Goal: Task Accomplishment & Management: Use online tool/utility

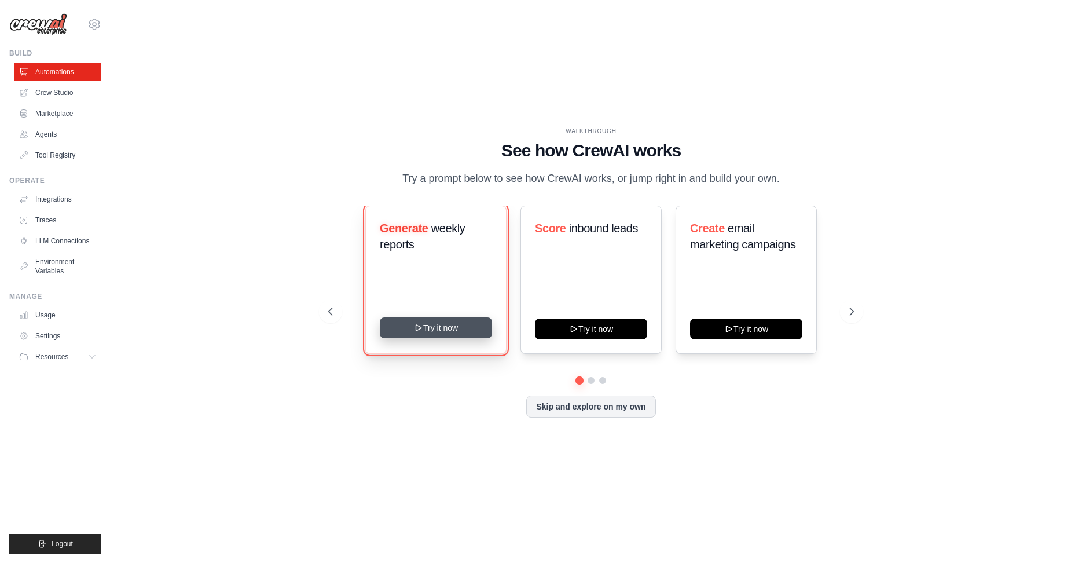
click at [435, 338] on button "Try it now" at bounding box center [436, 327] width 112 height 21
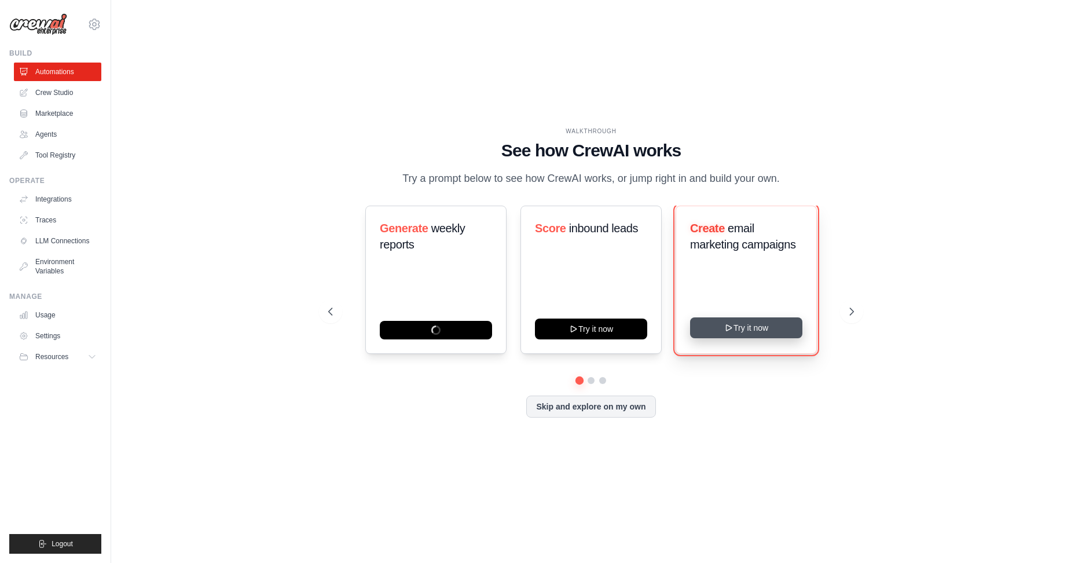
click at [739, 336] on button "Try it now" at bounding box center [746, 327] width 112 height 21
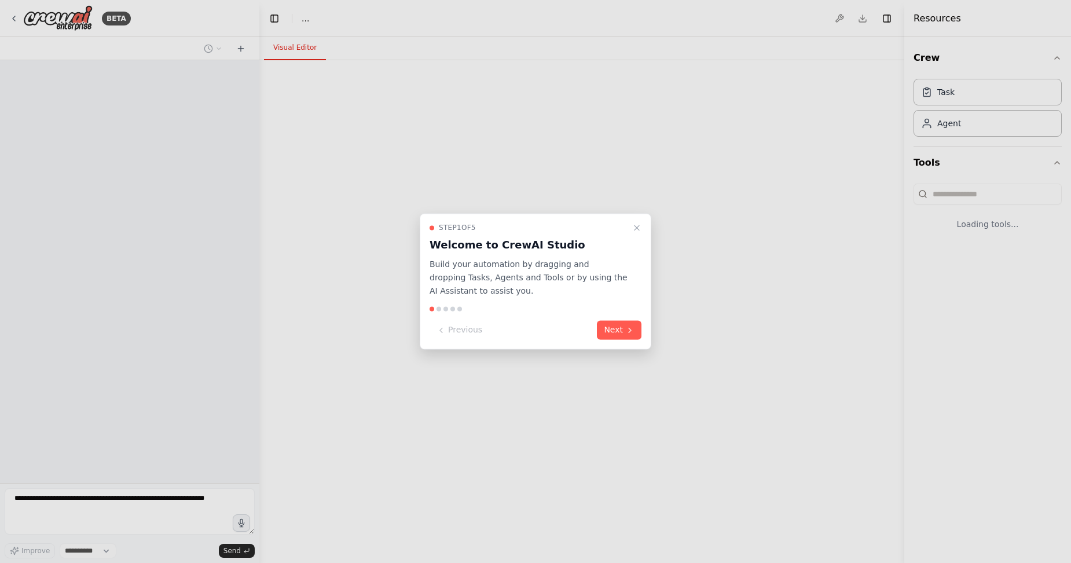
select select "****"
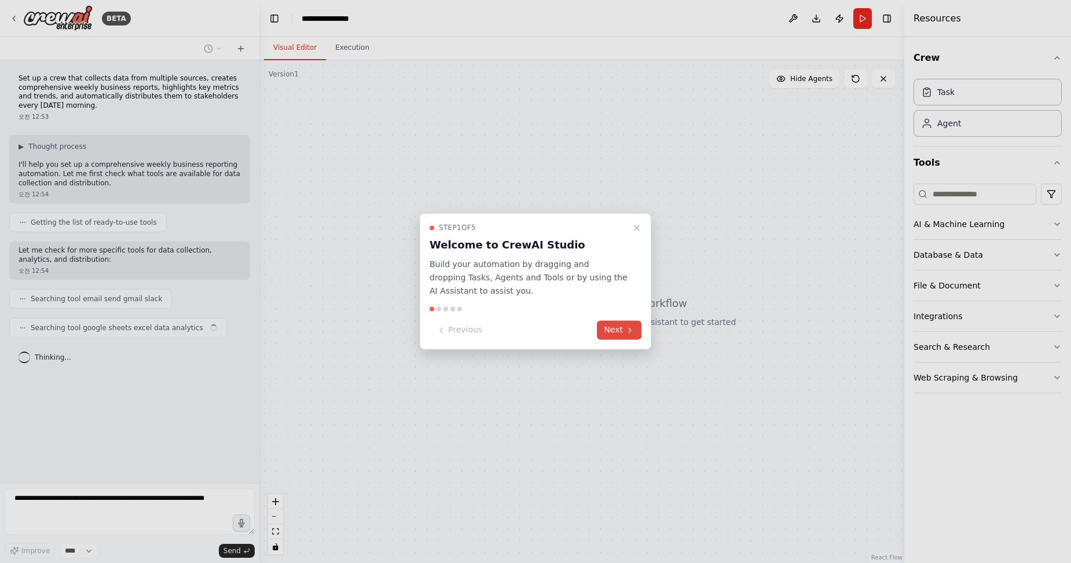
click at [621, 332] on button "Next" at bounding box center [619, 330] width 45 height 19
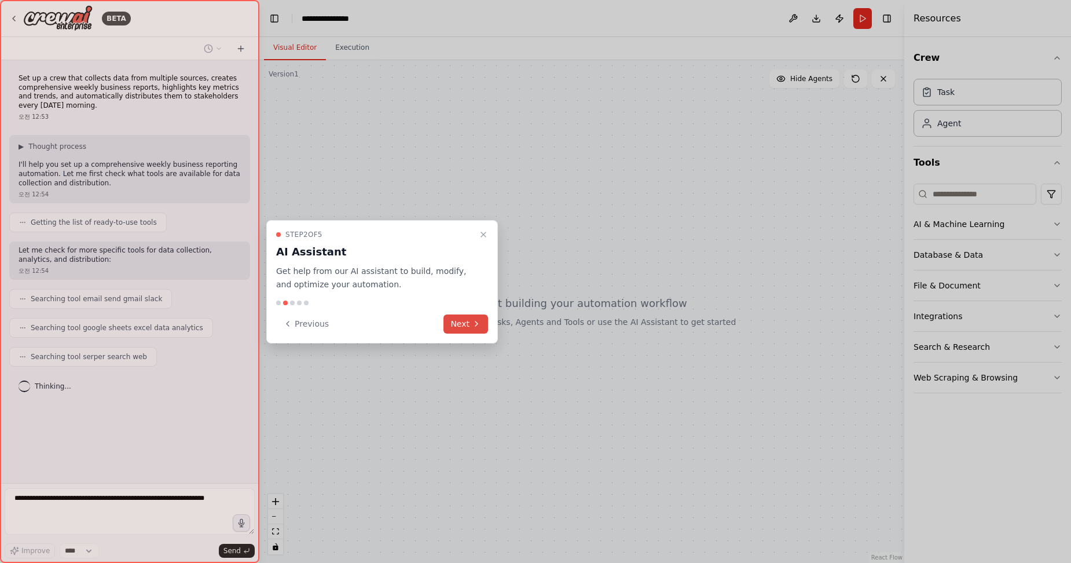
click at [467, 326] on button "Next" at bounding box center [466, 323] width 45 height 19
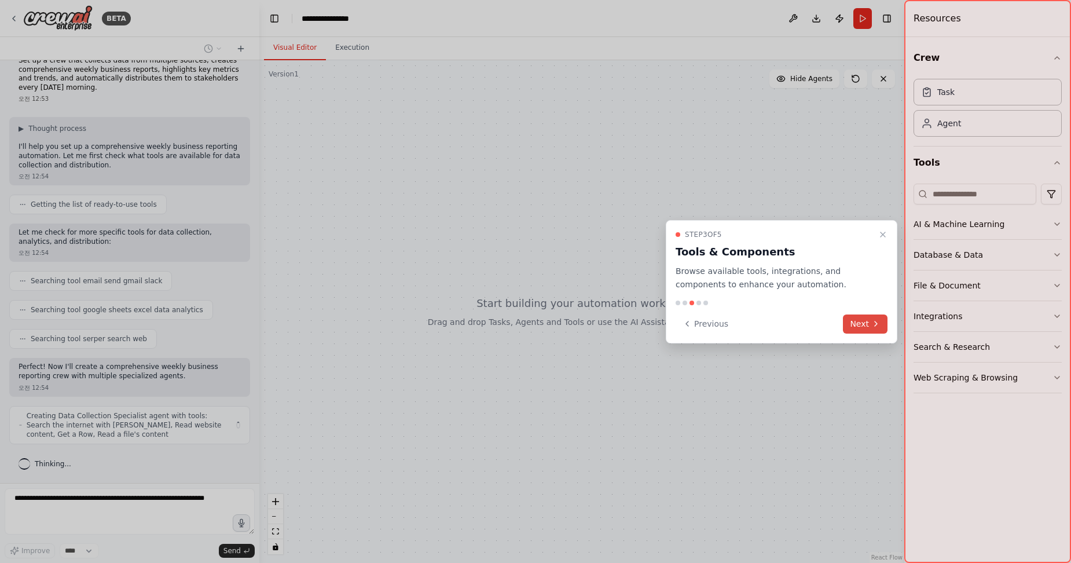
scroll to position [27, 0]
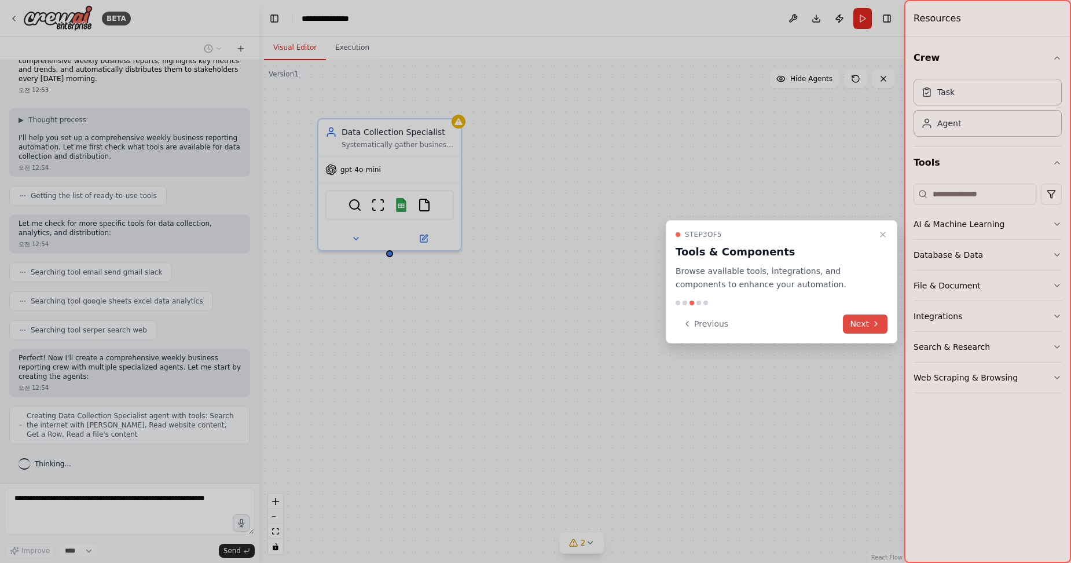
click at [866, 324] on button "Next" at bounding box center [865, 323] width 45 height 19
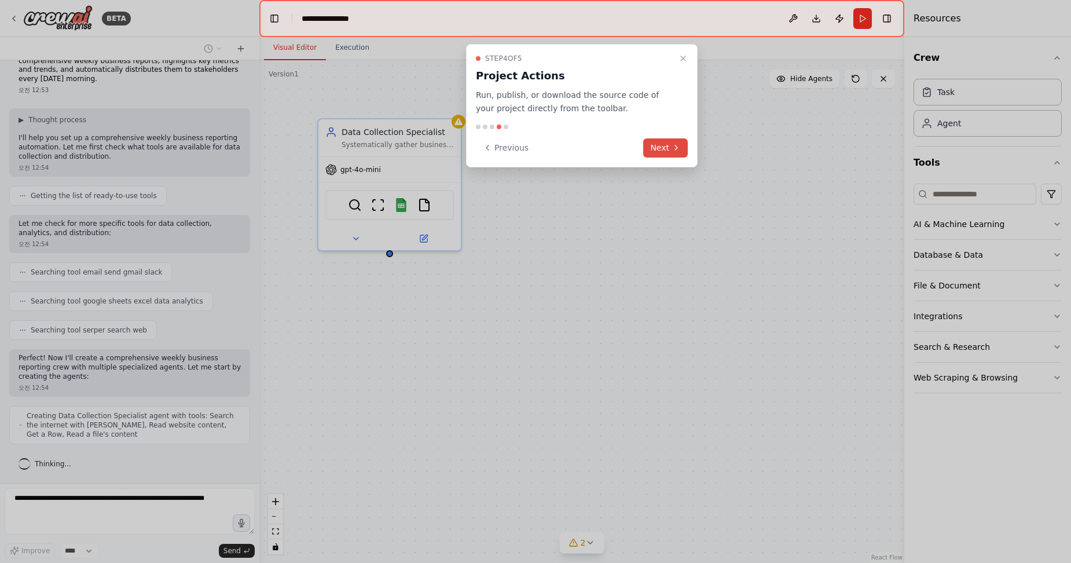
scroll to position [56, 0]
click at [670, 149] on button "Next" at bounding box center [665, 147] width 45 height 19
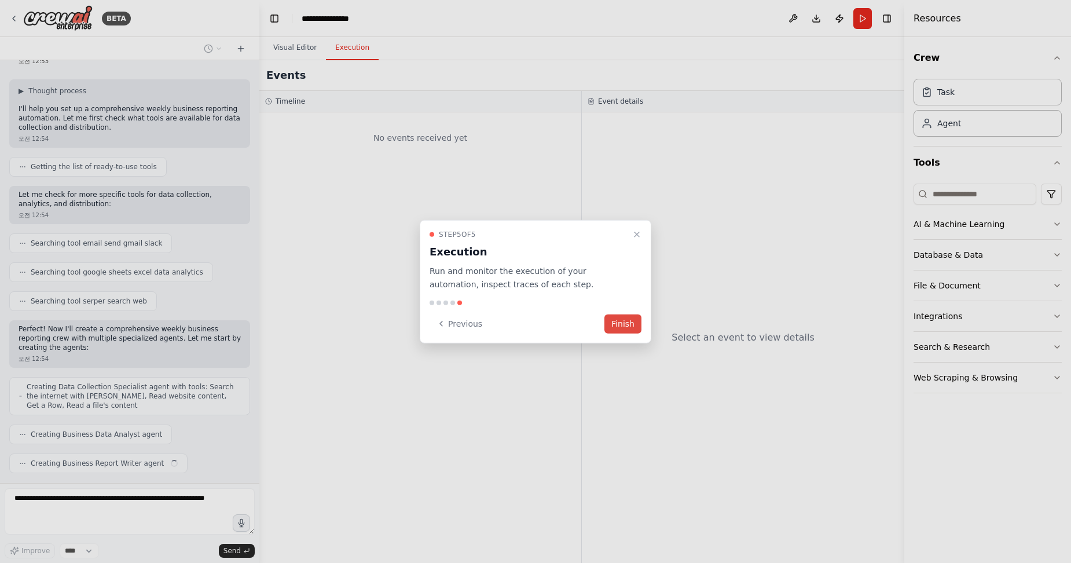
scroll to position [85, 0]
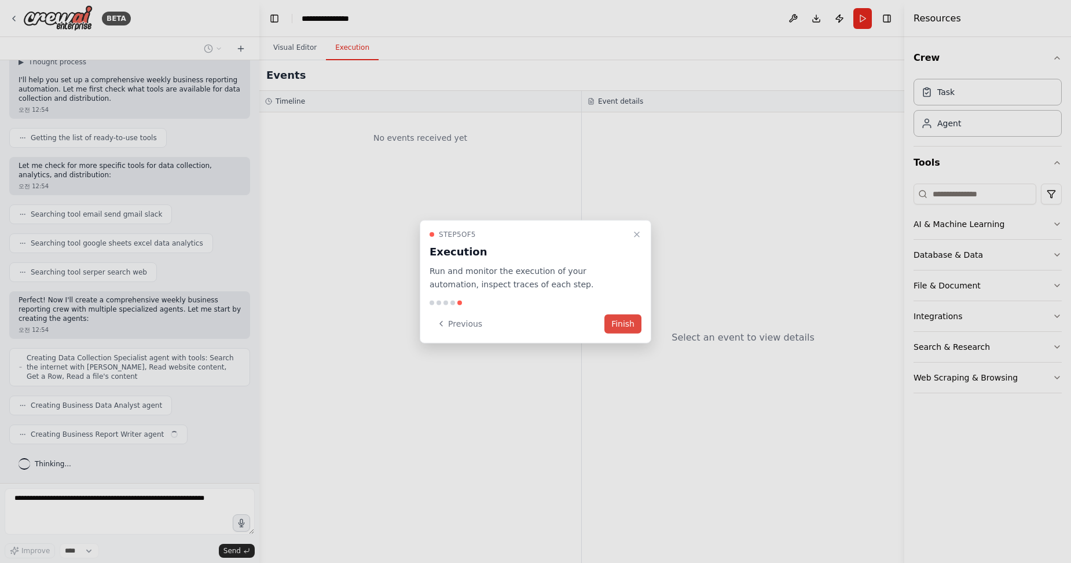
click at [631, 321] on button "Finish" at bounding box center [622, 323] width 37 height 19
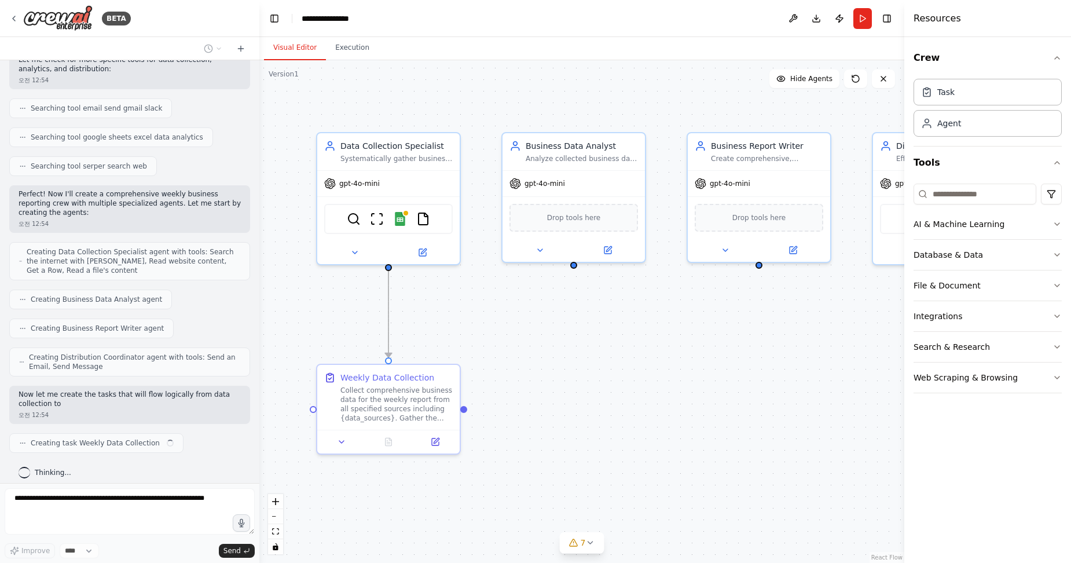
scroll to position [199, 0]
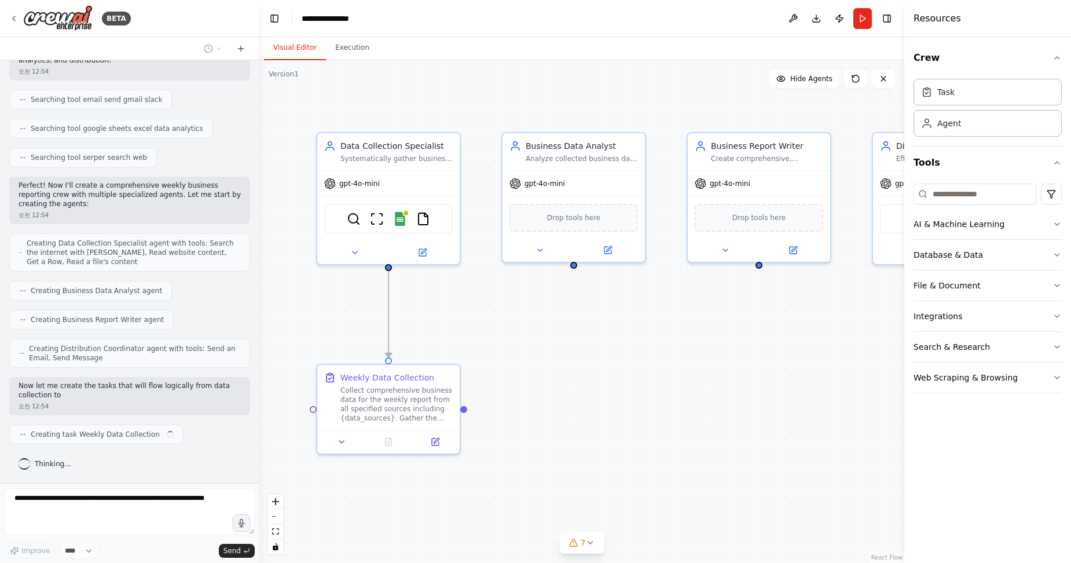
drag, startPoint x: 391, startPoint y: 259, endPoint x: 390, endPoint y: 280, distance: 20.3
click at [390, 280] on div ".deletable-edge-delete-btn { width: 20px; height: 20px; border: 0px solid #ffff…" at bounding box center [581, 311] width 645 height 503
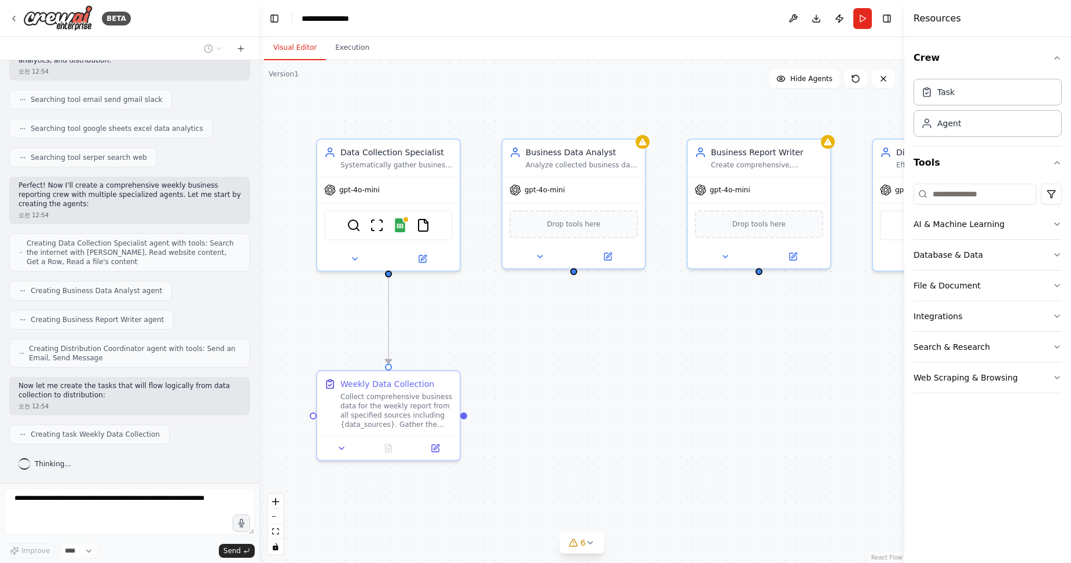
click at [463, 421] on div ".deletable-edge-delete-btn { width: 20px; height: 20px; border: 0px solid #ffff…" at bounding box center [581, 311] width 645 height 503
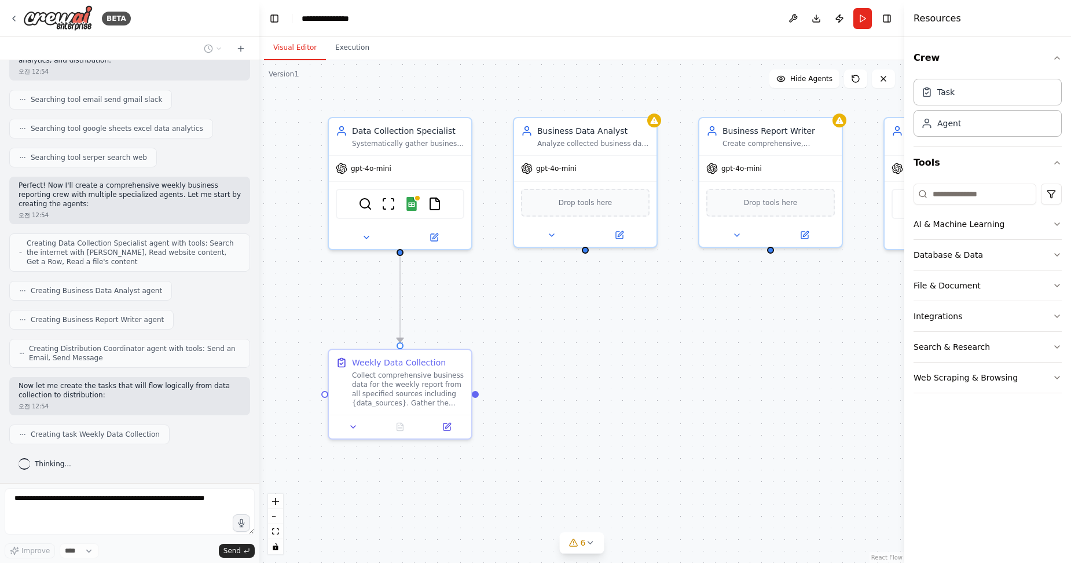
drag, startPoint x: 464, startPoint y: 421, endPoint x: 466, endPoint y: 395, distance: 25.5
click at [466, 395] on div ".deletable-edge-delete-btn { width: 20px; height: 20px; border: 0px solid #ffff…" at bounding box center [581, 311] width 645 height 503
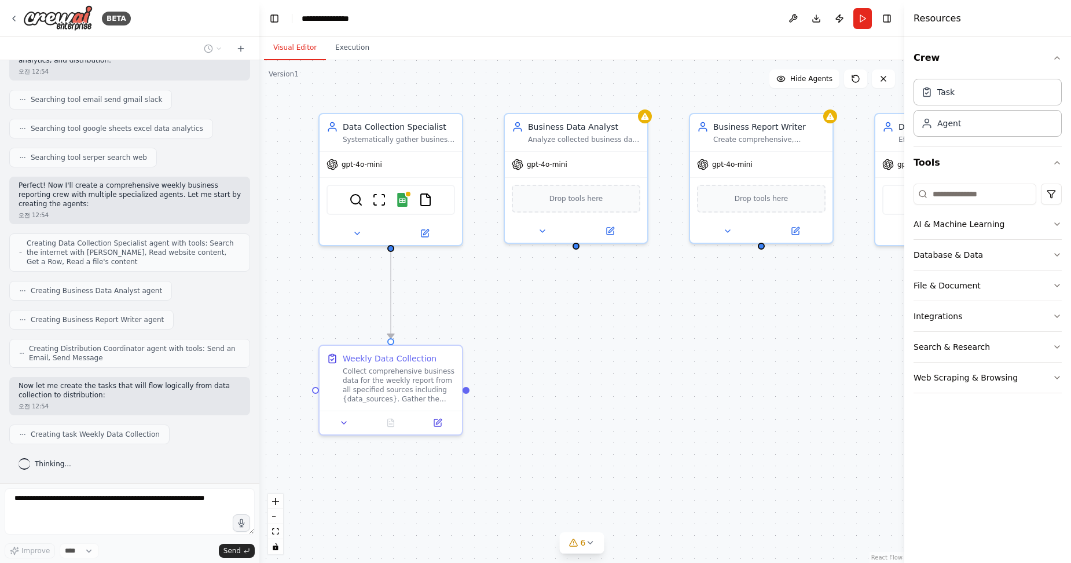
scroll to position [228, 0]
click at [559, 383] on div ".deletable-edge-delete-btn { width: 20px; height: 20px; border: 0px solid #ffff…" at bounding box center [581, 311] width 645 height 503
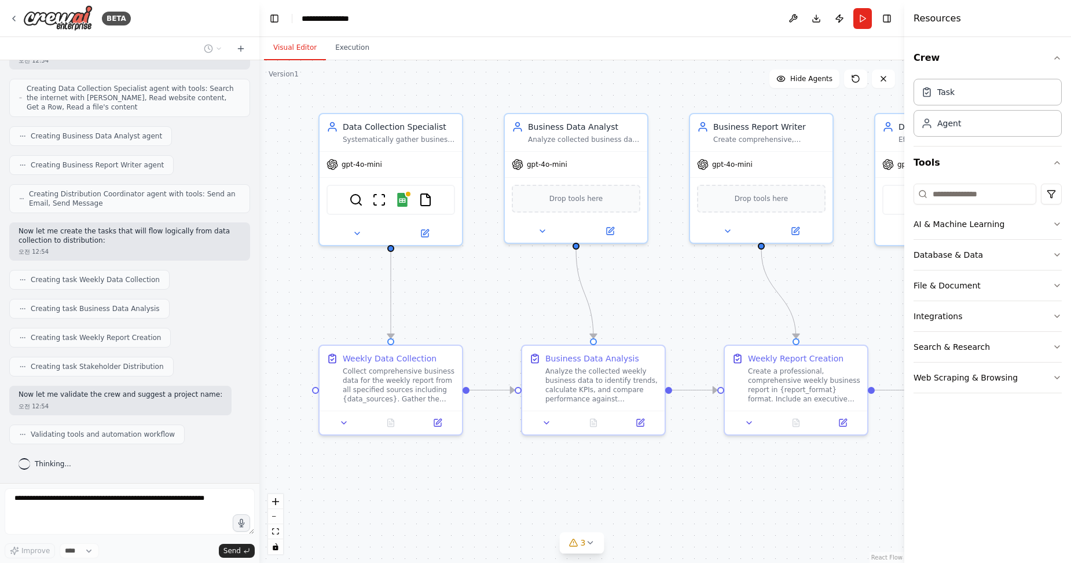
scroll to position [383, 0]
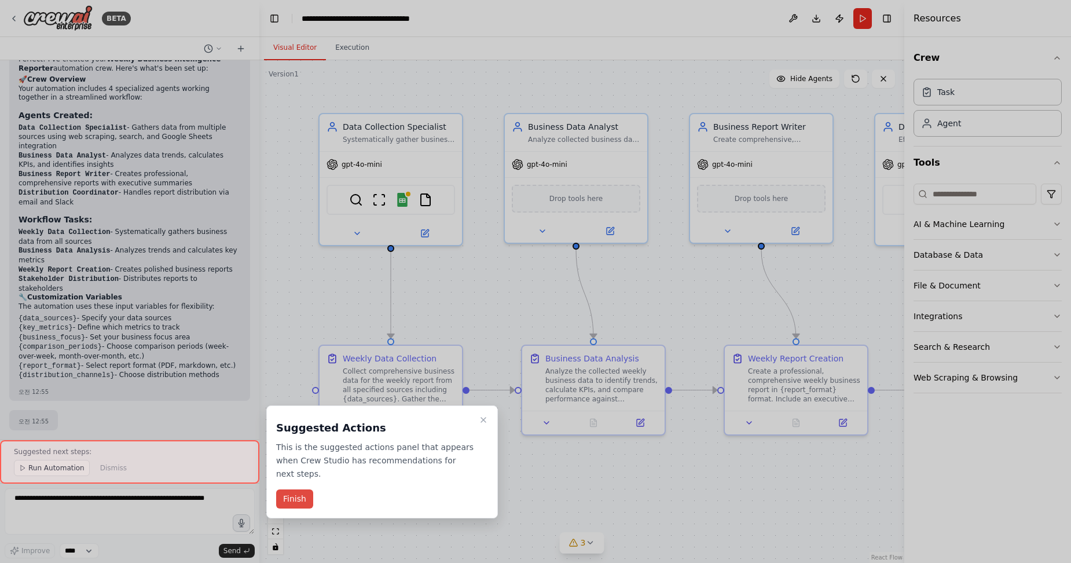
click at [294, 499] on button "Finish" at bounding box center [294, 498] width 37 height 19
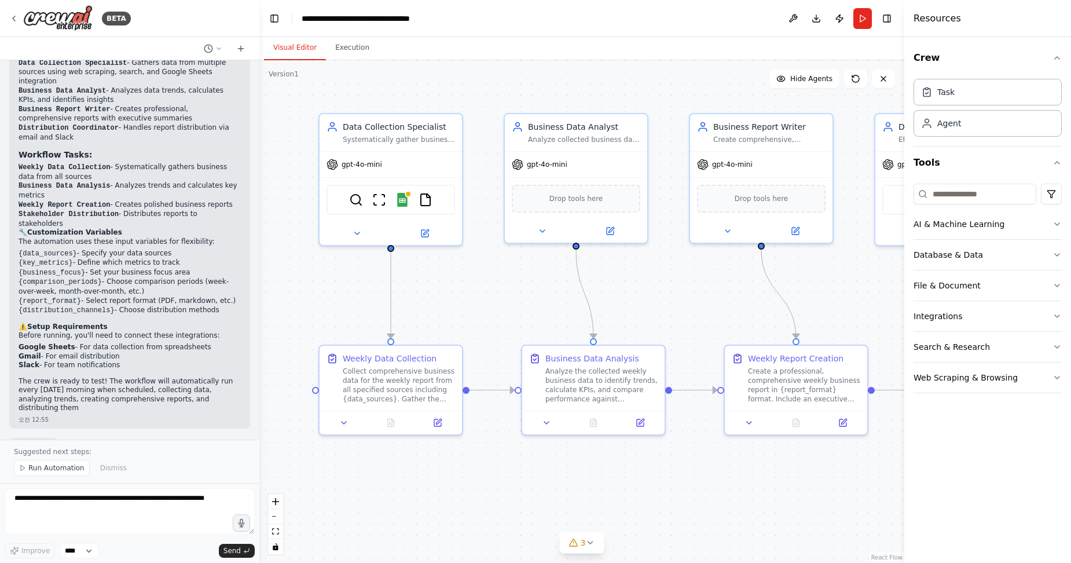
scroll to position [860, 0]
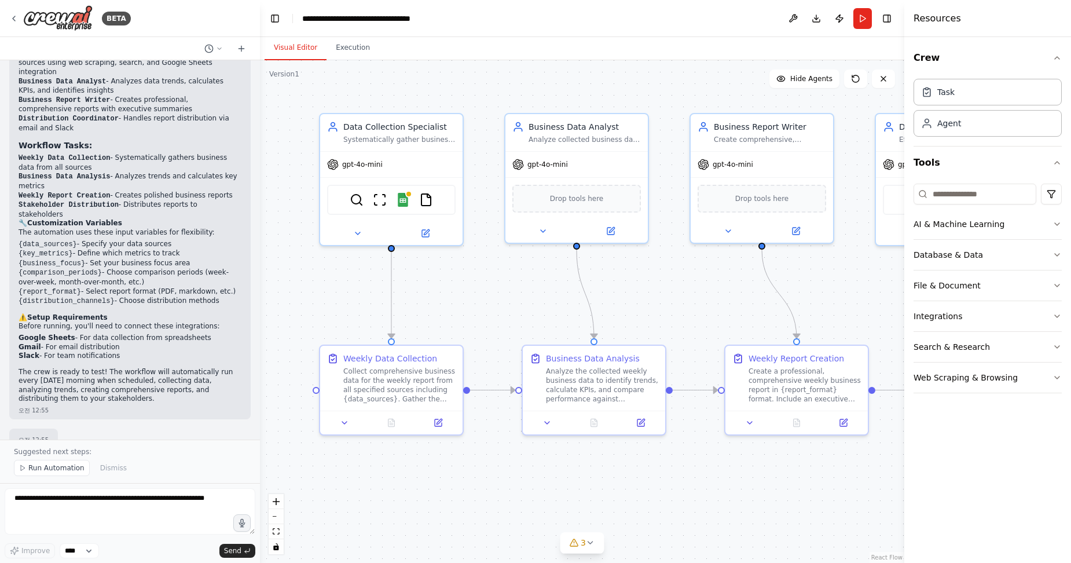
drag, startPoint x: 255, startPoint y: 349, endPoint x: 266, endPoint y: 170, distance: 179.2
click at [266, 170] on div "BETA Set up a crew that collects data from multiple sources, creates comprehens…" at bounding box center [535, 281] width 1071 height 563
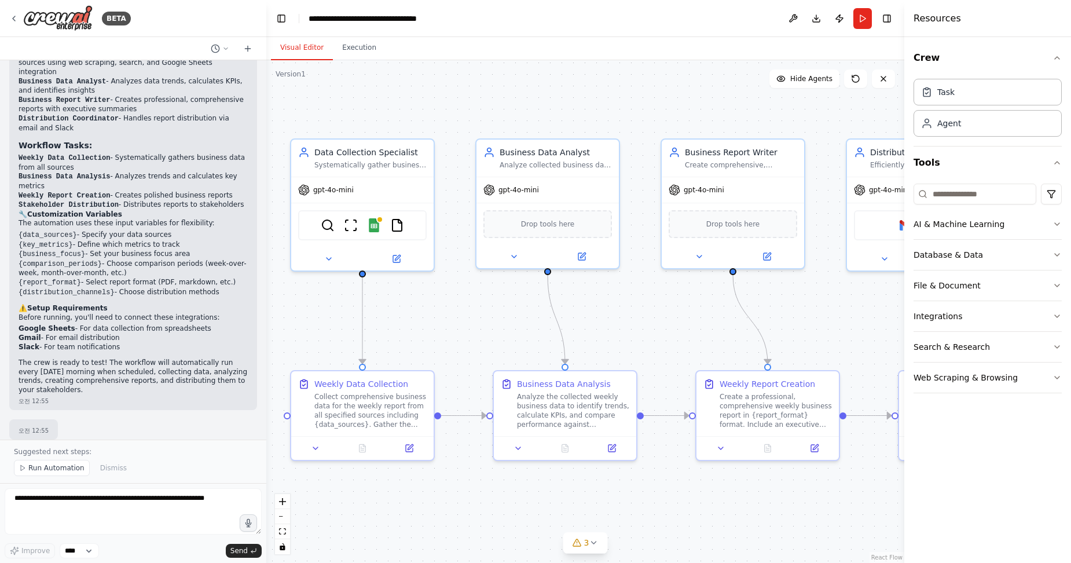
drag, startPoint x: 669, startPoint y: 335, endPoint x: 637, endPoint y: 361, distance: 40.7
click at [637, 361] on div ".deletable-edge-delete-btn { width: 20px; height: 20px; border: 0px solid #ffff…" at bounding box center [585, 311] width 638 height 503
click at [328, 258] on icon at bounding box center [328, 256] width 9 height 9
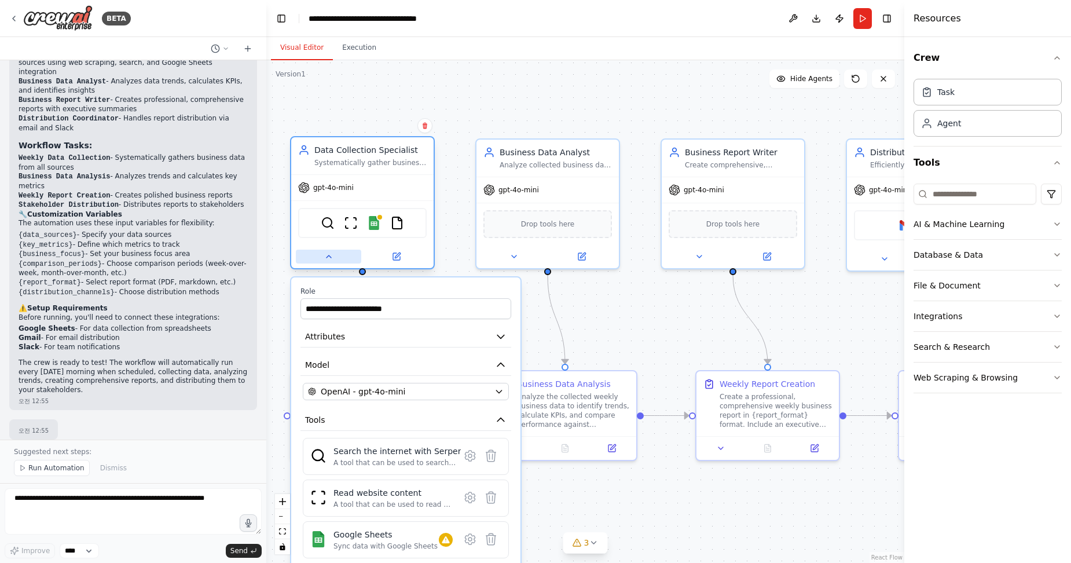
click at [328, 258] on icon at bounding box center [329, 256] width 5 height 2
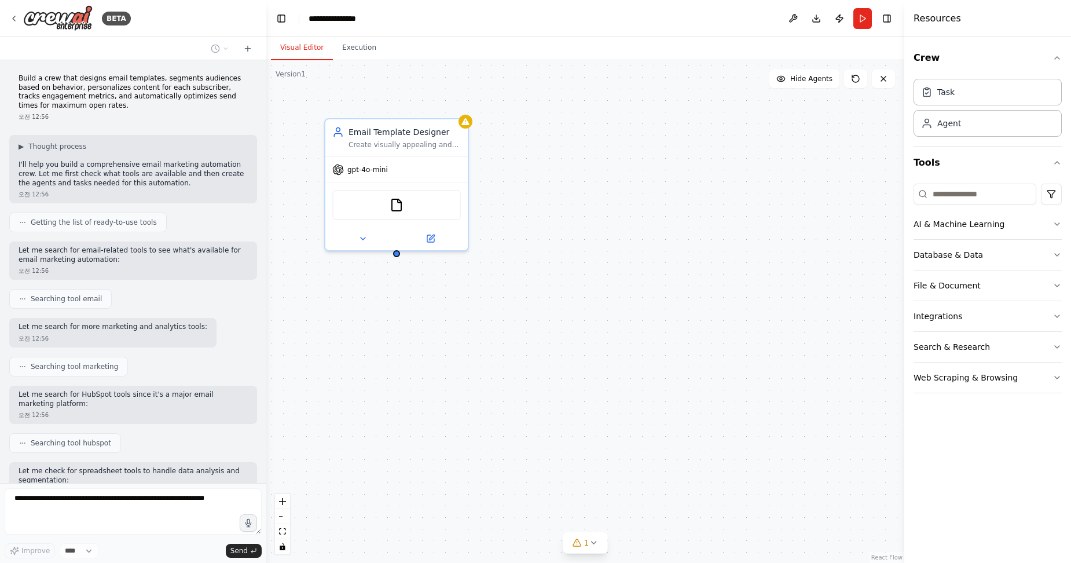
scroll to position [353, 0]
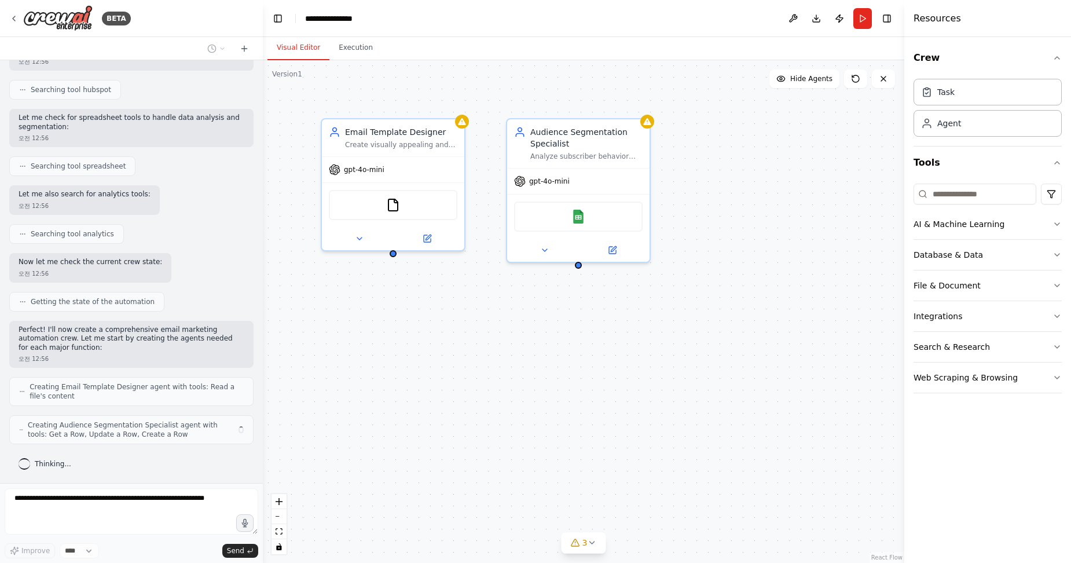
drag, startPoint x: 262, startPoint y: 225, endPoint x: 263, endPoint y: 233, distance: 8.2
click at [263, 233] on div "BETA Build a crew that designs email templates, segments audiences based on beh…" at bounding box center [535, 281] width 1071 height 563
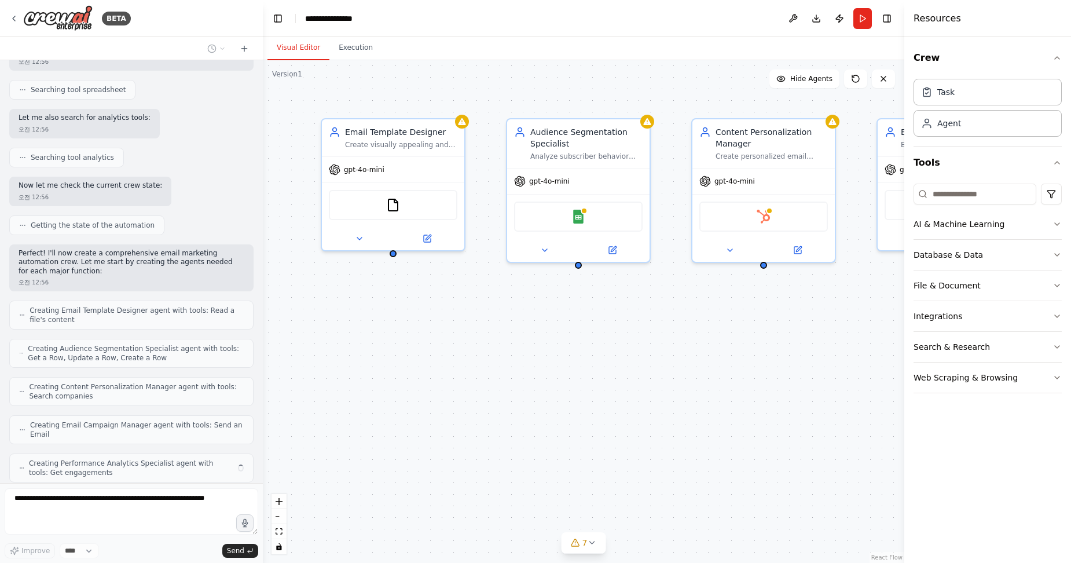
scroll to position [468, 0]
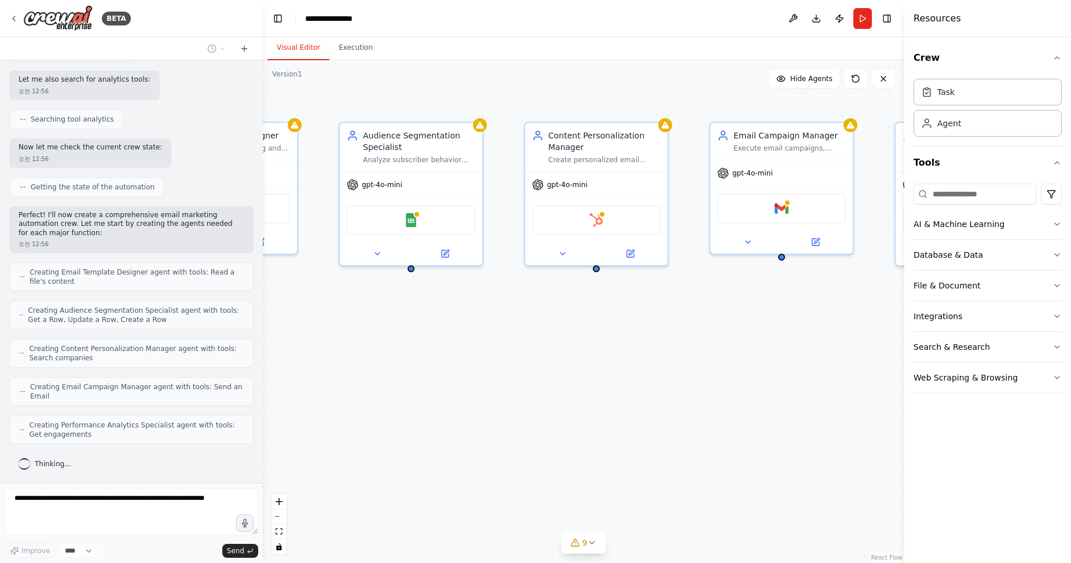
drag, startPoint x: 506, startPoint y: 407, endPoint x: 329, endPoint y: 412, distance: 176.7
click at [329, 412] on div "Email Template Designer Create visually appealing and responsive email template…" at bounding box center [584, 311] width 642 height 503
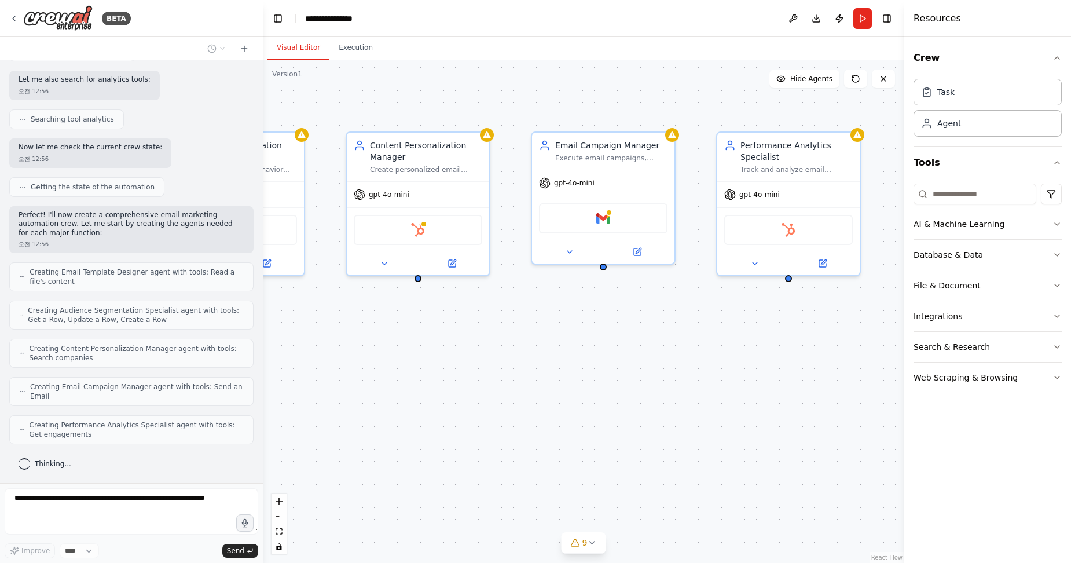
drag, startPoint x: 497, startPoint y: 401, endPoint x: 328, endPoint y: 409, distance: 169.3
click at [328, 409] on div "Email Template Designer Create visually appealing and responsive email template…" at bounding box center [584, 311] width 642 height 503
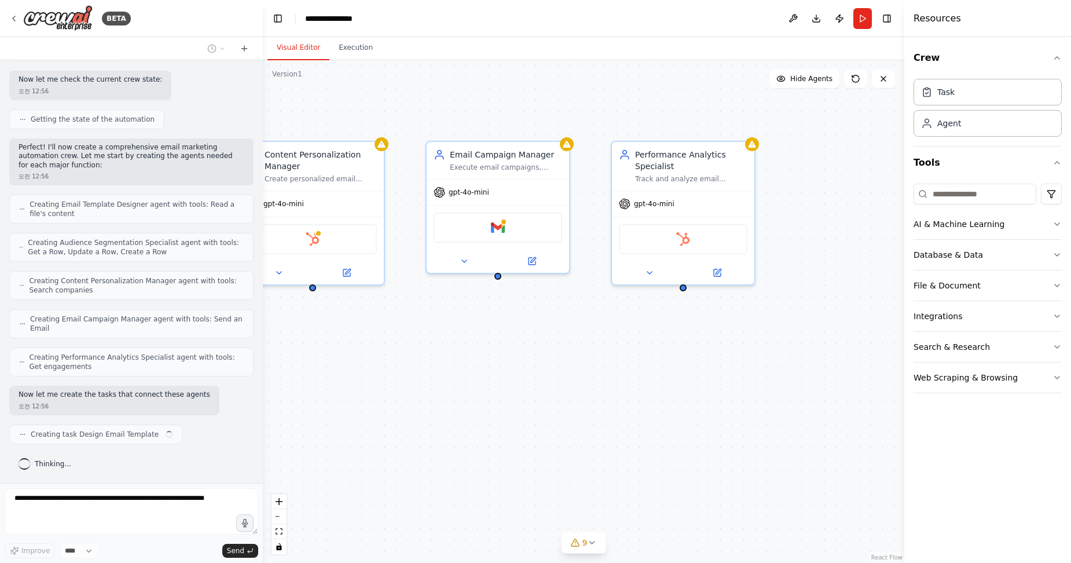
scroll to position [544, 0]
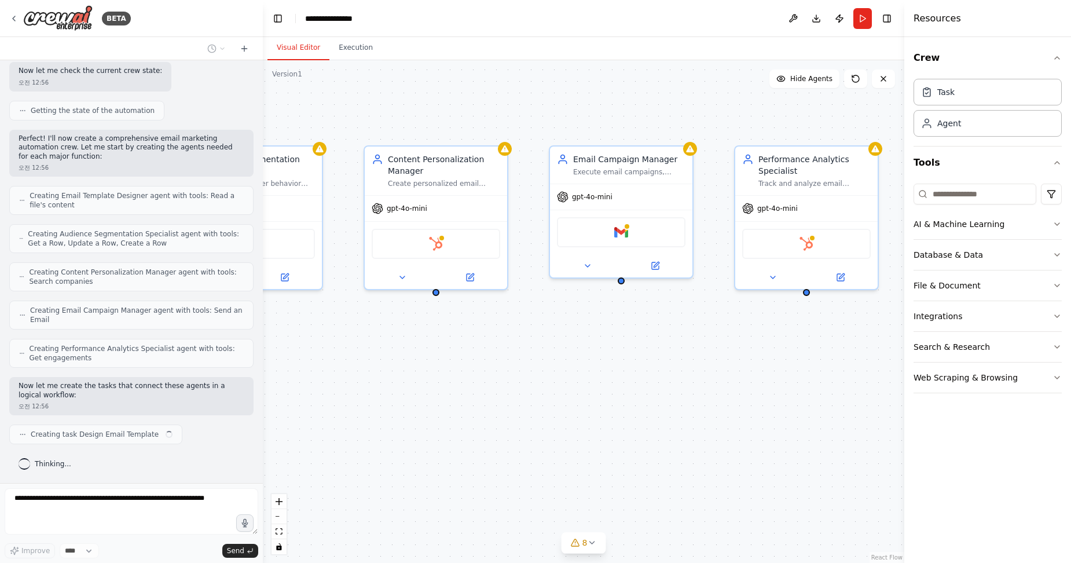
drag, startPoint x: 484, startPoint y: 398, endPoint x: 533, endPoint y: 416, distance: 51.8
click at [536, 415] on div ".deletable-edge-delete-btn { width: 20px; height: 20px; border: 0px solid #ffff…" at bounding box center [584, 311] width 642 height 503
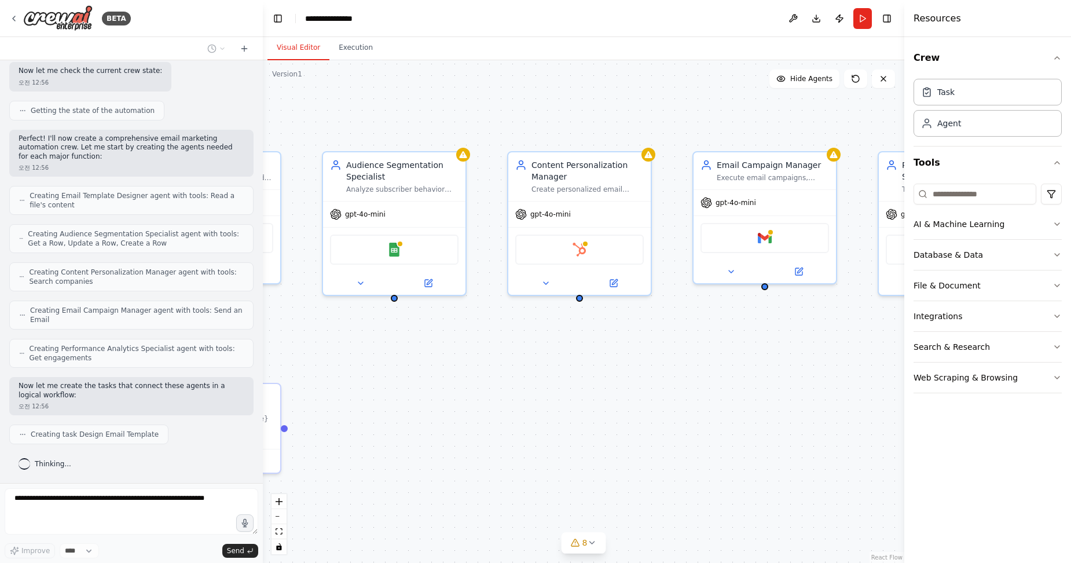
drag, startPoint x: 406, startPoint y: 404, endPoint x: 530, endPoint y: 412, distance: 123.6
click at [537, 412] on div ".deletable-edge-delete-btn { width: 20px; height: 20px; border: 0px solid #ffff…" at bounding box center [584, 311] width 642 height 503
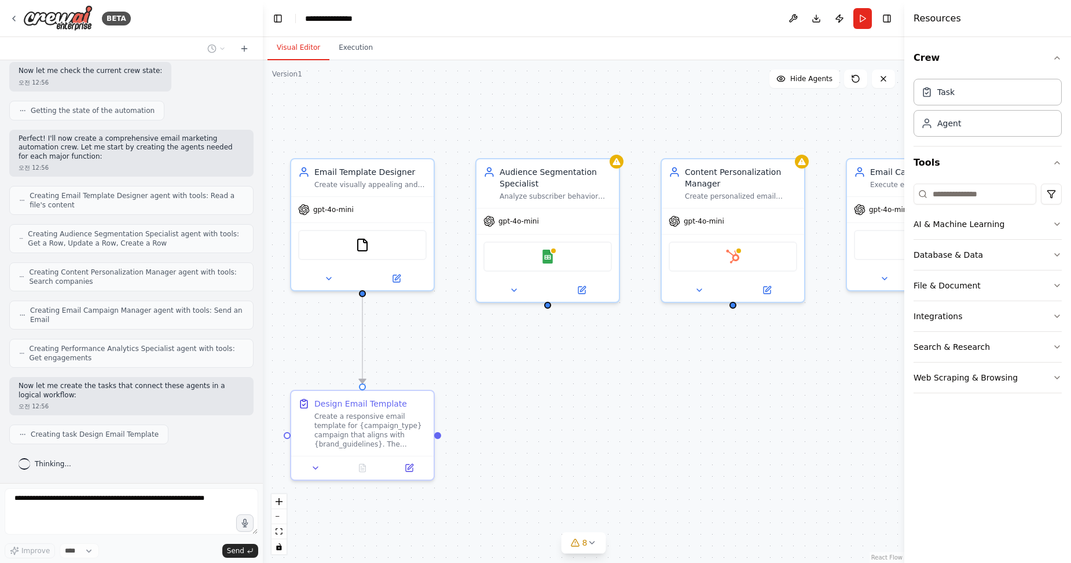
drag, startPoint x: 426, startPoint y: 398, endPoint x: 556, endPoint y: 401, distance: 129.7
click at [556, 401] on div ".deletable-edge-delete-btn { width: 20px; height: 20px; border: 0px solid #ffff…" at bounding box center [584, 311] width 642 height 503
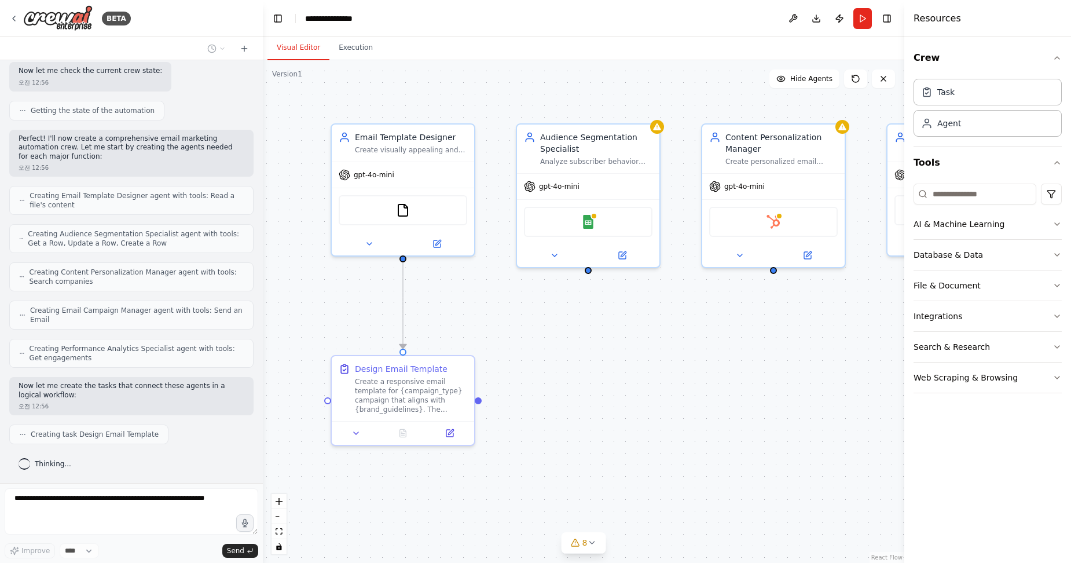
drag, startPoint x: 505, startPoint y: 411, endPoint x: 543, endPoint y: 380, distance: 48.9
click at [543, 380] on div ".deletable-edge-delete-btn { width: 20px; height: 20px; border: 0px solid #ffff…" at bounding box center [584, 311] width 642 height 503
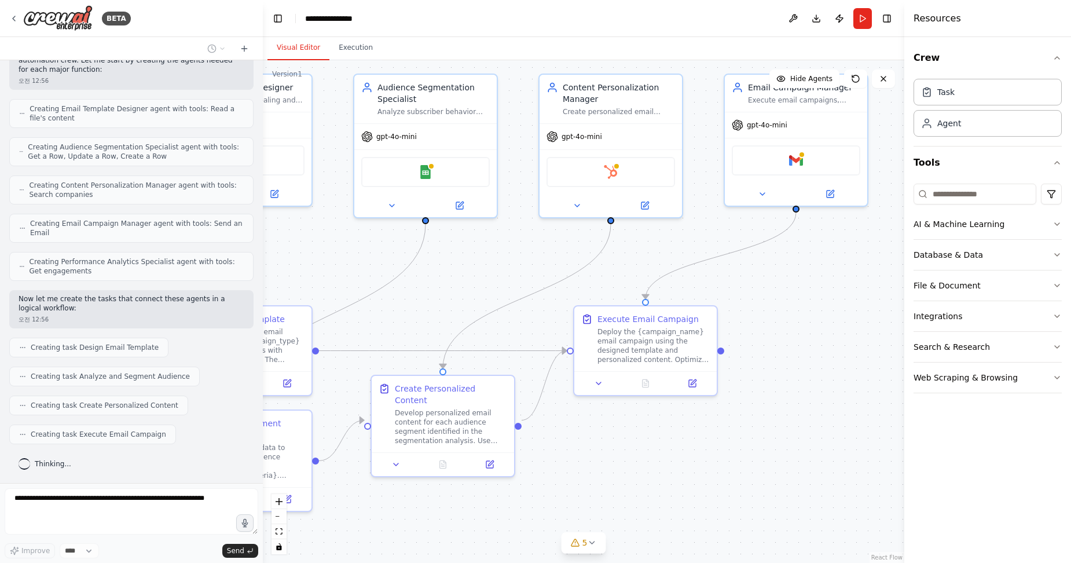
scroll to position [660, 0]
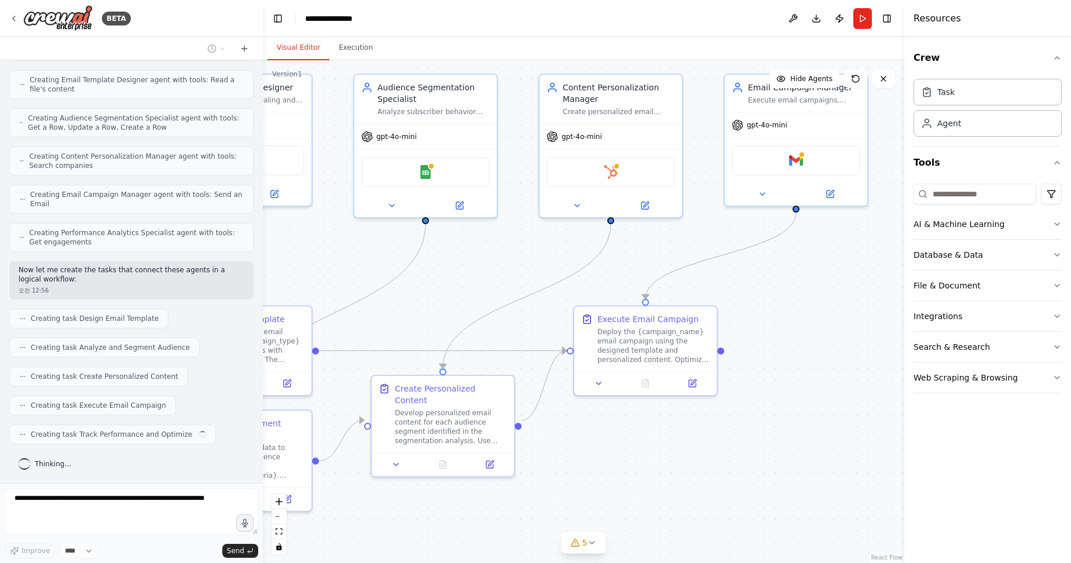
drag, startPoint x: 607, startPoint y: 352, endPoint x: 445, endPoint y: 302, distance: 170.1
click at [445, 302] on div ".deletable-edge-delete-btn { width: 20px; height: 20px; border: 0px solid #ffff…" at bounding box center [584, 311] width 642 height 503
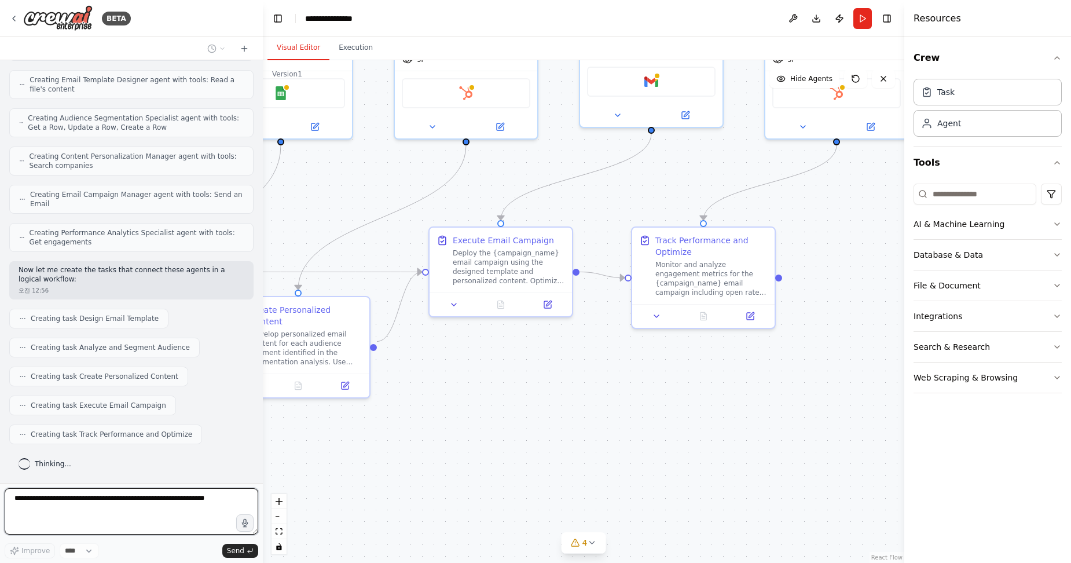
drag, startPoint x: 672, startPoint y: 435, endPoint x: 524, endPoint y: 355, distance: 167.6
click at [524, 355] on div ".deletable-edge-delete-btn { width: 20px; height: 20px; border: 0px solid #ffff…" at bounding box center [584, 311] width 642 height 503
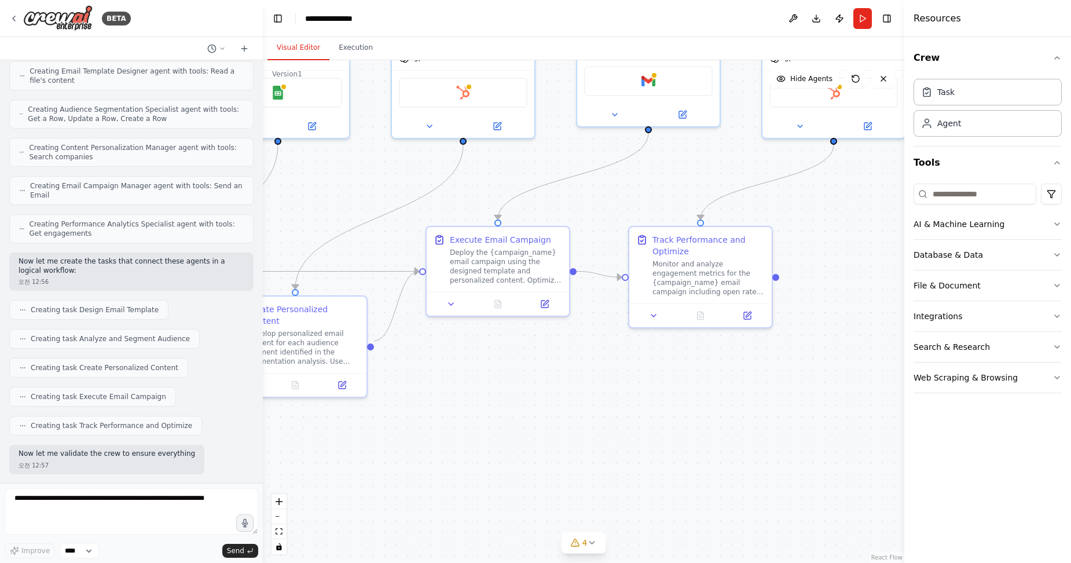
scroll to position [737, 0]
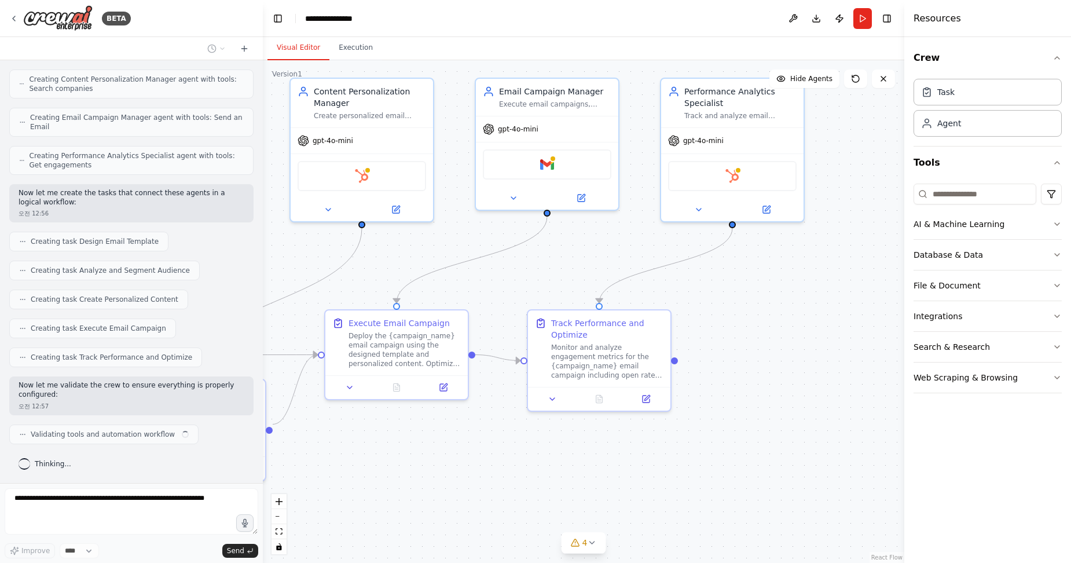
drag, startPoint x: 643, startPoint y: 359, endPoint x: 538, endPoint y: 441, distance: 132.7
click at [541, 442] on div ".deletable-edge-delete-btn { width: 20px; height: 20px; border: 0px solid #ffff…" at bounding box center [584, 311] width 642 height 503
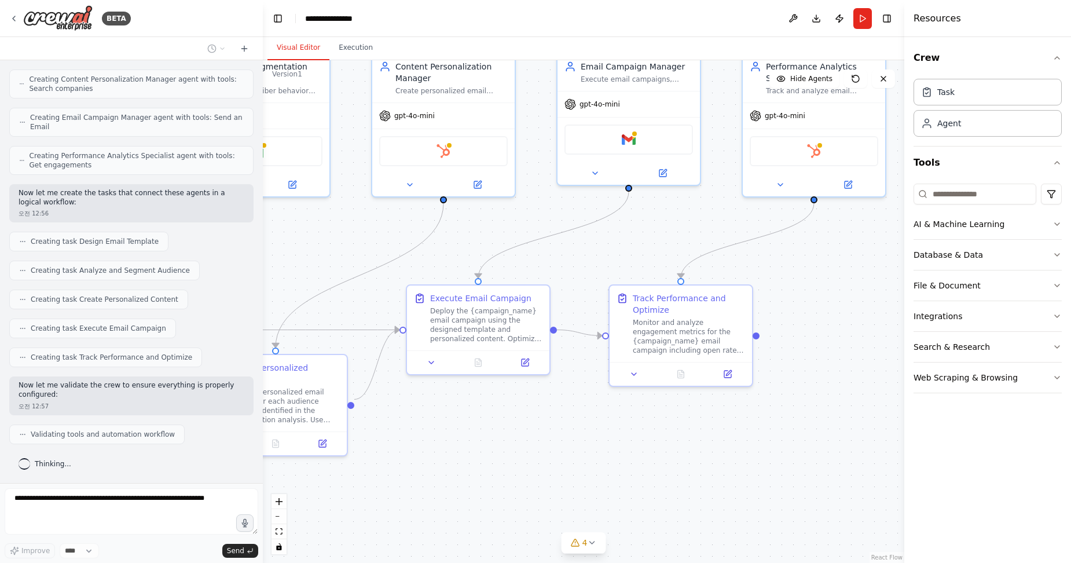
drag, startPoint x: 467, startPoint y: 452, endPoint x: 585, endPoint y: 417, distance: 122.7
click at [585, 417] on div ".deletable-edge-delete-btn { width: 20px; height: 20px; border: 0px solid #ffff…" at bounding box center [584, 311] width 642 height 503
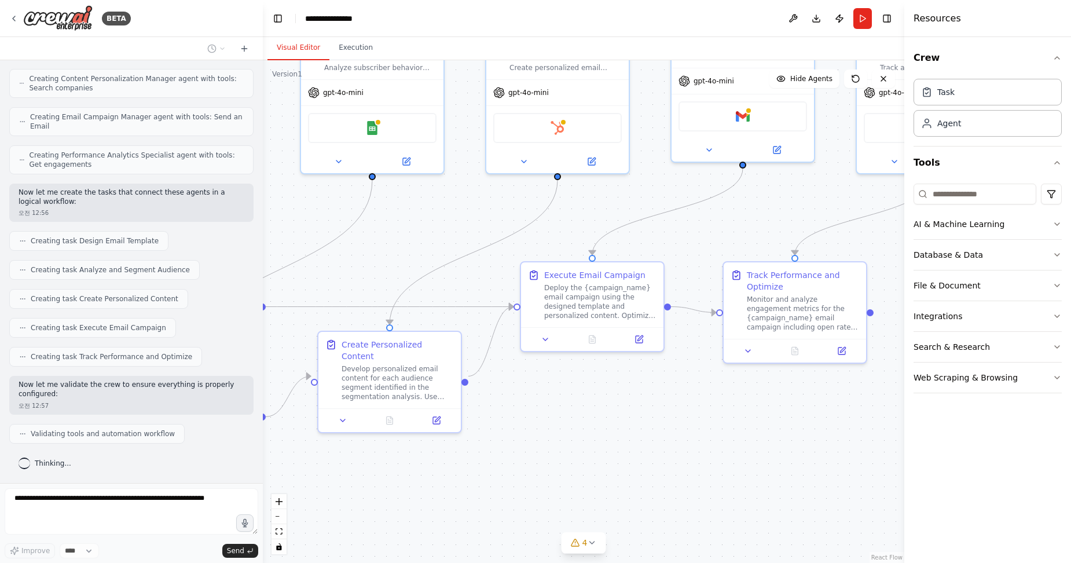
drag, startPoint x: 477, startPoint y: 424, endPoint x: 591, endPoint y: 410, distance: 114.4
click at [591, 410] on div ".deletable-edge-delete-btn { width: 20px; height: 20px; border: 0px solid #ffff…" at bounding box center [584, 311] width 642 height 503
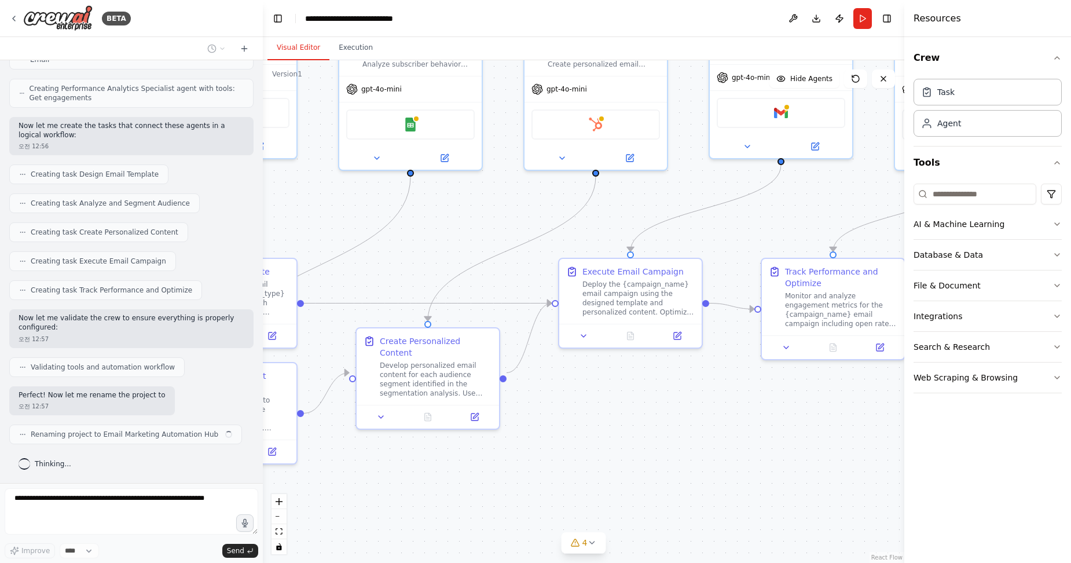
scroll to position [813, 0]
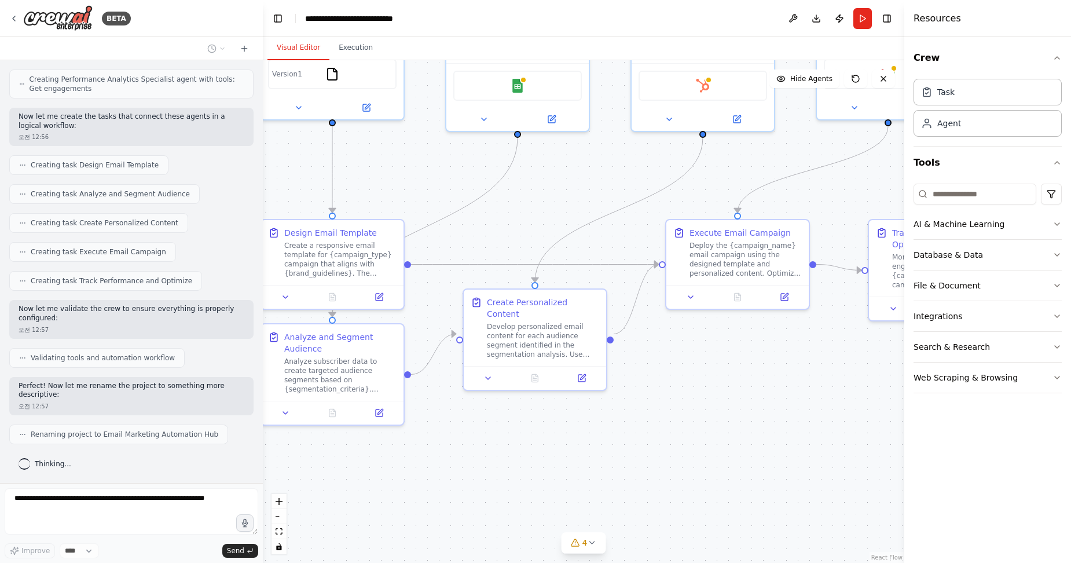
drag, startPoint x: 475, startPoint y: 455, endPoint x: 584, endPoint y: 416, distance: 115.0
click at [584, 416] on div ".deletable-edge-delete-btn { width: 20px; height: 20px; border: 0px solid #ffff…" at bounding box center [584, 311] width 642 height 503
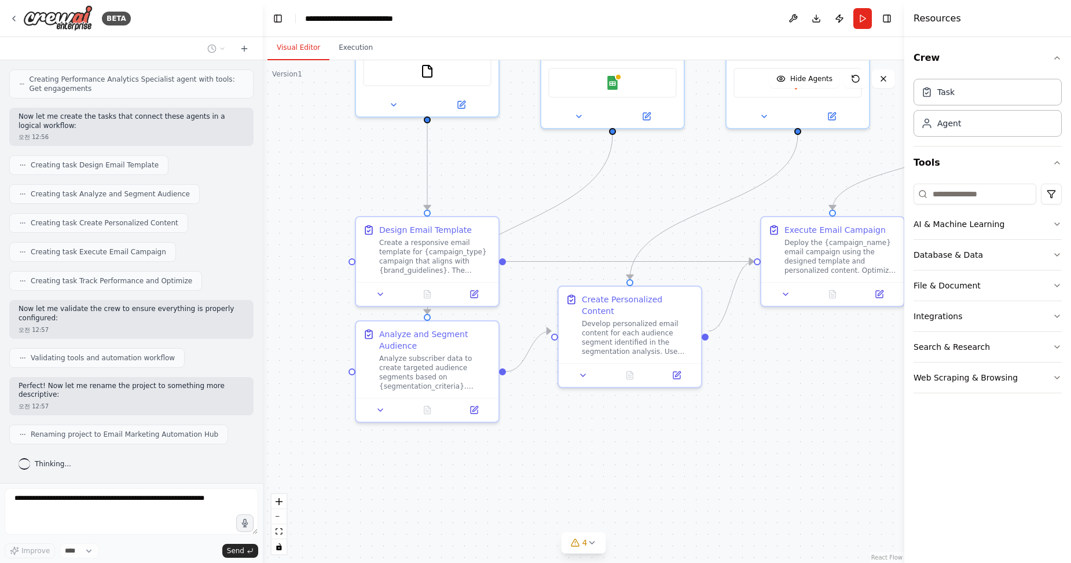
drag, startPoint x: 467, startPoint y: 433, endPoint x: 593, endPoint y: 430, distance: 125.7
click at [593, 430] on div ".deletable-edge-delete-btn { width: 20px; height: 20px; border: 0px solid #ffff…" at bounding box center [584, 311] width 642 height 503
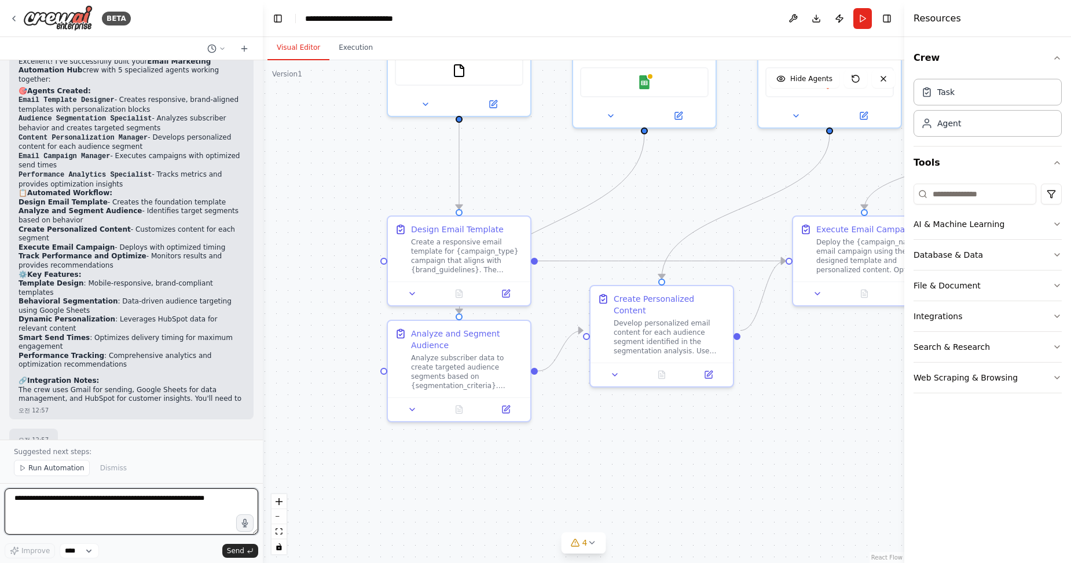
scroll to position [1223, 0]
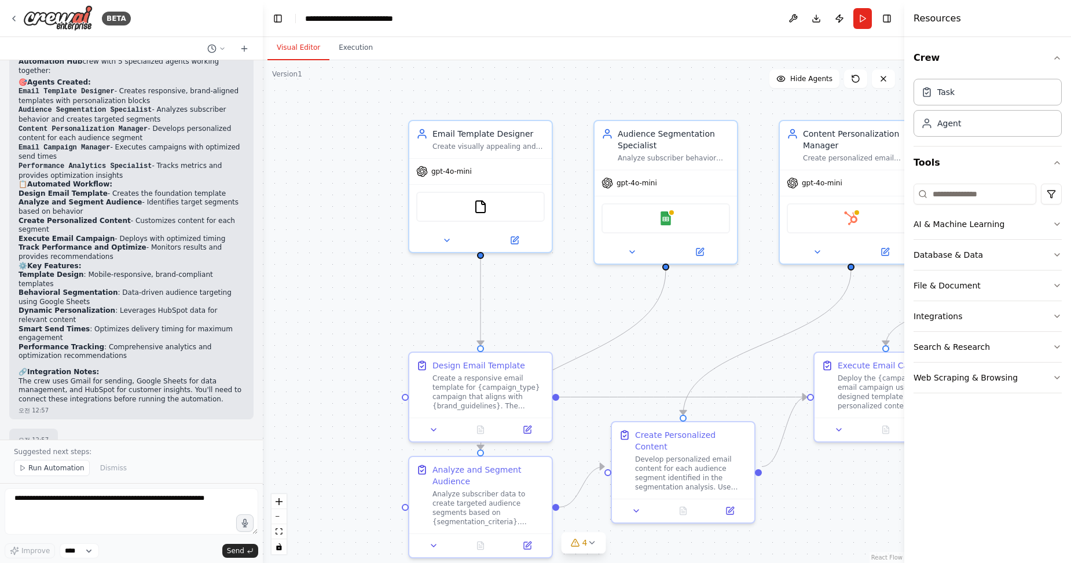
drag, startPoint x: 376, startPoint y: 190, endPoint x: 428, endPoint y: 307, distance: 128.8
click at [398, 327] on div ".deletable-edge-delete-btn { width: 20px; height: 20px; border: 0px solid #ffff…" at bounding box center [584, 311] width 642 height 503
click at [485, 206] on img at bounding box center [482, 205] width 14 height 14
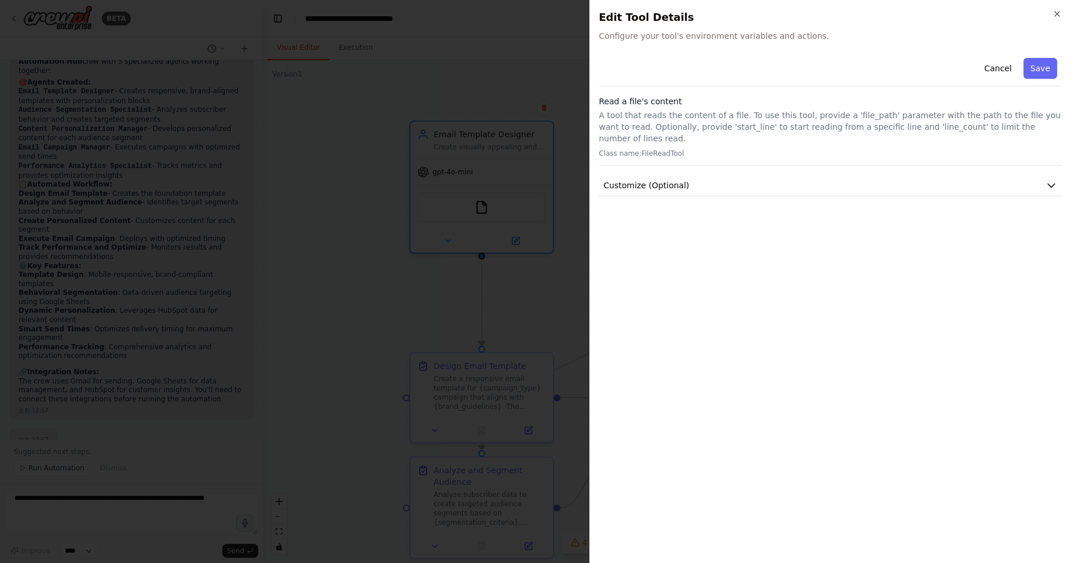
click at [1043, 69] on button "Save" at bounding box center [1041, 68] width 34 height 21
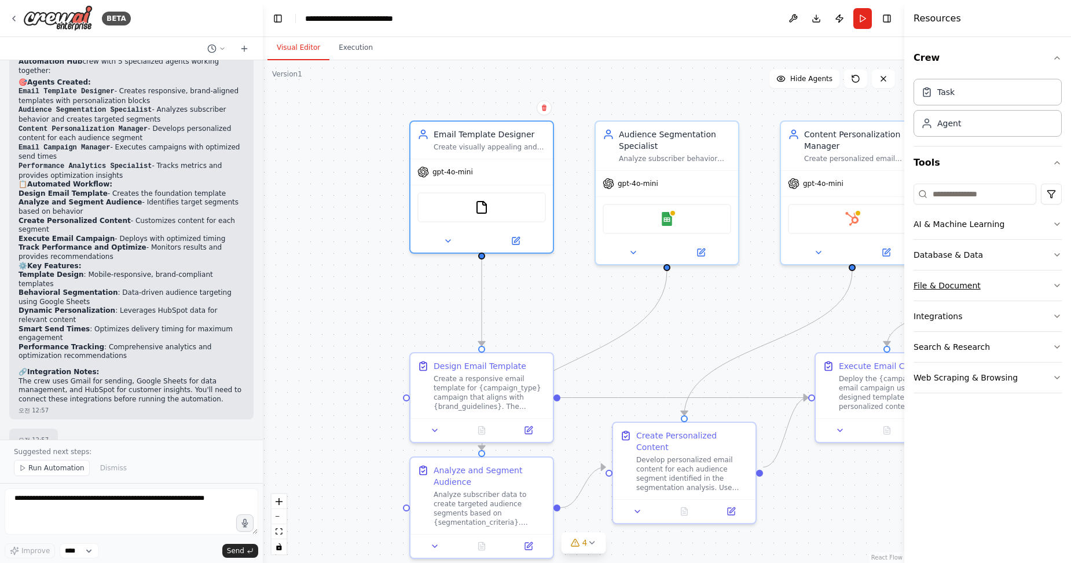
click at [954, 284] on button "File & Document" at bounding box center [988, 285] width 148 height 30
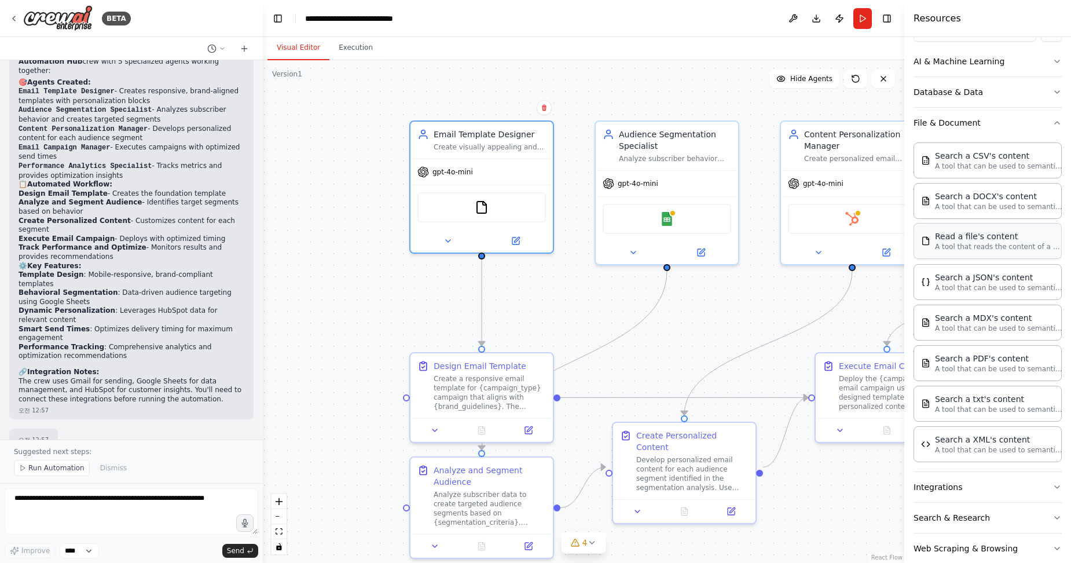
scroll to position [174, 0]
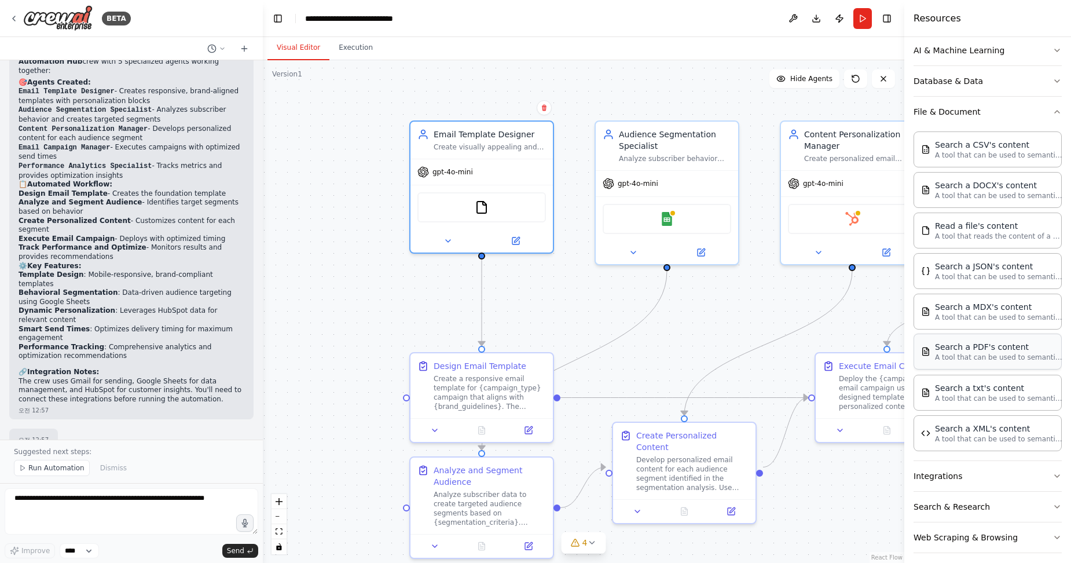
click at [980, 351] on div "Search a PDF's content" at bounding box center [998, 347] width 127 height 12
click at [985, 353] on p "A tool that can be used to semantic search a query from a PDF's content." at bounding box center [998, 357] width 127 height 9
click at [516, 237] on icon at bounding box center [516, 236] width 5 height 5
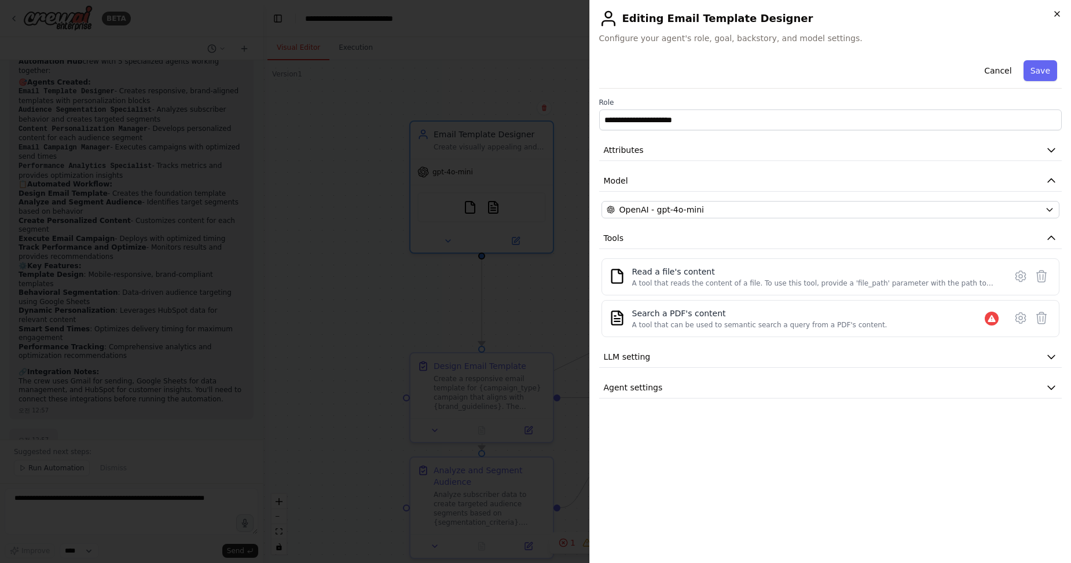
click at [1061, 10] on icon "button" at bounding box center [1057, 13] width 9 height 9
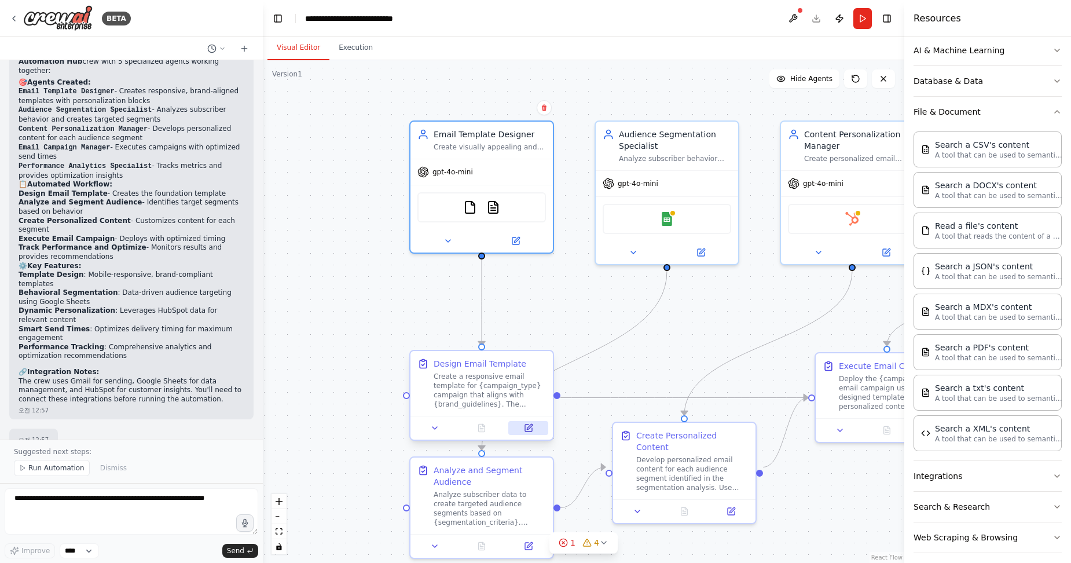
click at [532, 431] on icon at bounding box center [528, 427] width 7 height 7
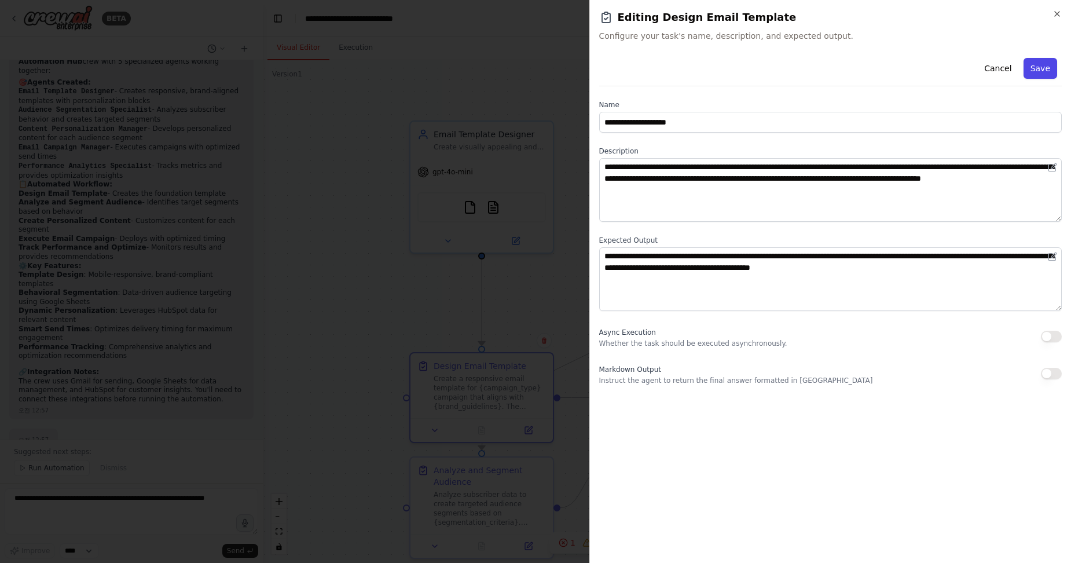
click at [1037, 64] on button "Save" at bounding box center [1041, 68] width 34 height 21
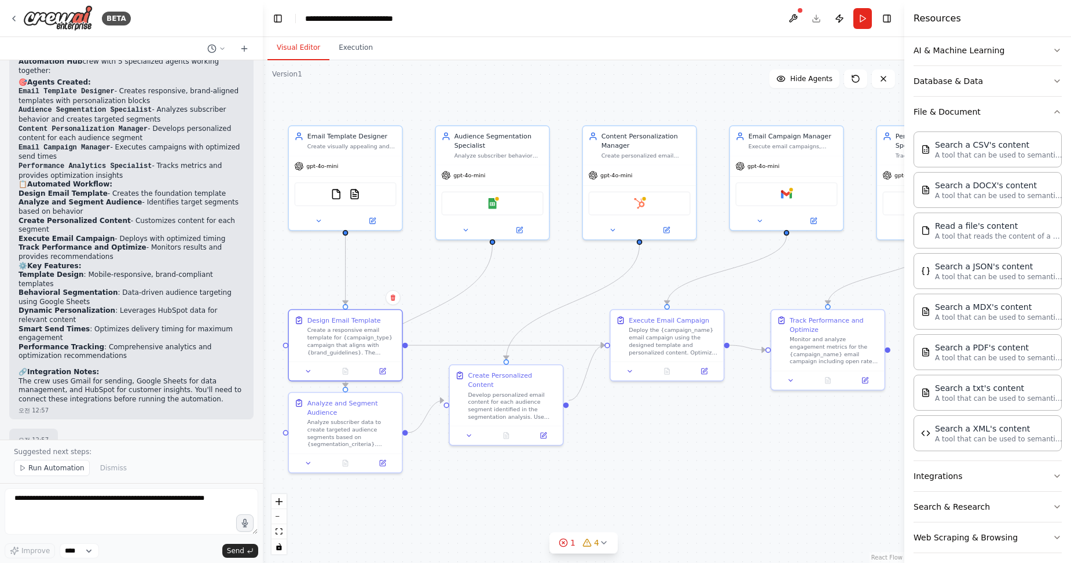
drag, startPoint x: 717, startPoint y: 317, endPoint x: 555, endPoint y: 289, distance: 163.8
click at [555, 289] on div ".deletable-edge-delete-btn { width: 20px; height: 20px; border: 0px solid #ffff…" at bounding box center [584, 311] width 642 height 503
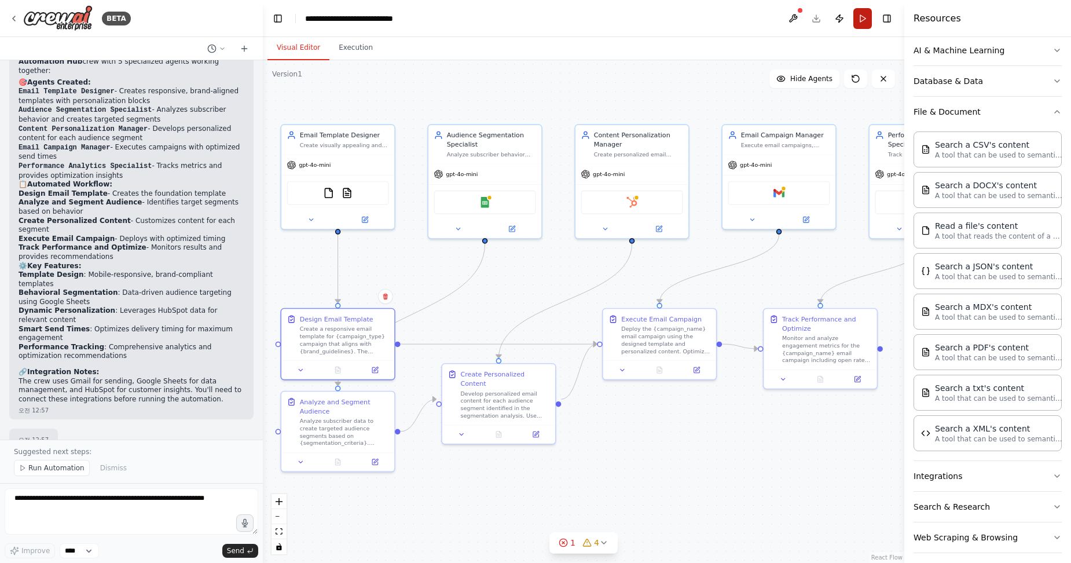
click at [865, 10] on button "Run" at bounding box center [862, 18] width 19 height 21
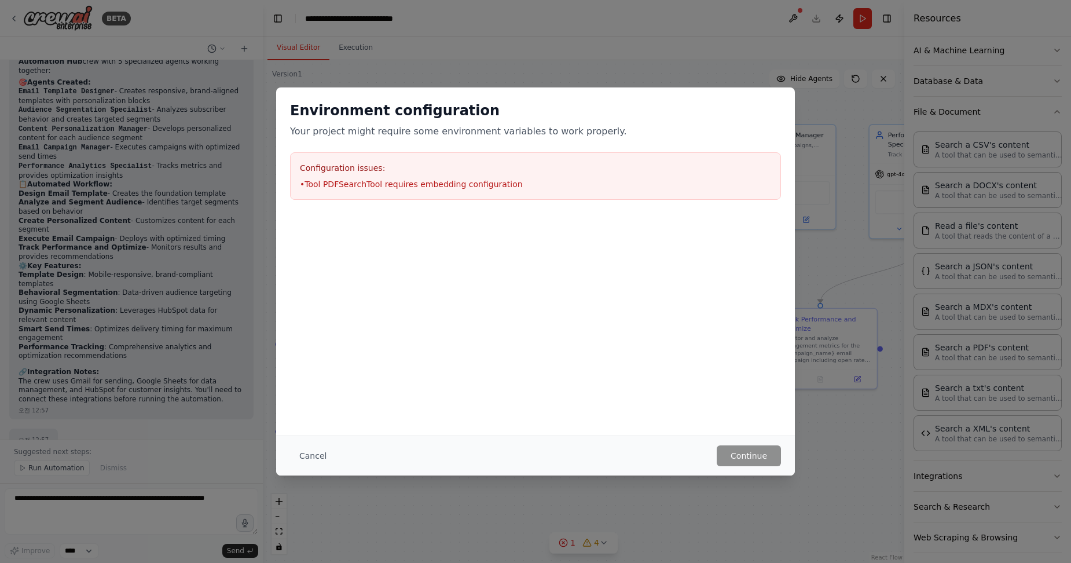
click at [303, 468] on div "Cancel Continue" at bounding box center [535, 455] width 519 height 40
click at [297, 460] on button "Cancel" at bounding box center [313, 455] width 46 height 21
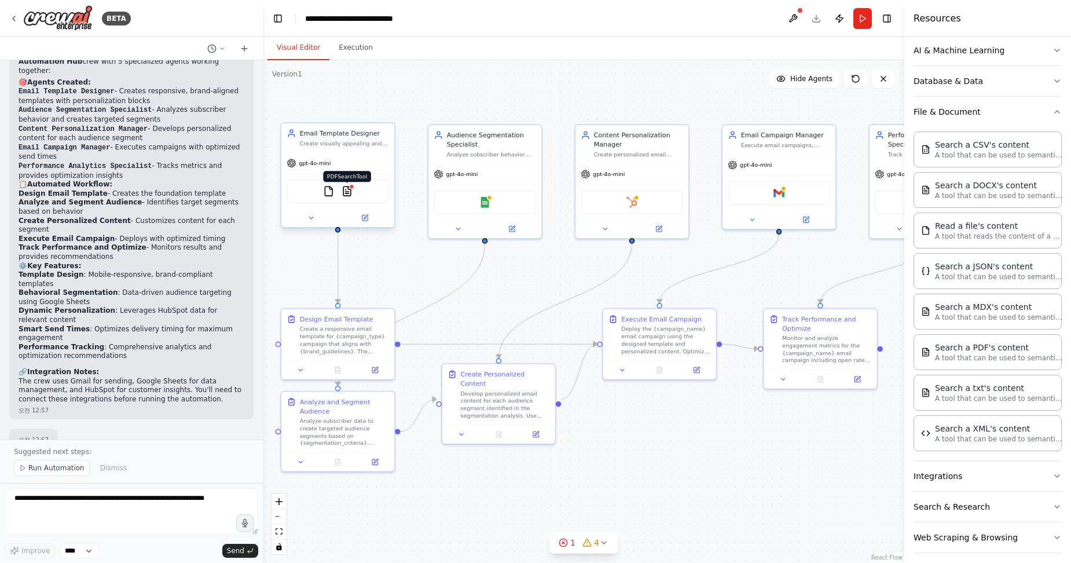
click at [346, 193] on img at bounding box center [347, 191] width 11 height 11
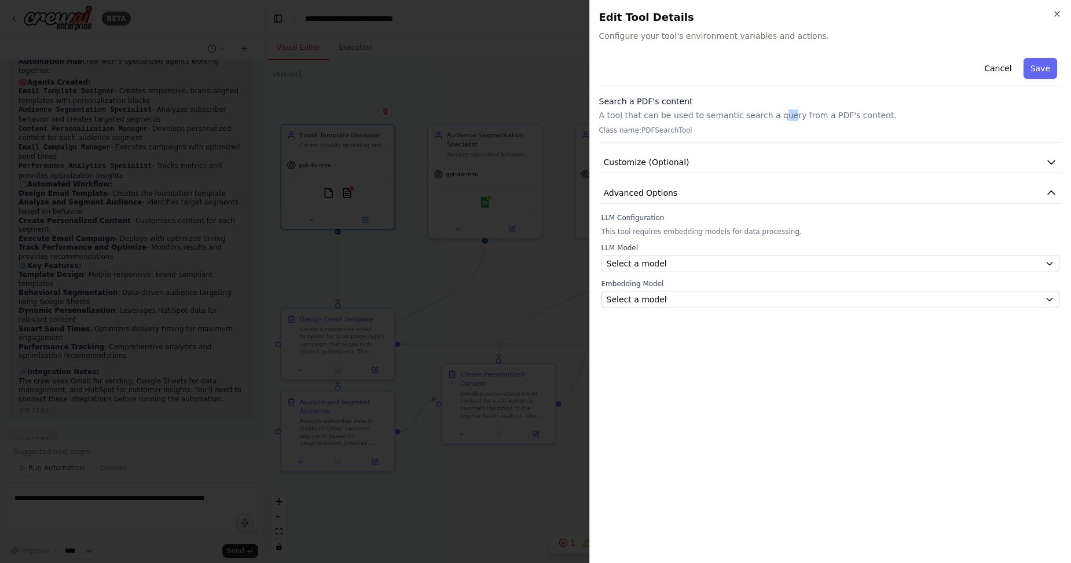
click at [773, 108] on div "Search a PDF's content A tool that can be used to semantic search a query from …" at bounding box center [830, 119] width 463 height 47
click at [670, 119] on p "A tool that can be used to semantic search a query from a PDF's content." at bounding box center [830, 115] width 463 height 12
click at [994, 70] on button "Cancel" at bounding box center [997, 68] width 41 height 21
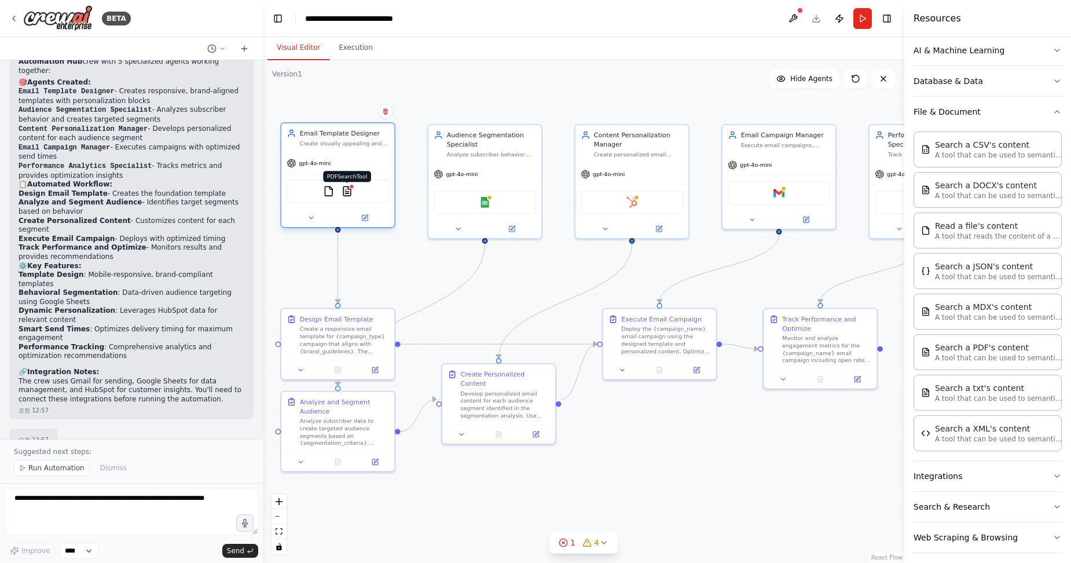
drag, startPoint x: 347, startPoint y: 193, endPoint x: 342, endPoint y: 190, distance: 6.5
click at [342, 190] on img at bounding box center [347, 191] width 11 height 11
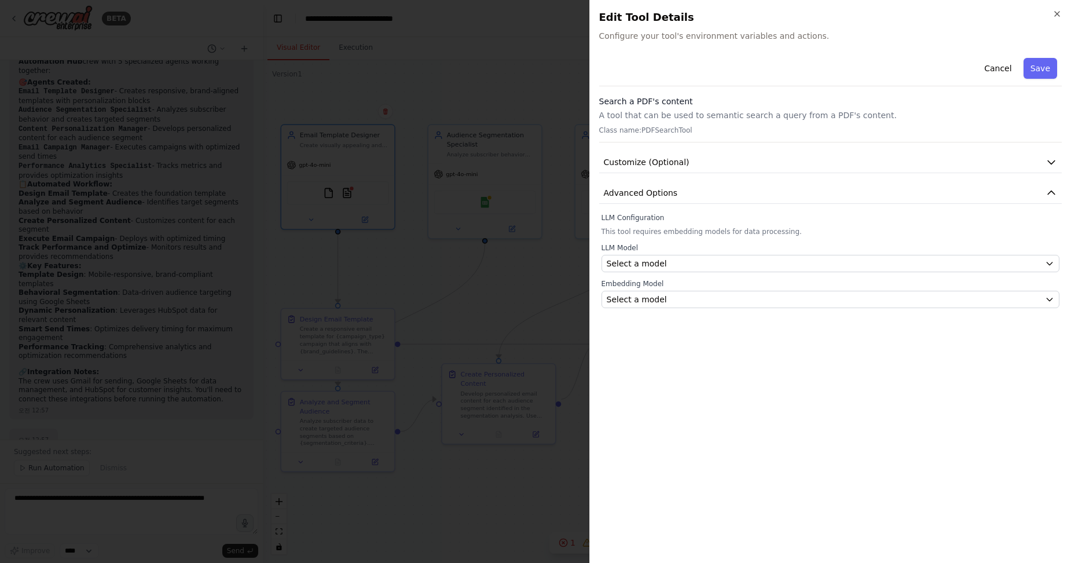
click at [658, 112] on p "A tool that can be used to semantic search a query from a PDF's content." at bounding box center [830, 115] width 463 height 12
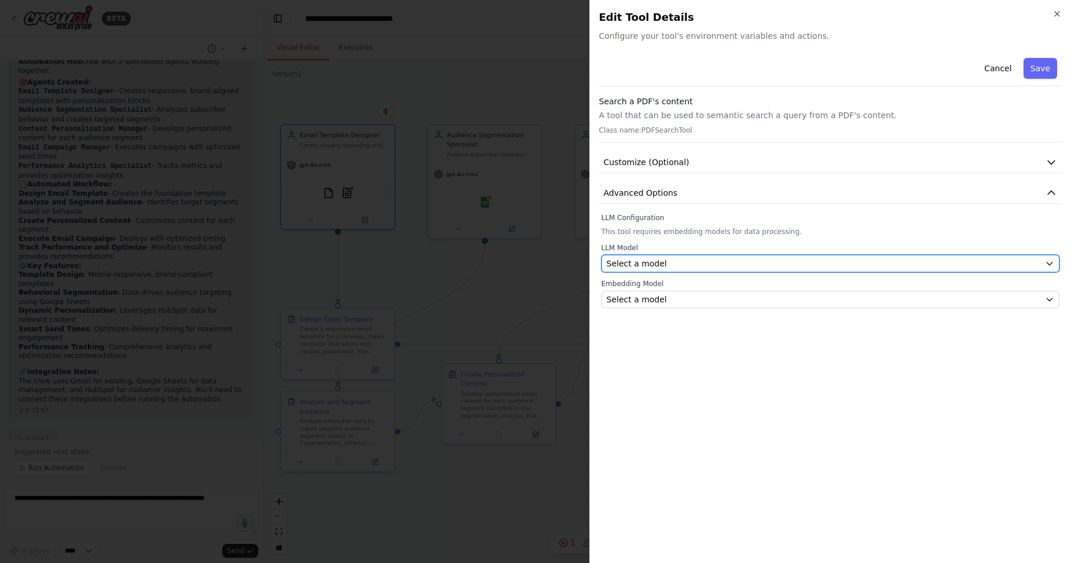
click at [633, 263] on span "Select a model" at bounding box center [637, 264] width 60 height 12
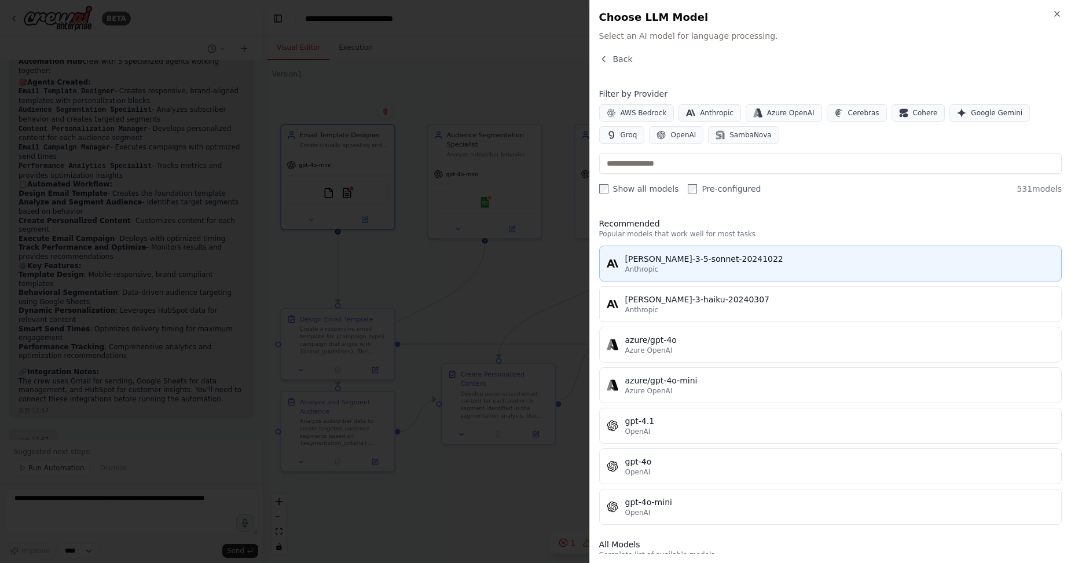
click at [712, 257] on div "[PERSON_NAME]-3-5-sonnet-20241022" at bounding box center [840, 259] width 430 height 12
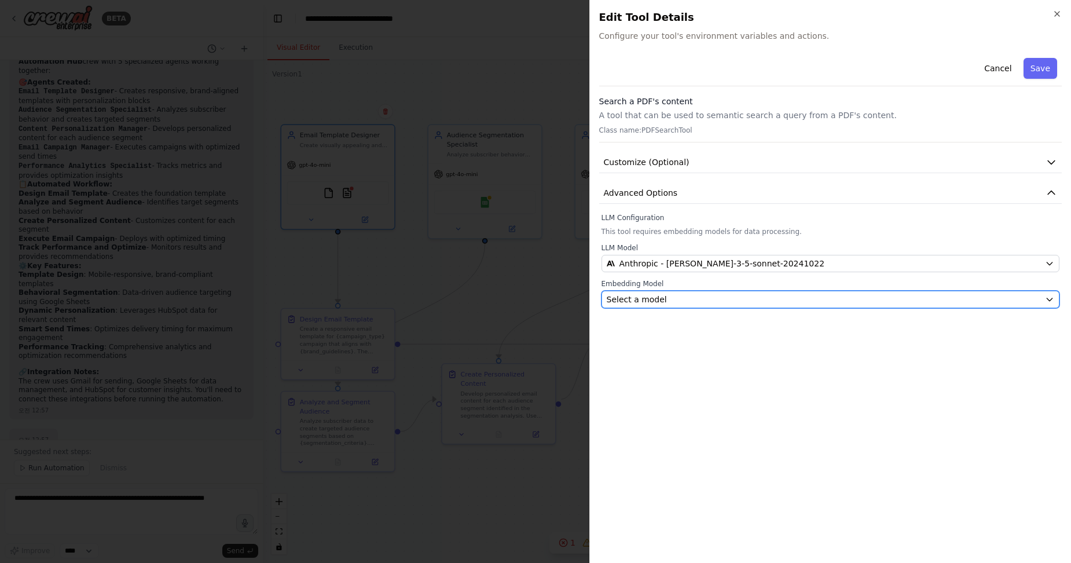
click at [662, 303] on div "Select a model" at bounding box center [824, 300] width 434 height 12
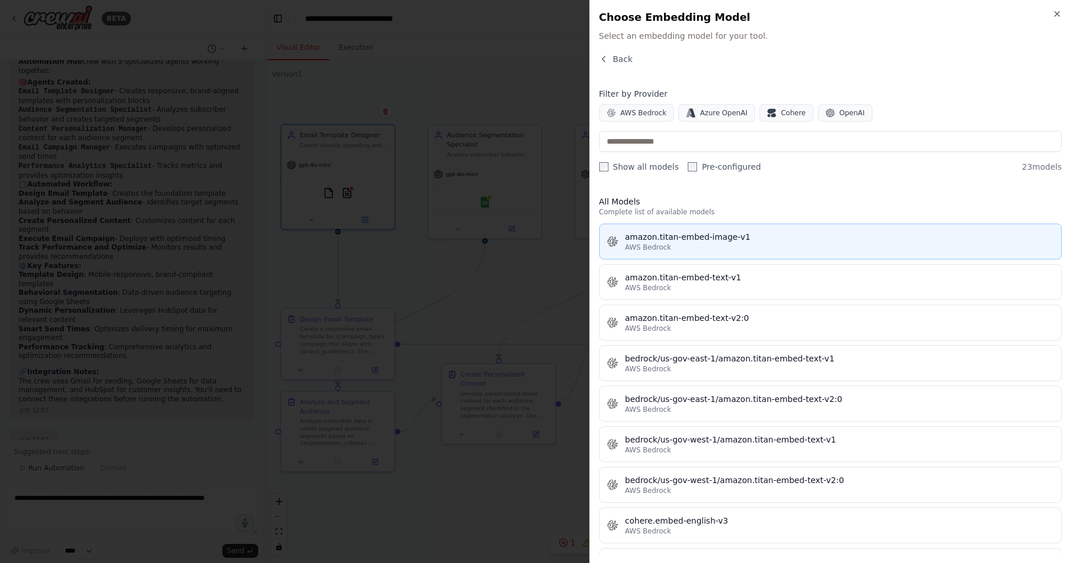
click at [700, 248] on div "AWS Bedrock" at bounding box center [840, 247] width 430 height 9
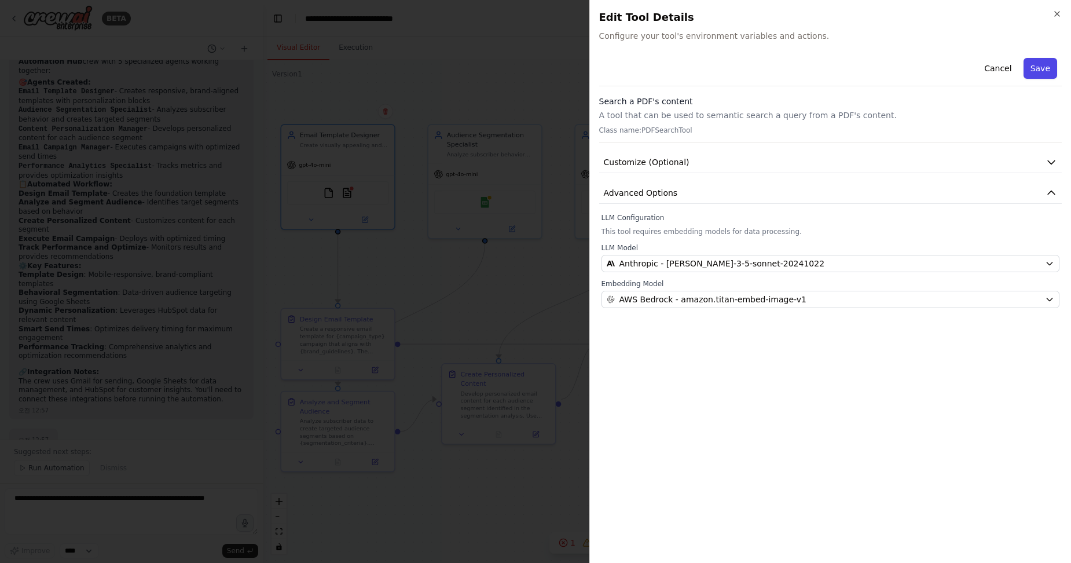
click at [1049, 69] on button "Save" at bounding box center [1041, 68] width 34 height 21
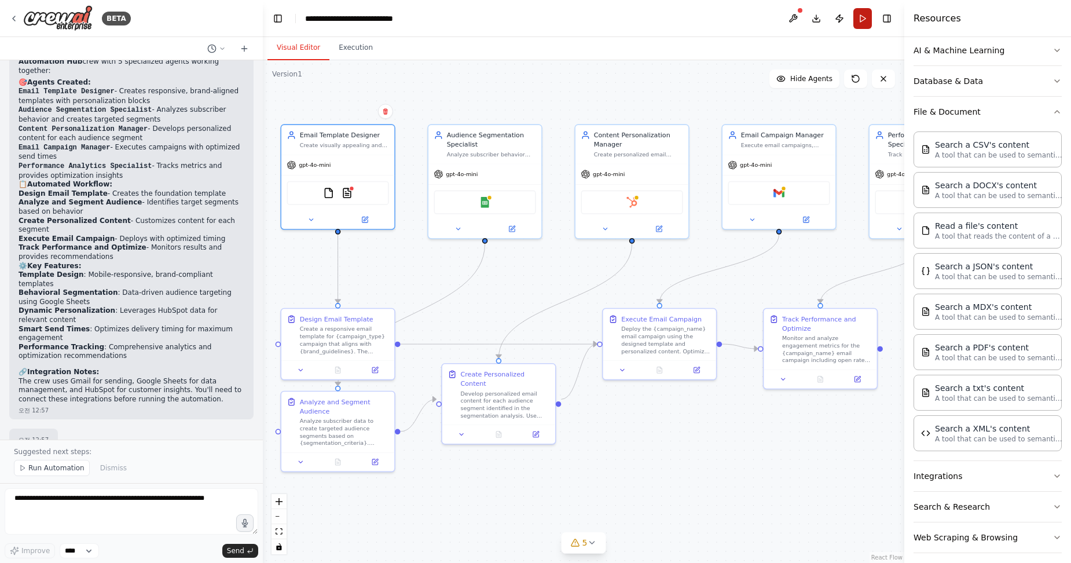
click at [860, 14] on button "Run" at bounding box center [862, 18] width 19 height 21
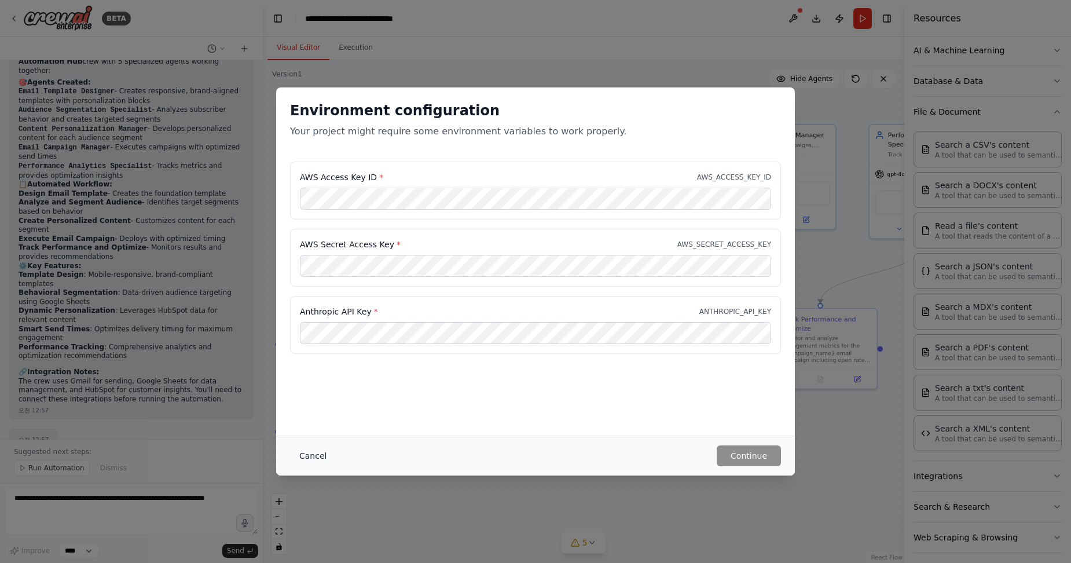
click at [318, 463] on button "Cancel" at bounding box center [313, 455] width 46 height 21
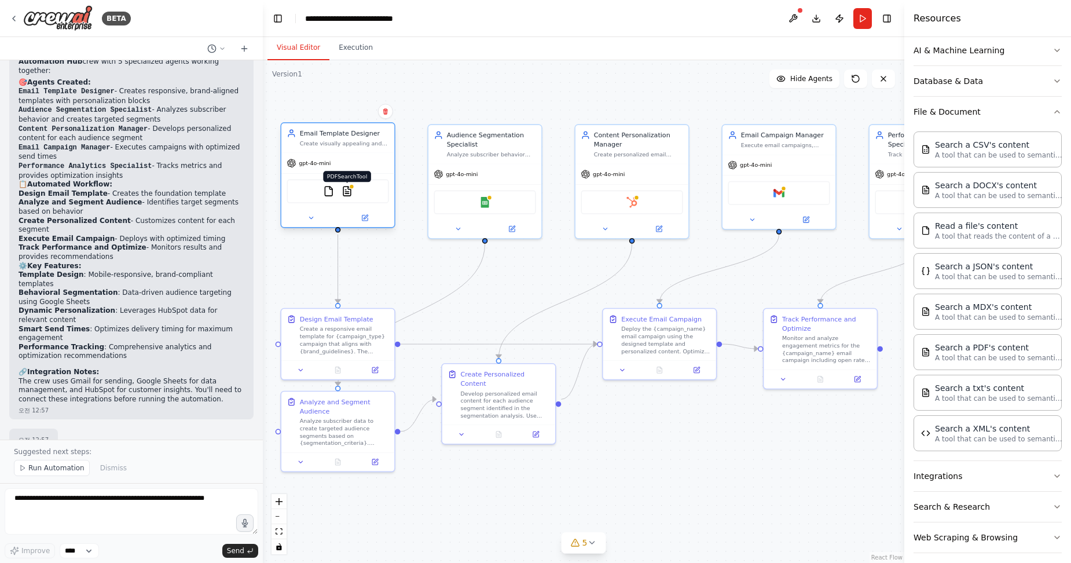
drag, startPoint x: 347, startPoint y: 196, endPoint x: 346, endPoint y: 187, distance: 9.4
click at [346, 187] on img at bounding box center [347, 191] width 11 height 11
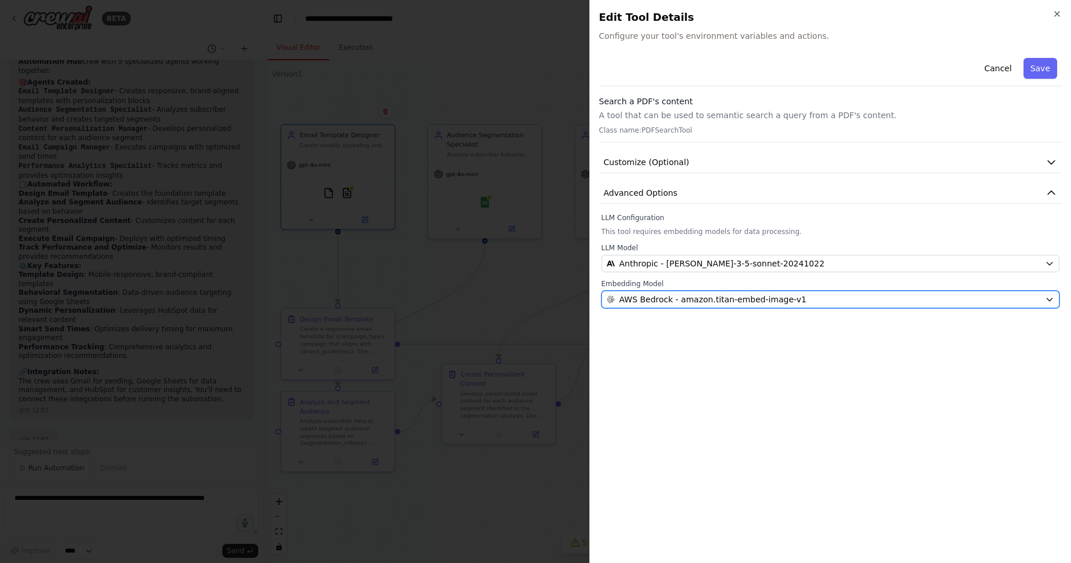
click at [671, 300] on span "AWS Bedrock - amazon.titan-embed-image-v1" at bounding box center [713, 300] width 187 height 12
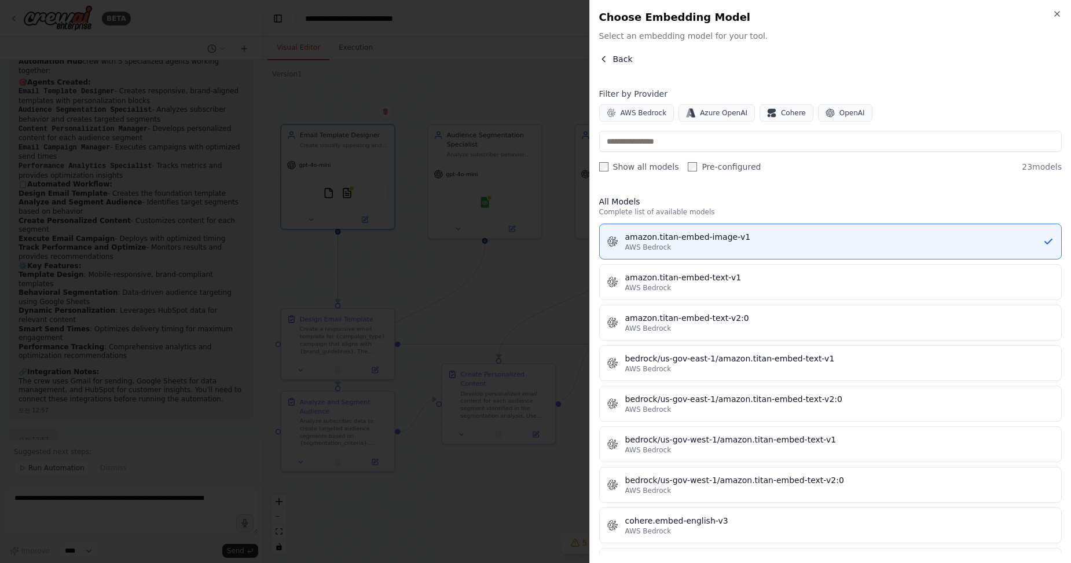
click at [609, 56] on button "Back" at bounding box center [616, 59] width 34 height 12
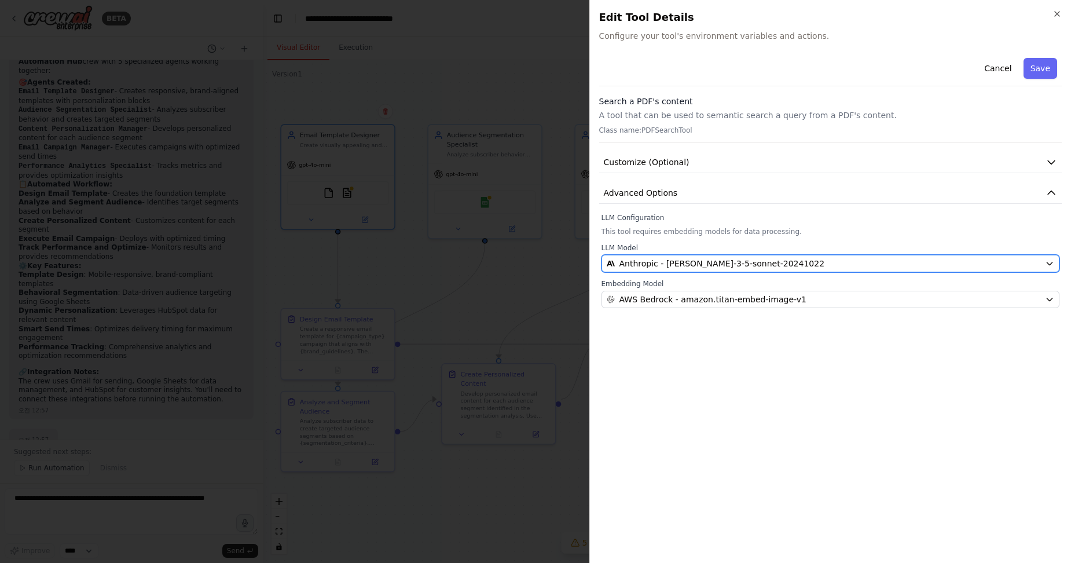
click at [665, 262] on span "Anthropic - claude-3-5-sonnet-20241022" at bounding box center [723, 264] width 206 height 12
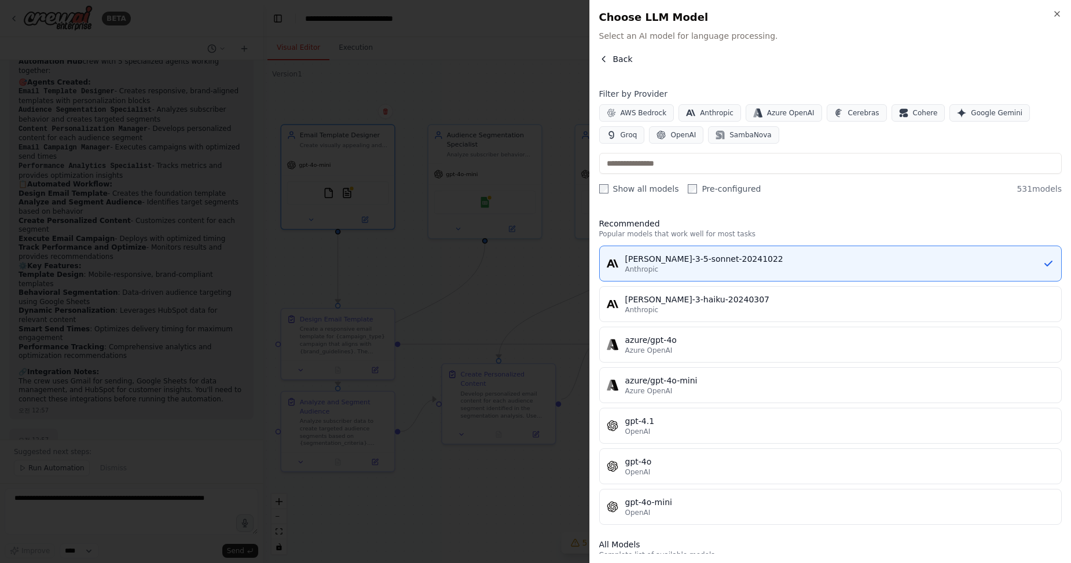
click at [605, 55] on icon "button" at bounding box center [603, 58] width 9 height 9
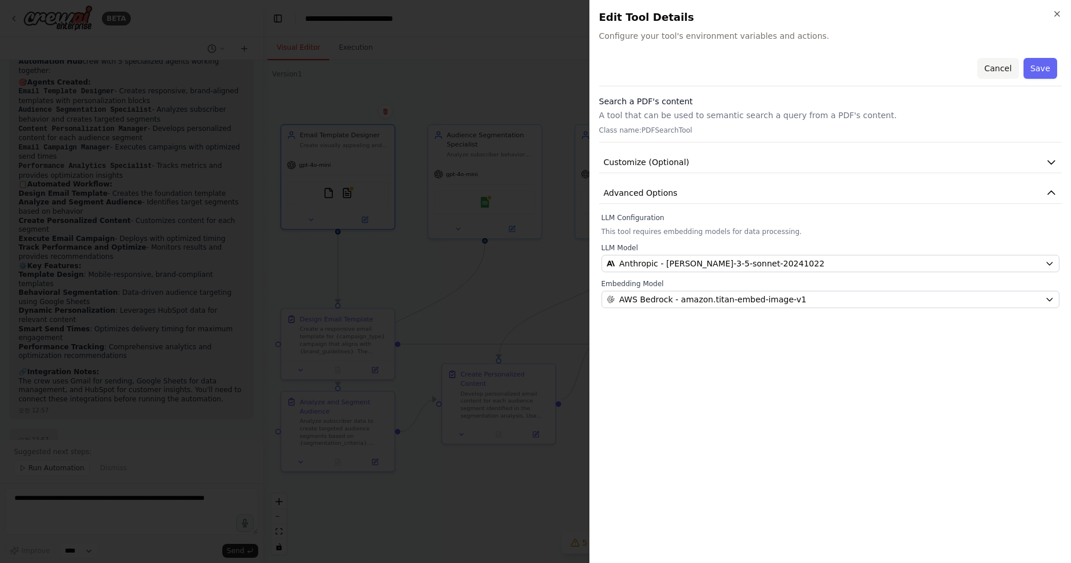
click at [987, 66] on button "Cancel" at bounding box center [997, 68] width 41 height 21
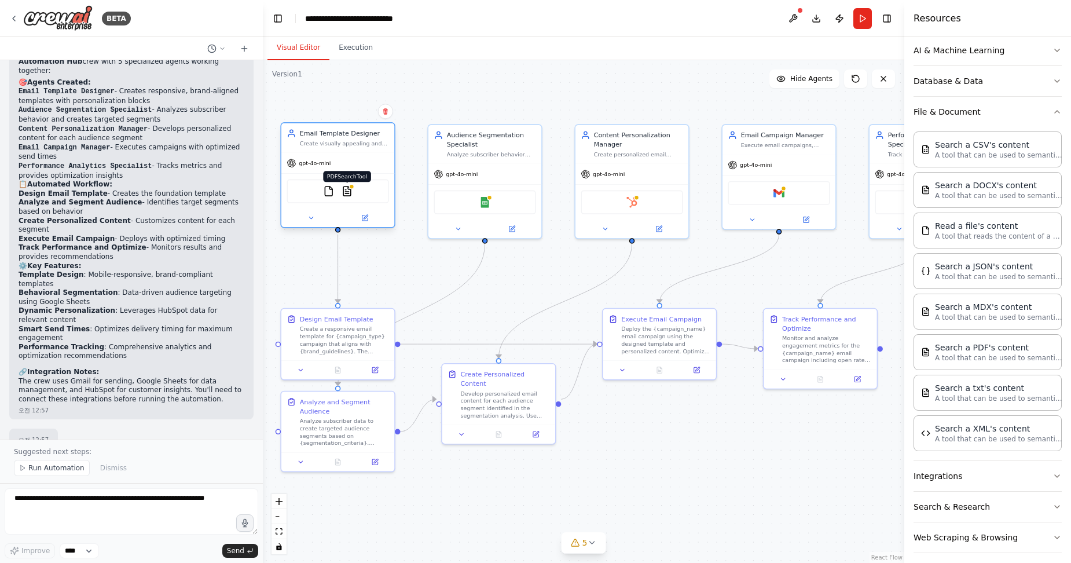
click at [346, 194] on img at bounding box center [347, 191] width 11 height 11
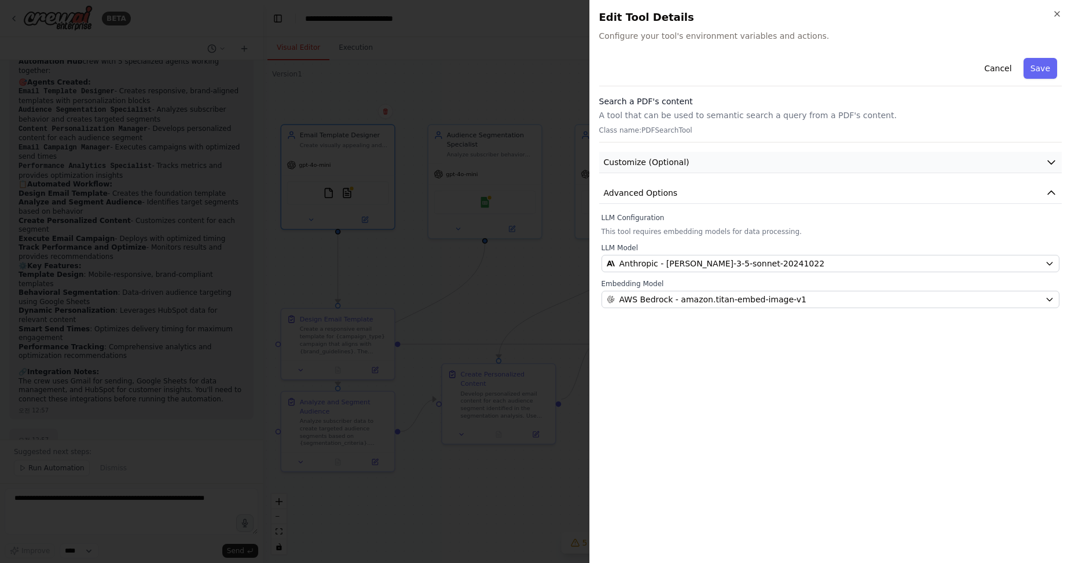
click at [657, 166] on span "Customize (Optional)" at bounding box center [647, 162] width 86 height 12
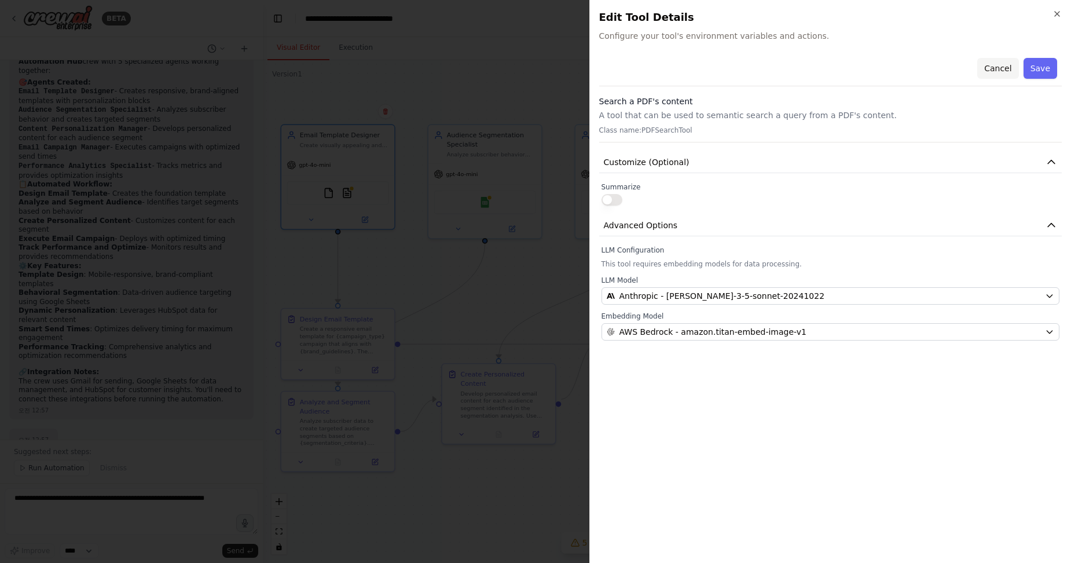
click at [1006, 70] on button "Cancel" at bounding box center [997, 68] width 41 height 21
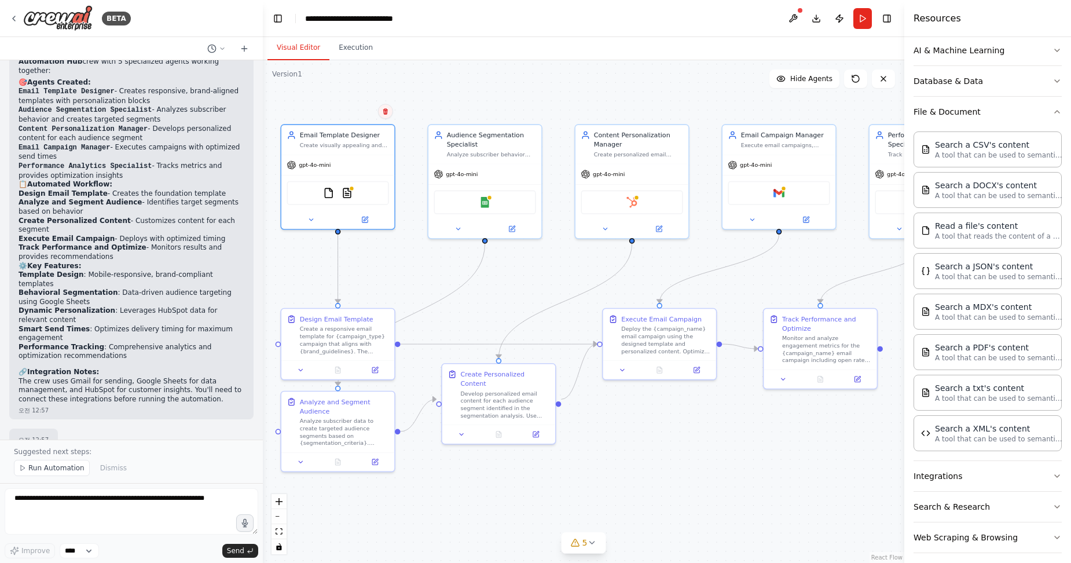
click at [388, 113] on icon at bounding box center [385, 111] width 7 height 7
click at [348, 196] on img at bounding box center [347, 191] width 11 height 11
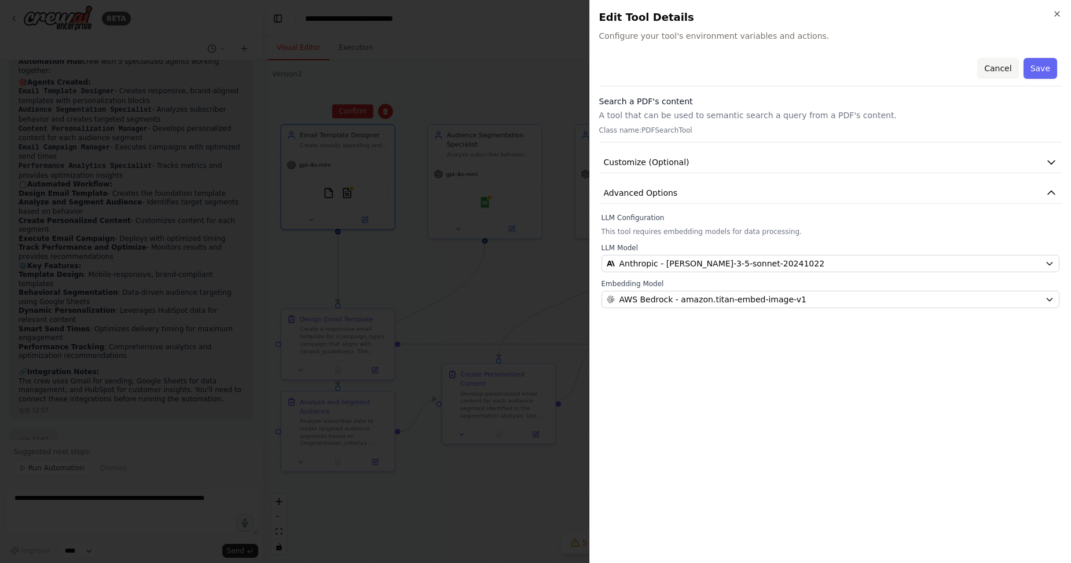
click at [1008, 68] on button "Cancel" at bounding box center [997, 68] width 41 height 21
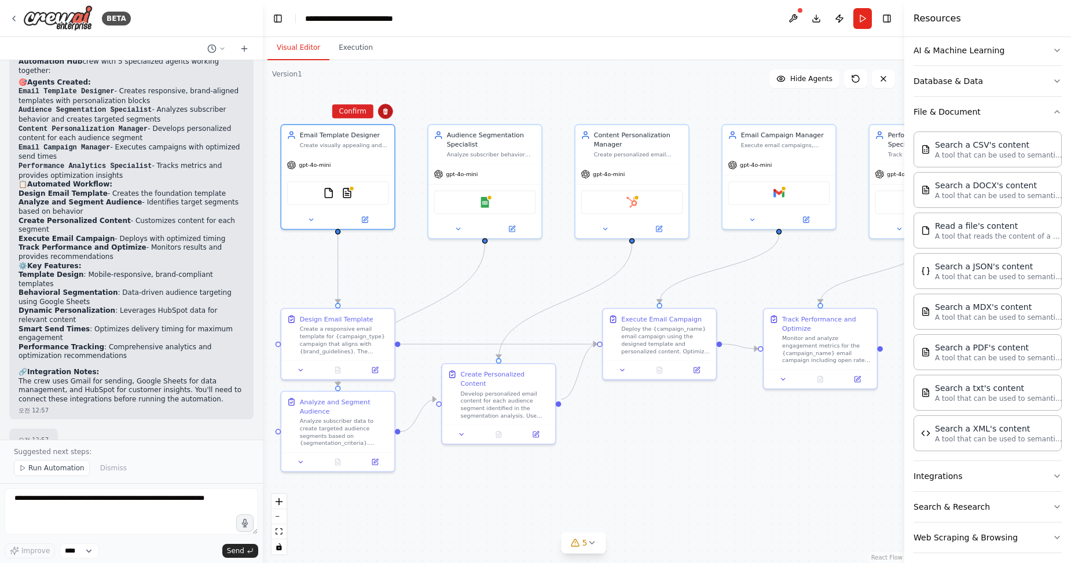
click at [383, 105] on button at bounding box center [385, 111] width 15 height 15
click at [347, 193] on img at bounding box center [347, 191] width 11 height 11
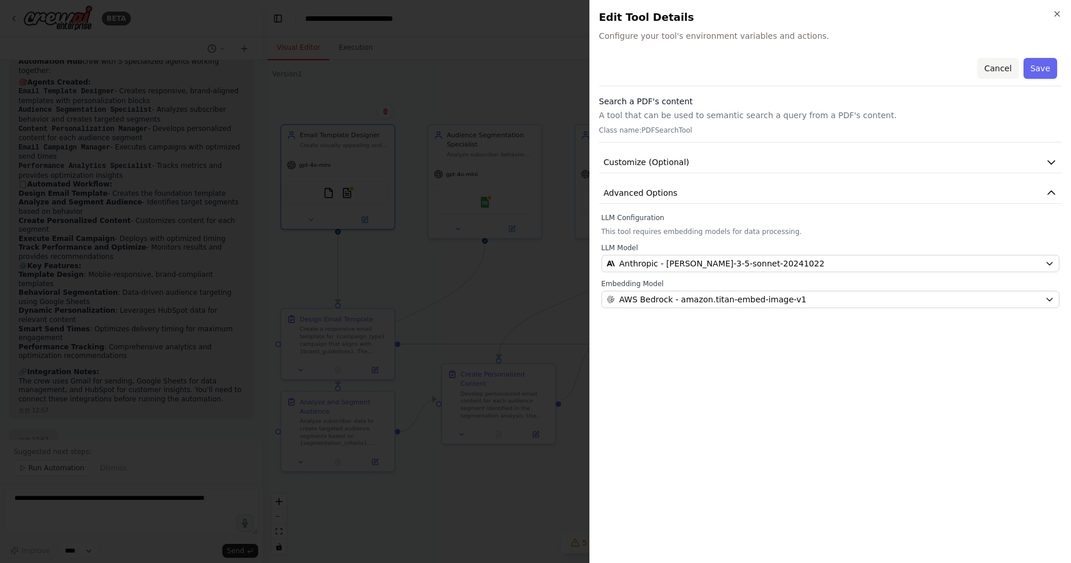
click at [1003, 72] on button "Cancel" at bounding box center [997, 68] width 41 height 21
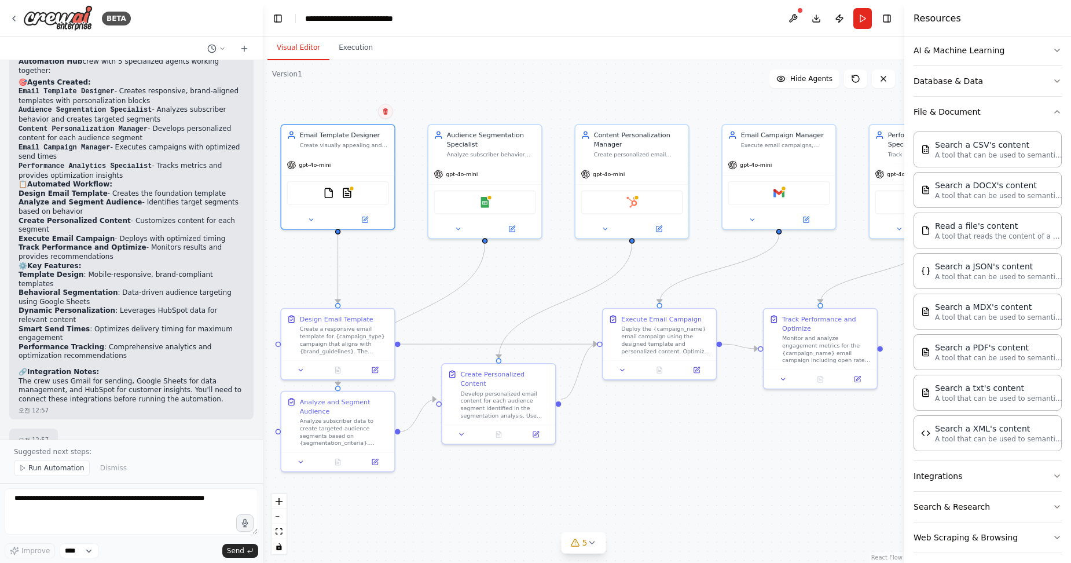
click at [380, 111] on button at bounding box center [385, 111] width 15 height 15
click at [356, 112] on button "Confirm" at bounding box center [352, 111] width 41 height 14
click at [360, 108] on button "Confirm" at bounding box center [353, 111] width 41 height 14
click at [859, 20] on button "Run" at bounding box center [862, 18] width 19 height 21
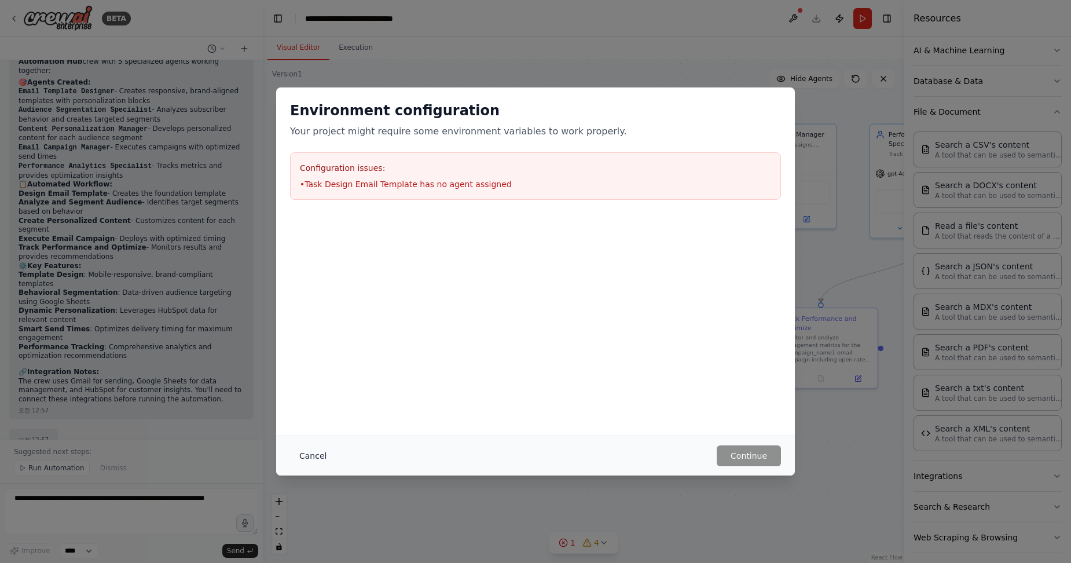
click at [305, 453] on button "Cancel" at bounding box center [313, 455] width 46 height 21
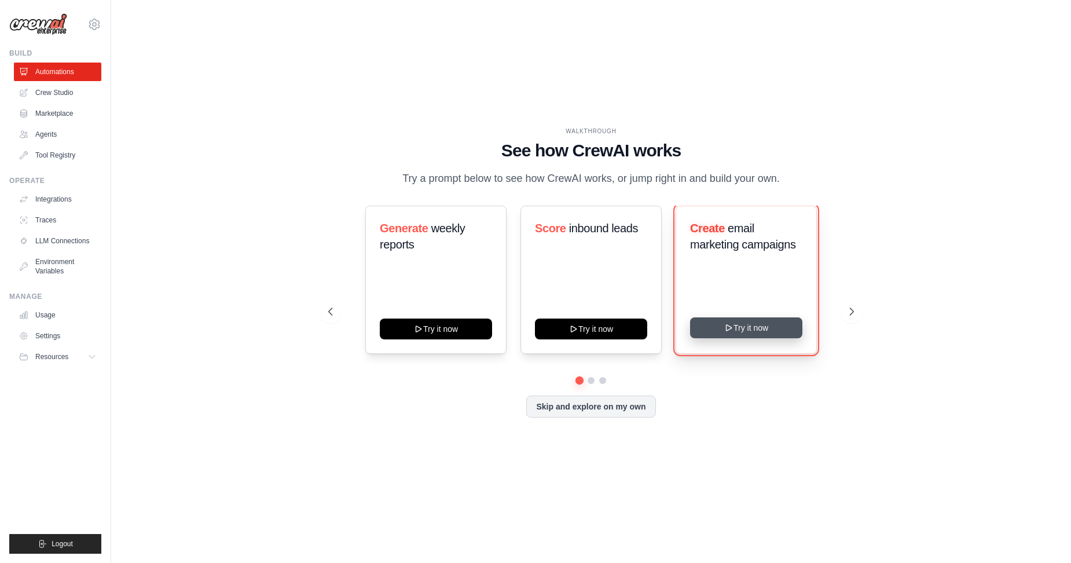
click at [753, 338] on button "Try it now" at bounding box center [746, 327] width 112 height 21
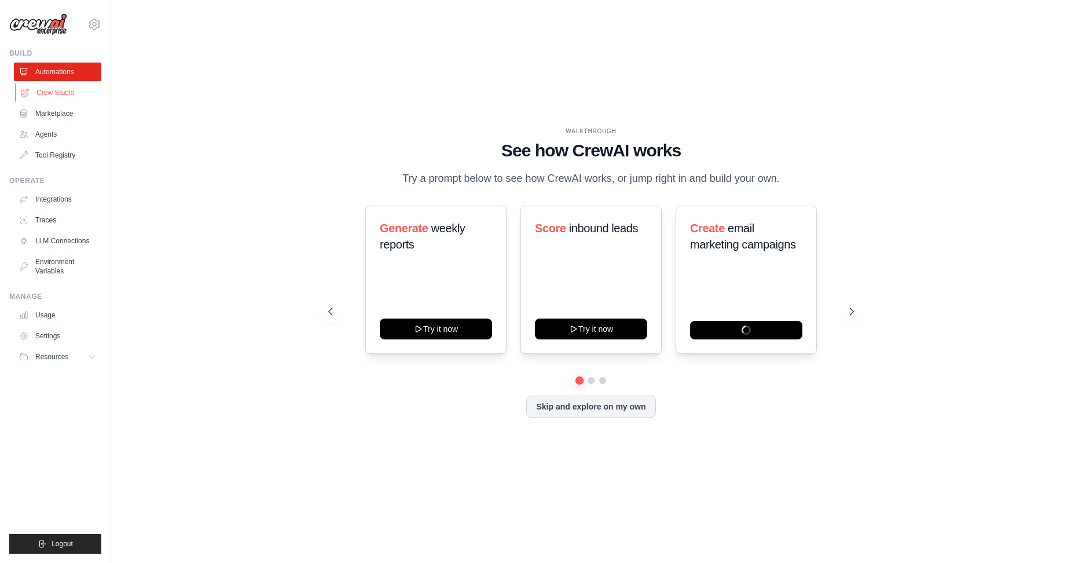
click at [69, 96] on link "Crew Studio" at bounding box center [58, 92] width 87 height 19
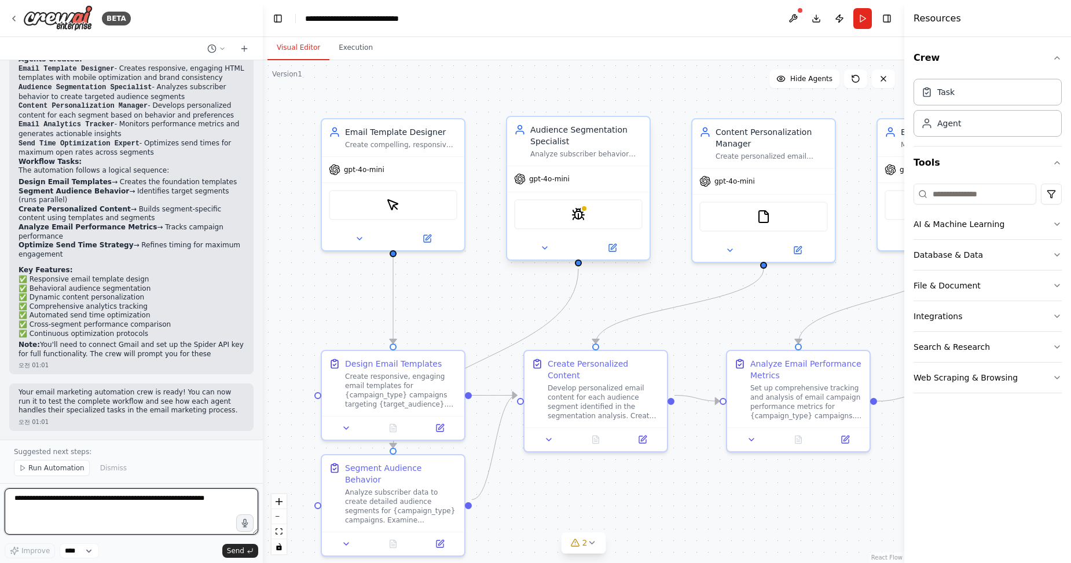
scroll to position [1026, 0]
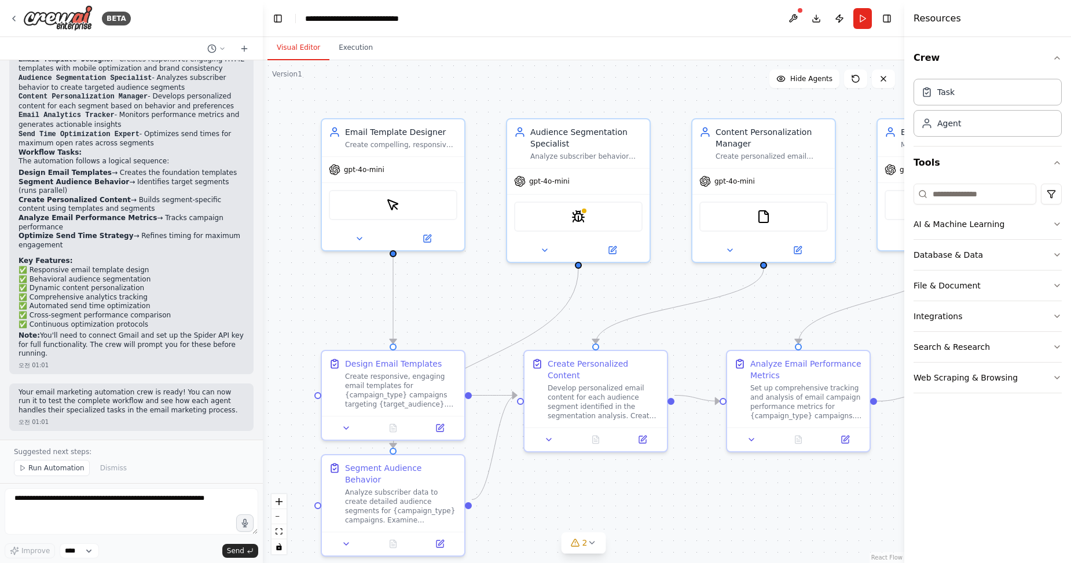
click at [486, 299] on div ".deletable-edge-delete-btn { width: 20px; height: 20px; border: 0px solid #ffff…" at bounding box center [584, 311] width 642 height 503
click at [864, 18] on button "Run" at bounding box center [862, 18] width 19 height 21
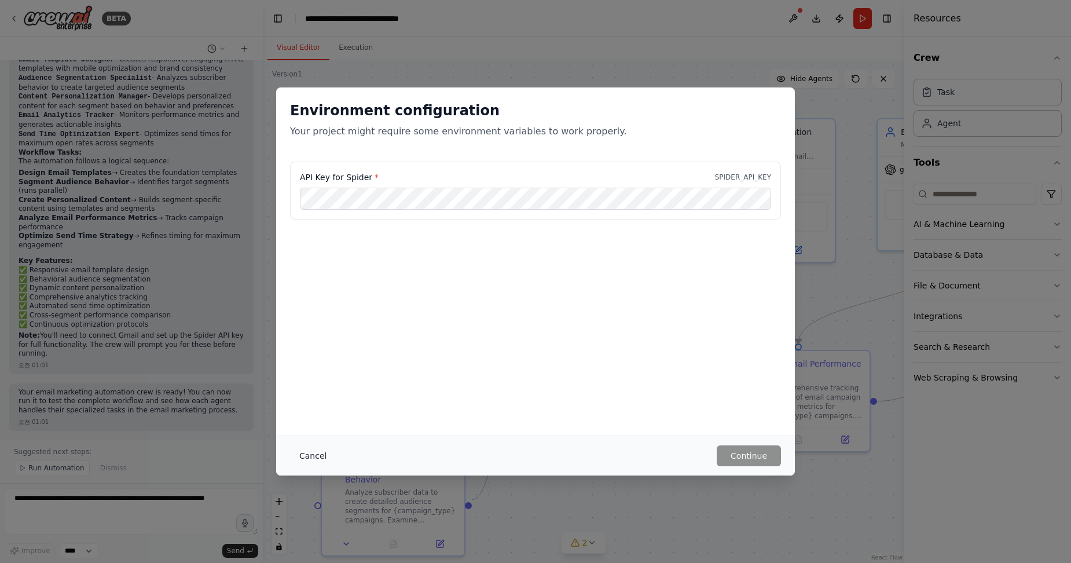
click at [319, 457] on button "Cancel" at bounding box center [313, 455] width 46 height 21
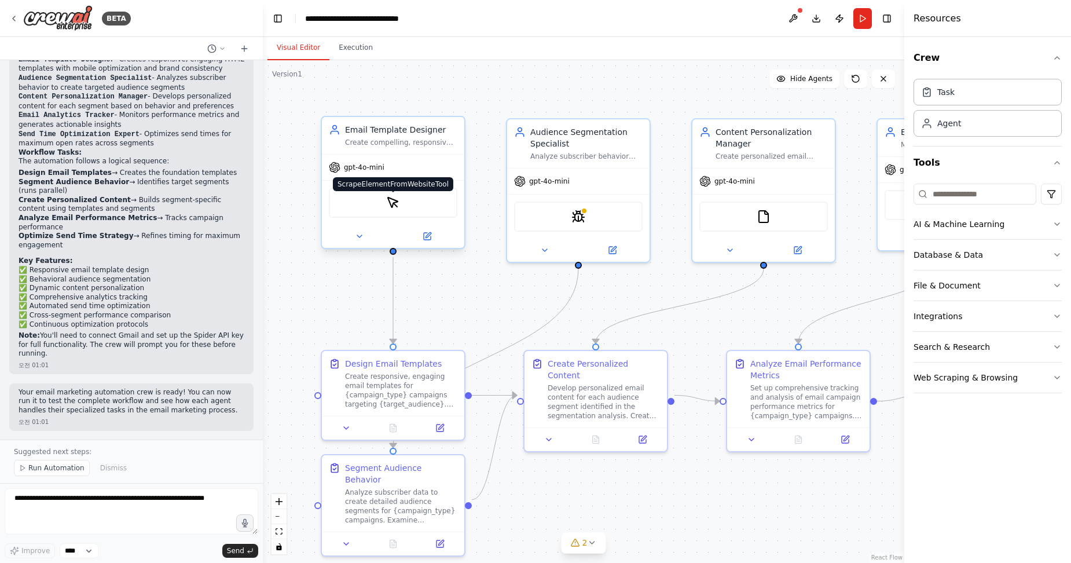
click at [394, 205] on img at bounding box center [393, 203] width 14 height 14
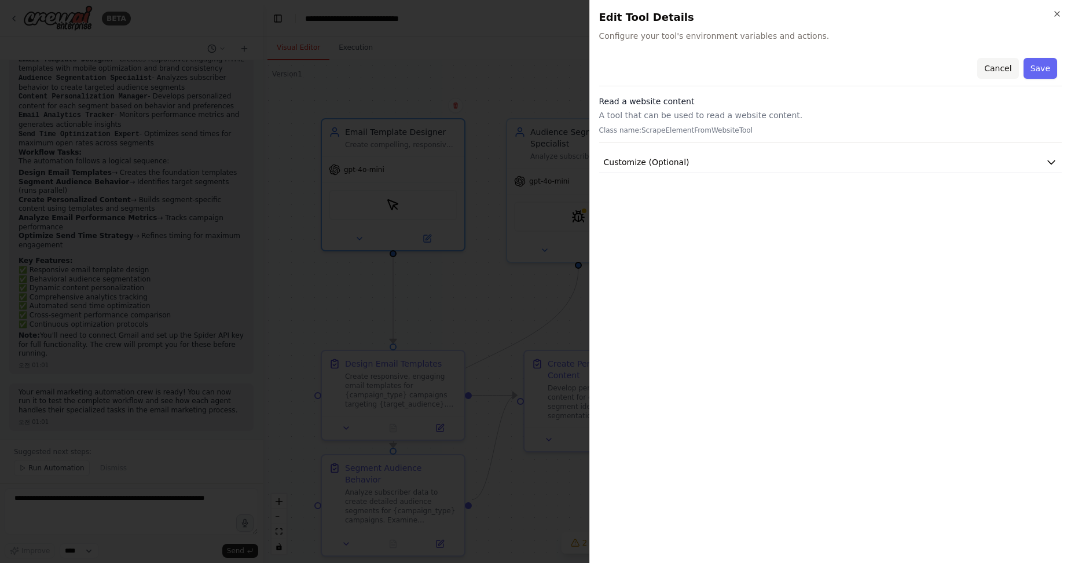
click at [1003, 71] on button "Cancel" at bounding box center [997, 68] width 41 height 21
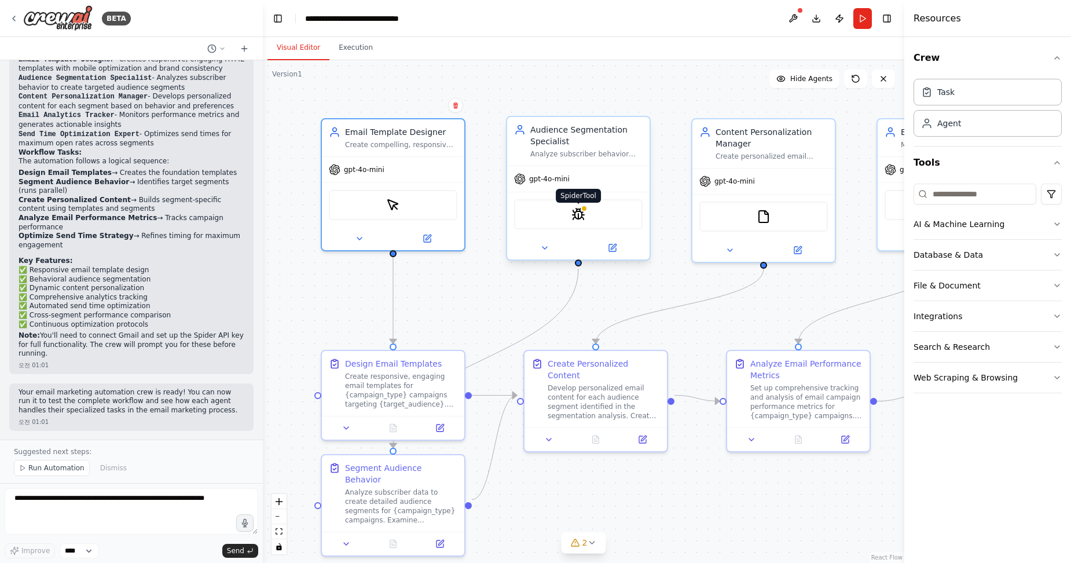
click at [578, 215] on img at bounding box center [578, 214] width 14 height 14
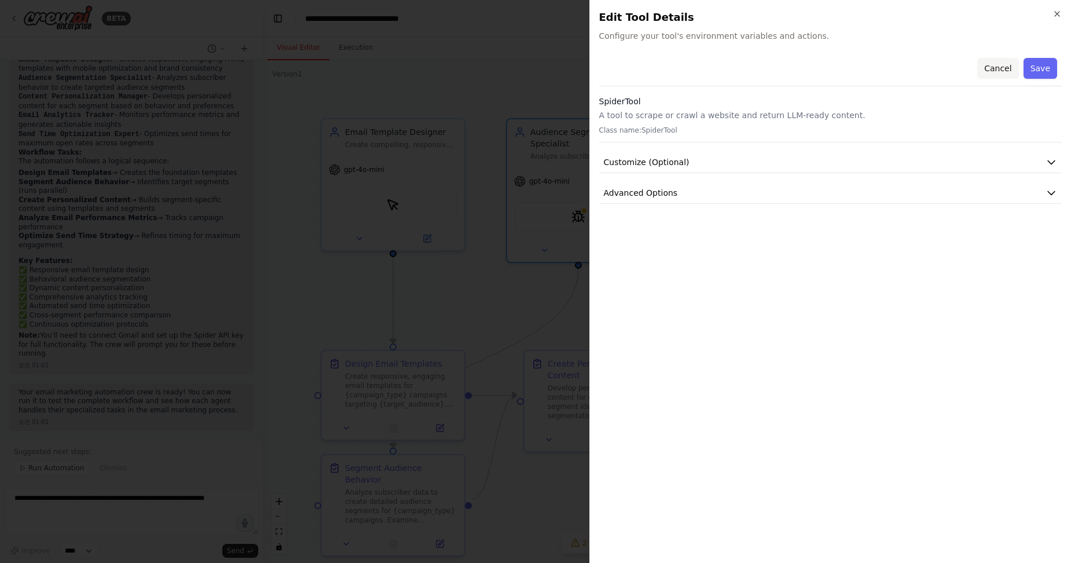
click at [998, 66] on button "Cancel" at bounding box center [997, 68] width 41 height 21
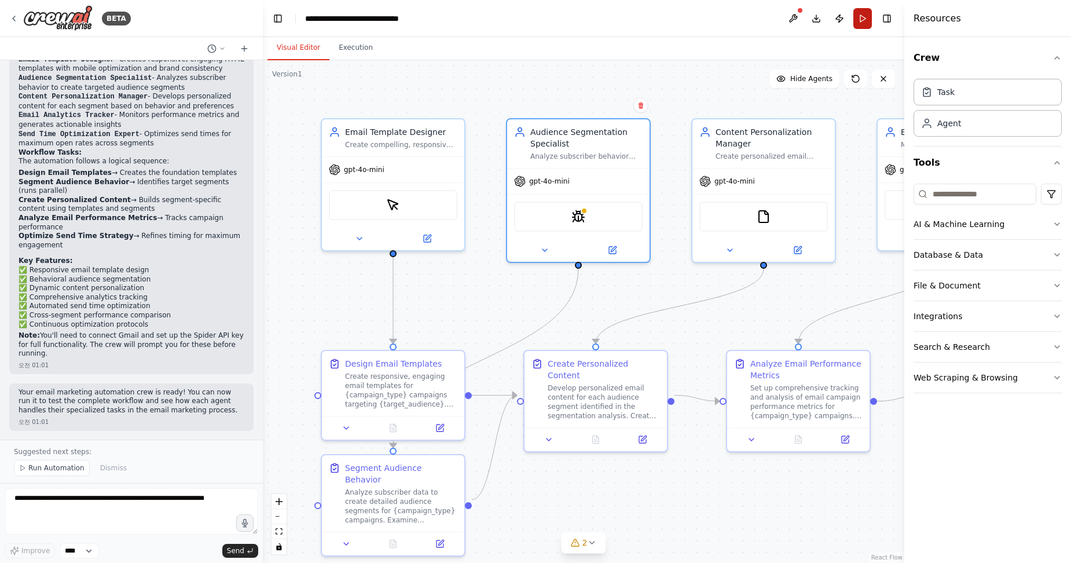
click at [864, 22] on button "Run" at bounding box center [862, 18] width 19 height 21
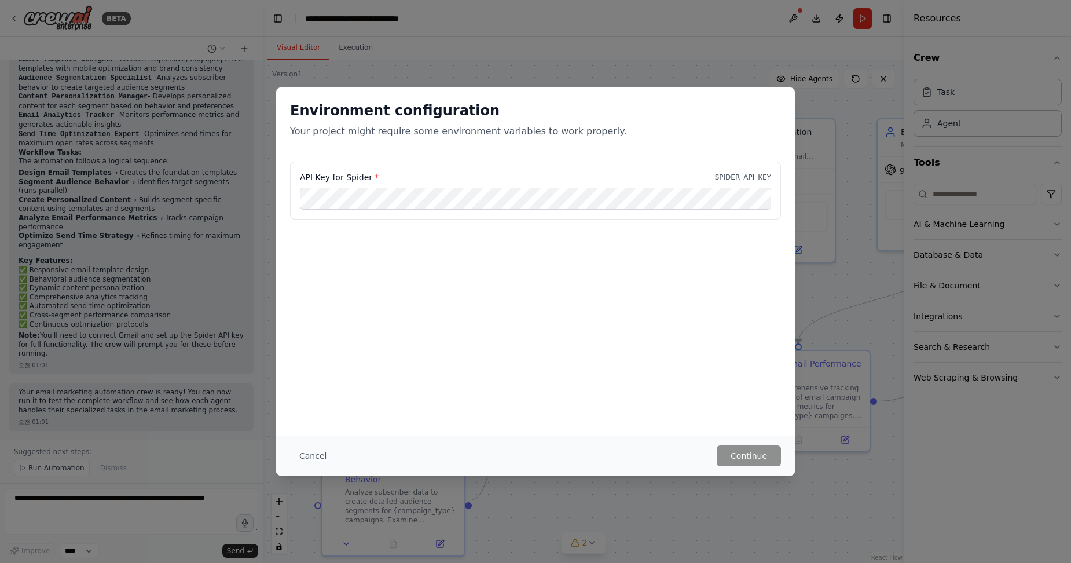
click at [747, 176] on p "SPIDER_API_KEY" at bounding box center [743, 177] width 56 height 9
click at [309, 457] on button "Cancel" at bounding box center [313, 455] width 46 height 21
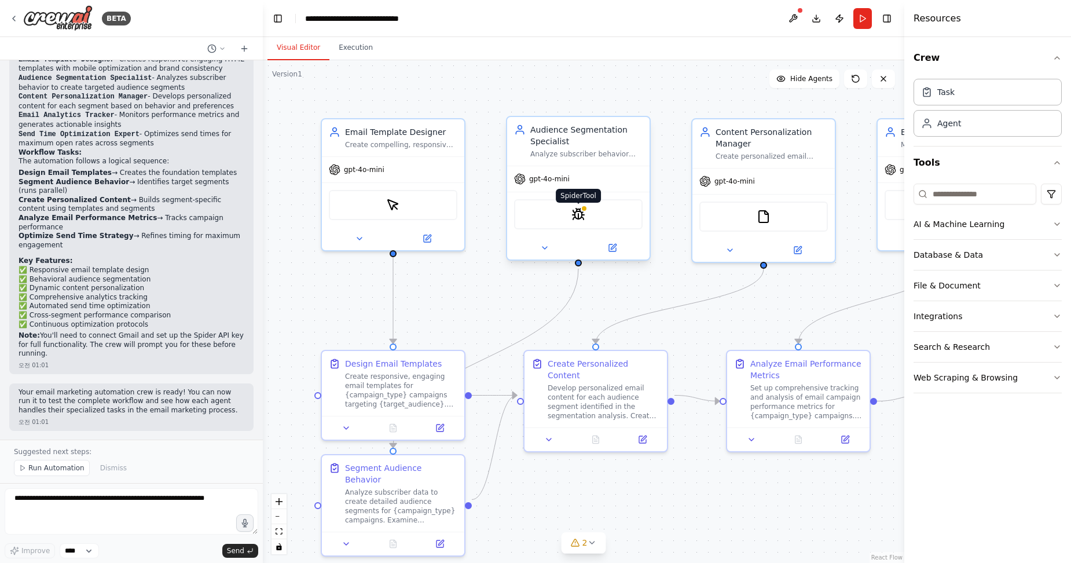
click at [581, 218] on img at bounding box center [578, 214] width 14 height 14
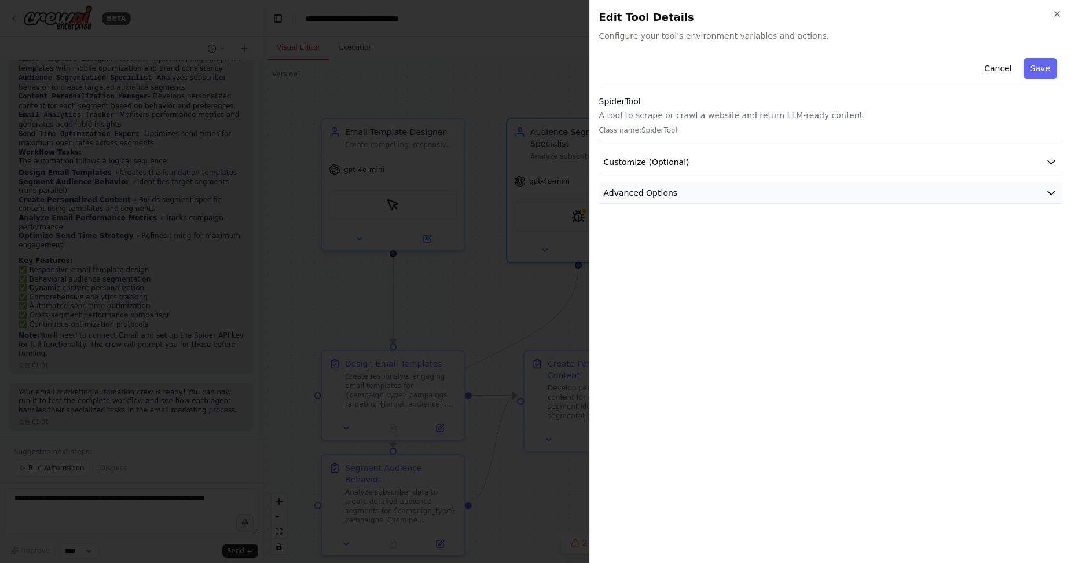
click at [648, 198] on span "Advanced Options" at bounding box center [641, 193] width 74 height 12
click at [655, 163] on span "Customize (Optional)" at bounding box center [647, 162] width 86 height 12
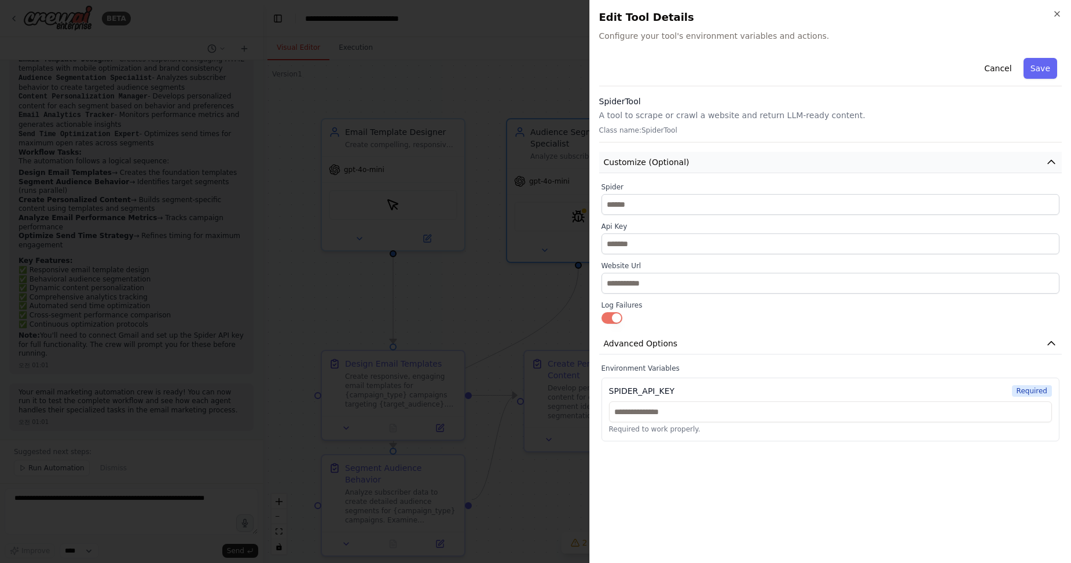
click at [651, 164] on span "Customize (Optional)" at bounding box center [647, 162] width 86 height 12
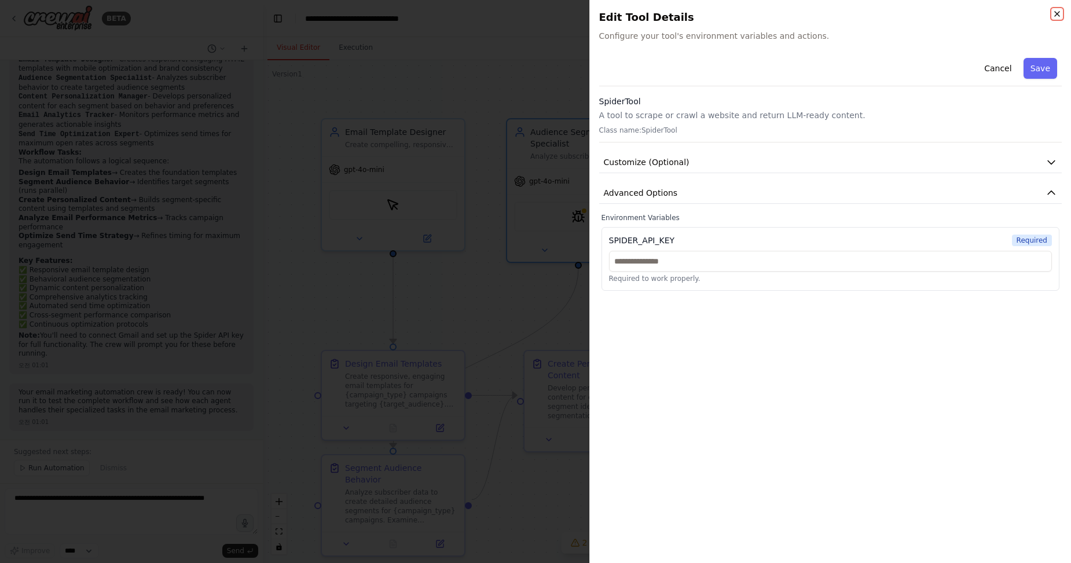
click at [1054, 12] on icon "button" at bounding box center [1057, 13] width 9 height 9
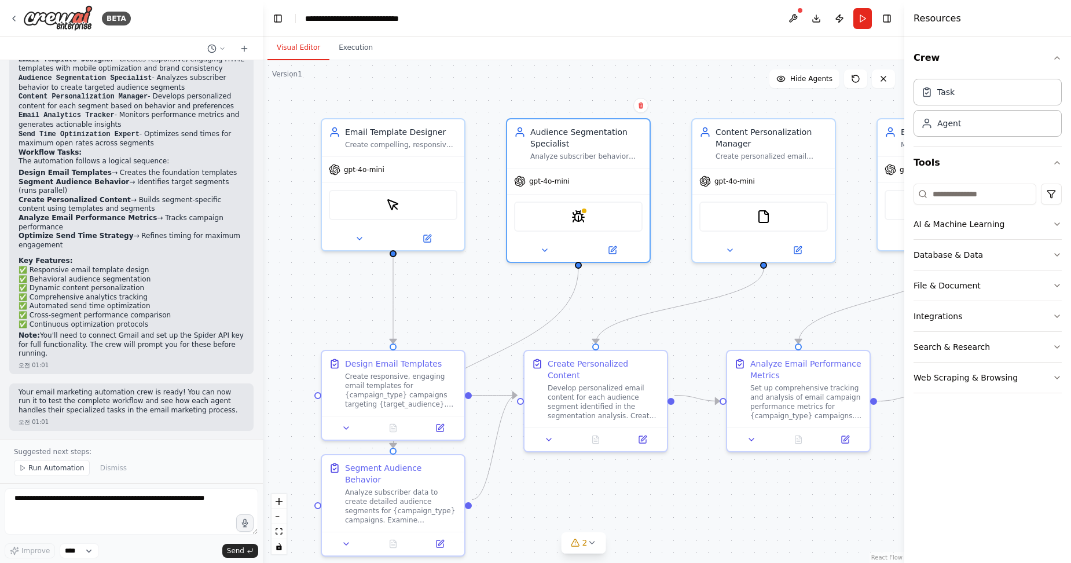
click at [643, 115] on div "Confirm" at bounding box center [641, 106] width 20 height 20
click at [643, 104] on icon at bounding box center [641, 105] width 5 height 6
click at [616, 109] on button "Confirm" at bounding box center [608, 105] width 41 height 14
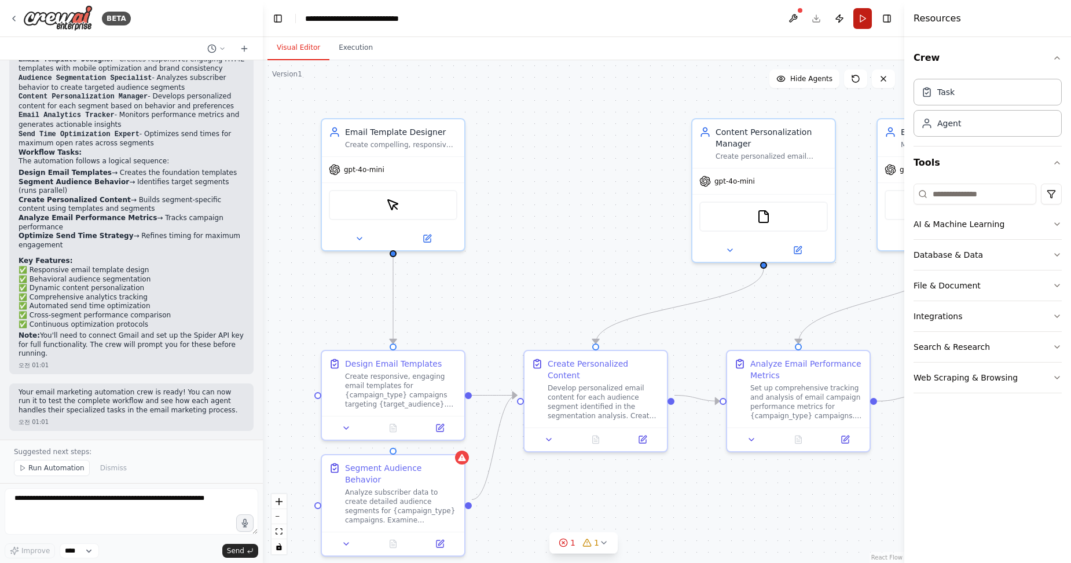
click at [868, 17] on button "Run" at bounding box center [862, 18] width 19 height 21
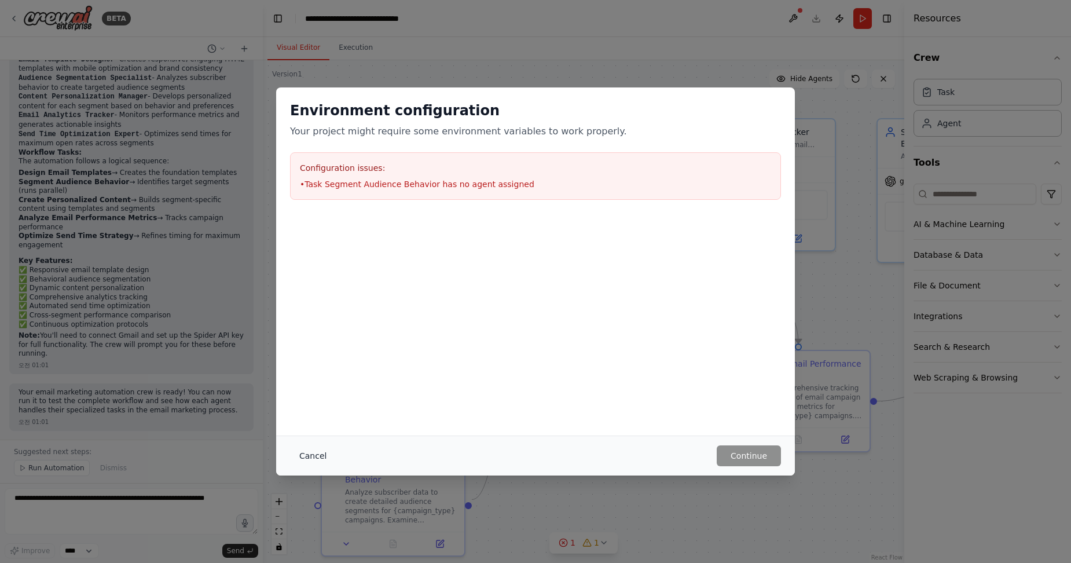
click at [312, 459] on button "Cancel" at bounding box center [313, 455] width 46 height 21
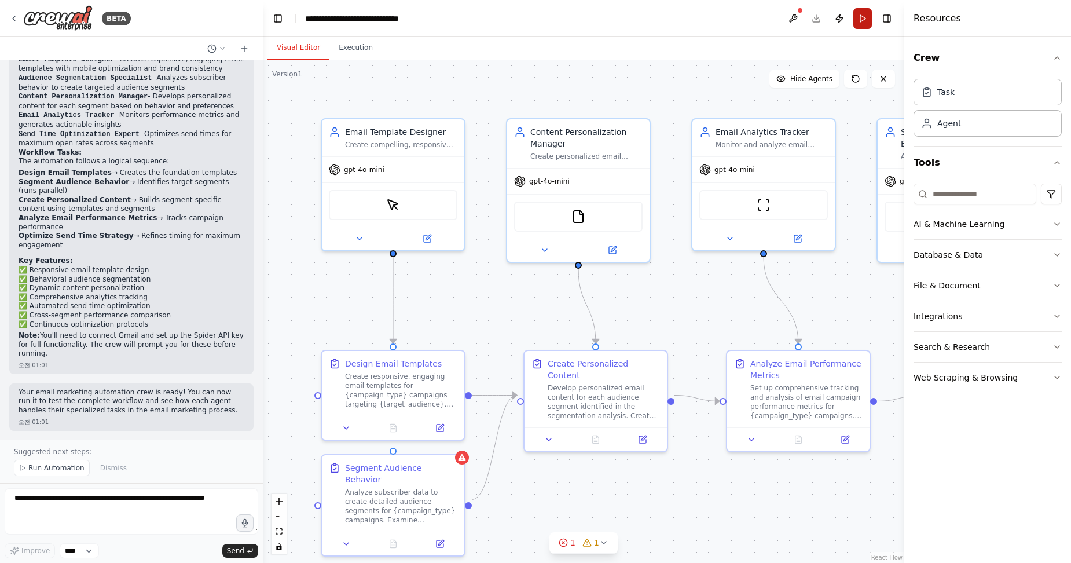
click at [859, 16] on button "Run" at bounding box center [862, 18] width 19 height 21
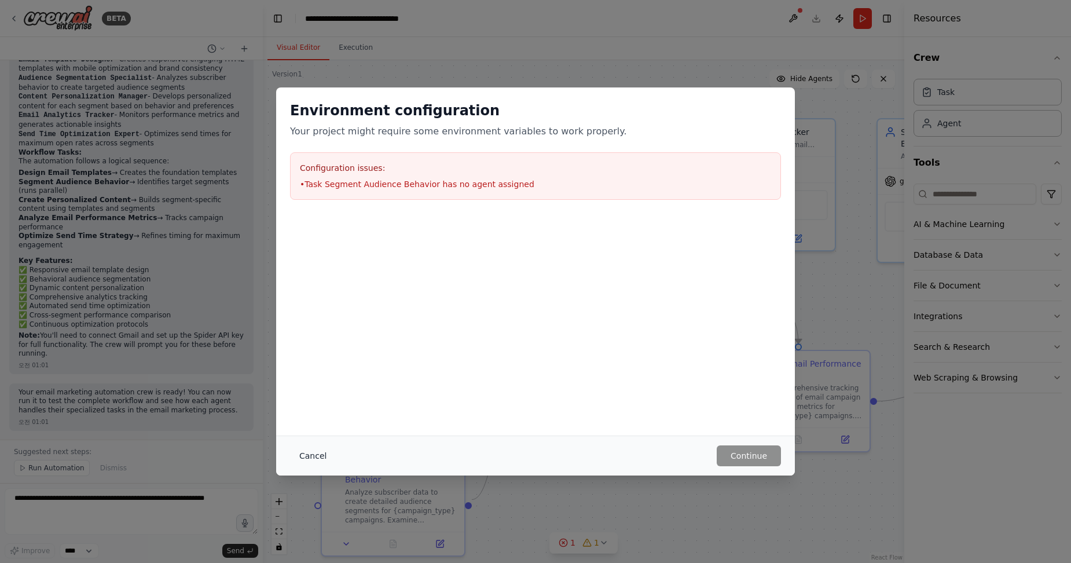
click at [311, 456] on button "Cancel" at bounding box center [313, 455] width 46 height 21
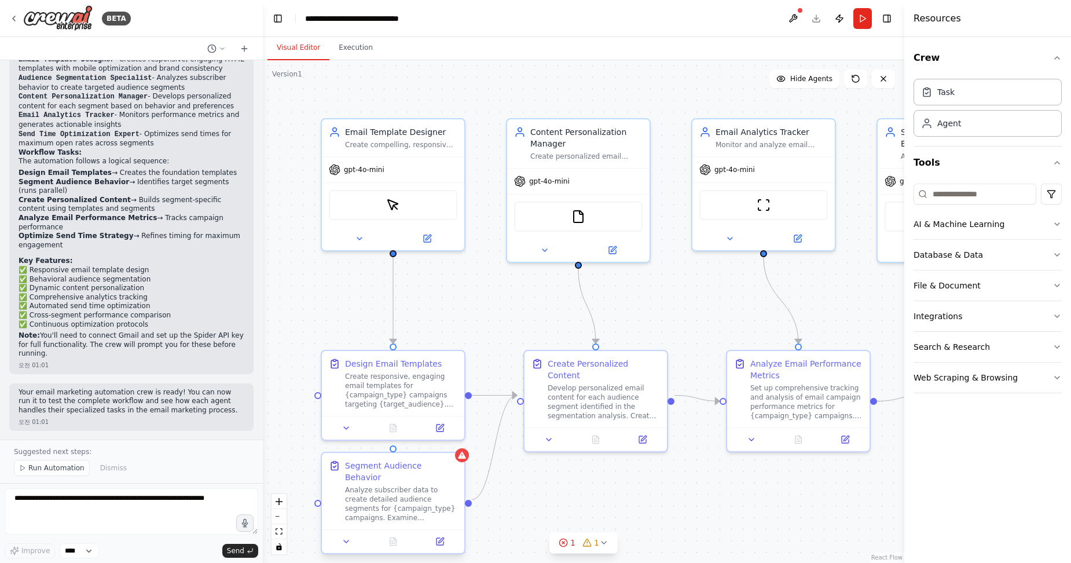
click at [421, 485] on div "Analyze subscriber data to create detailed audience segments for {campaign_type…" at bounding box center [401, 503] width 112 height 37
click at [456, 442] on icon at bounding box center [455, 442] width 5 height 6
click at [430, 437] on button "Confirm" at bounding box center [422, 442] width 41 height 14
click at [864, 13] on button "Run" at bounding box center [862, 18] width 19 height 21
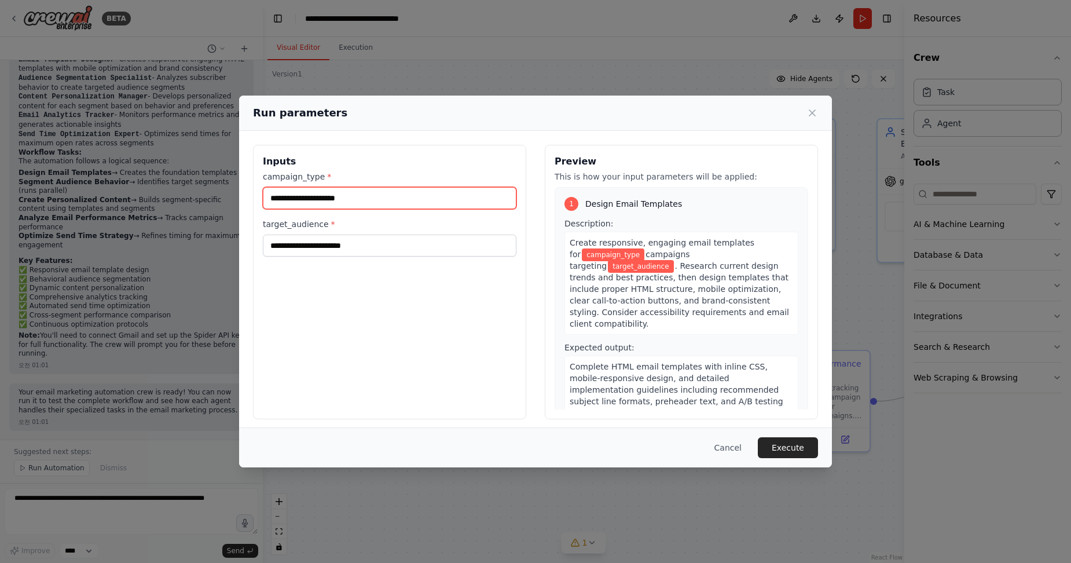
click at [396, 202] on input "campaign_type *" at bounding box center [390, 198] width 254 height 22
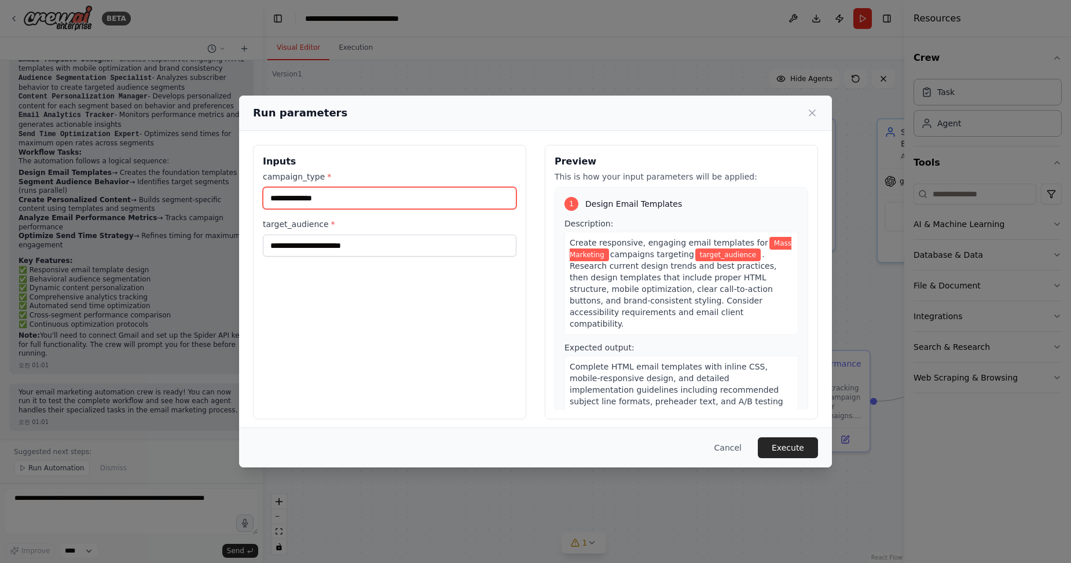
type input "**********"
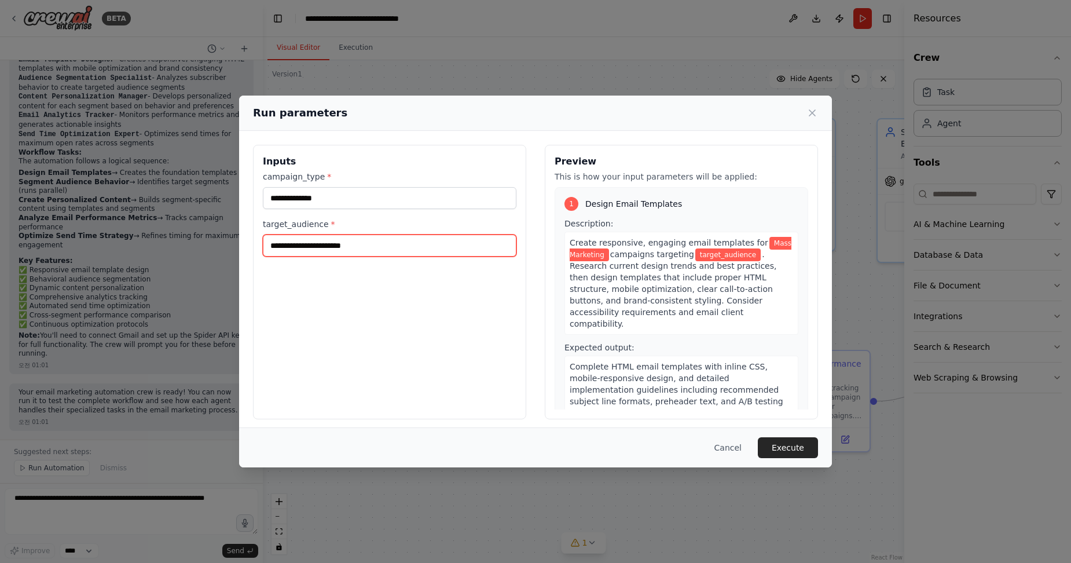
click at [400, 251] on input "target_audience *" at bounding box center [390, 245] width 254 height 22
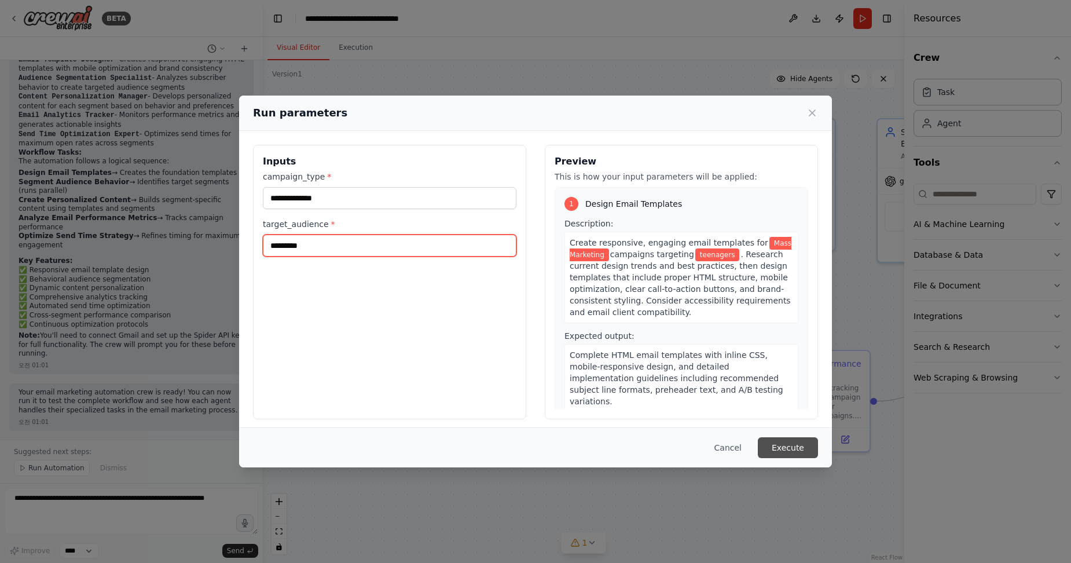
type input "*********"
click at [796, 442] on button "Execute" at bounding box center [788, 447] width 60 height 21
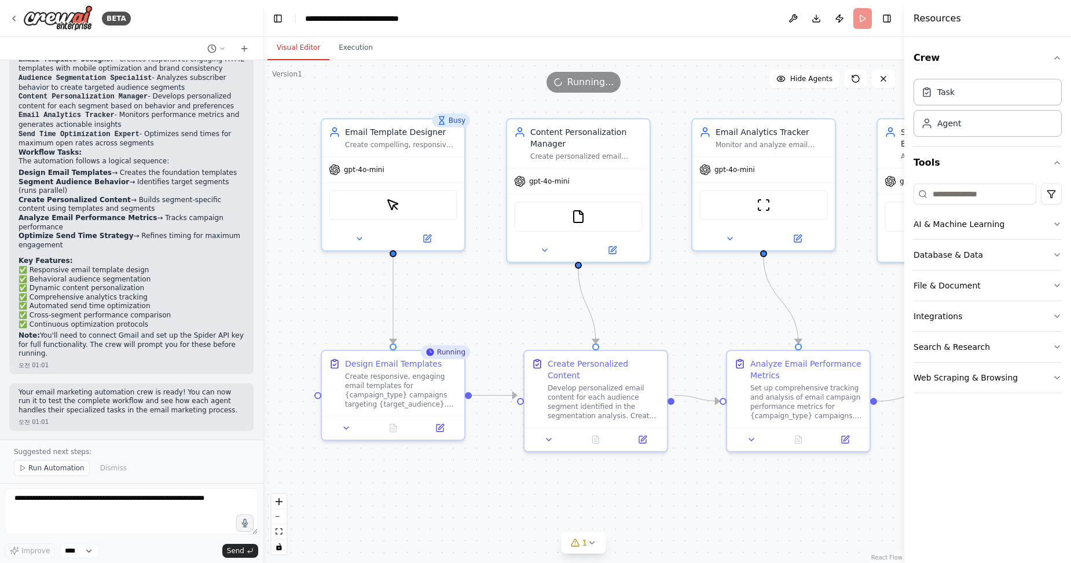
drag, startPoint x: 260, startPoint y: 343, endPoint x: 263, endPoint y: 386, distance: 42.4
click at [263, 386] on div "BETA Build a crew that designs email templates, segments audiences based on beh…" at bounding box center [535, 281] width 1071 height 563
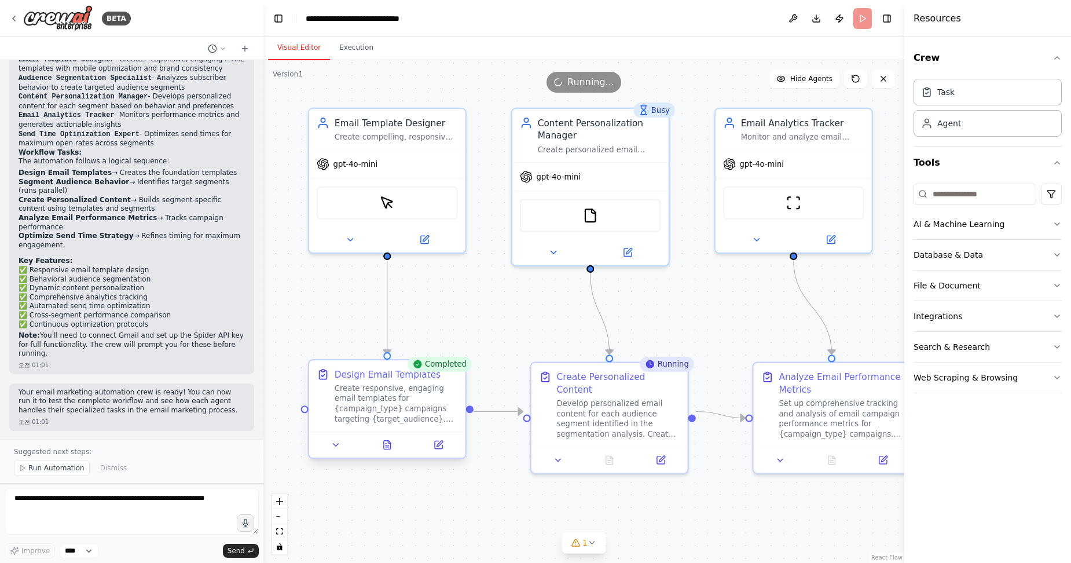
click at [393, 397] on div "Create responsive, engaging email templates for {campaign_type} campaigns targe…" at bounding box center [396, 403] width 123 height 41
click at [393, 401] on div "Create responsive, engaging email templates for {campaign_type} campaigns targe…" at bounding box center [396, 403] width 123 height 41
click at [441, 369] on div "Completed" at bounding box center [439, 364] width 64 height 15
click at [588, 544] on icon at bounding box center [592, 542] width 9 height 9
click at [486, 512] on span "Issues found" at bounding box center [483, 514] width 44 height 9
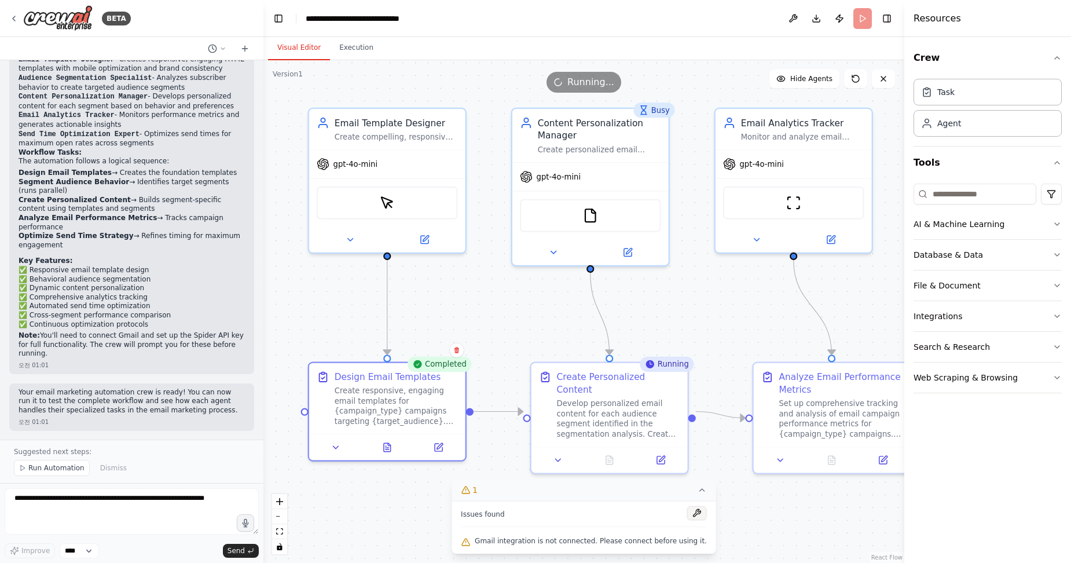
click at [687, 514] on button at bounding box center [697, 513] width 20 height 14
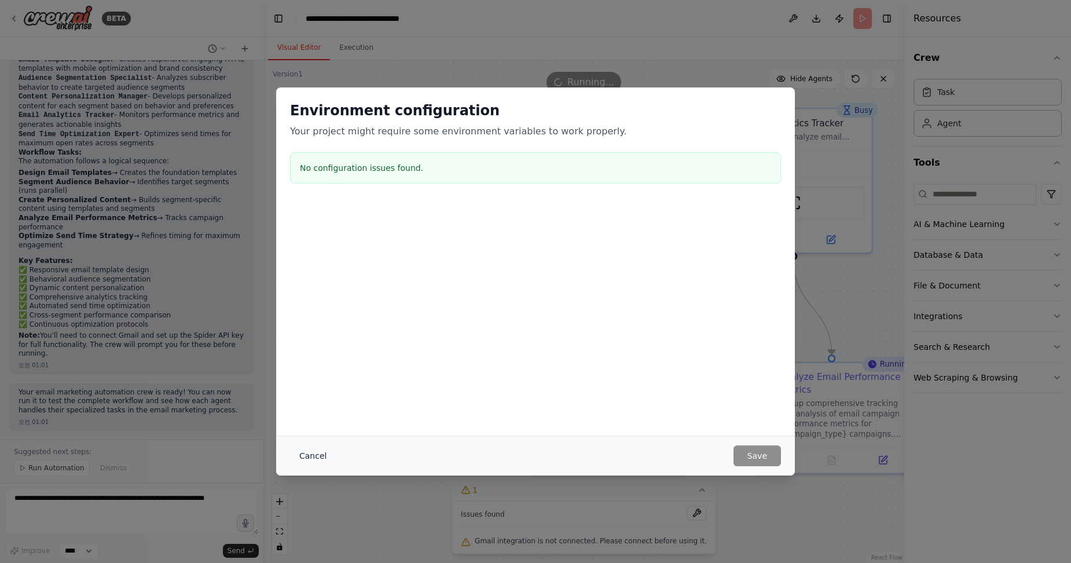
click at [317, 458] on button "Cancel" at bounding box center [313, 455] width 46 height 21
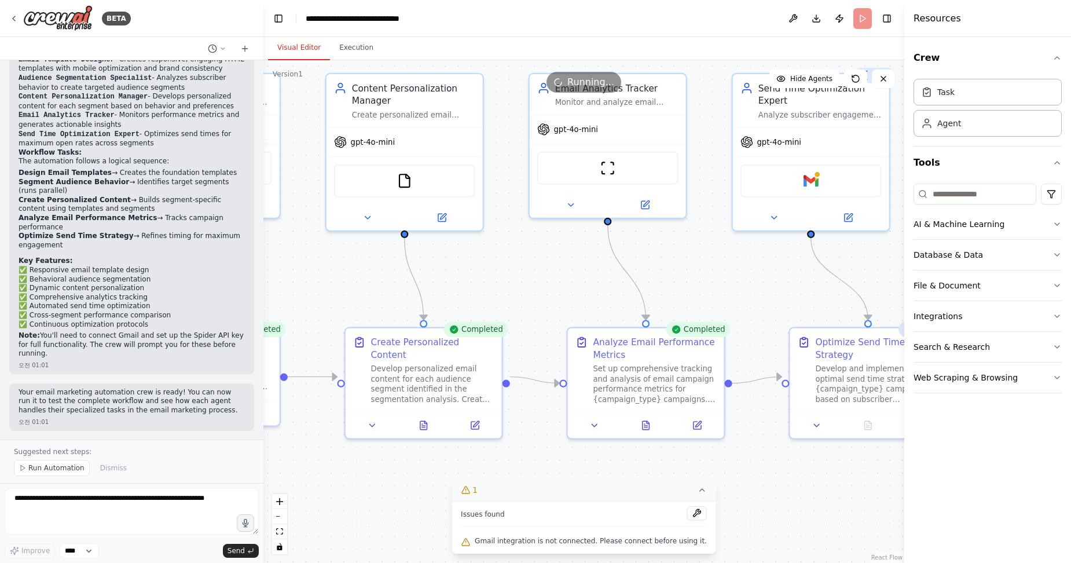
drag, startPoint x: 797, startPoint y: 544, endPoint x: 576, endPoint y: 509, distance: 223.4
click at [577, 509] on div "Version 1 Show Tools Hide Agents .deletable-edge-delete-btn { width: 20px; heig…" at bounding box center [583, 311] width 641 height 503
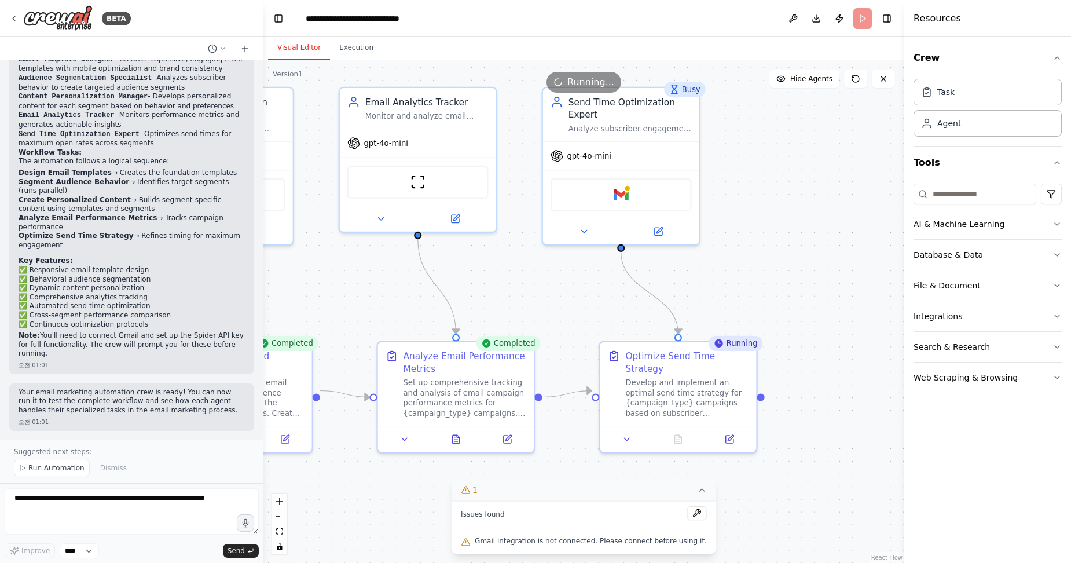
drag, startPoint x: 748, startPoint y: 491, endPoint x: 600, endPoint y: 507, distance: 149.0
click at [592, 506] on div "Version 1 Show Tools Hide Agents .deletable-edge-delete-btn { width: 20px; heig…" at bounding box center [583, 311] width 641 height 503
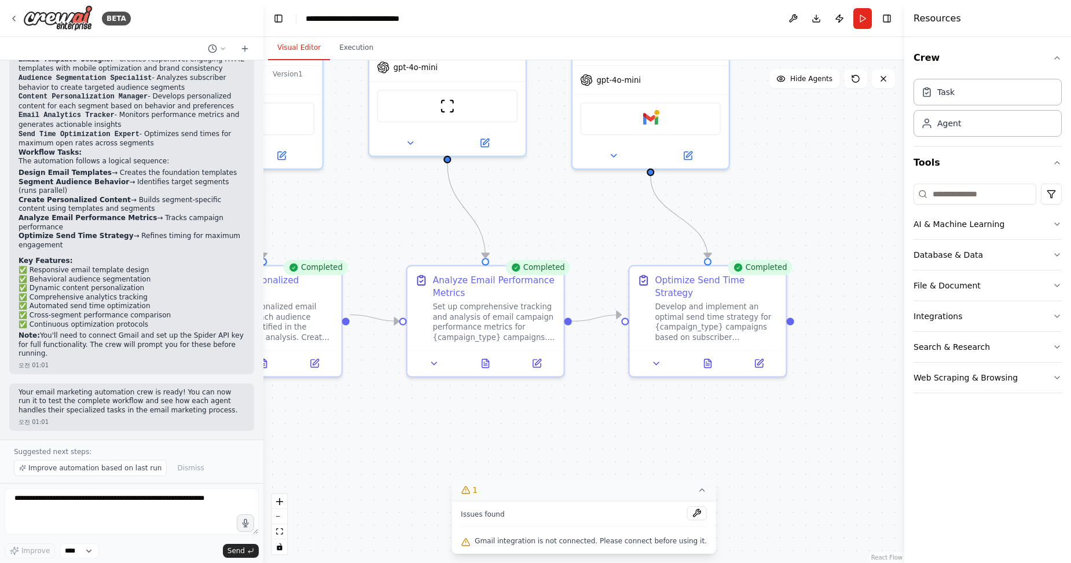
drag, startPoint x: 757, startPoint y: 457, endPoint x: 787, endPoint y: 380, distance: 82.7
click at [787, 380] on div ".deletable-edge-delete-btn { width: 20px; height: 20px; border: 0px solid #ffff…" at bounding box center [583, 311] width 641 height 503
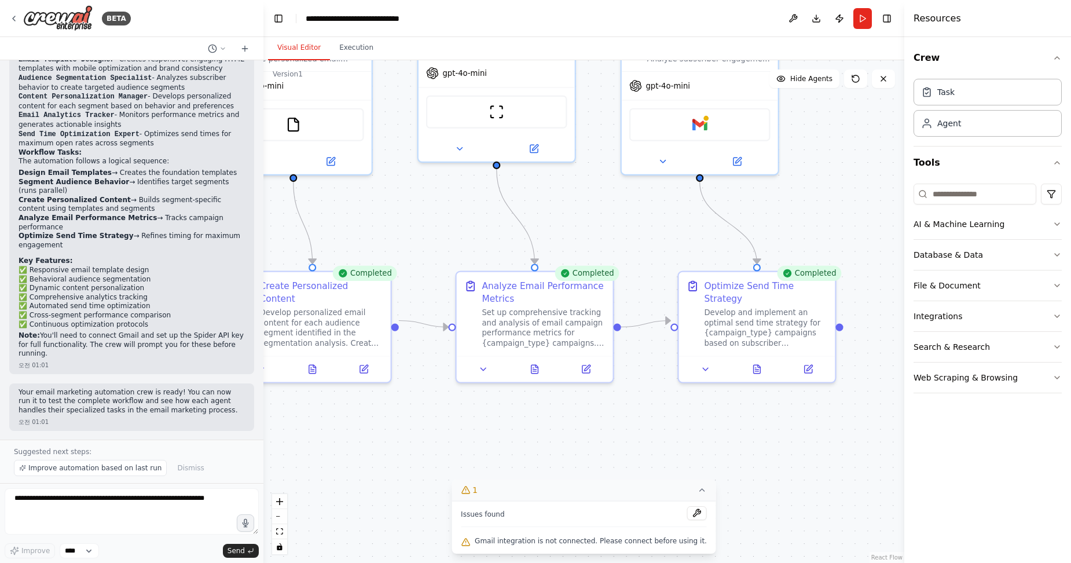
drag, startPoint x: 725, startPoint y: 420, endPoint x: 774, endPoint y: 427, distance: 49.1
click at [774, 427] on div ".deletable-edge-delete-btn { width: 20px; height: 20px; border: 0px solid #ffff…" at bounding box center [583, 311] width 641 height 503
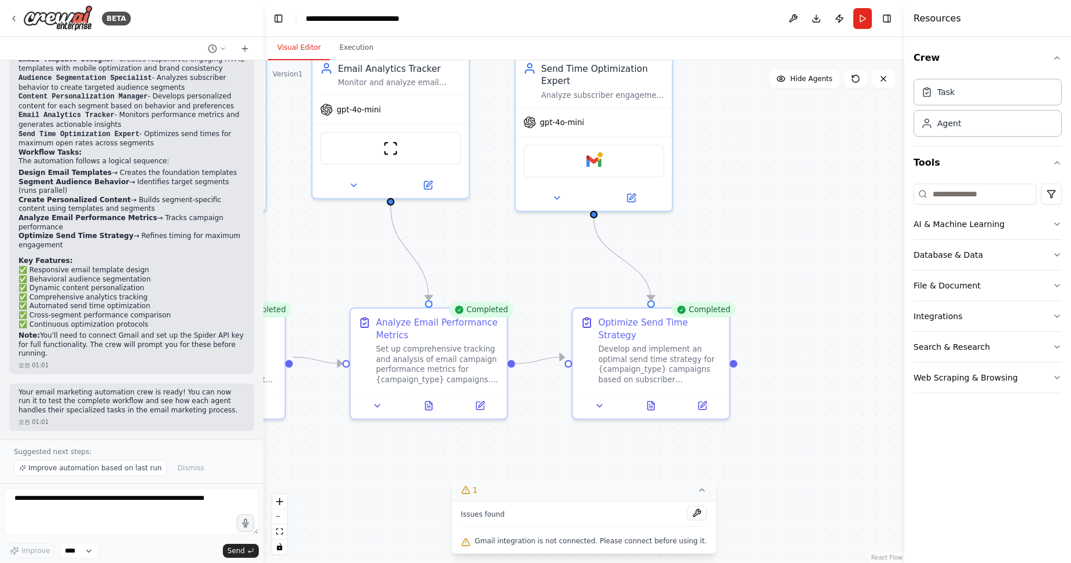
drag, startPoint x: 800, startPoint y: 420, endPoint x: 694, endPoint y: 457, distance: 112.1
click at [694, 457] on div ".deletable-edge-delete-btn { width: 20px; height: 20px; border: 0px solid #ffff…" at bounding box center [583, 311] width 641 height 503
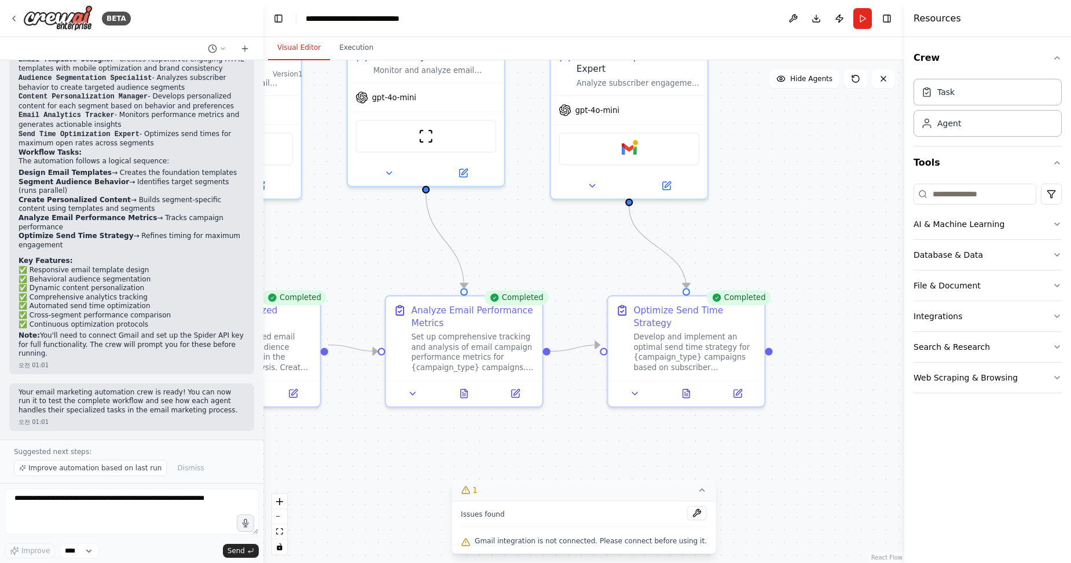
drag, startPoint x: 739, startPoint y: 445, endPoint x: 754, endPoint y: 437, distance: 17.4
click at [782, 433] on div ".deletable-edge-delete-btn { width: 20px; height: 20px; border: 0px solid #ffff…" at bounding box center [583, 311] width 641 height 503
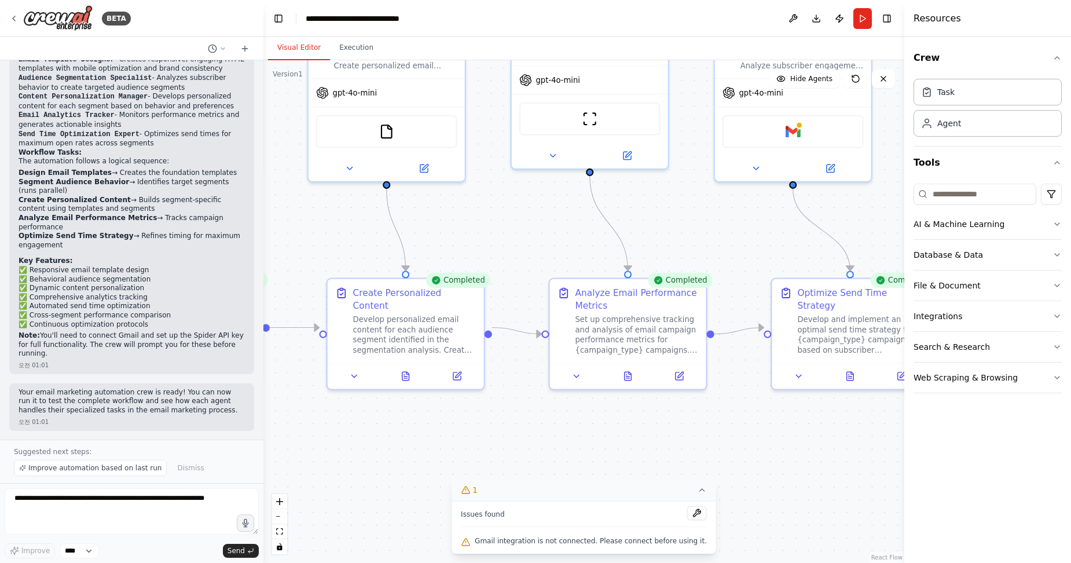
drag, startPoint x: 616, startPoint y: 438, endPoint x: 768, endPoint y: 422, distance: 153.1
click at [768, 422] on div ".deletable-edge-delete-btn { width: 20px; height: 20px; border: 0px solid #ffff…" at bounding box center [583, 311] width 641 height 503
click at [260, 430] on div at bounding box center [261, 281] width 5 height 563
click at [192, 518] on textarea at bounding box center [132, 511] width 254 height 46
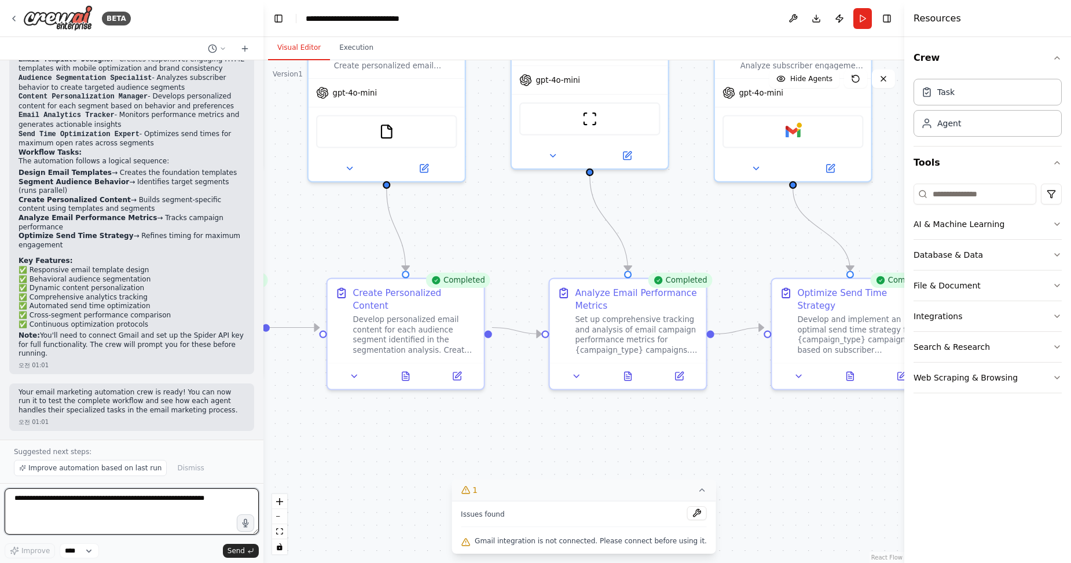
click at [194, 502] on textarea at bounding box center [132, 511] width 254 height 46
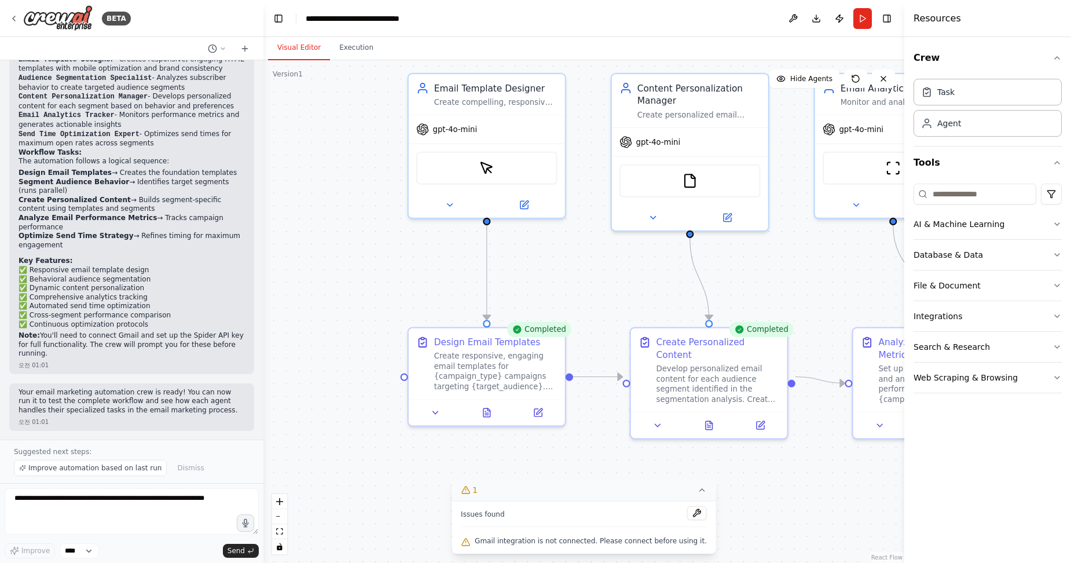
drag, startPoint x: 362, startPoint y: 438, endPoint x: 540, endPoint y: 453, distance: 179.0
click at [543, 453] on div ".deletable-edge-delete-btn { width: 20px; height: 20px; border: 0px solid #ffff…" at bounding box center [583, 311] width 641 height 503
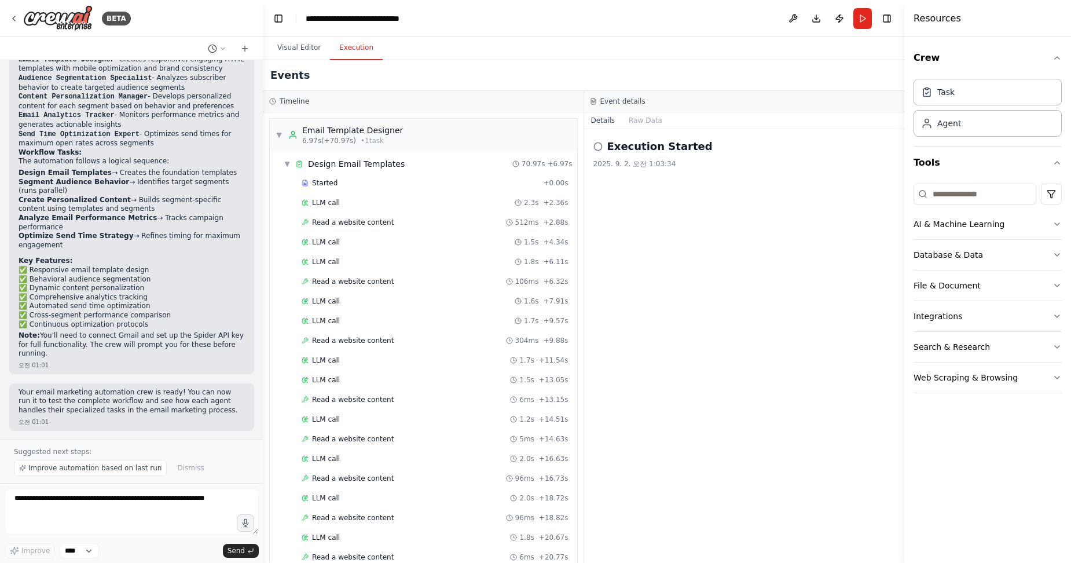
click at [350, 42] on button "Execution" at bounding box center [356, 48] width 53 height 24
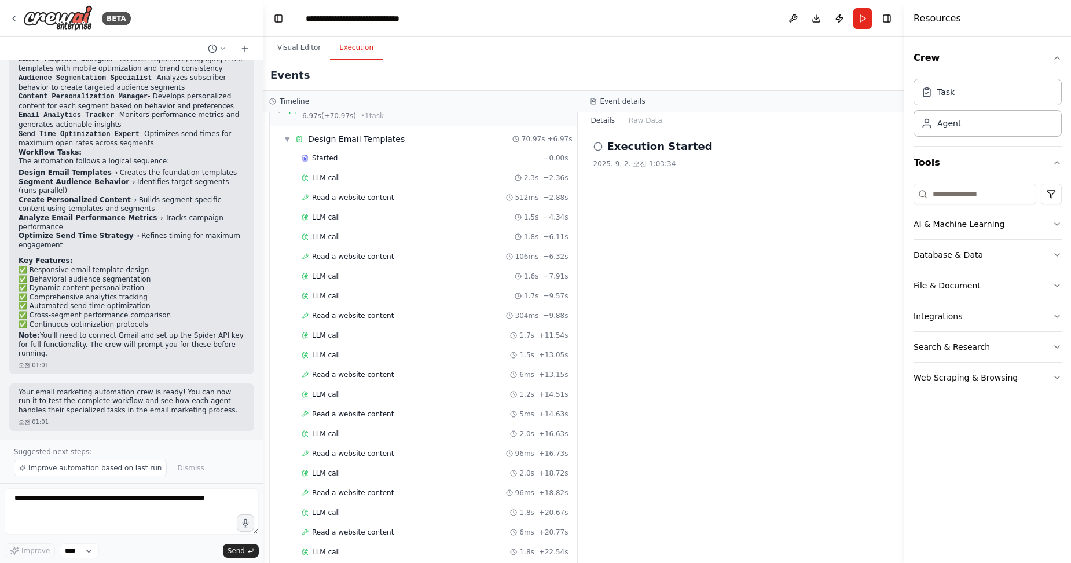
scroll to position [0, 0]
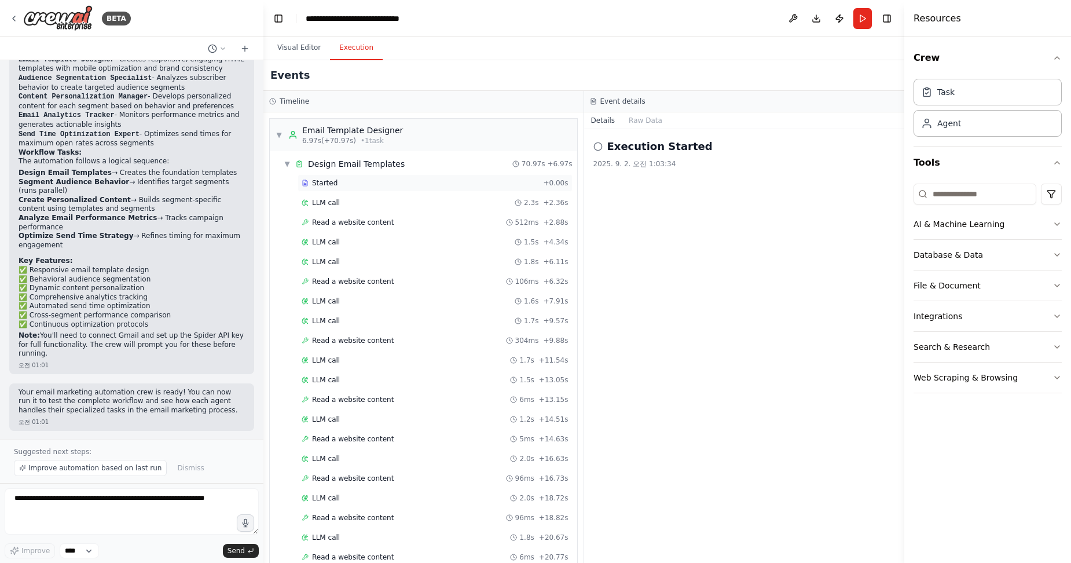
click at [328, 182] on span "Started" at bounding box center [324, 182] width 25 height 9
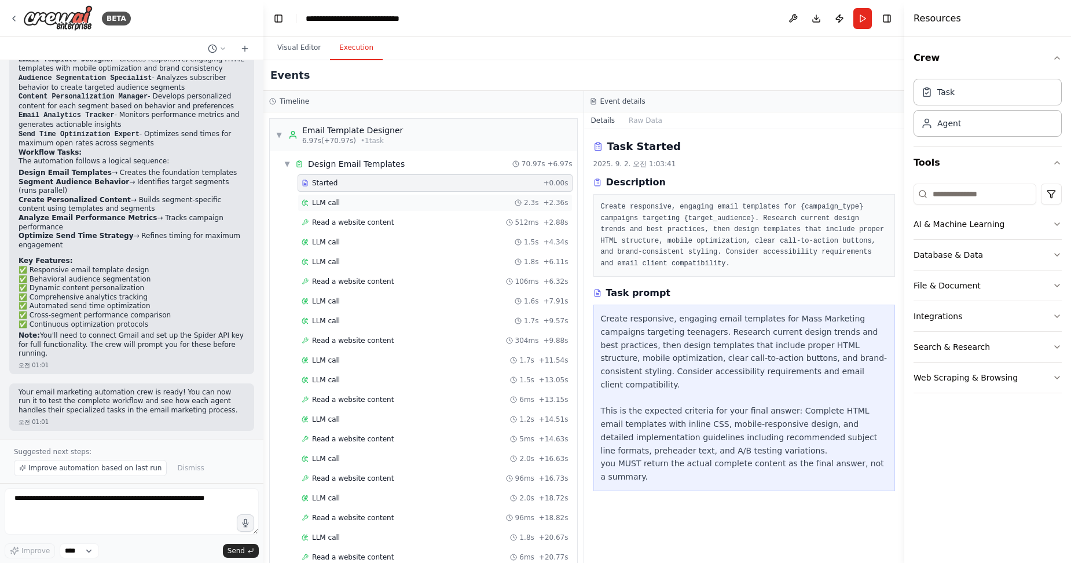
click at [328, 203] on span "LLM call" at bounding box center [326, 202] width 28 height 9
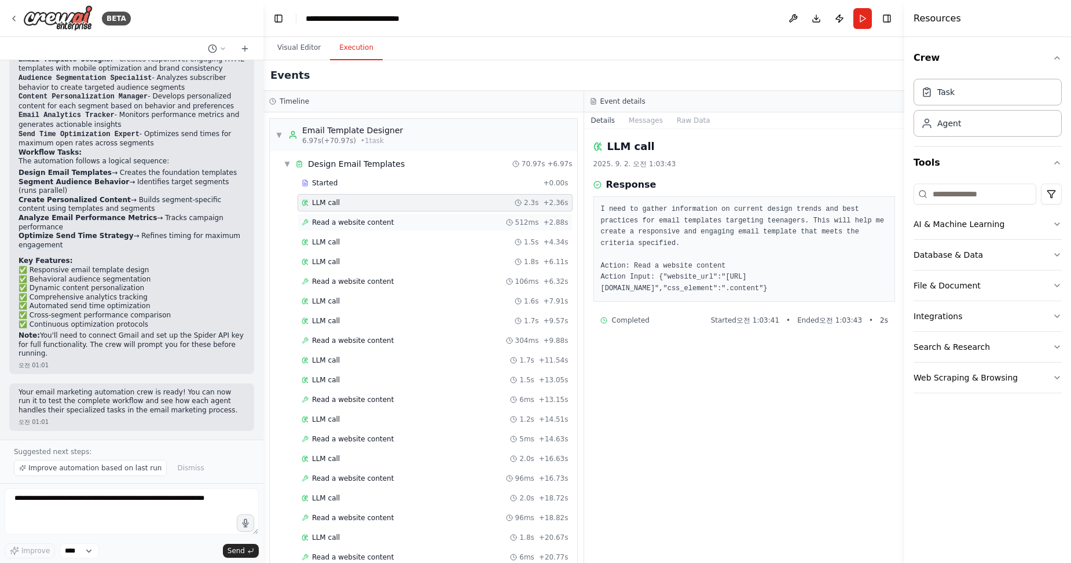
click at [350, 221] on span "Read a website content" at bounding box center [353, 222] width 82 height 9
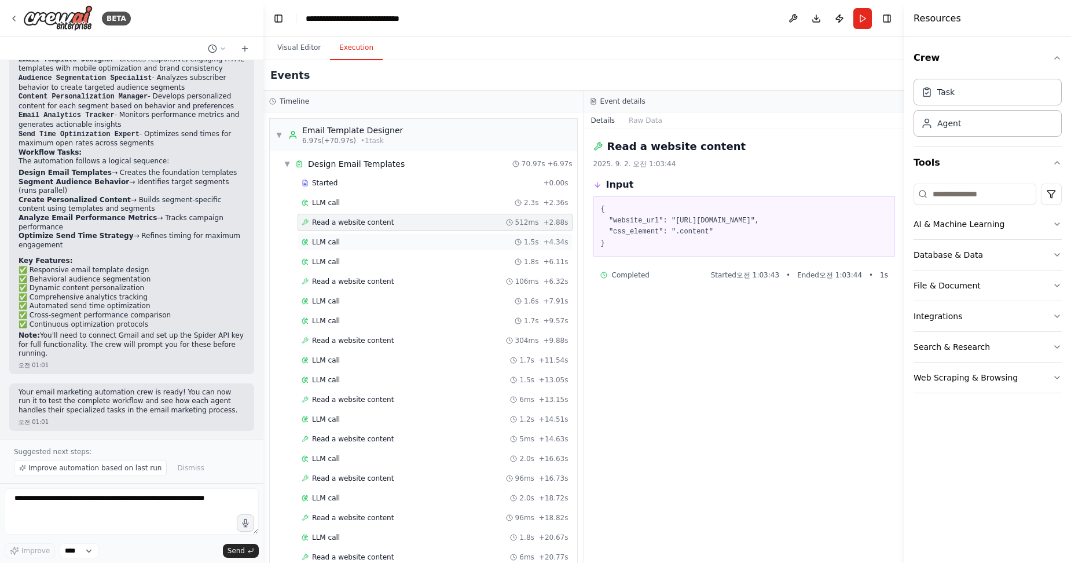
click at [324, 242] on span "LLM call" at bounding box center [326, 241] width 28 height 9
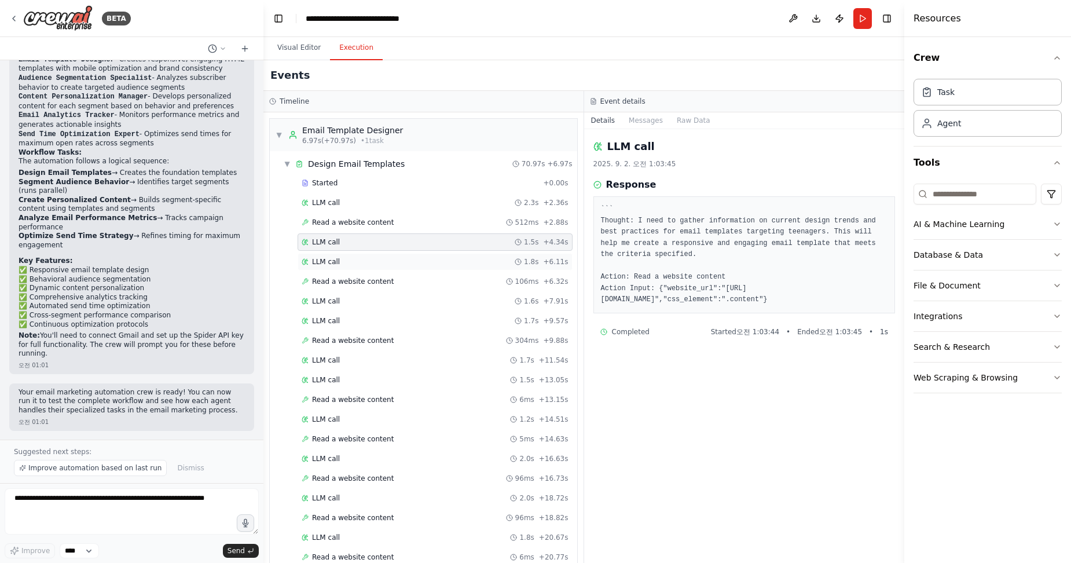
click at [325, 262] on span "LLM call" at bounding box center [326, 261] width 28 height 9
click at [338, 277] on span "Read a website content" at bounding box center [353, 281] width 82 height 9
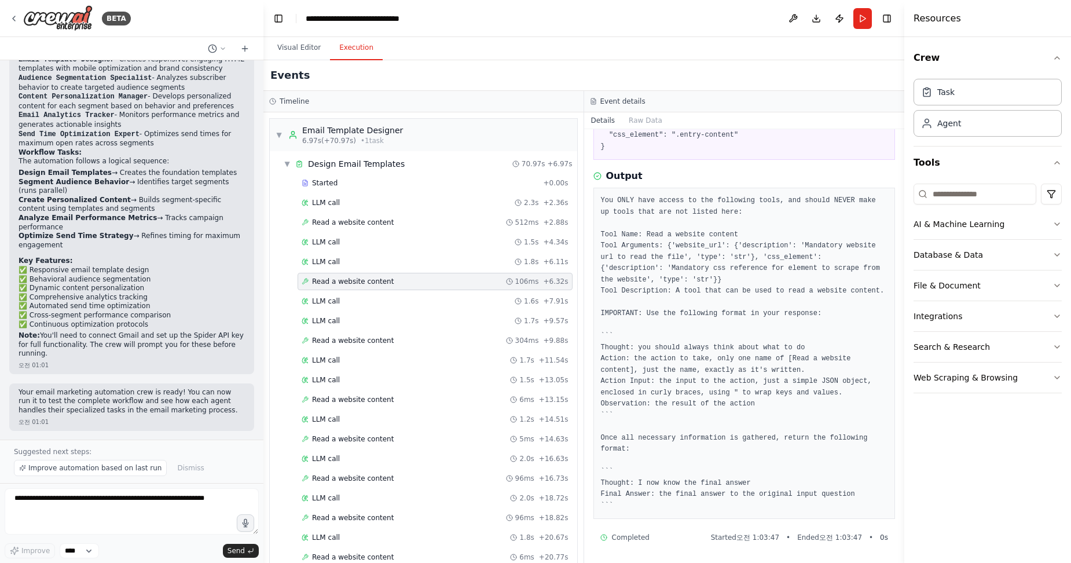
scroll to position [131, 0]
click at [329, 299] on span "LLM call" at bounding box center [326, 300] width 28 height 9
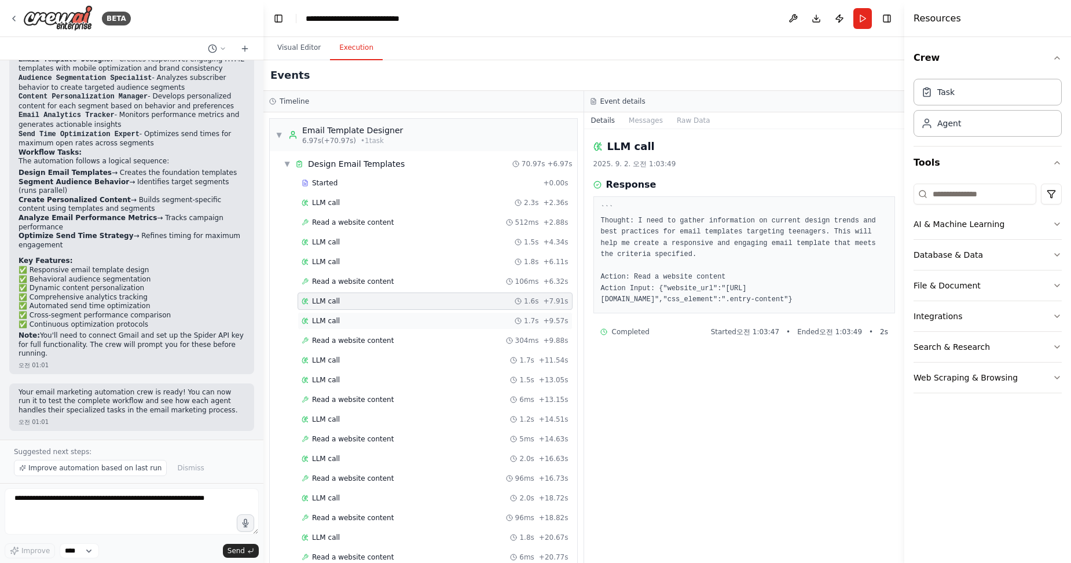
click at [347, 323] on div "LLM call 1.7s + 9.57s" at bounding box center [435, 320] width 267 height 9
click at [364, 347] on div "Read a website content 304ms + 9.88s" at bounding box center [435, 340] width 275 height 17
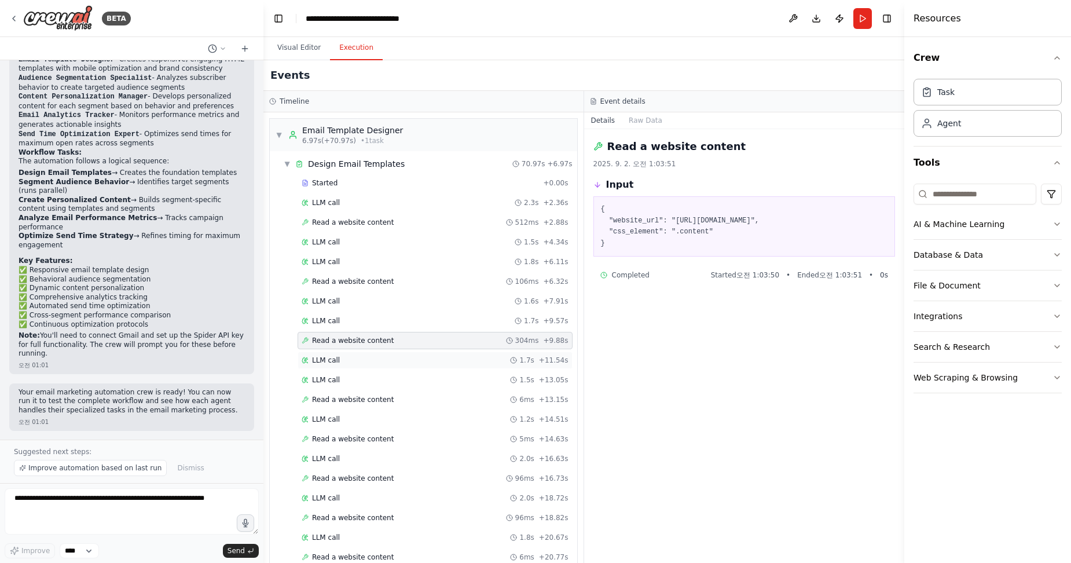
click at [322, 360] on span "LLM call" at bounding box center [326, 359] width 28 height 9
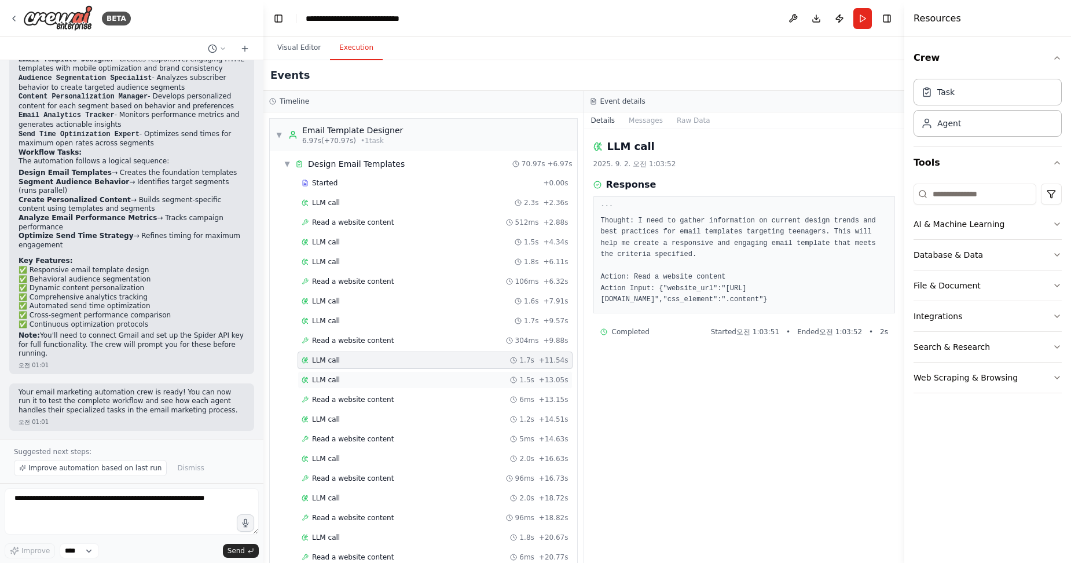
click at [329, 378] on span "LLM call" at bounding box center [326, 379] width 28 height 9
click at [347, 397] on span "Read a website content" at bounding box center [353, 399] width 82 height 9
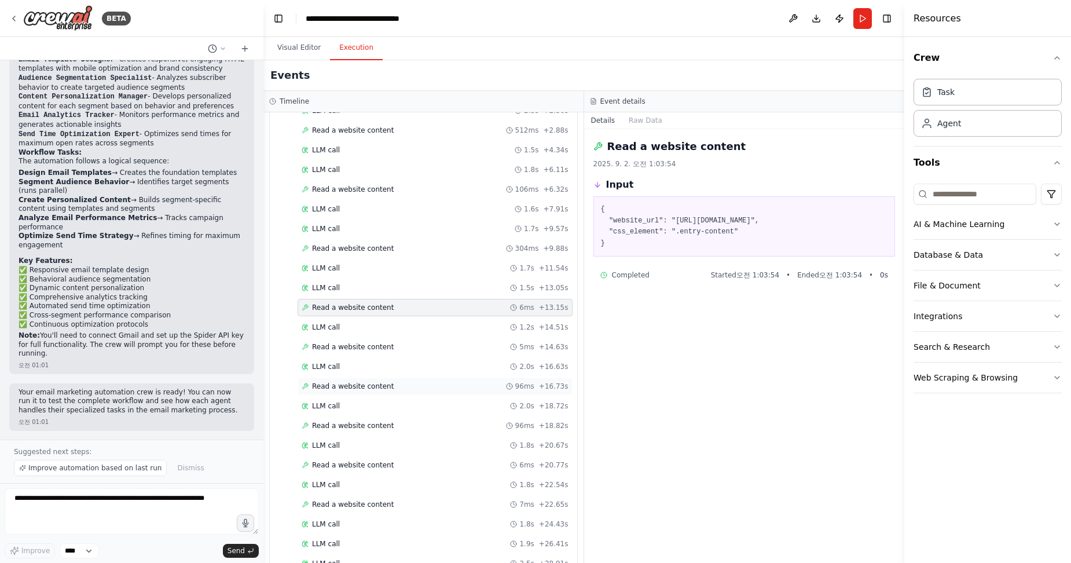
scroll to position [97, 0]
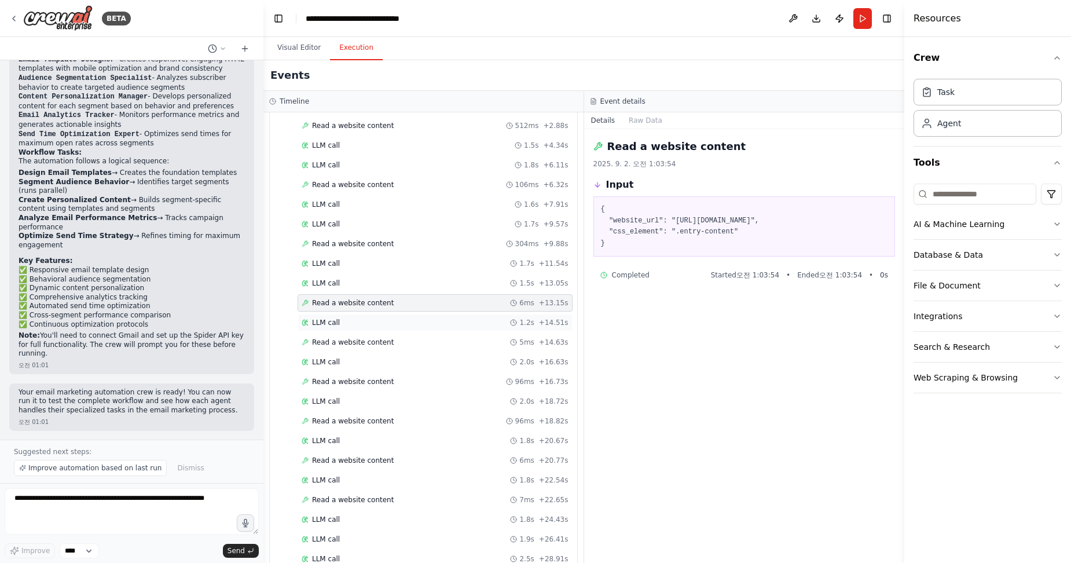
click at [325, 320] on span "LLM call" at bounding box center [326, 322] width 28 height 9
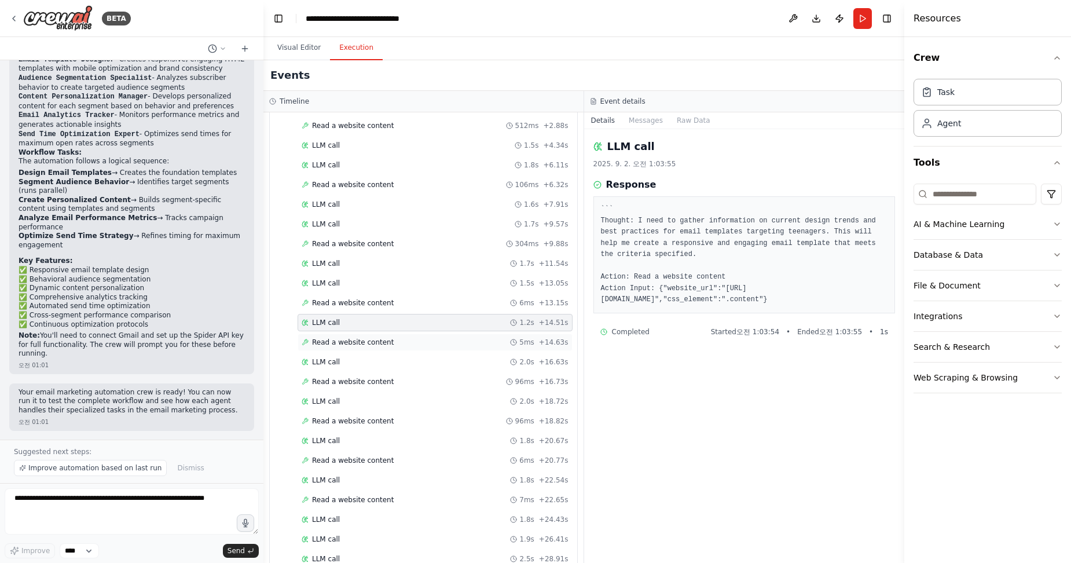
click at [354, 347] on div "Read a website content 5ms + 14.63s" at bounding box center [435, 341] width 275 height 17
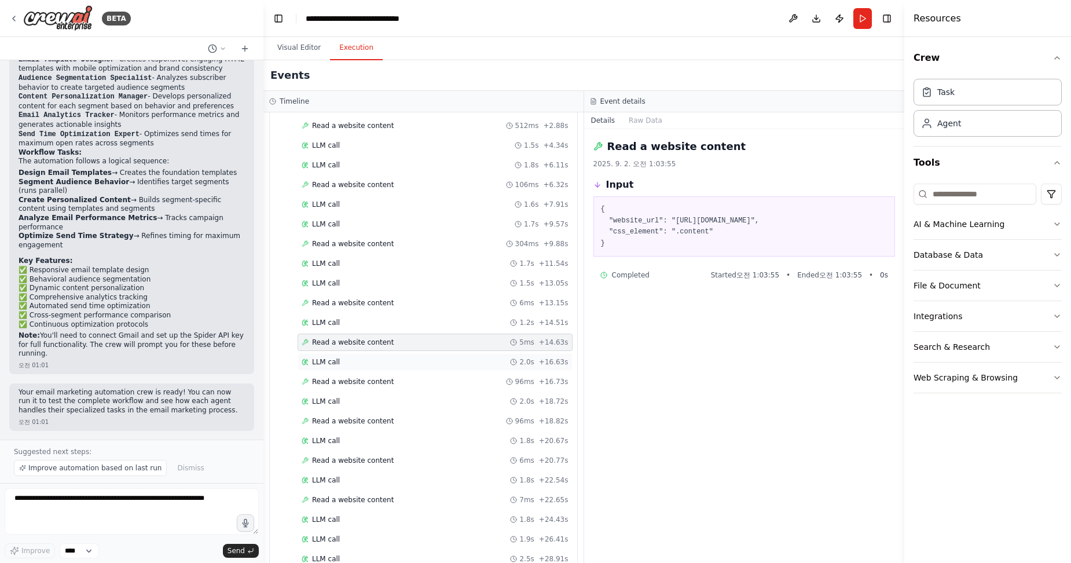
click at [345, 360] on div "LLM call 2.0s + 16.63s" at bounding box center [435, 361] width 267 height 9
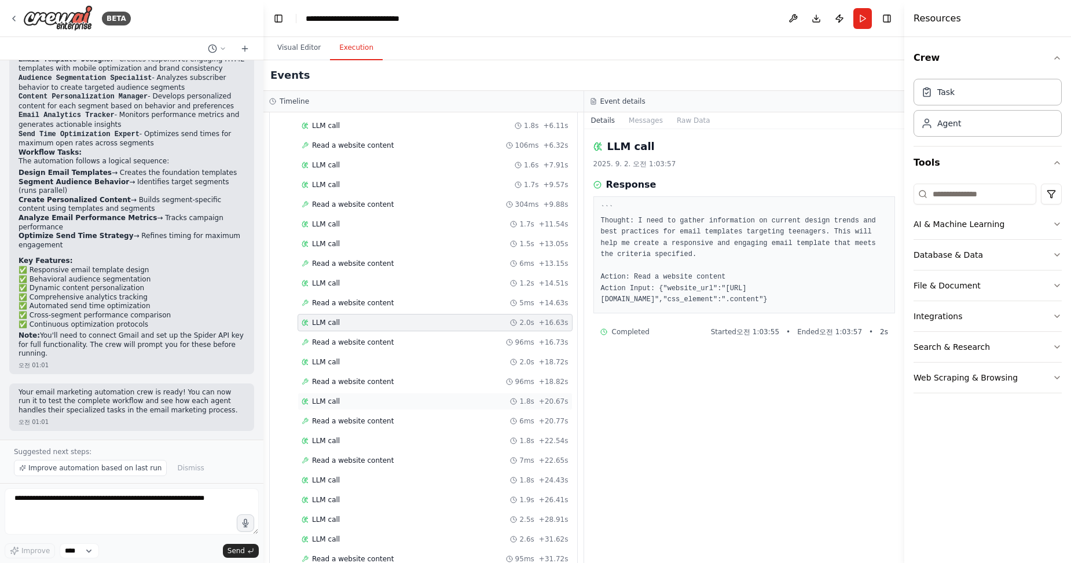
scroll to position [155, 0]
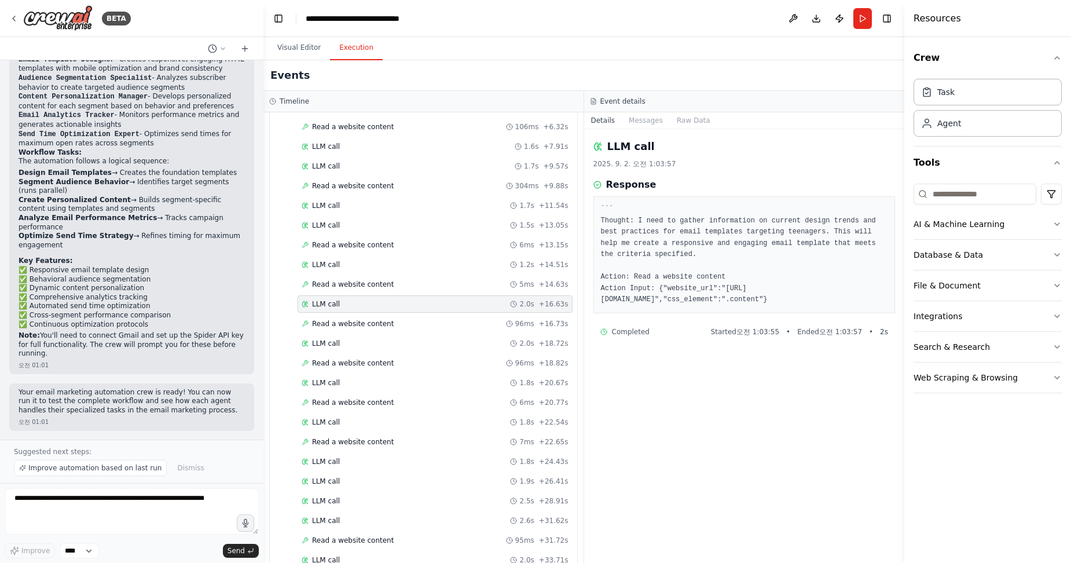
click at [333, 373] on div "Started + 0.00s LLM call 2.3s + 2.36s Read a website content 512ms + 2.88s LLM …" at bounding box center [428, 463] width 298 height 886
click at [340, 362] on span "Read a website content" at bounding box center [353, 362] width 82 height 9
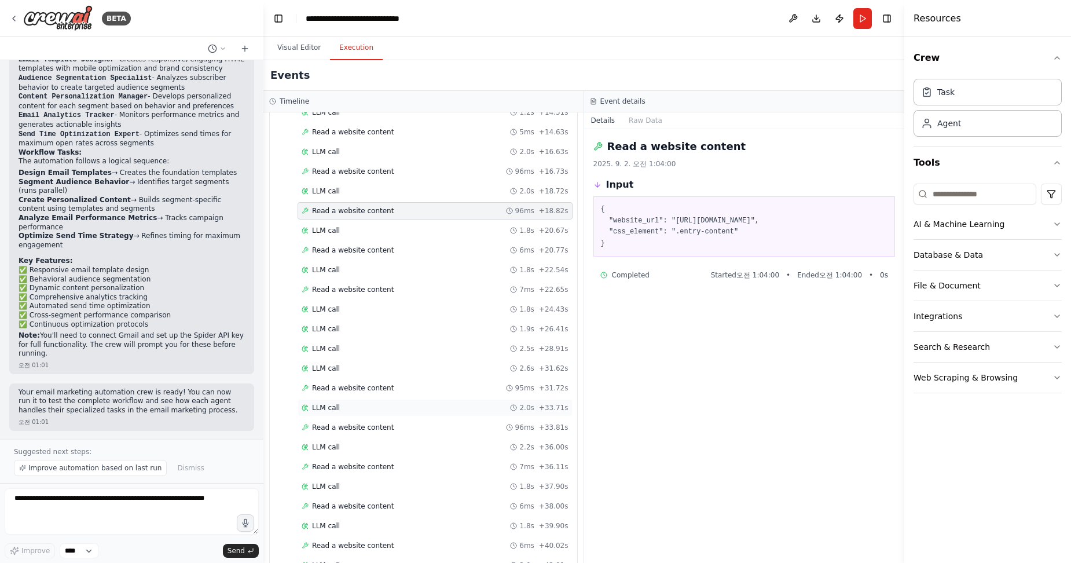
scroll to position [347, 0]
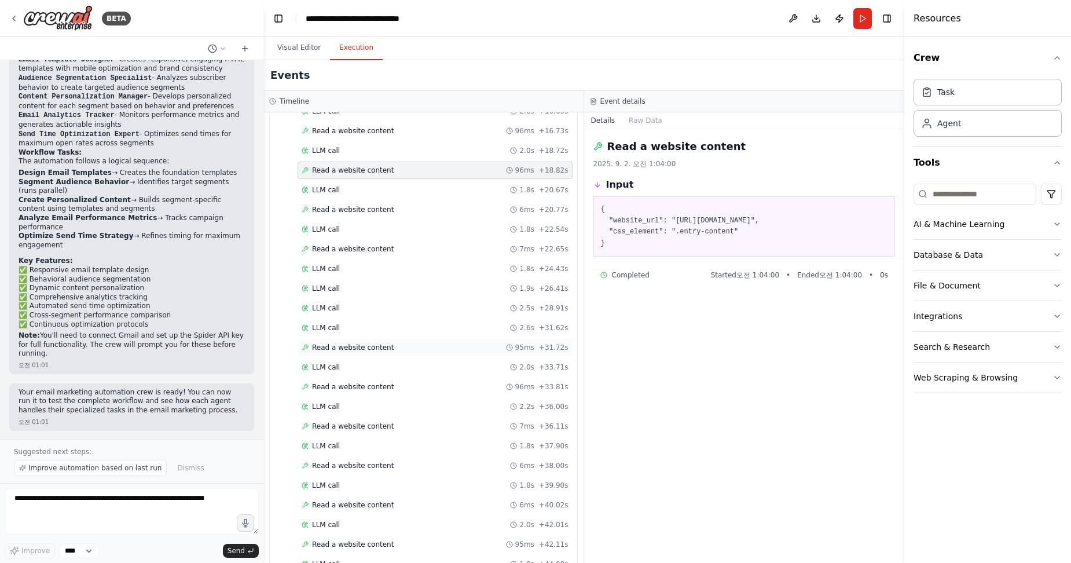
click at [349, 354] on div "Read a website content 95ms + 31.72s" at bounding box center [435, 347] width 275 height 17
click at [350, 360] on div "LLM call 2.0s + 33.71s" at bounding box center [435, 366] width 275 height 17
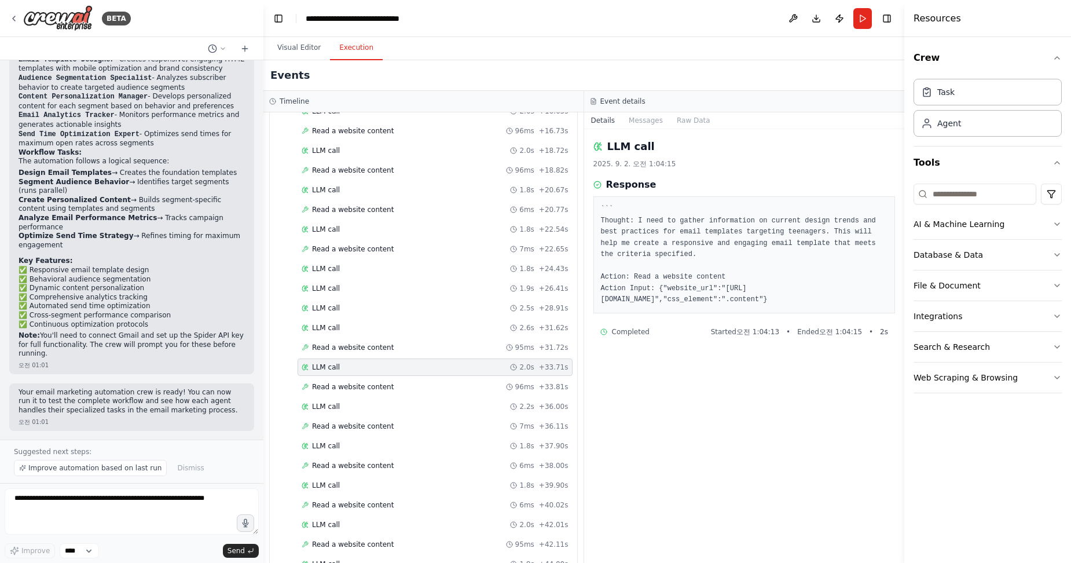
click at [332, 366] on span "LLM call" at bounding box center [326, 366] width 28 height 9
click at [356, 385] on span "Read a website content" at bounding box center [353, 386] width 82 height 9
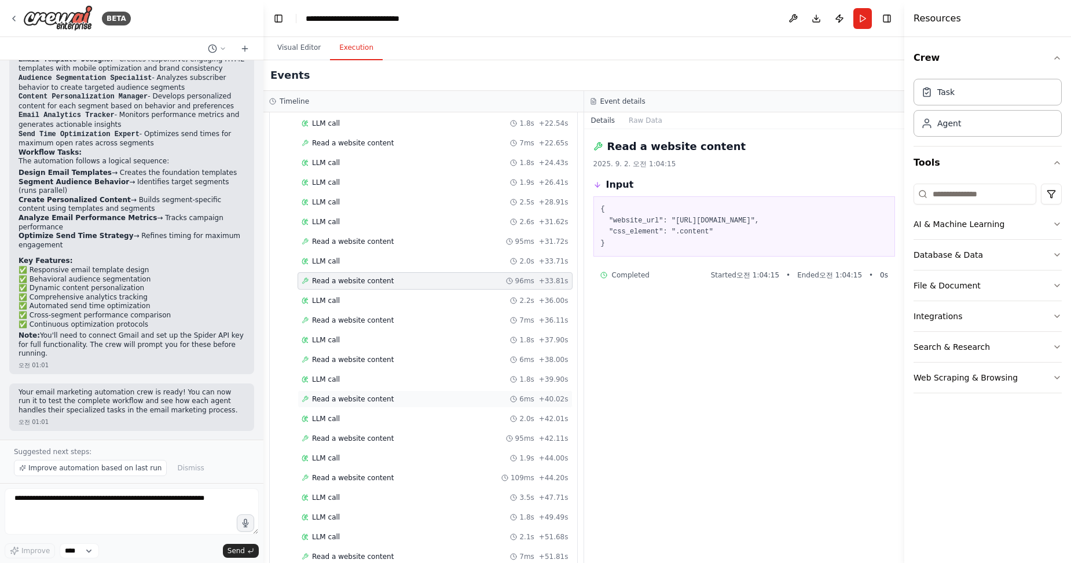
scroll to position [463, 0]
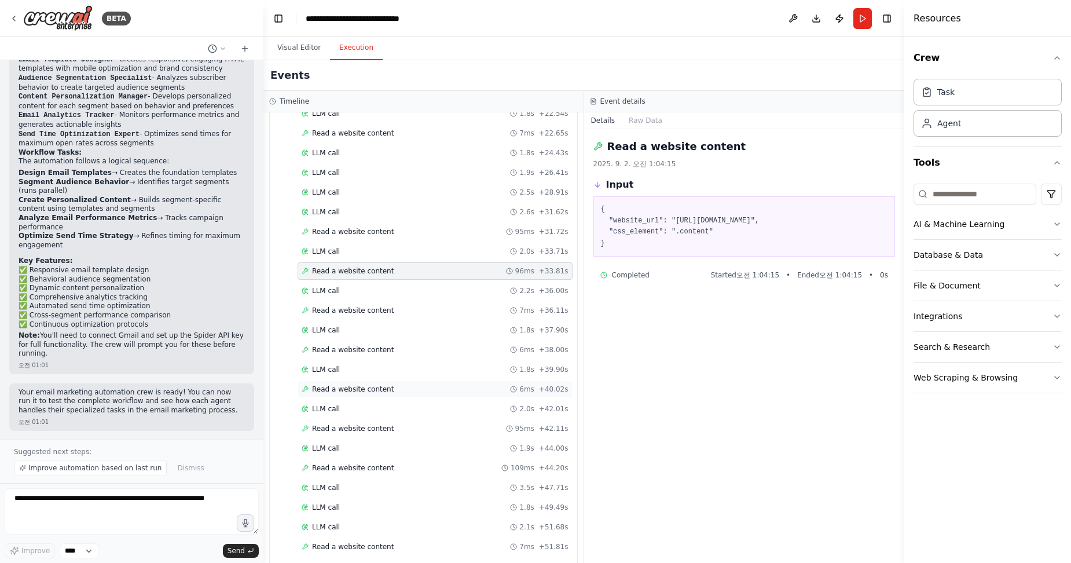
click at [343, 383] on div "Read a website content 6ms + 40.02s" at bounding box center [435, 388] width 275 height 17
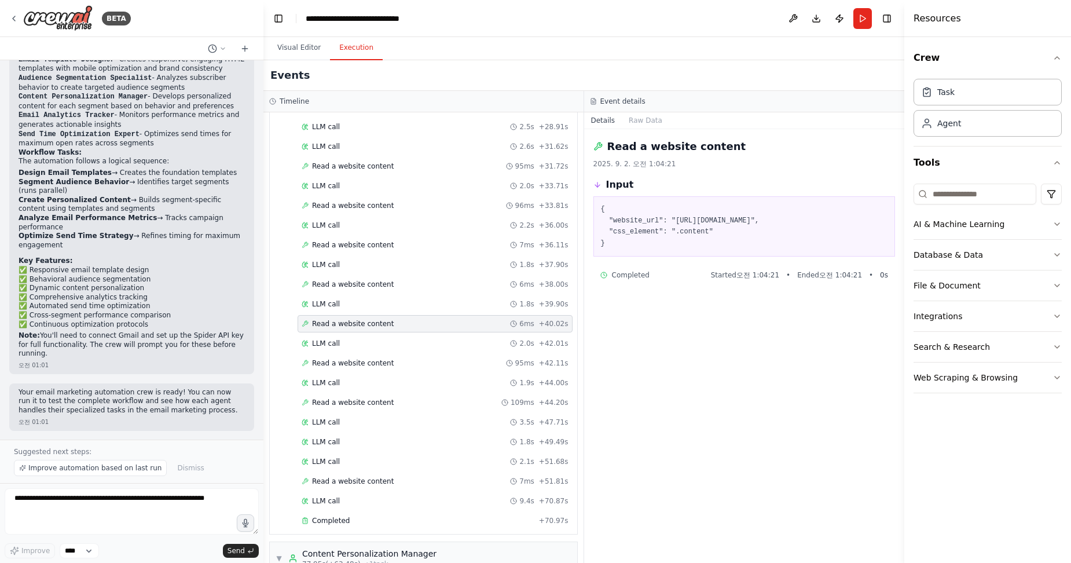
scroll to position [560, 0]
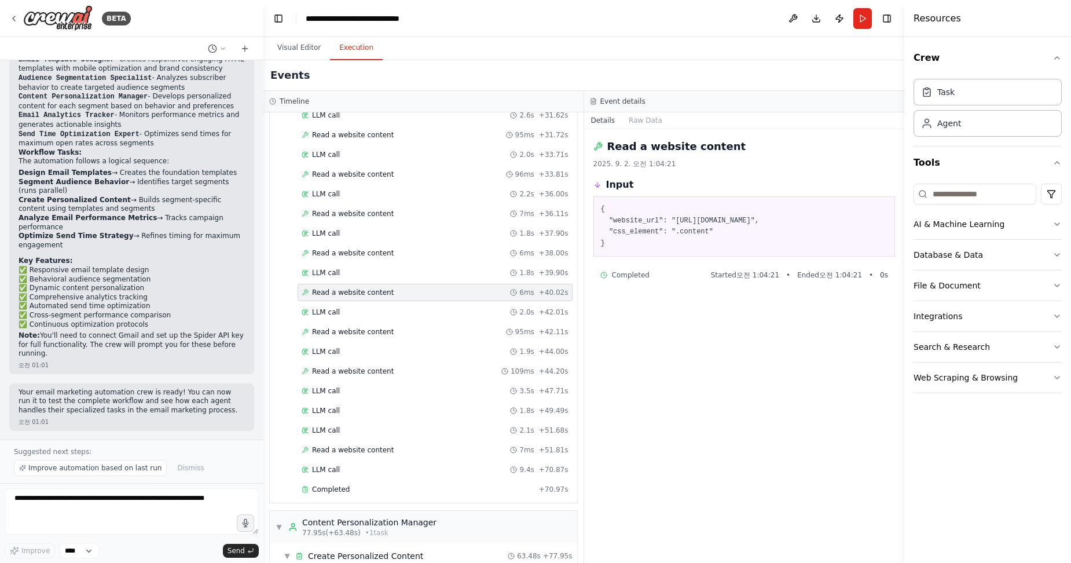
click at [342, 382] on div "Started + 0.00s LLM call 2.3s + 2.36s Read a website content 512ms + 2.88s LLM …" at bounding box center [428, 57] width 298 height 886
click at [346, 377] on div "Read a website content 109ms + 44.20s" at bounding box center [435, 370] width 275 height 17
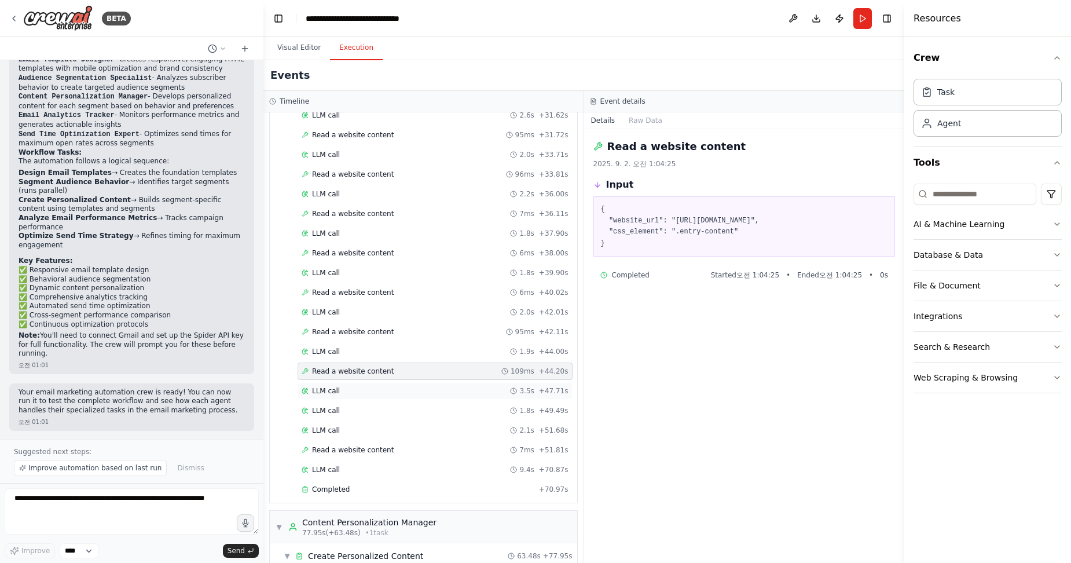
click at [331, 385] on div "LLM call 3.5s + 47.71s" at bounding box center [435, 390] width 275 height 17
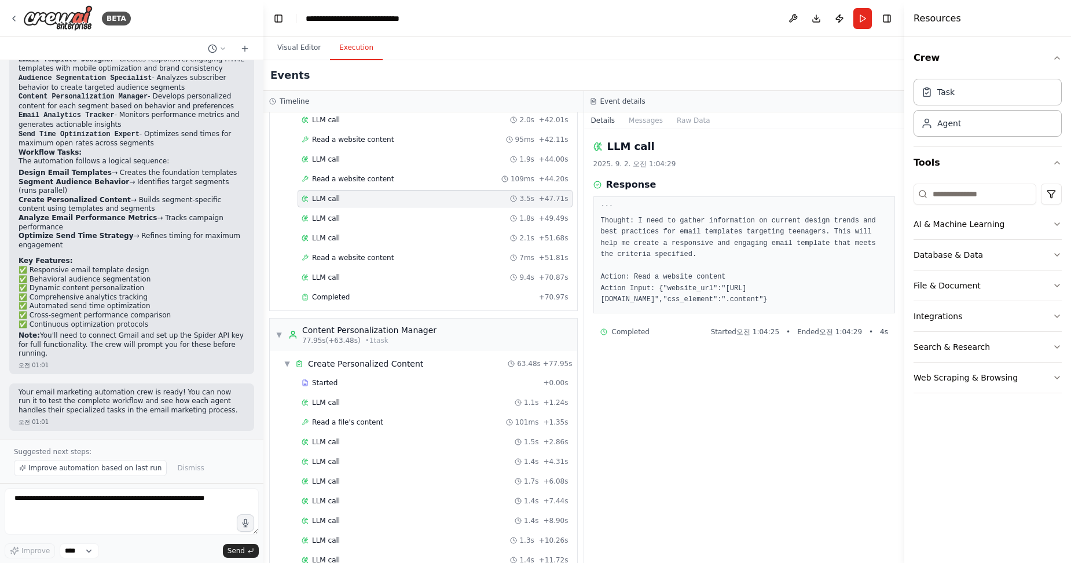
scroll to position [753, 0]
click at [333, 366] on div "Create Personalized Content" at bounding box center [365, 363] width 115 height 12
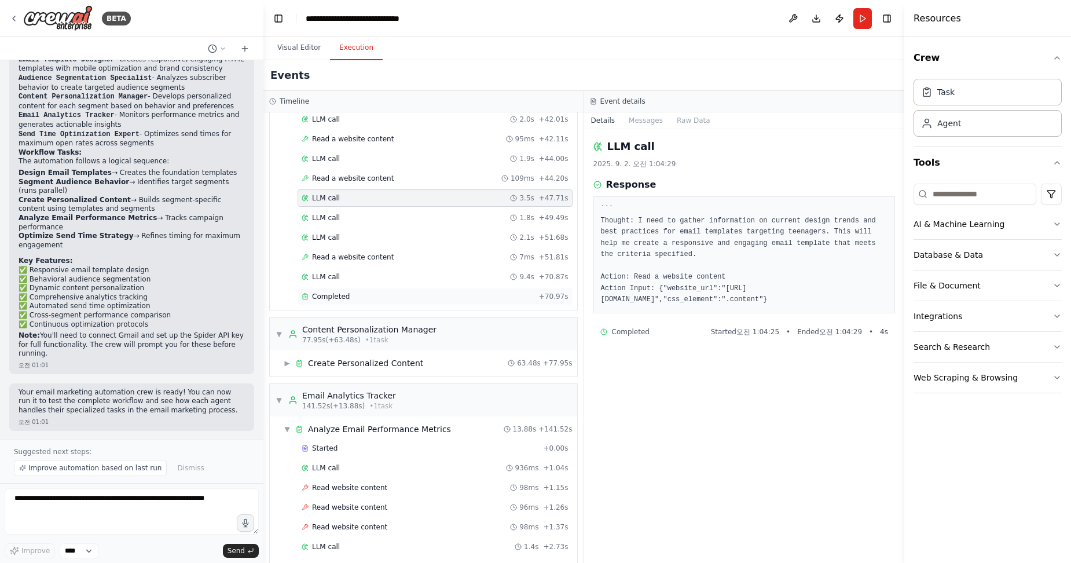
click at [331, 294] on span "Completed" at bounding box center [331, 296] width 38 height 9
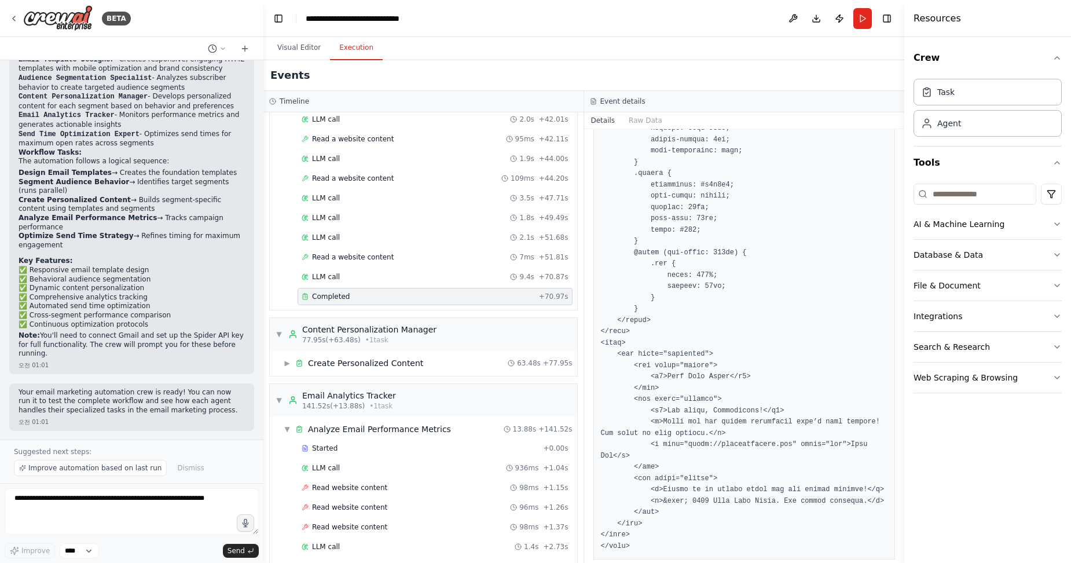
scroll to position [600, 0]
click at [369, 365] on div "Create Personalized Content" at bounding box center [365, 363] width 115 height 12
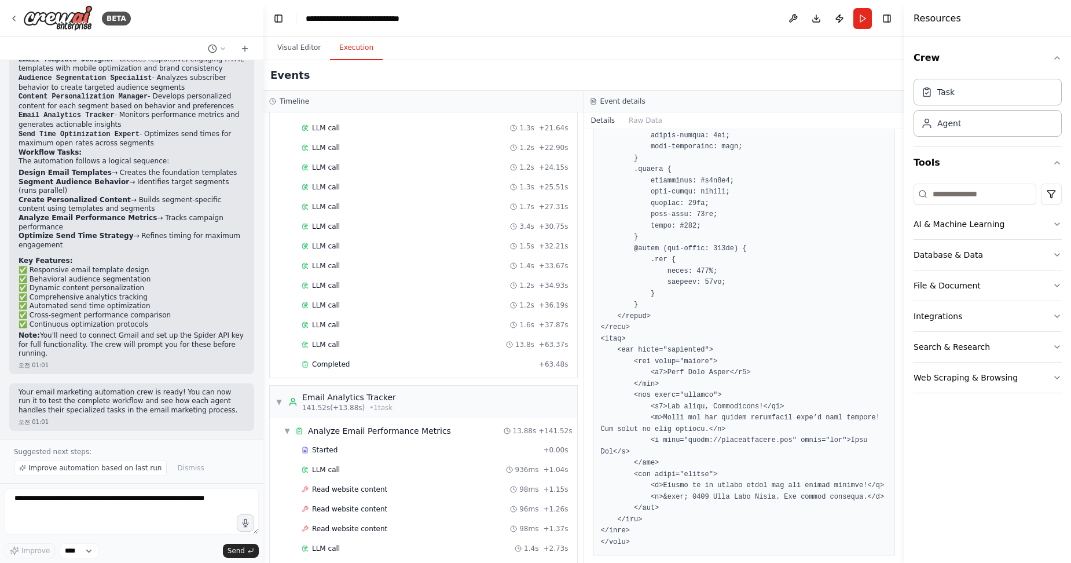
scroll to position [1351, 0]
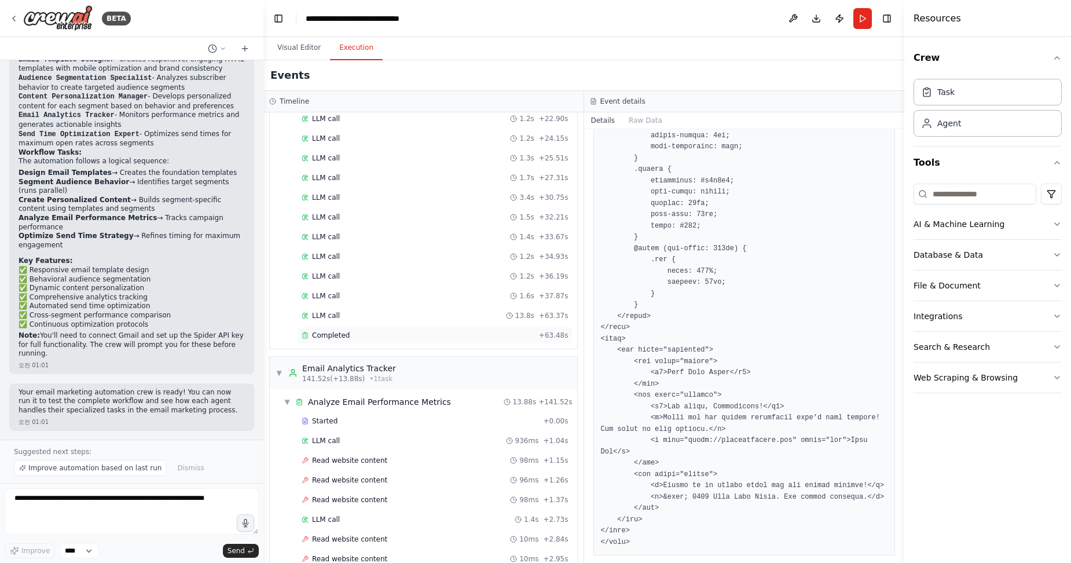
click at [322, 335] on span "Completed" at bounding box center [331, 335] width 38 height 9
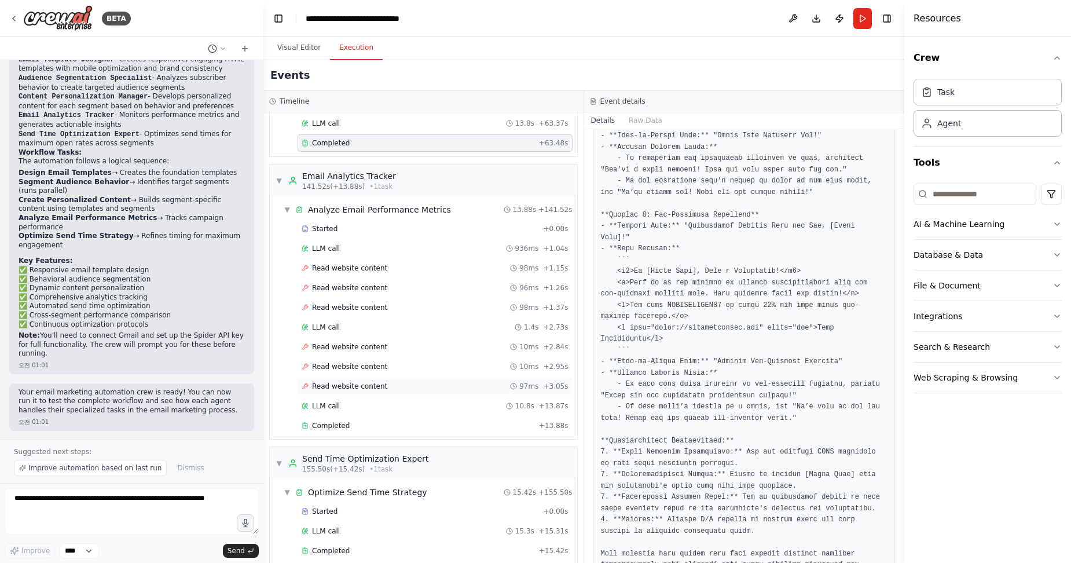
scroll to position [1557, 0]
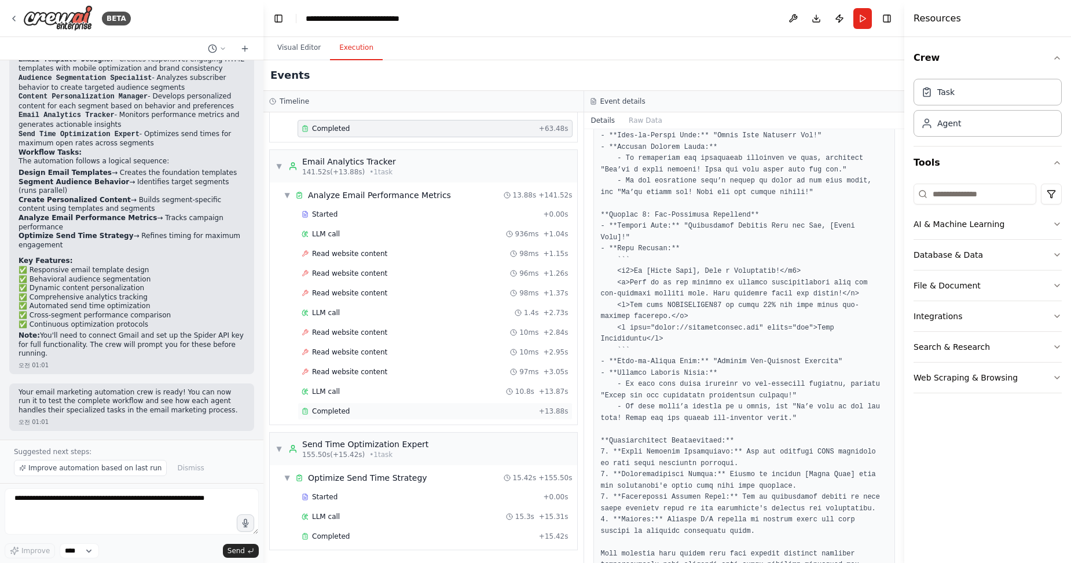
click at [334, 411] on span "Completed" at bounding box center [331, 410] width 38 height 9
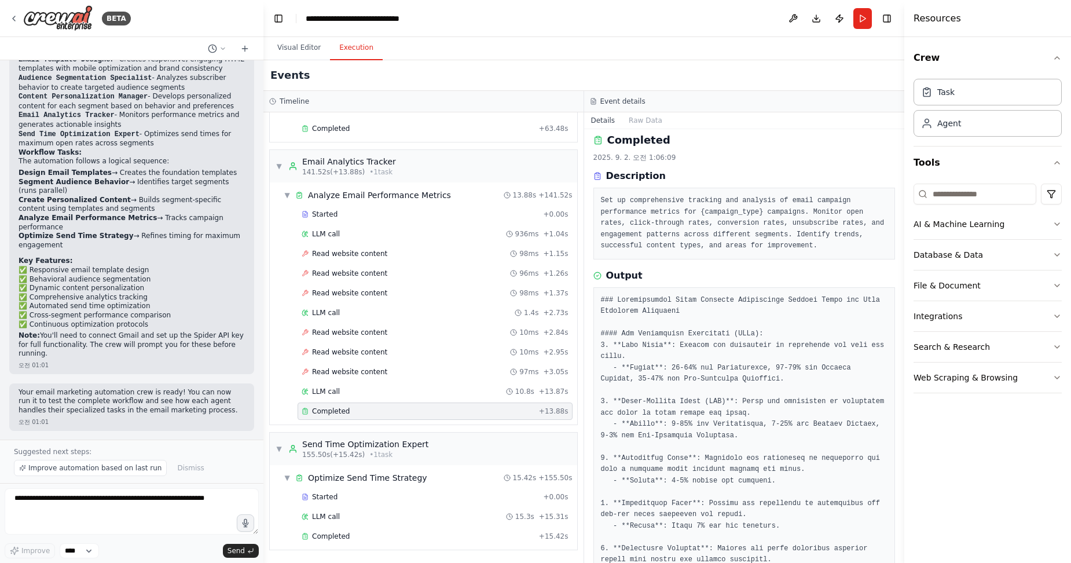
scroll to position [0, 0]
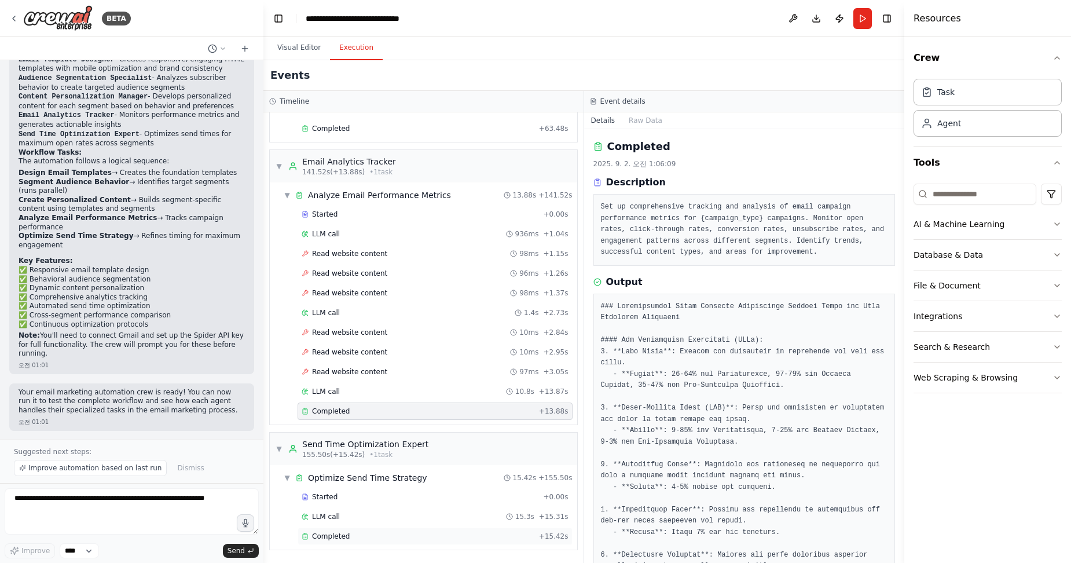
click at [332, 534] on span "Completed" at bounding box center [331, 536] width 38 height 9
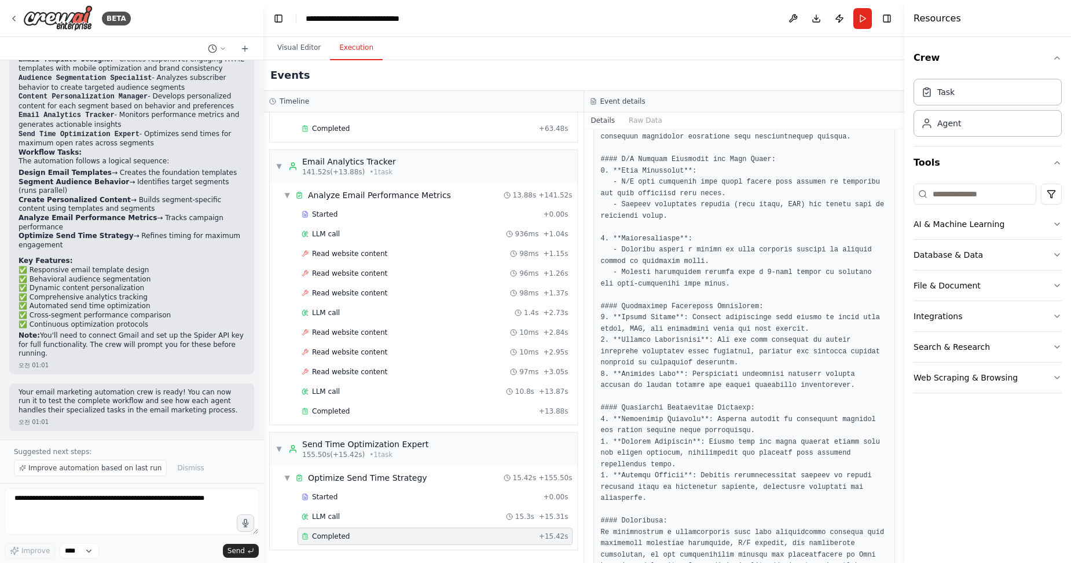
scroll to position [668, 0]
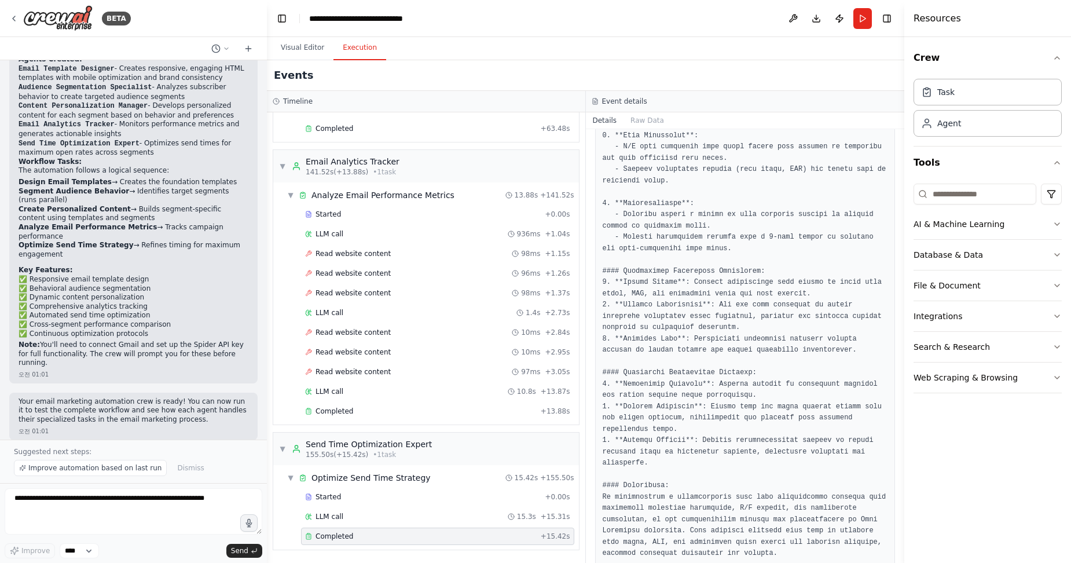
drag, startPoint x: 259, startPoint y: 349, endPoint x: 267, endPoint y: 124, distance: 224.8
click at [267, 128] on div "BETA Build a crew that designs email templates, segments audiences based on beh…" at bounding box center [535, 281] width 1071 height 563
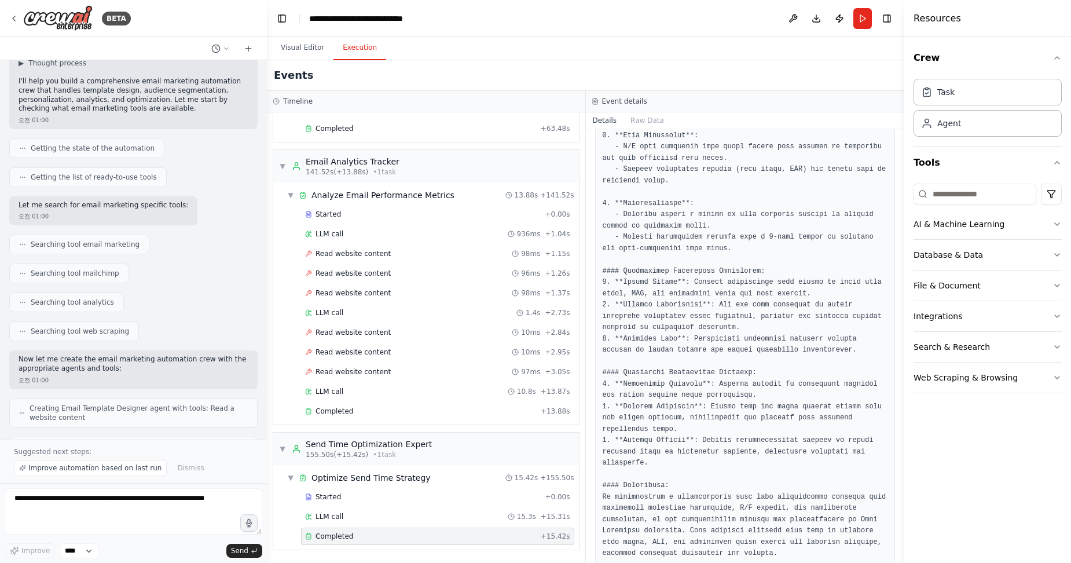
scroll to position [0, 0]
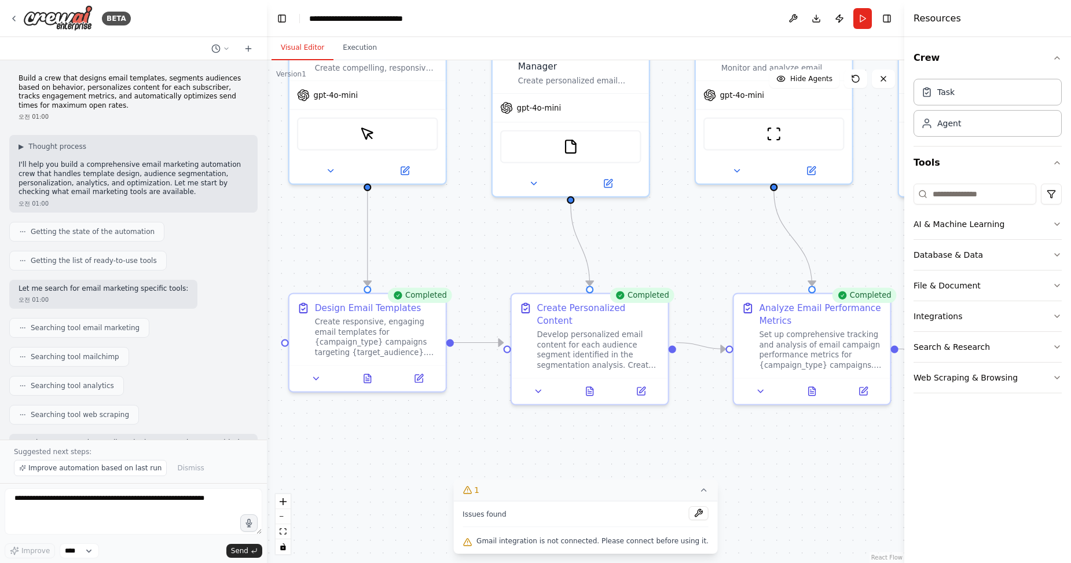
click at [308, 52] on button "Visual Editor" at bounding box center [303, 48] width 62 height 24
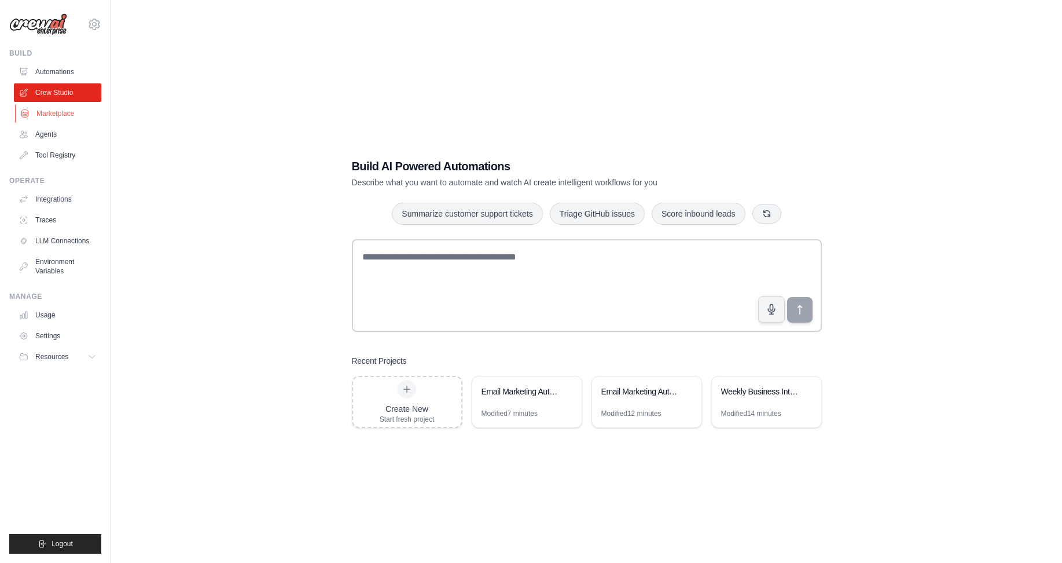
click at [63, 114] on link "Marketplace" at bounding box center [58, 113] width 87 height 19
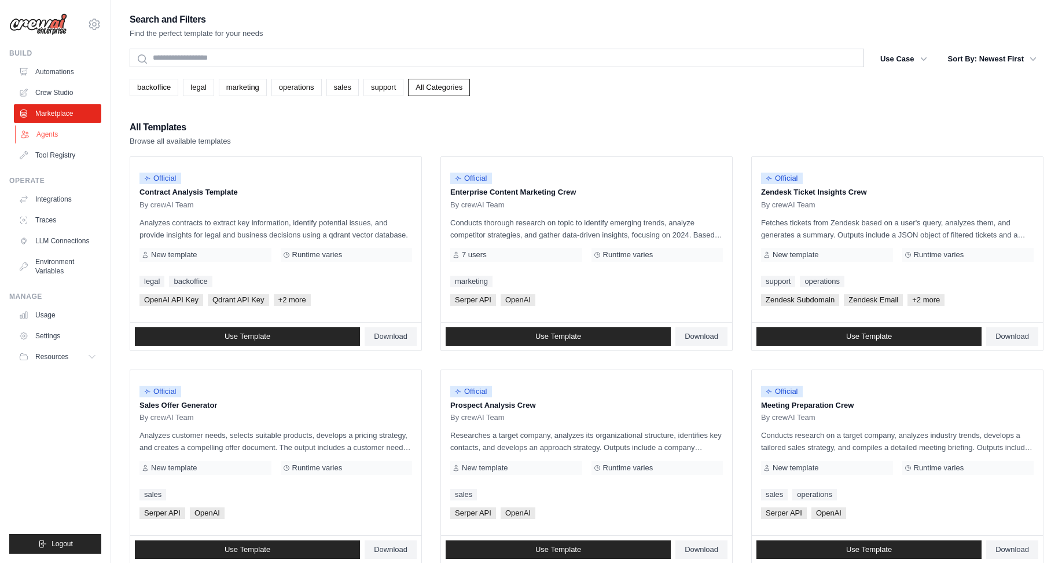
click at [53, 136] on link "Agents" at bounding box center [58, 134] width 87 height 19
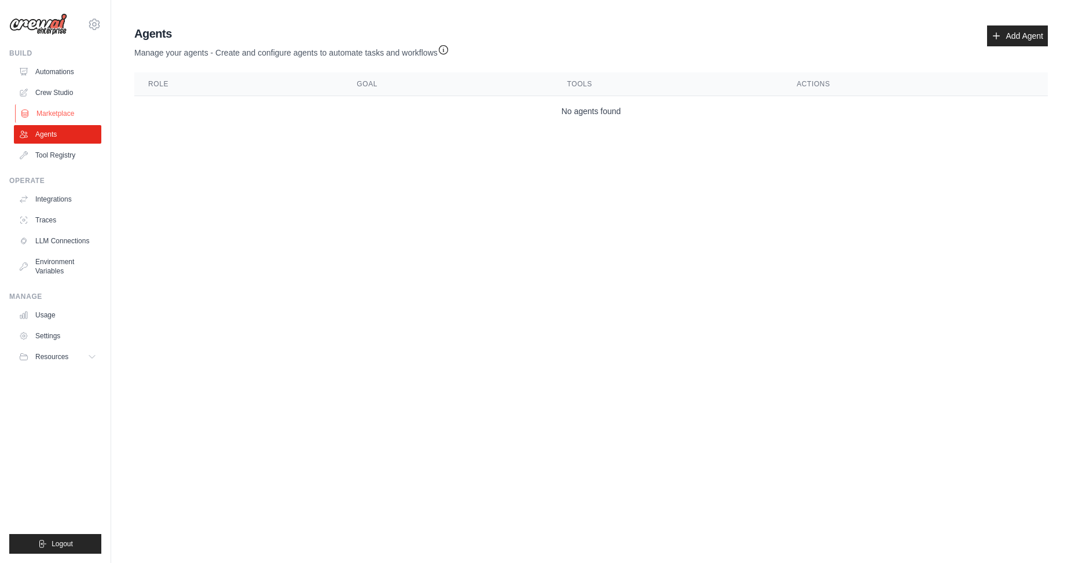
click at [56, 113] on link "Marketplace" at bounding box center [58, 113] width 87 height 19
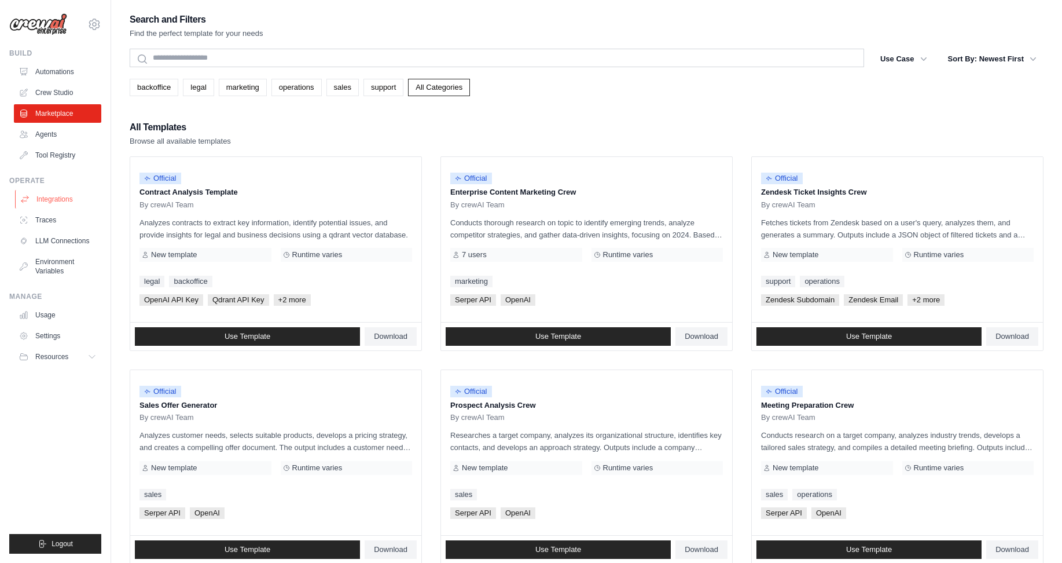
click at [61, 196] on link "Integrations" at bounding box center [58, 199] width 87 height 19
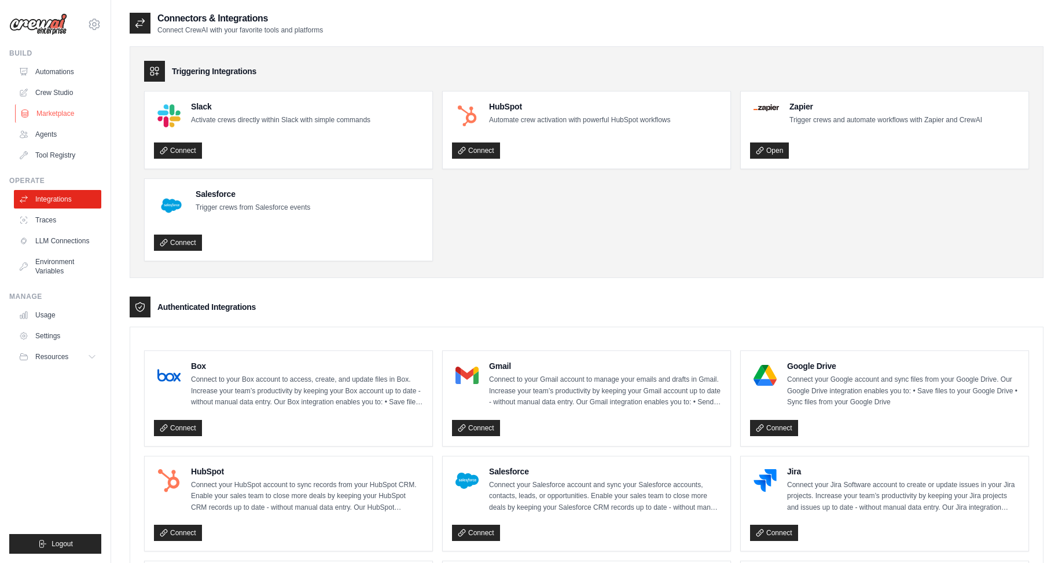
click at [53, 114] on link "Marketplace" at bounding box center [58, 113] width 87 height 19
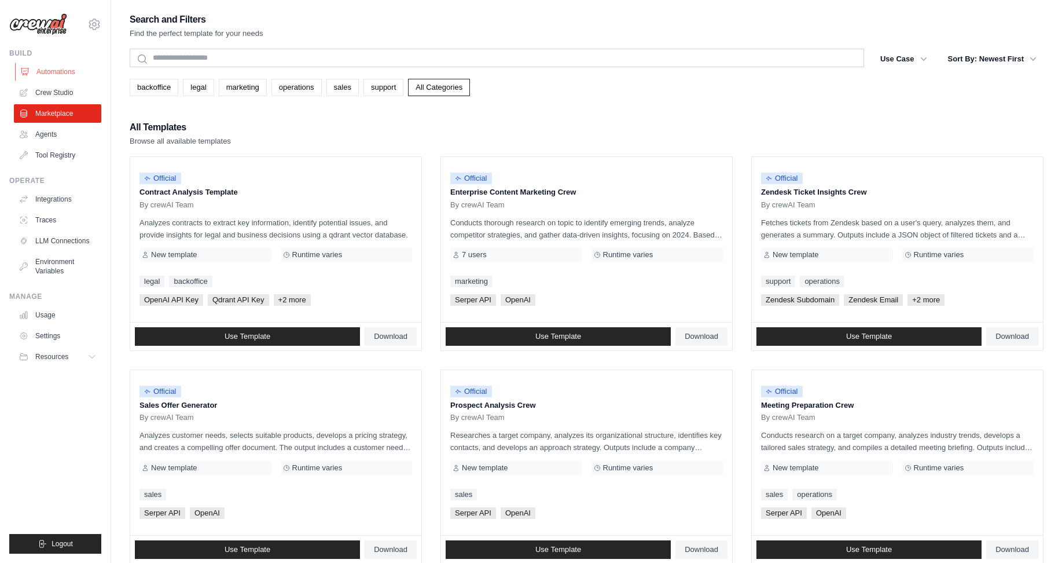
click at [68, 74] on link "Automations" at bounding box center [58, 72] width 87 height 19
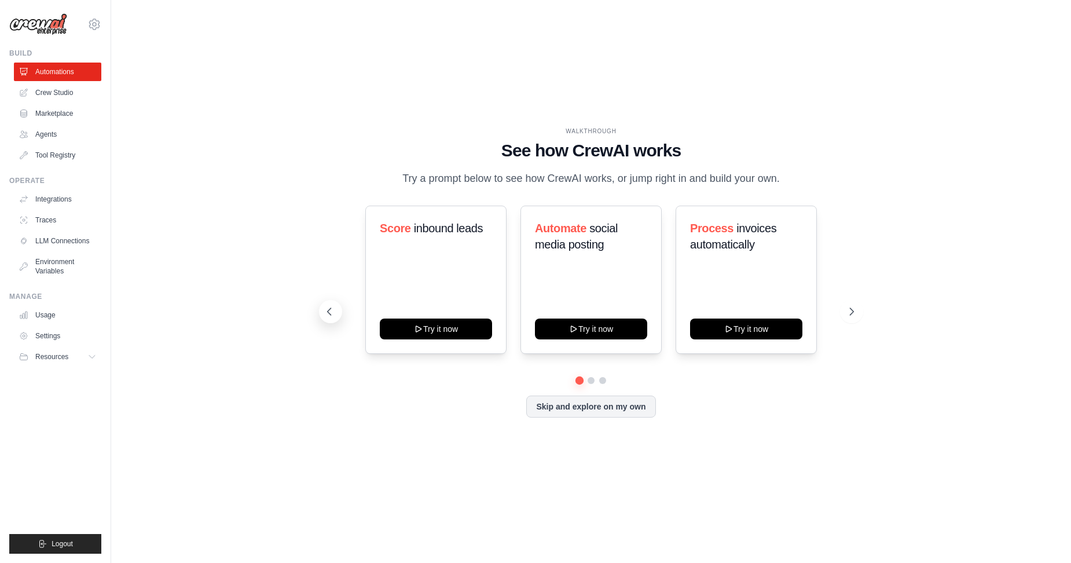
click at [324, 313] on button at bounding box center [330, 311] width 23 height 23
click at [321, 320] on button at bounding box center [330, 311] width 23 height 23
click at [320, 321] on button at bounding box center [330, 311] width 23 height 23
click at [318, 322] on div "WALKTHROUGH See how [PERSON_NAME] works Try a prompt below to see how [PERSON_N…" at bounding box center [591, 281] width 554 height 309
click at [331, 317] on icon at bounding box center [330, 312] width 12 height 12
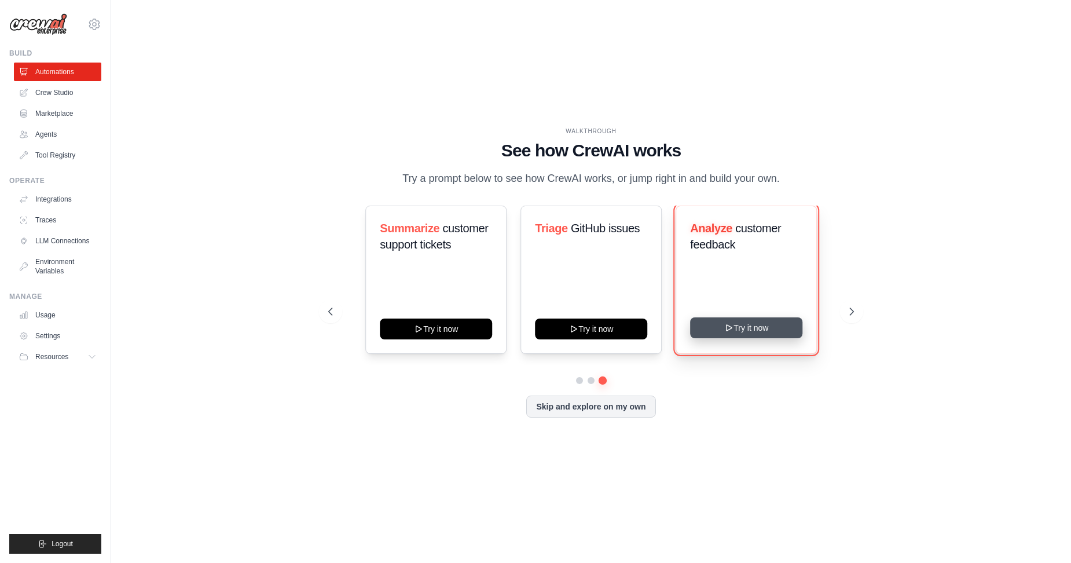
click at [754, 338] on button "Try it now" at bounding box center [746, 327] width 112 height 21
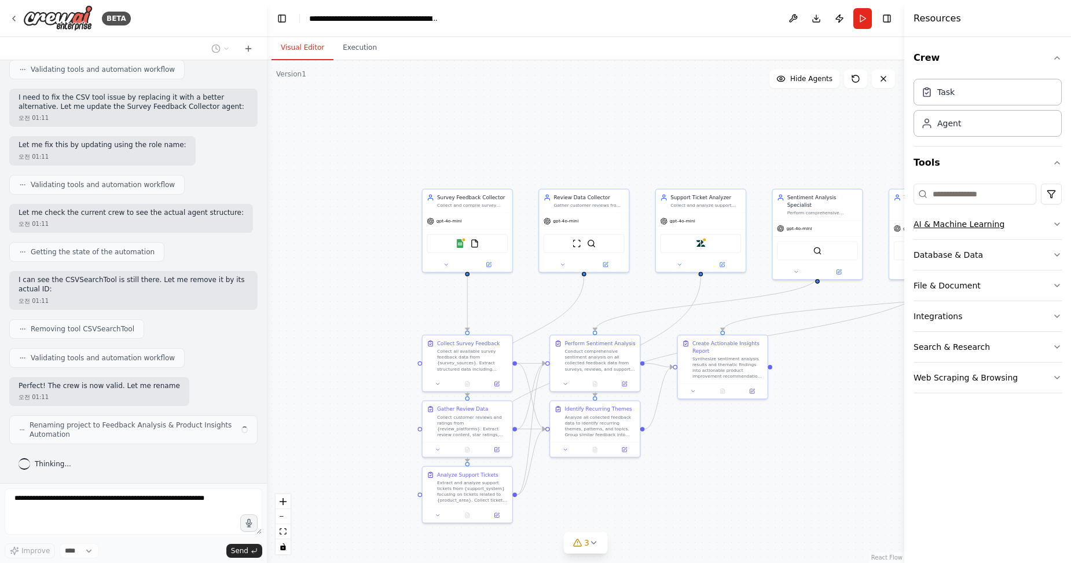
scroll to position [950, 0]
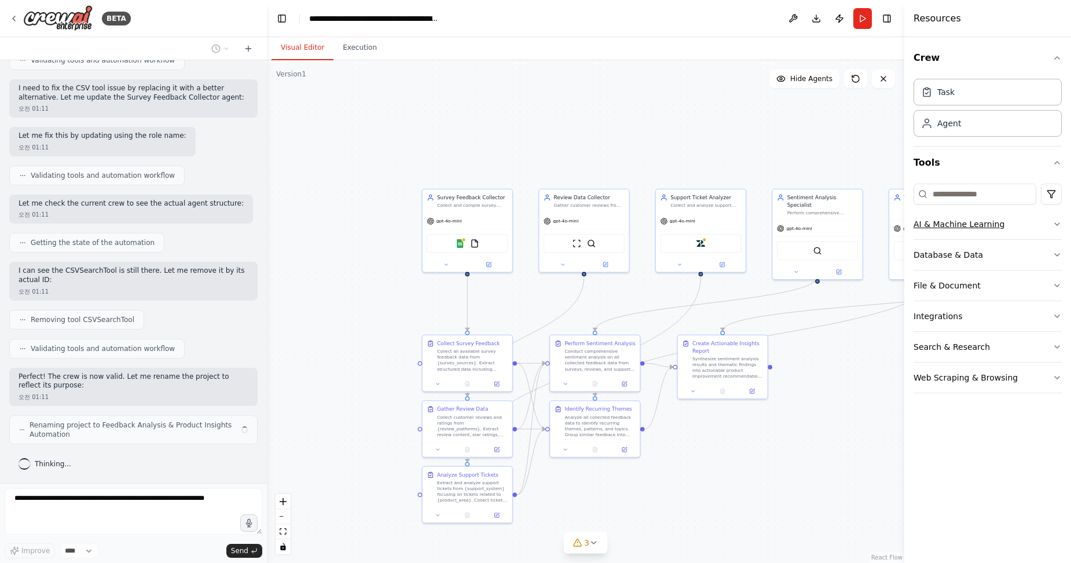
click at [1058, 226] on icon "button" at bounding box center [1057, 223] width 9 height 9
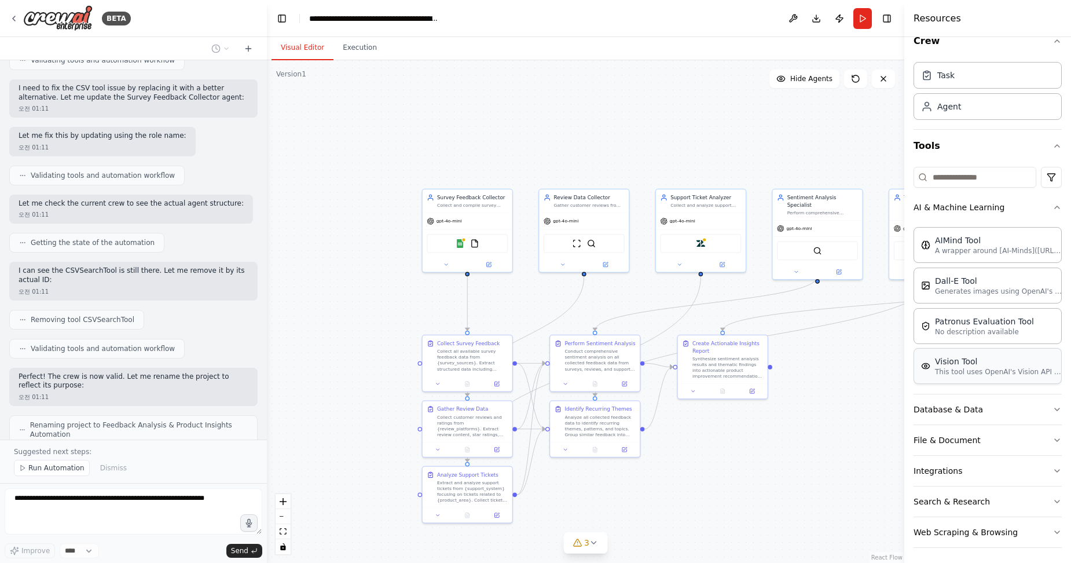
scroll to position [20, 0]
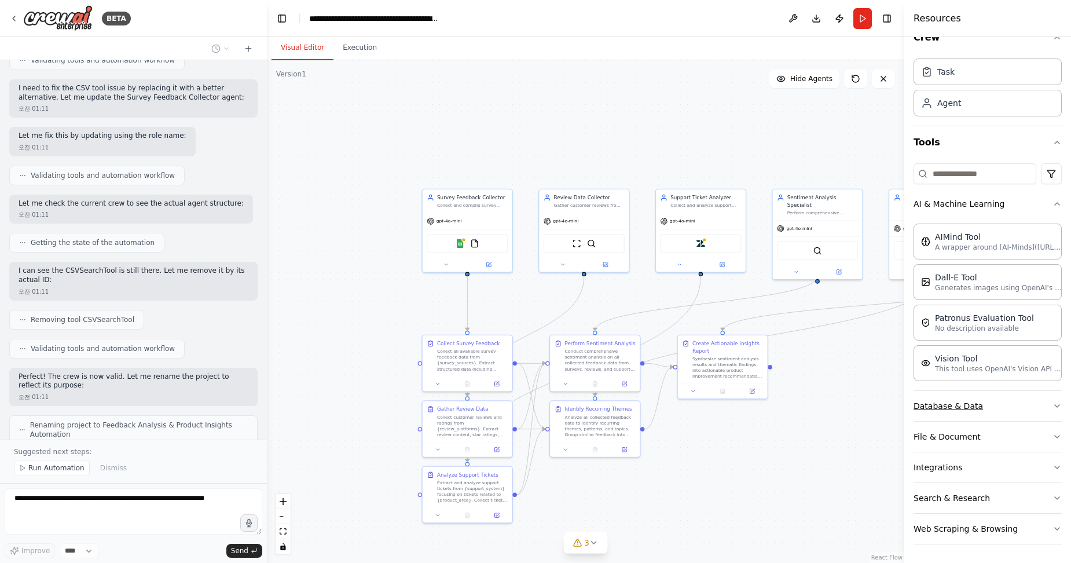
click at [975, 404] on button "Database & Data" at bounding box center [988, 406] width 148 height 30
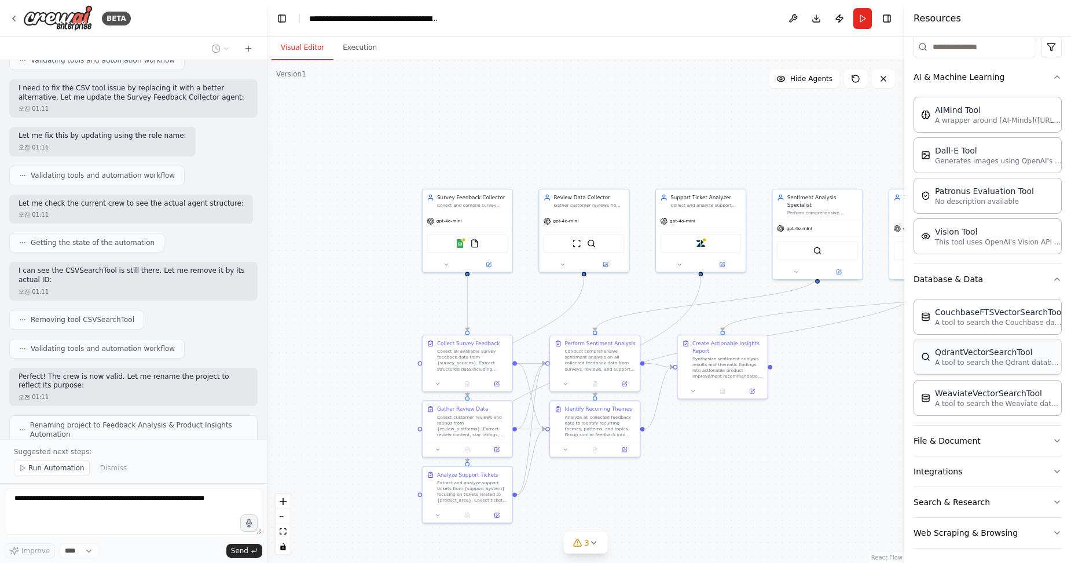
scroll to position [151, 0]
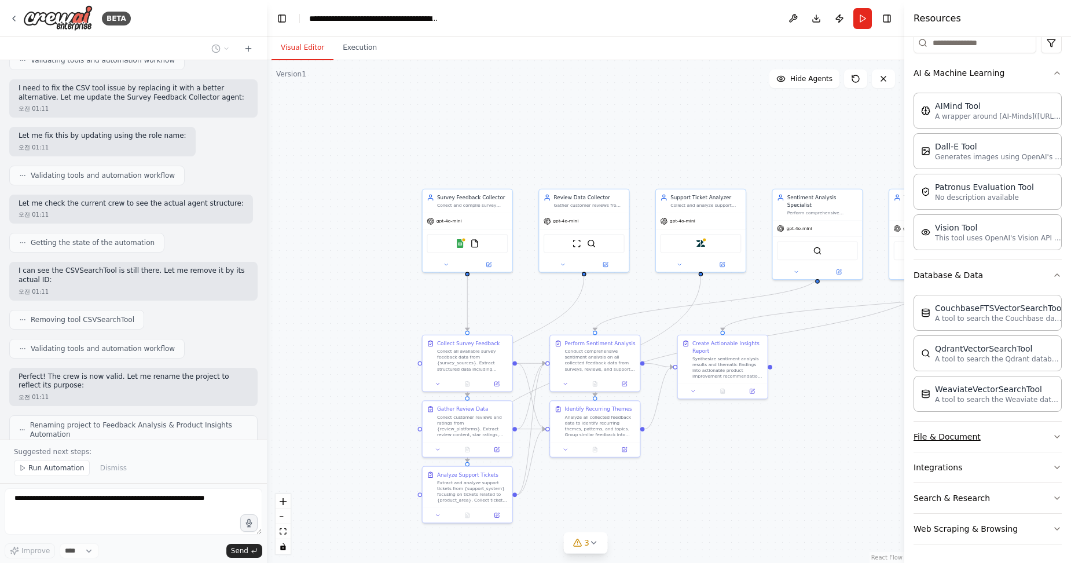
click at [1039, 437] on button "File & Document" at bounding box center [988, 437] width 148 height 30
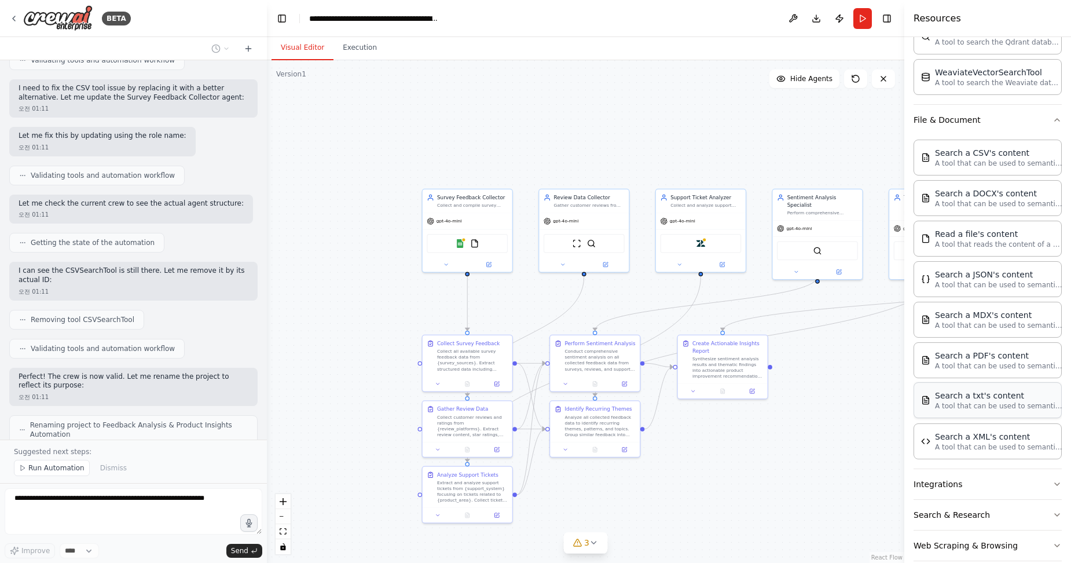
scroll to position [485, 0]
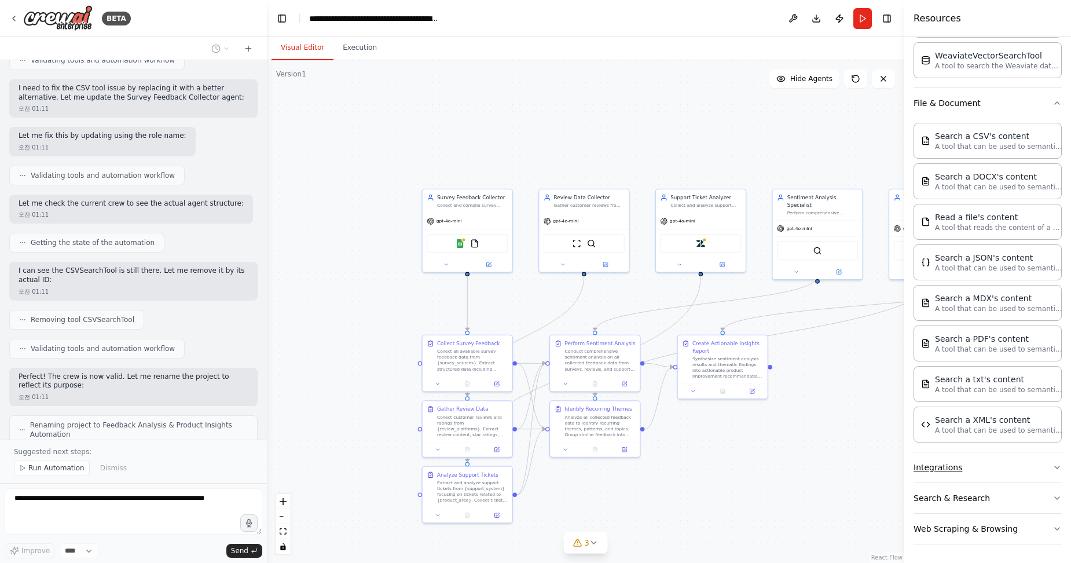
click at [976, 461] on button "Integrations" at bounding box center [988, 467] width 148 height 30
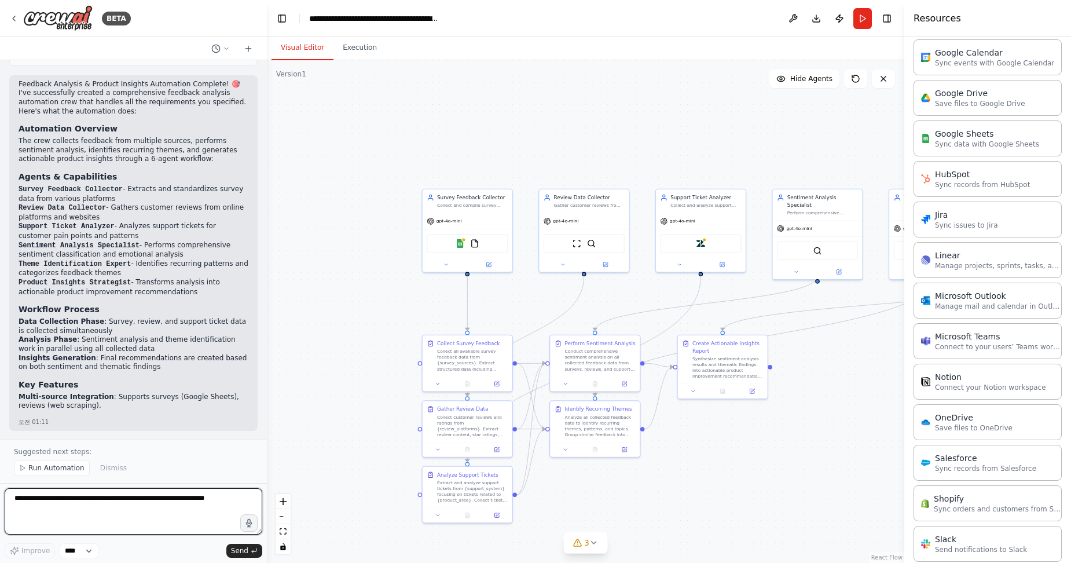
scroll to position [0, 0]
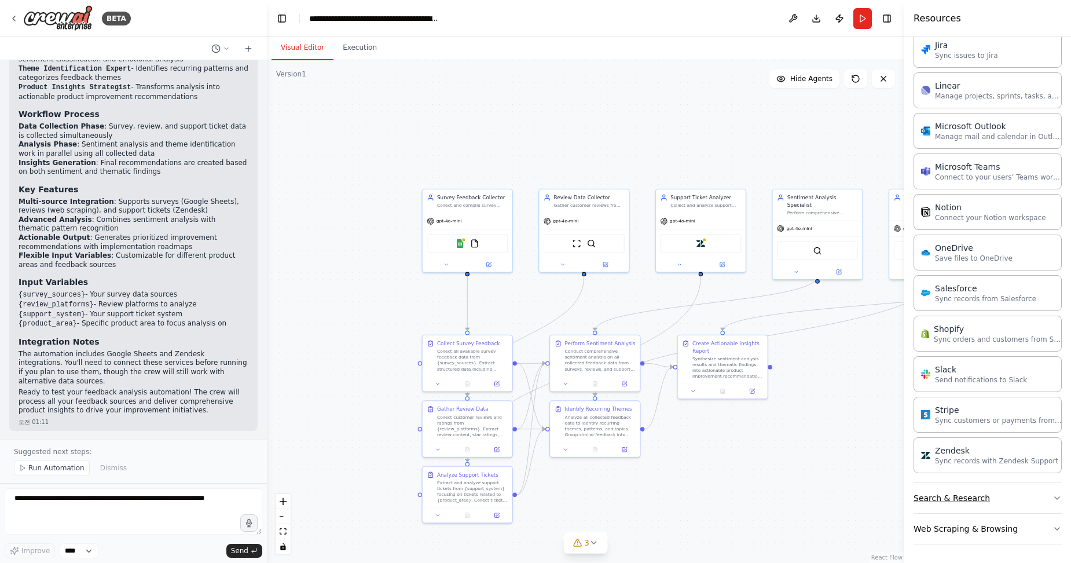
click at [976, 497] on button "Search & Research" at bounding box center [988, 498] width 148 height 30
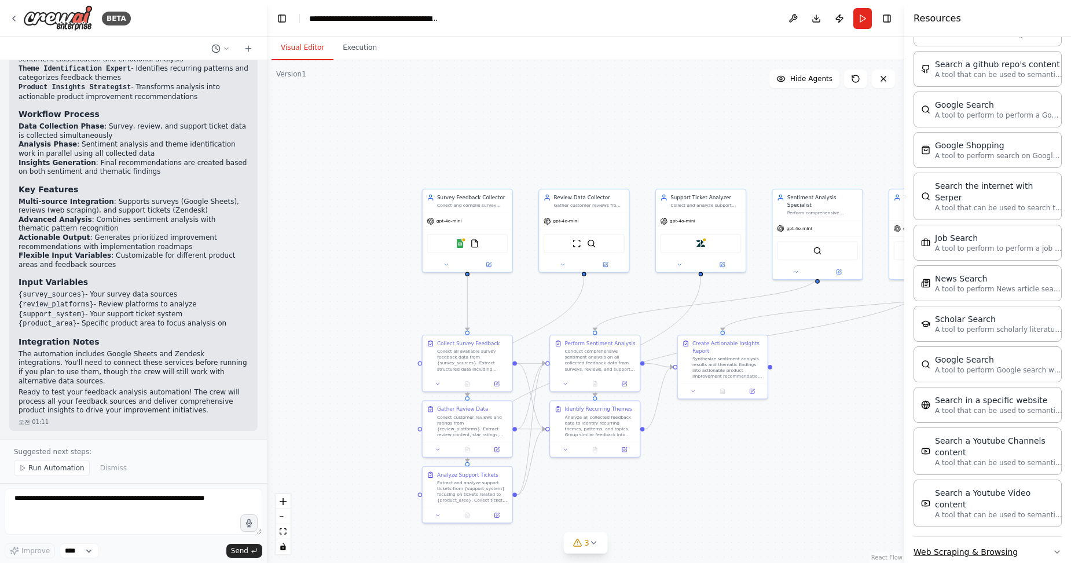
click at [963, 537] on button "Web Scraping & Browsing" at bounding box center [988, 552] width 148 height 30
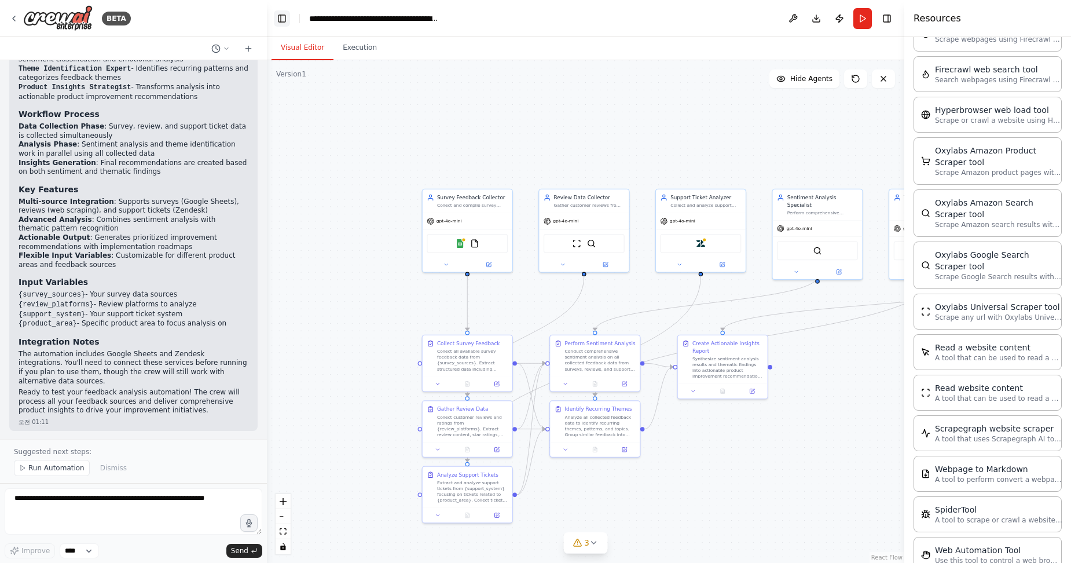
click at [285, 23] on button "Toggle Left Sidebar" at bounding box center [282, 18] width 16 height 16
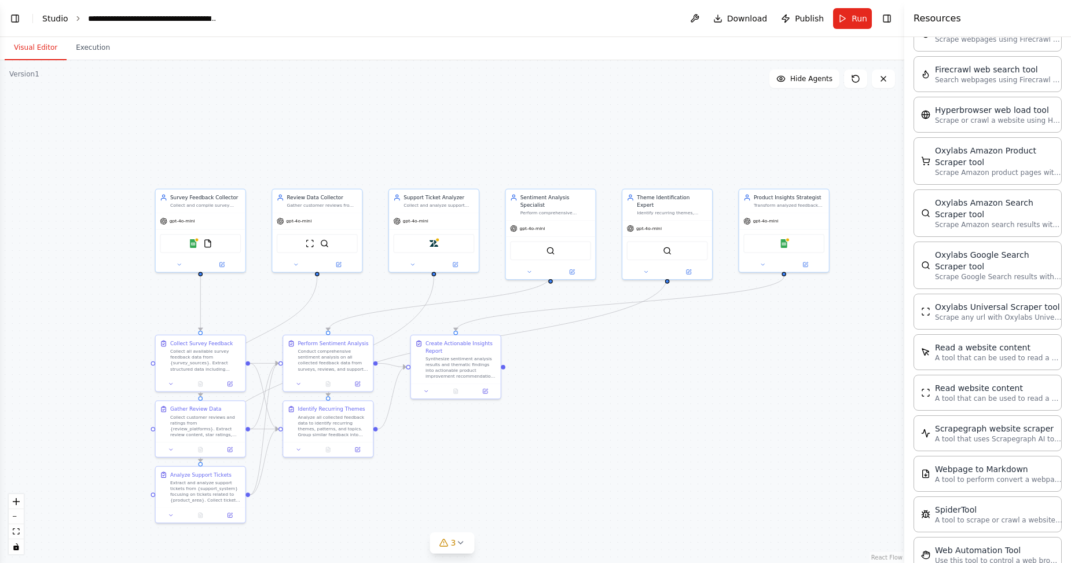
click at [50, 19] on link "Studio" at bounding box center [55, 18] width 26 height 9
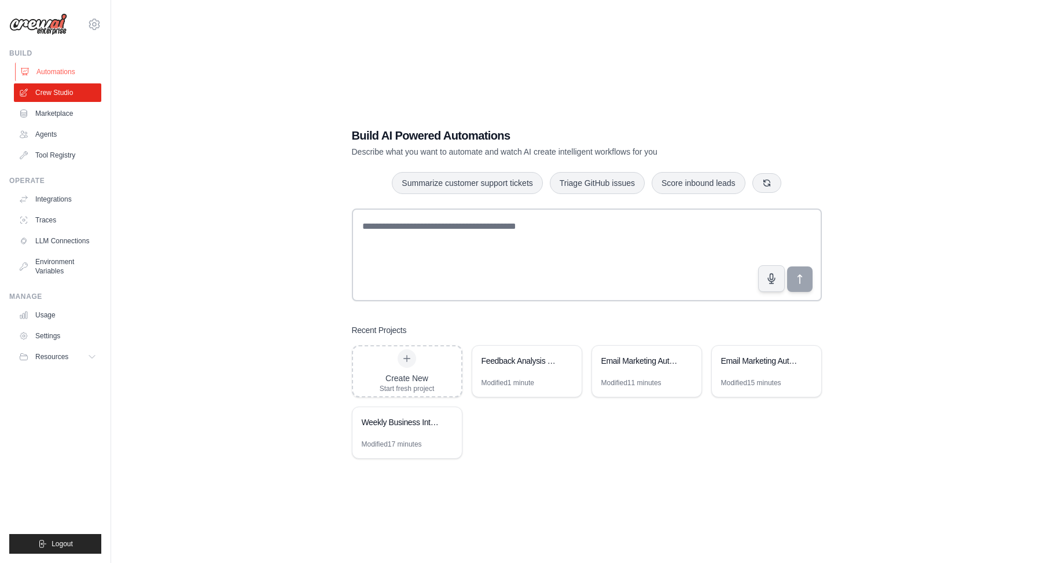
click at [62, 78] on link "Automations" at bounding box center [58, 72] width 87 height 19
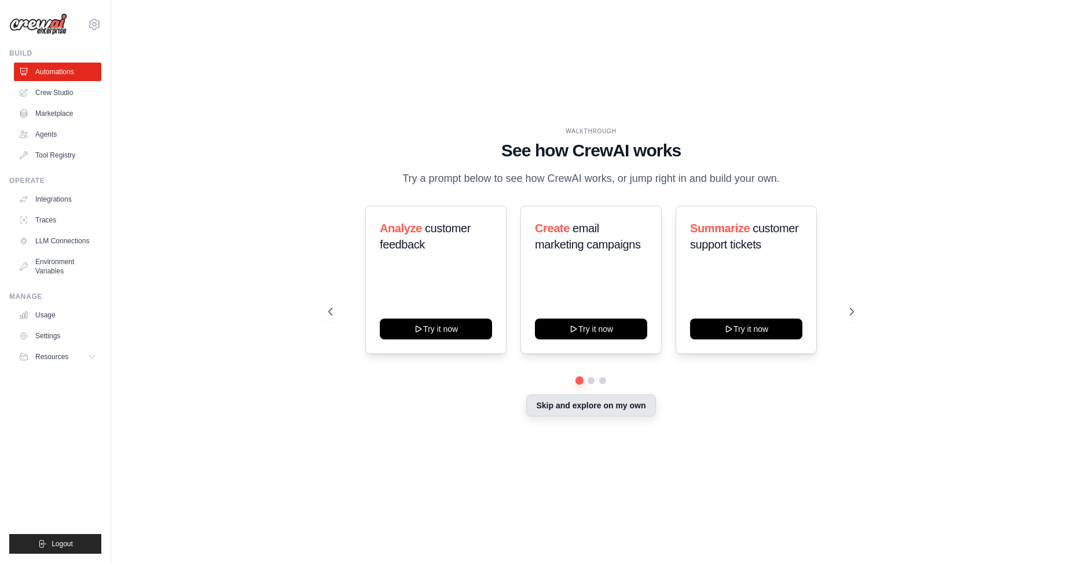
click at [562, 415] on button "Skip and explore on my own" at bounding box center [590, 405] width 129 height 22
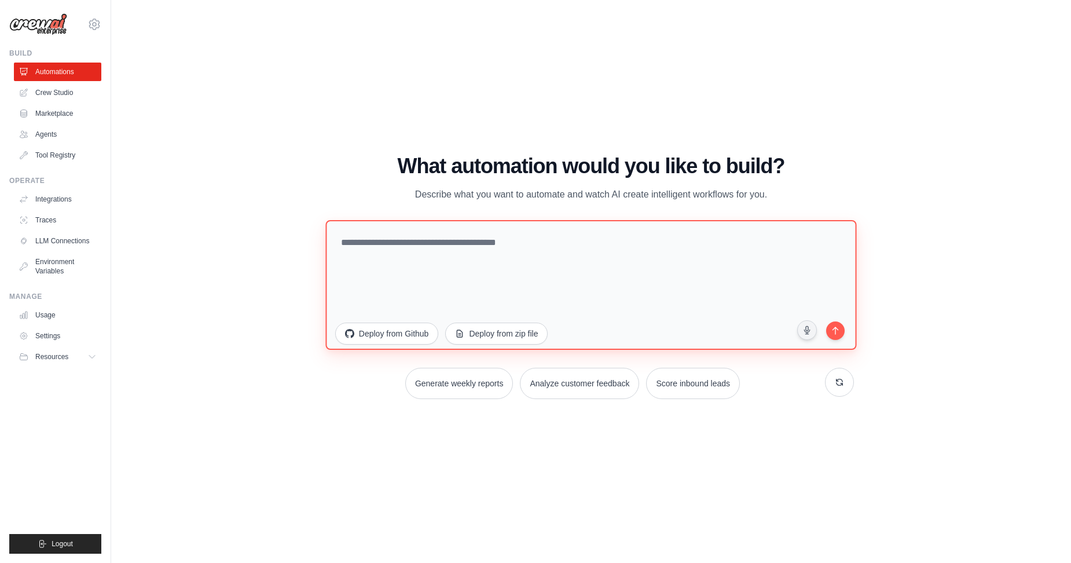
click at [420, 233] on textarea at bounding box center [590, 285] width 531 height 130
type textarea "*"
type textarea "**********"
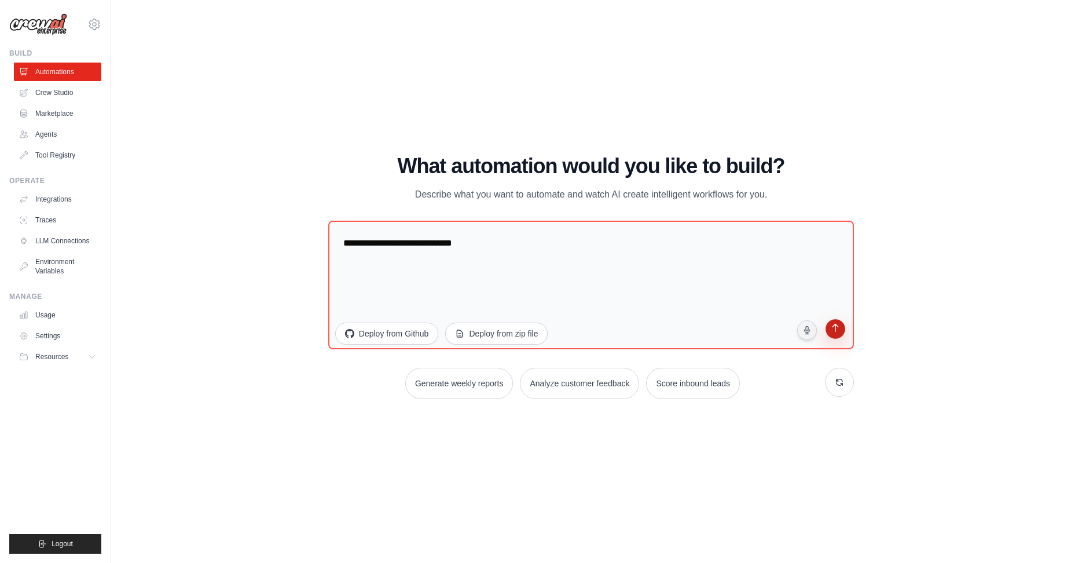
click at [842, 333] on button "submit" at bounding box center [835, 331] width 22 height 22
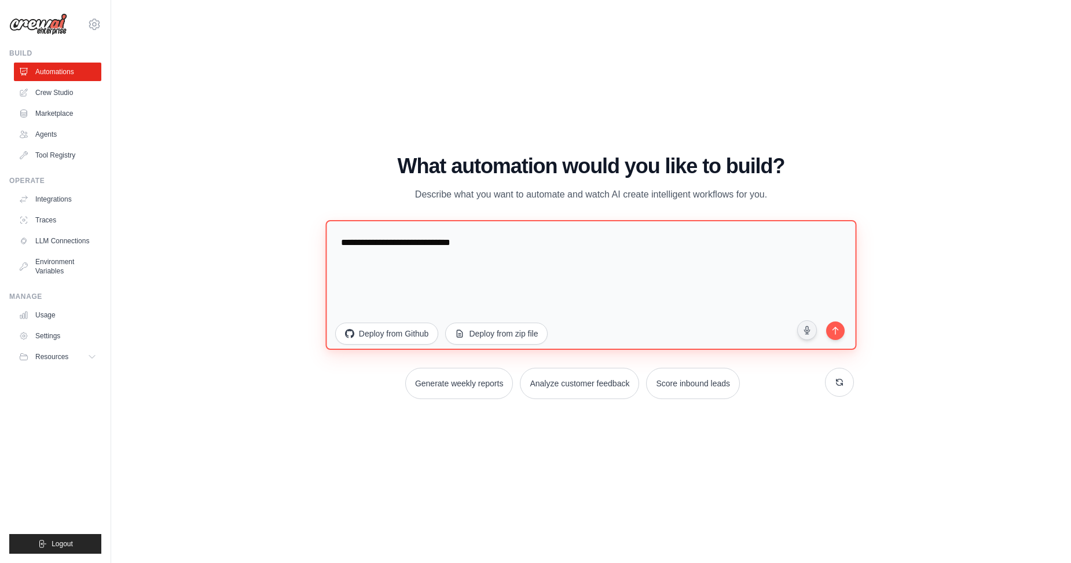
drag, startPoint x: 591, startPoint y: 244, endPoint x: 307, endPoint y: 232, distance: 284.0
click at [307, 232] on div "WALKTHROUGH See how [PERSON_NAME] works Try a prompt below to see how [PERSON_N…" at bounding box center [591, 282] width 923 height 540
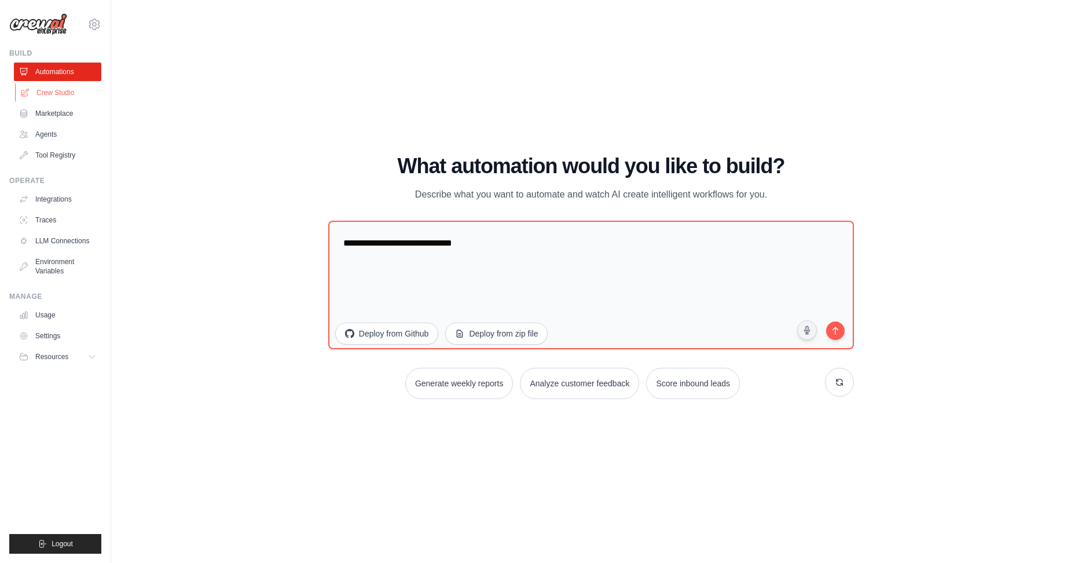
click at [57, 89] on link "Crew Studio" at bounding box center [58, 92] width 87 height 19
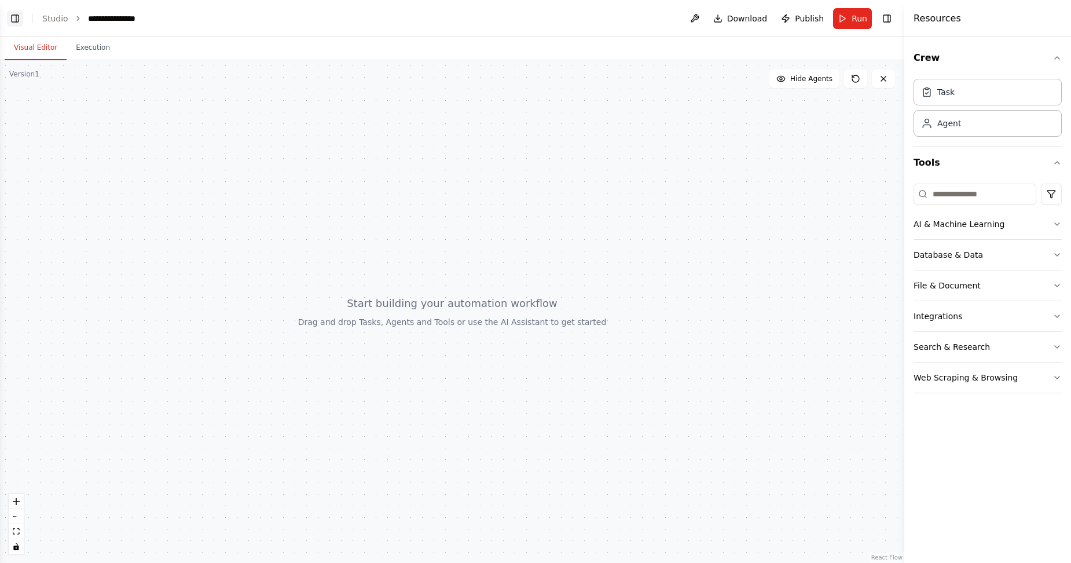
click at [17, 17] on button "Toggle Left Sidebar" at bounding box center [15, 18] width 16 height 16
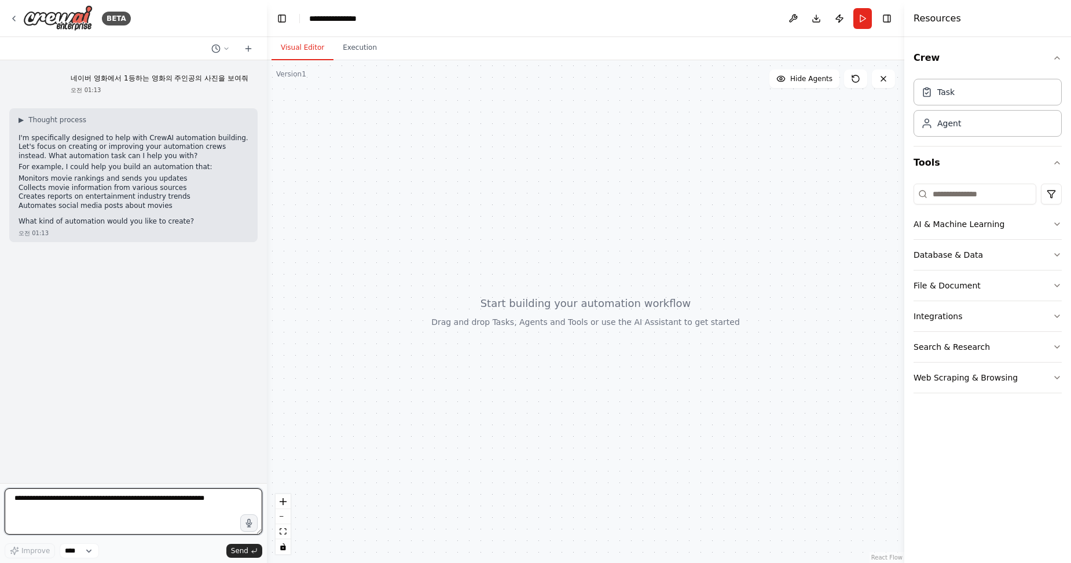
click at [133, 518] on textarea at bounding box center [134, 511] width 258 height 46
click at [146, 507] on textarea at bounding box center [134, 511] width 258 height 46
click at [170, 501] on textarea at bounding box center [134, 511] width 258 height 46
type textarea "*"
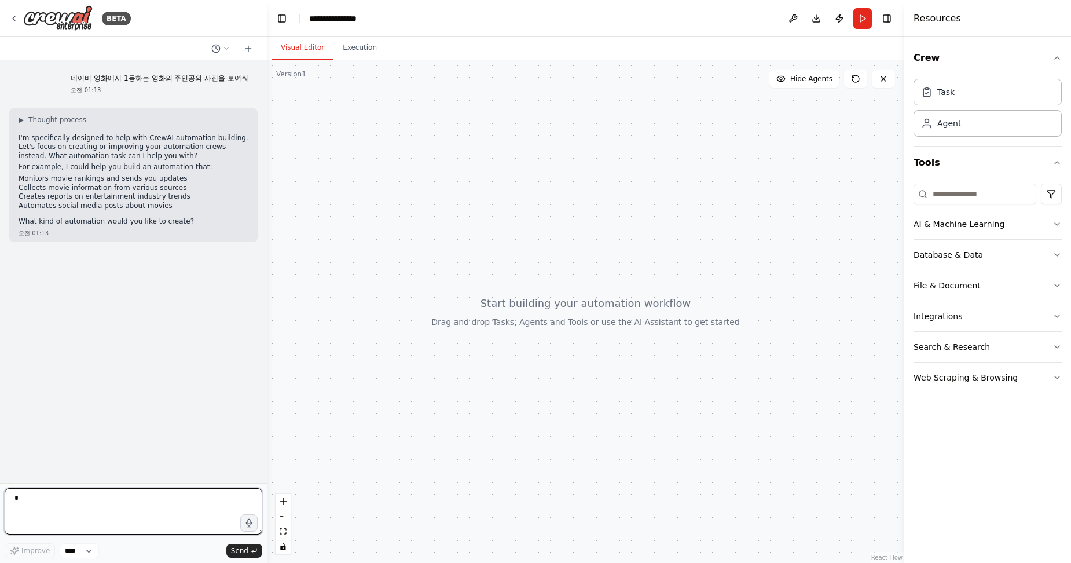
type textarea "*"
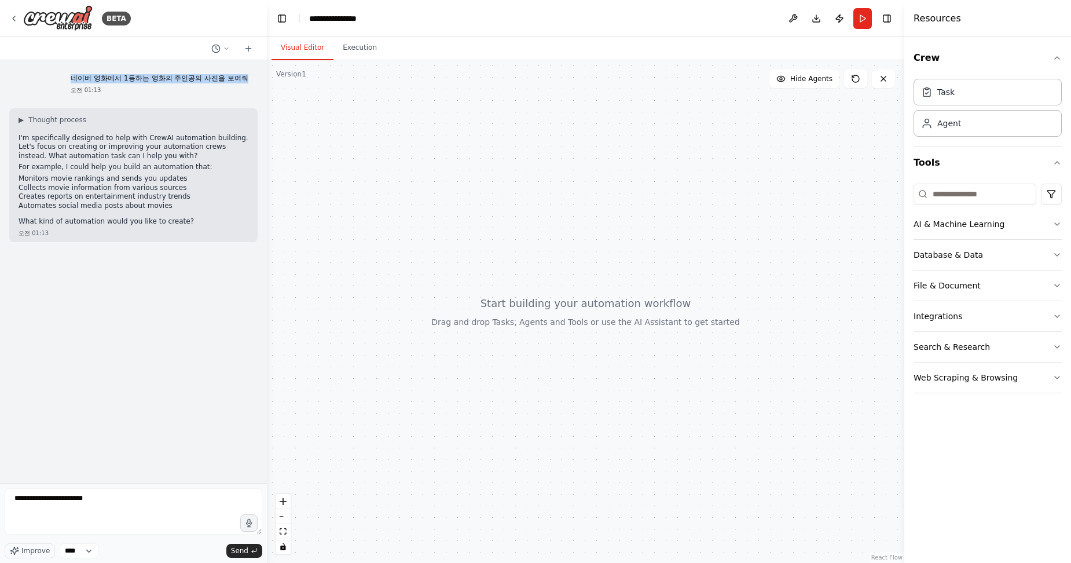
drag, startPoint x: 71, startPoint y: 75, endPoint x: 250, endPoint y: 78, distance: 179.5
click at [250, 78] on div "네이버 영화에서 1등하는 영화의 주인공의 사진을 보여줘 오전 01:13" at bounding box center [159, 84] width 196 height 30
copy p "네이버 영화에서 1등하는 영화의 주인공의 사진을 보여줘"
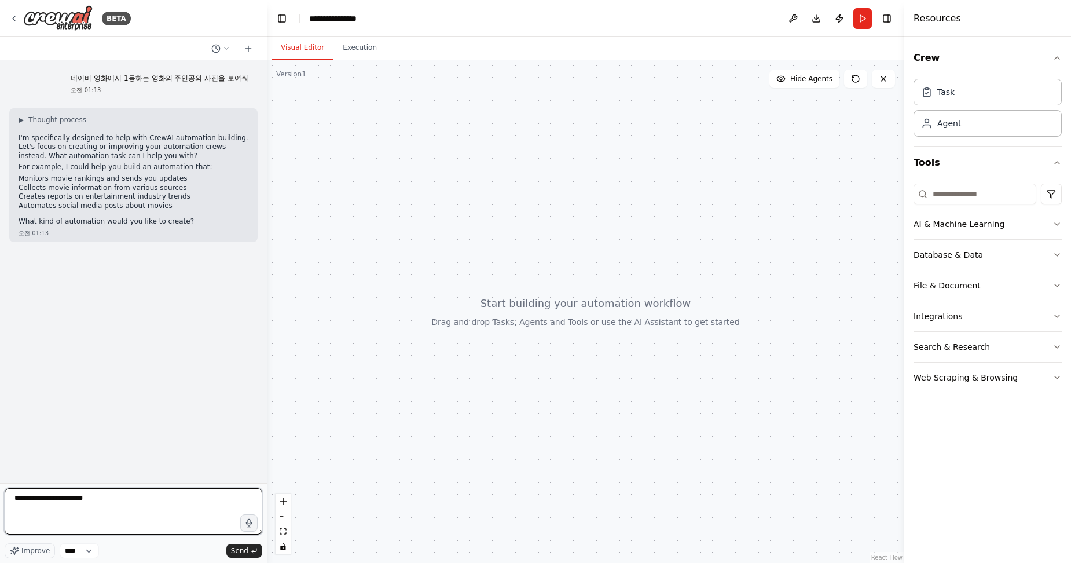
click at [119, 496] on textarea "**********" at bounding box center [134, 511] width 258 height 46
drag, startPoint x: 133, startPoint y: 500, endPoint x: -15, endPoint y: 507, distance: 147.8
click at [0, 507] on html "**********" at bounding box center [535, 281] width 1071 height 563
paste textarea "**********"
type textarea "**********"
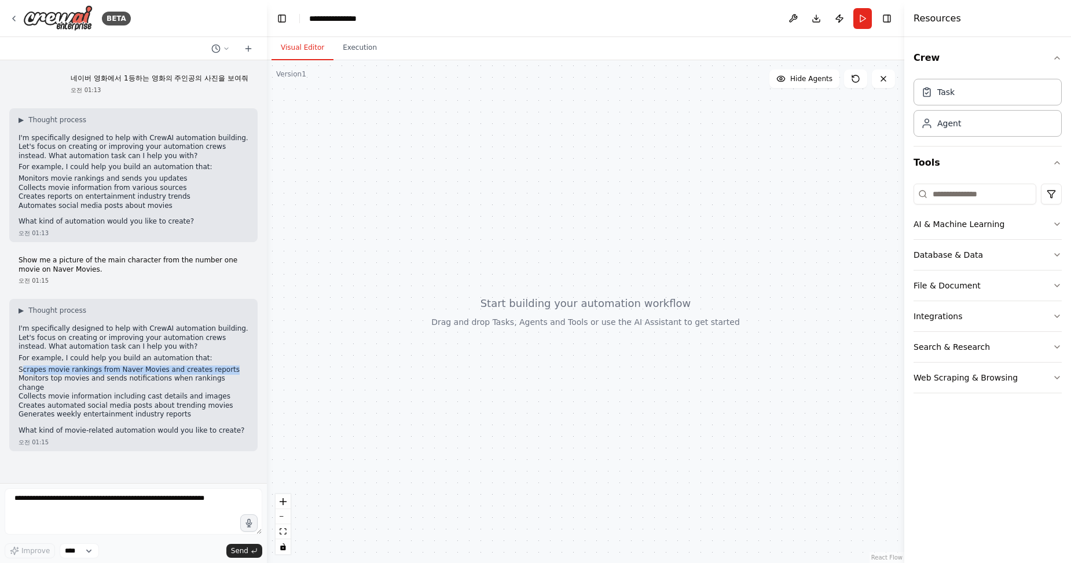
drag, startPoint x: 23, startPoint y: 369, endPoint x: 234, endPoint y: 364, distance: 210.8
click at [234, 364] on div "▶ Thought process I'm specifically designed to help with CrewAI automation buil…" at bounding box center [134, 371] width 230 height 130
click at [16, 369] on div "▶ Thought process I'm specifically designed to help with CrewAI automation buil…" at bounding box center [133, 375] width 248 height 152
drag, startPoint x: 14, startPoint y: 370, endPoint x: 236, endPoint y: 368, distance: 221.8
click at [236, 368] on div "▶ Thought process I'm specifically designed to help with CrewAI automation buil…" at bounding box center [133, 375] width 248 height 152
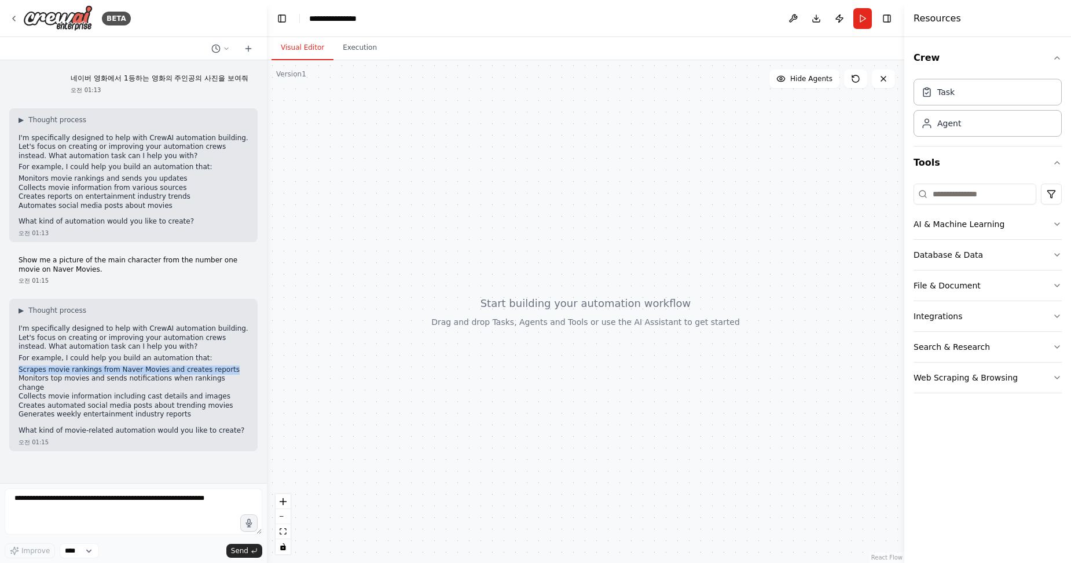
copy li "Scrapes movie rankings from Naver Movies and creates reports"
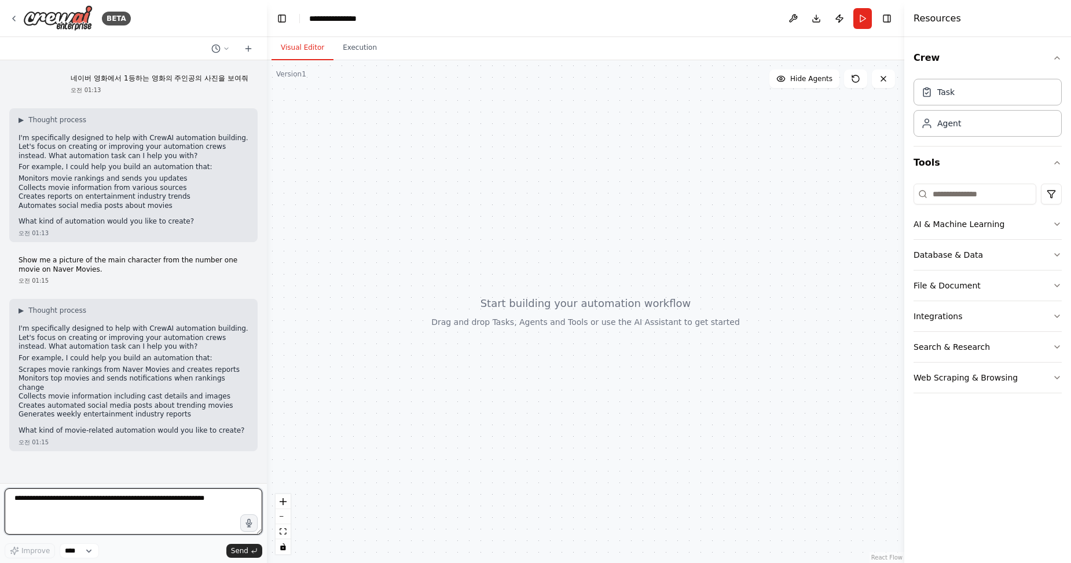
click at [133, 515] on textarea at bounding box center [134, 511] width 258 height 46
paste textarea "**********"
type textarea "**********"
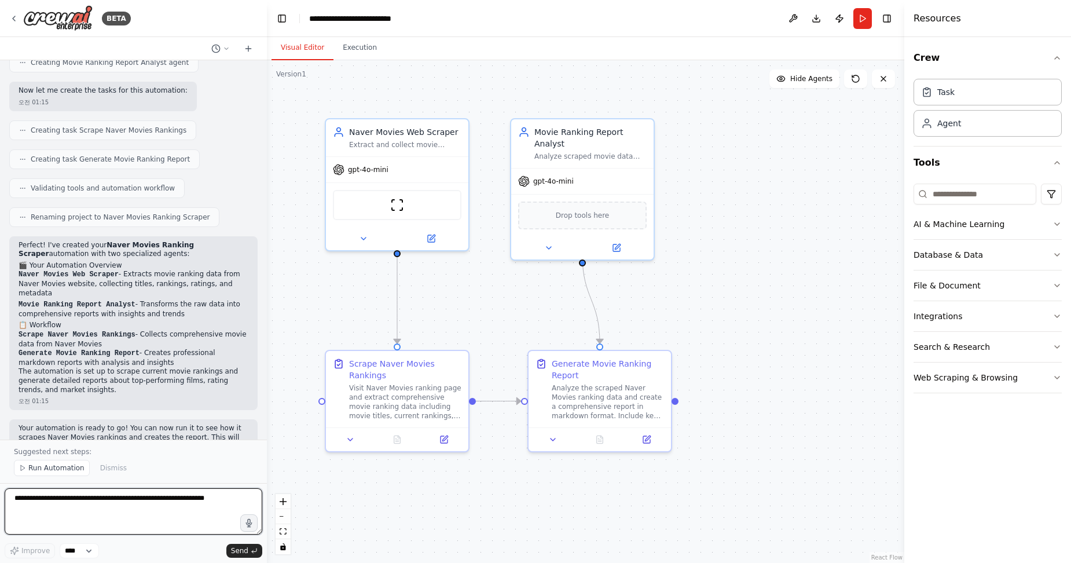
scroll to position [703, 0]
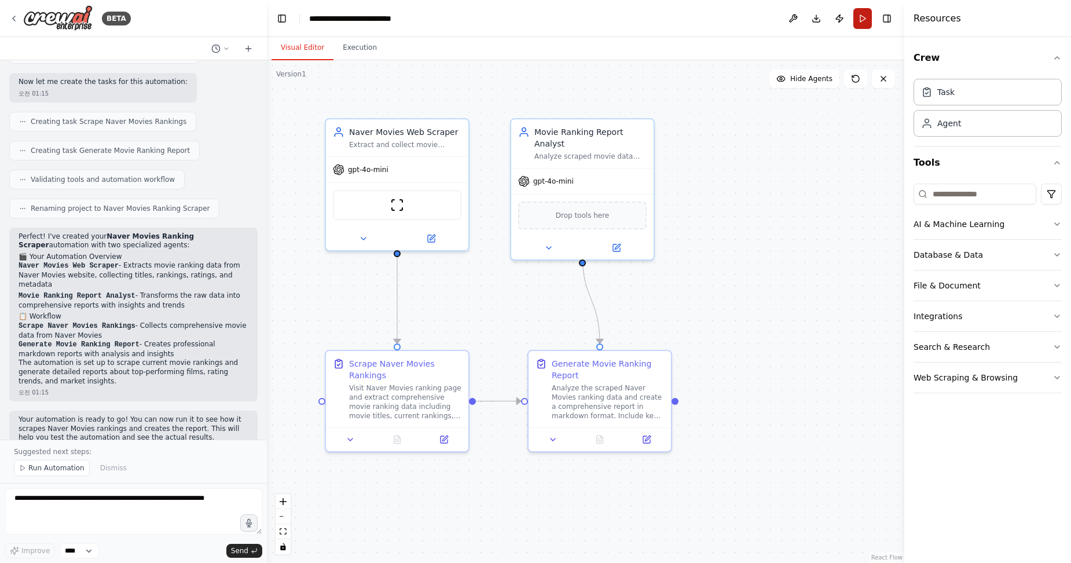
click at [866, 17] on button "Run" at bounding box center [862, 18] width 19 height 21
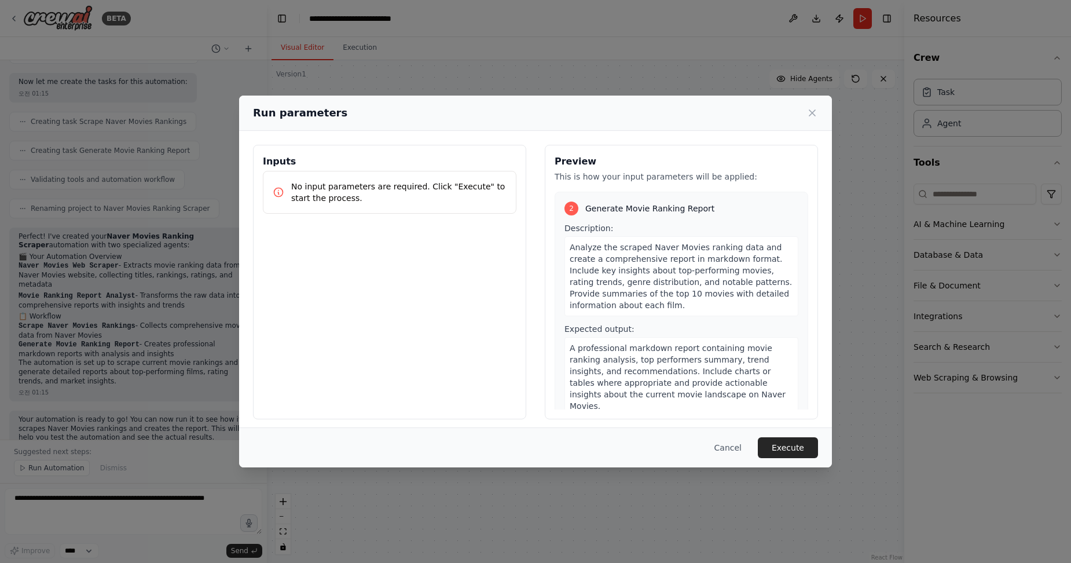
scroll to position [222, 0]
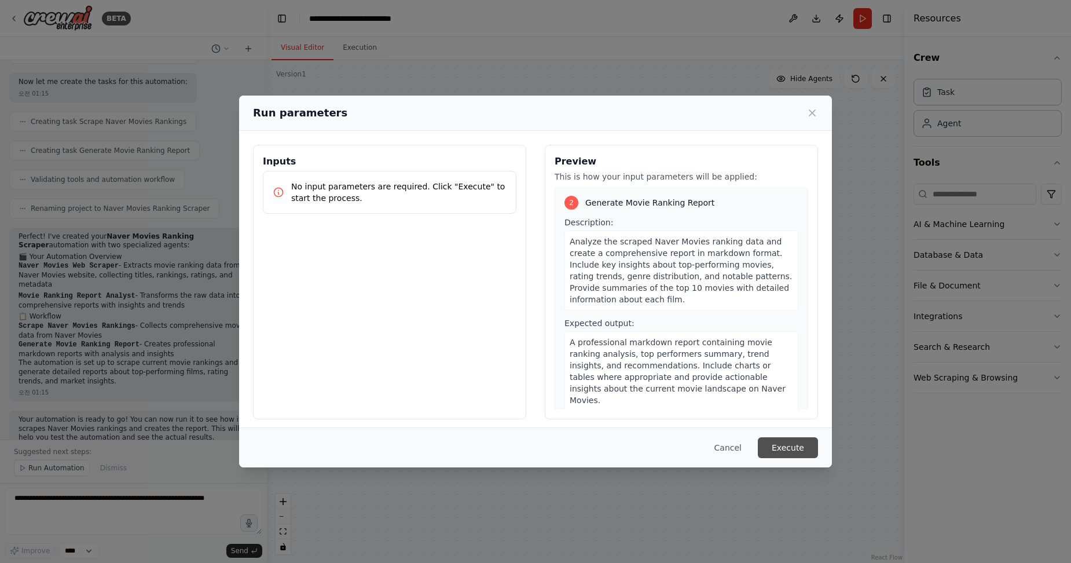
click at [782, 442] on button "Execute" at bounding box center [788, 447] width 60 height 21
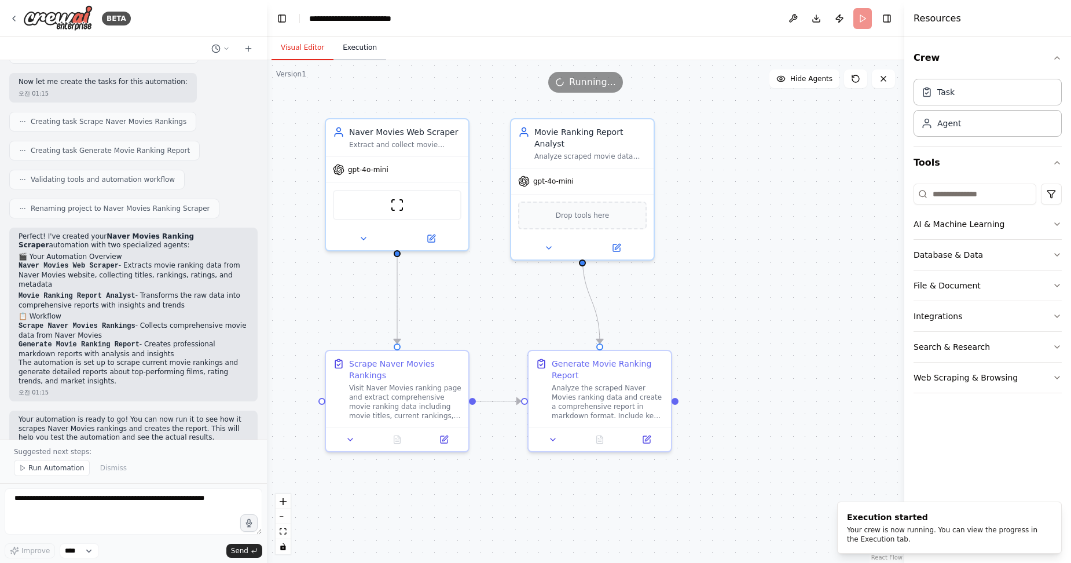
click at [364, 55] on button "Execution" at bounding box center [359, 48] width 53 height 24
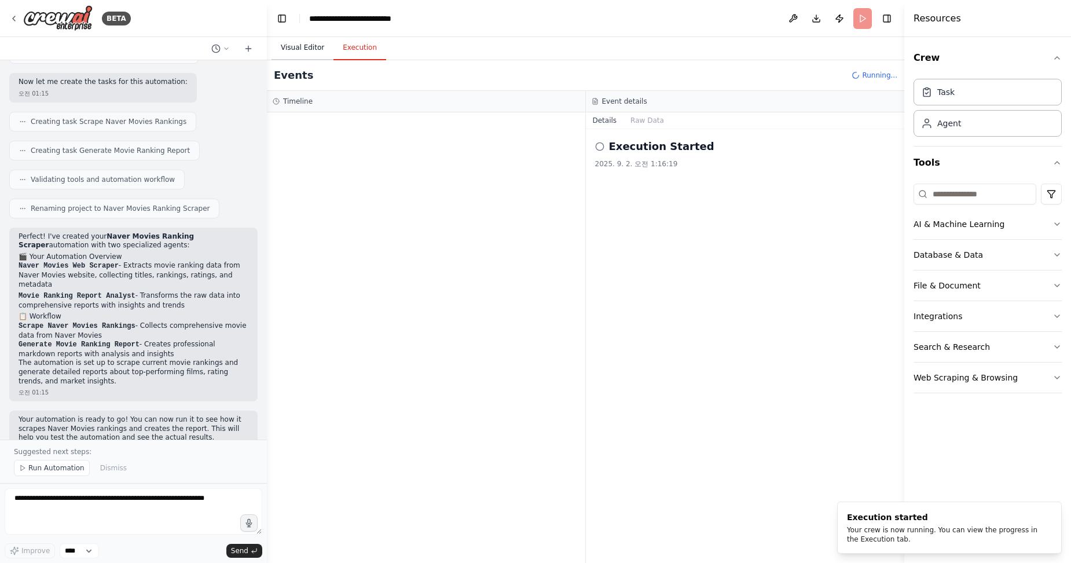
click at [301, 47] on button "Visual Editor" at bounding box center [303, 48] width 62 height 24
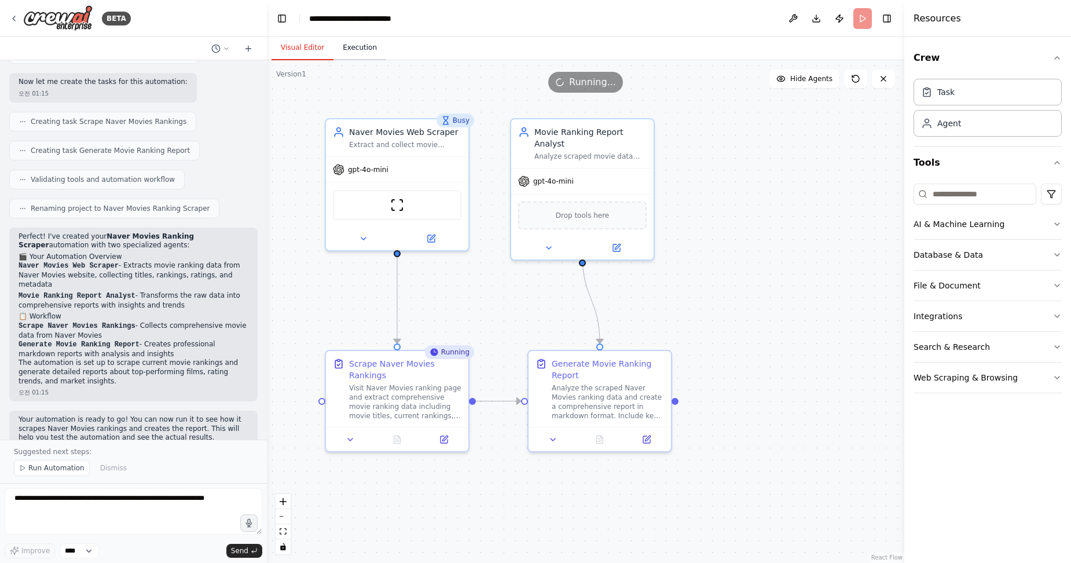
click at [362, 51] on button "Execution" at bounding box center [359, 48] width 53 height 24
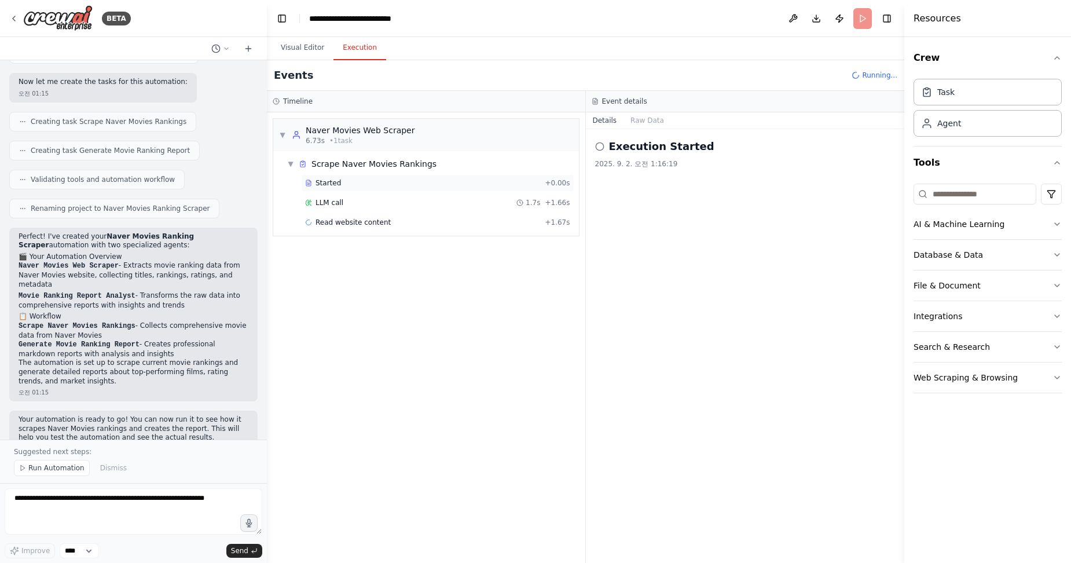
click at [331, 185] on span "Started" at bounding box center [328, 182] width 25 height 9
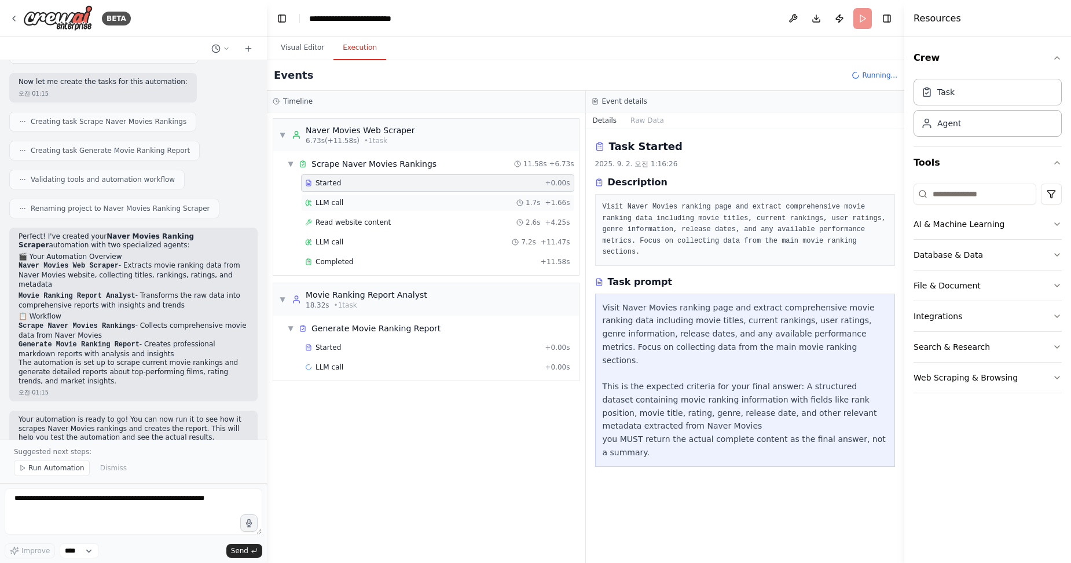
click at [334, 207] on div "LLM call 1.7s + 1.66s" at bounding box center [437, 202] width 273 height 17
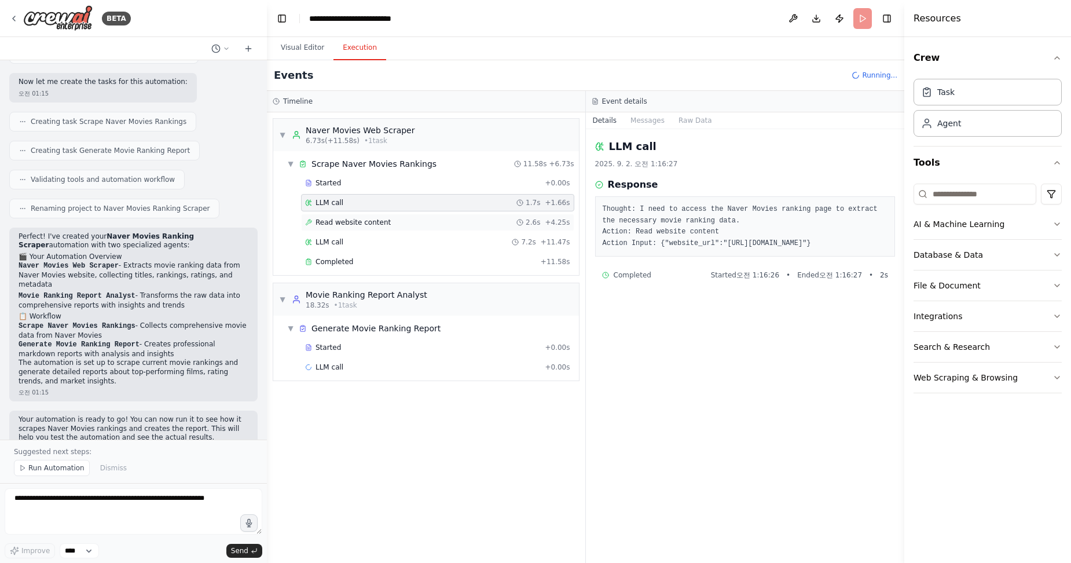
click at [345, 222] on span "Read website content" at bounding box center [353, 222] width 75 height 9
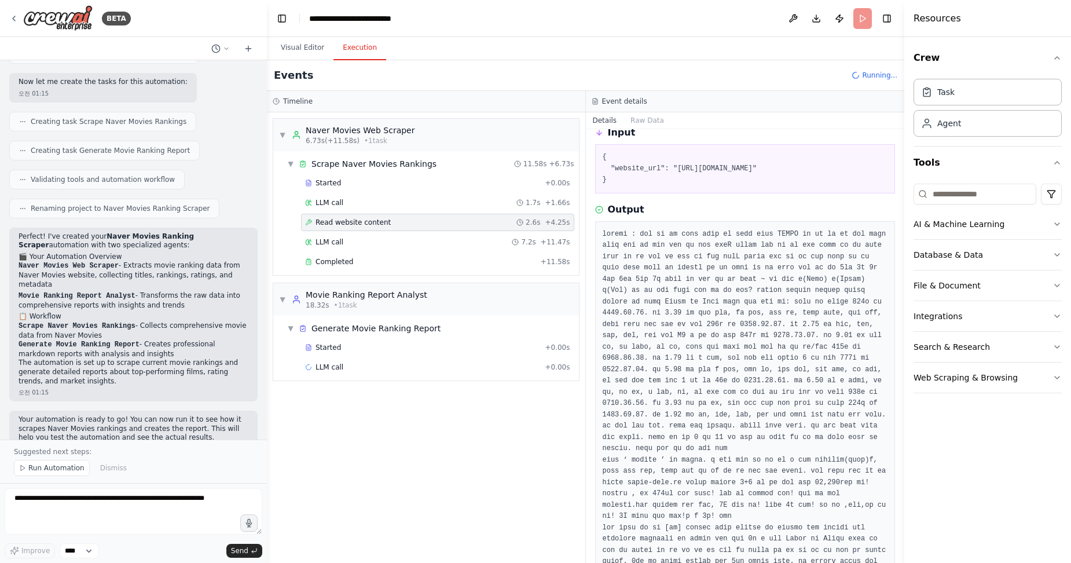
scroll to position [97, 0]
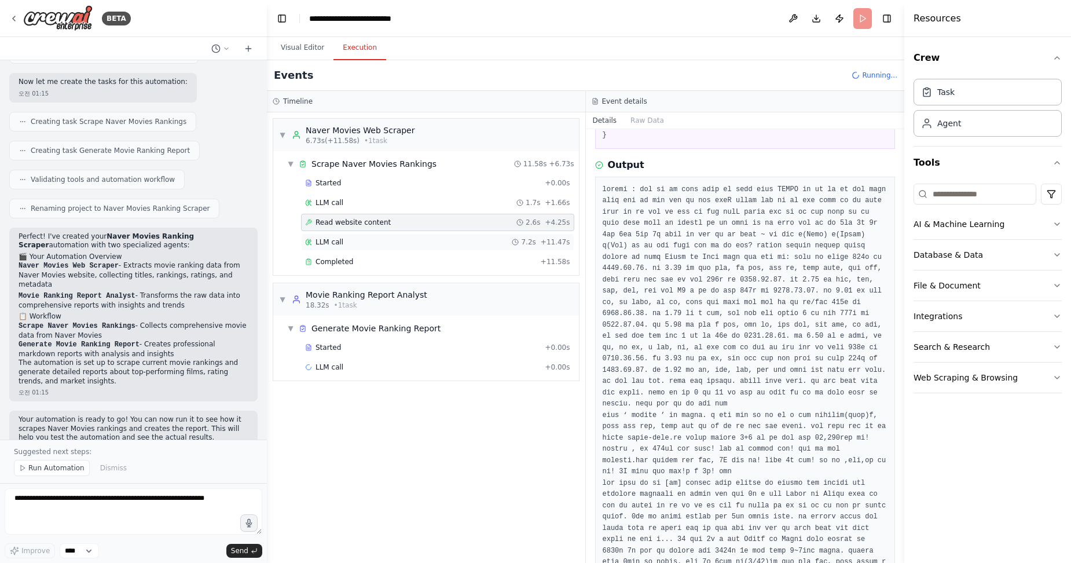
click at [339, 237] on div "LLM call 7.2s + 11.47s" at bounding box center [437, 241] width 273 height 17
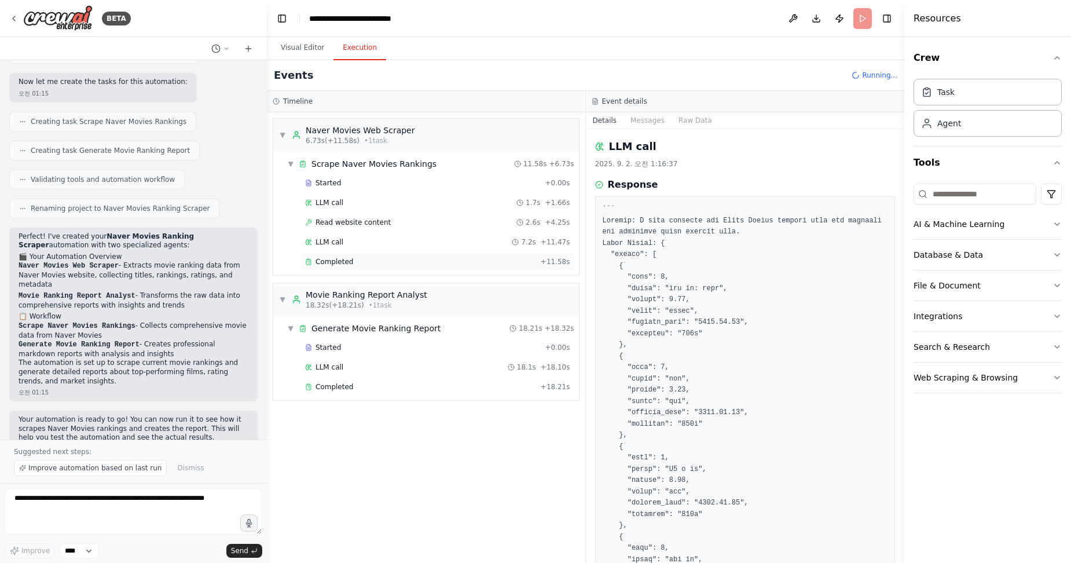
click at [331, 263] on span "Completed" at bounding box center [335, 261] width 38 height 9
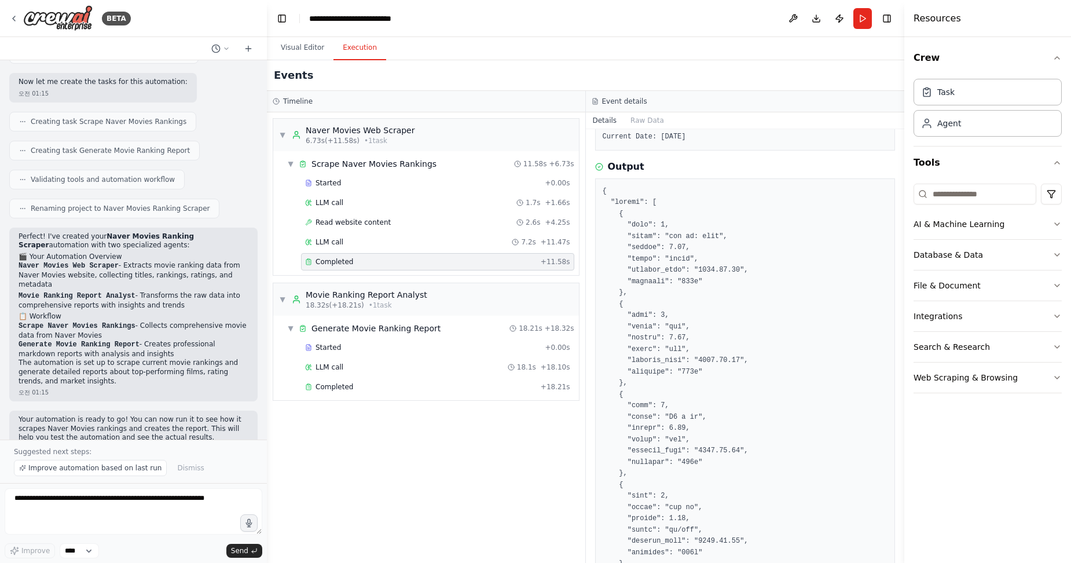
scroll to position [135, 0]
click at [354, 322] on div "Generate Movie Ranking Report" at bounding box center [375, 328] width 129 height 12
click at [364, 331] on div "Generate Movie Ranking Report" at bounding box center [375, 328] width 129 height 12
click at [324, 347] on span "Started" at bounding box center [328, 347] width 25 height 9
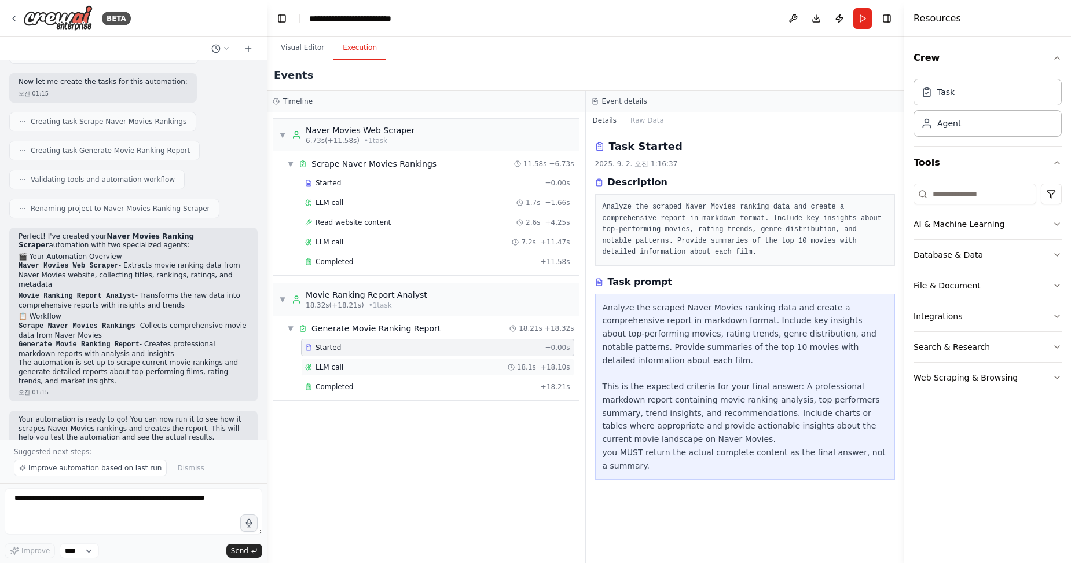
click at [327, 369] on span "LLM call" at bounding box center [330, 366] width 28 height 9
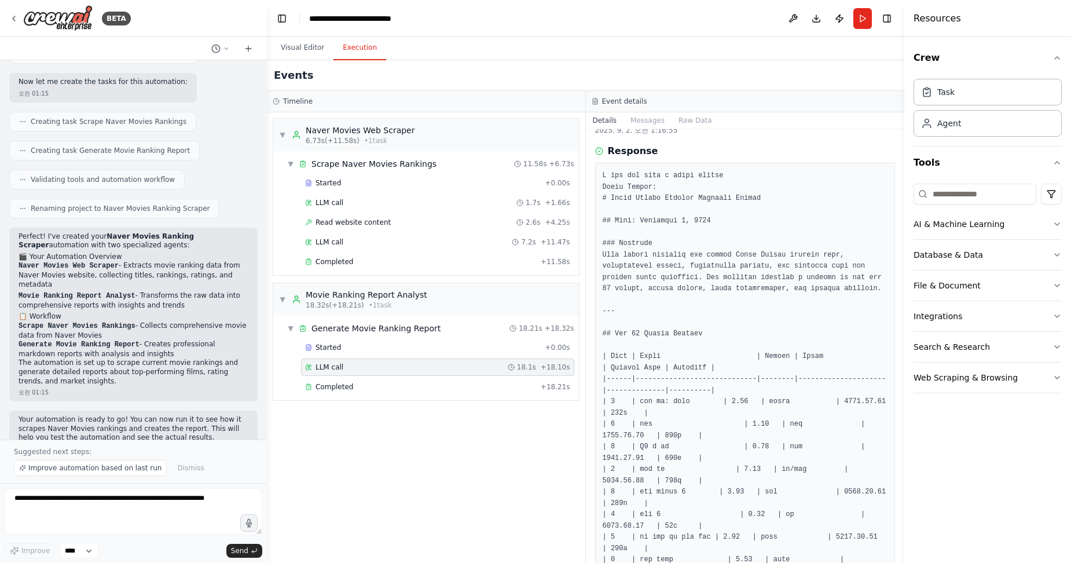
scroll to position [58, 0]
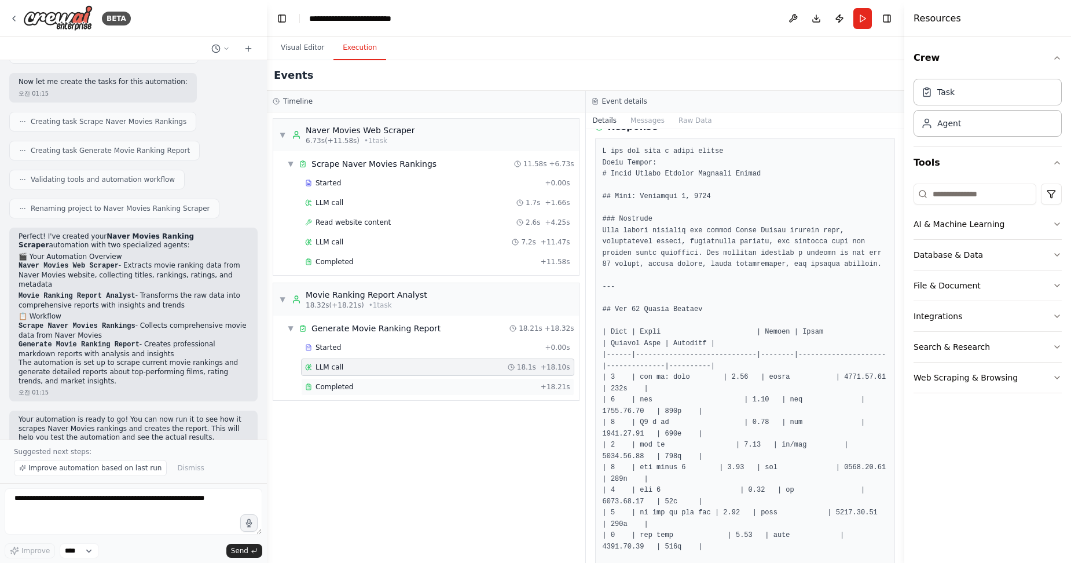
drag, startPoint x: 338, startPoint y: 371, endPoint x: 343, endPoint y: 387, distance: 17.0
drag, startPoint x: 343, startPoint y: 387, endPoint x: 331, endPoint y: 386, distance: 12.2
click at [331, 386] on span "Completed" at bounding box center [335, 386] width 38 height 9
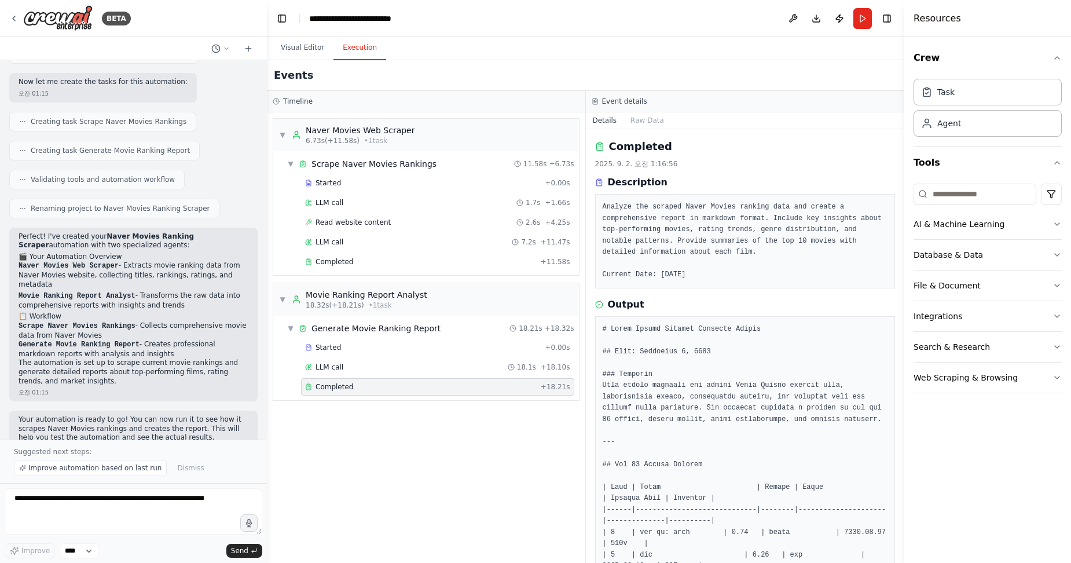
click at [338, 385] on span "Completed" at bounding box center [335, 386] width 38 height 9
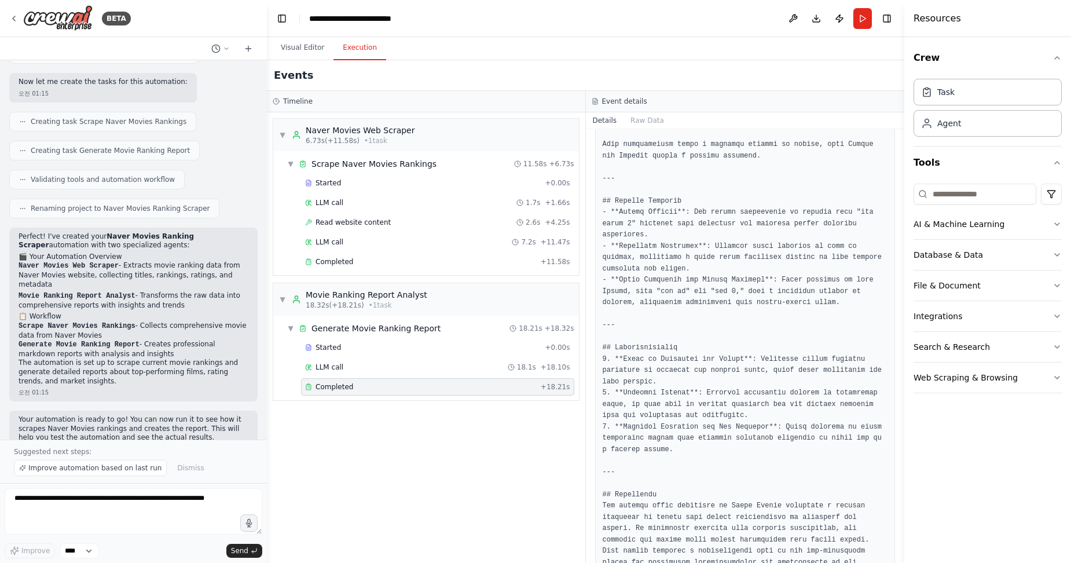
scroll to position [1571, 0]
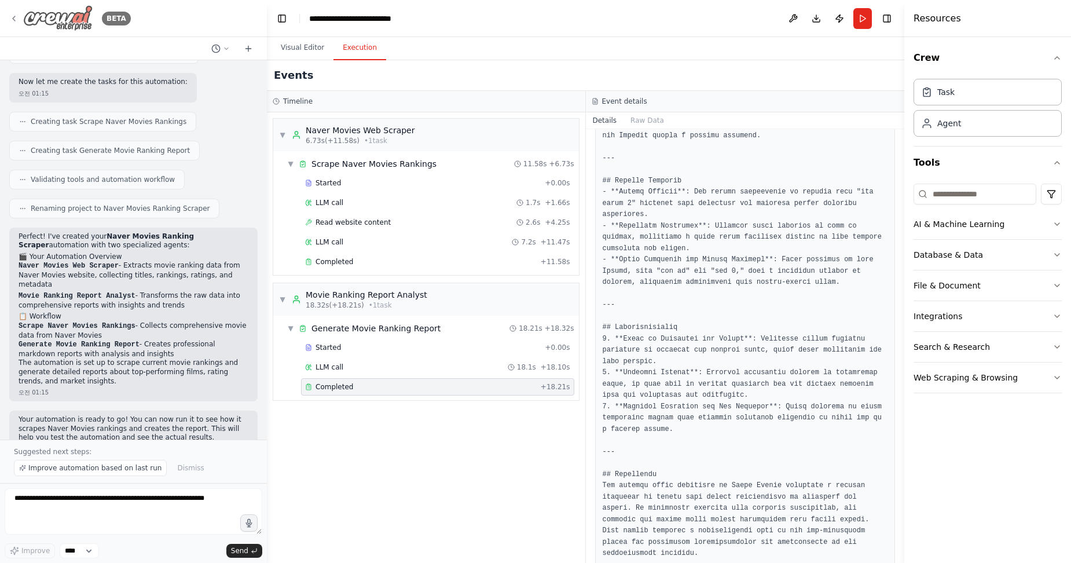
click at [16, 15] on icon at bounding box center [13, 18] width 9 height 9
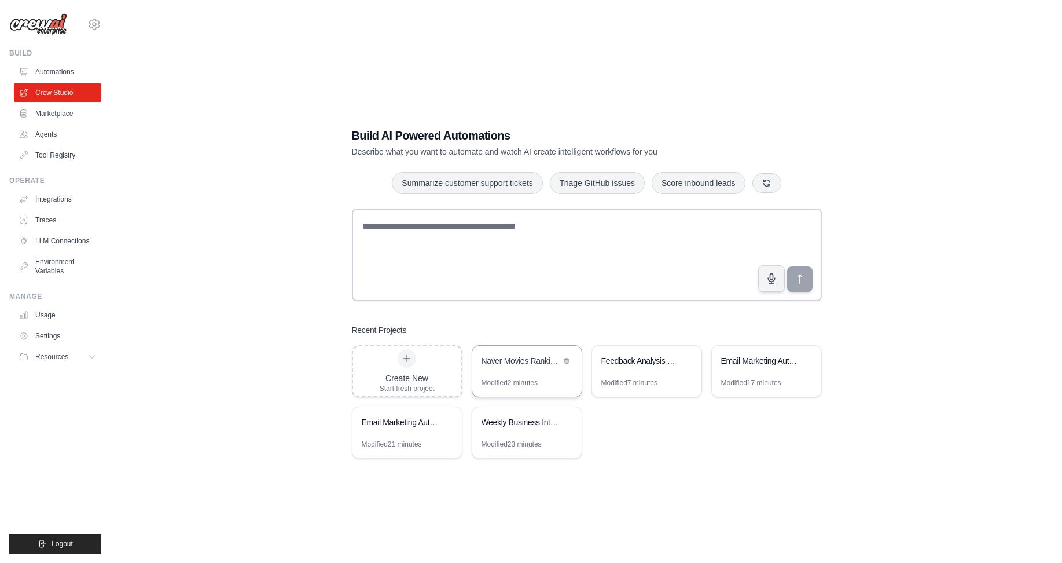
click at [527, 361] on div "Naver Movies Ranking Scraper" at bounding box center [521, 361] width 79 height 12
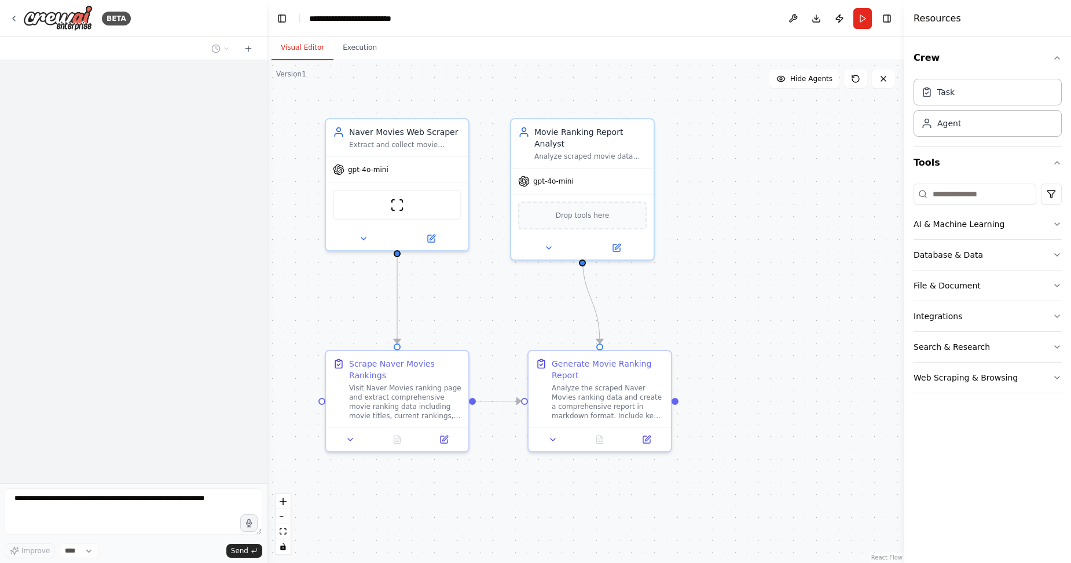
scroll to position [413, 0]
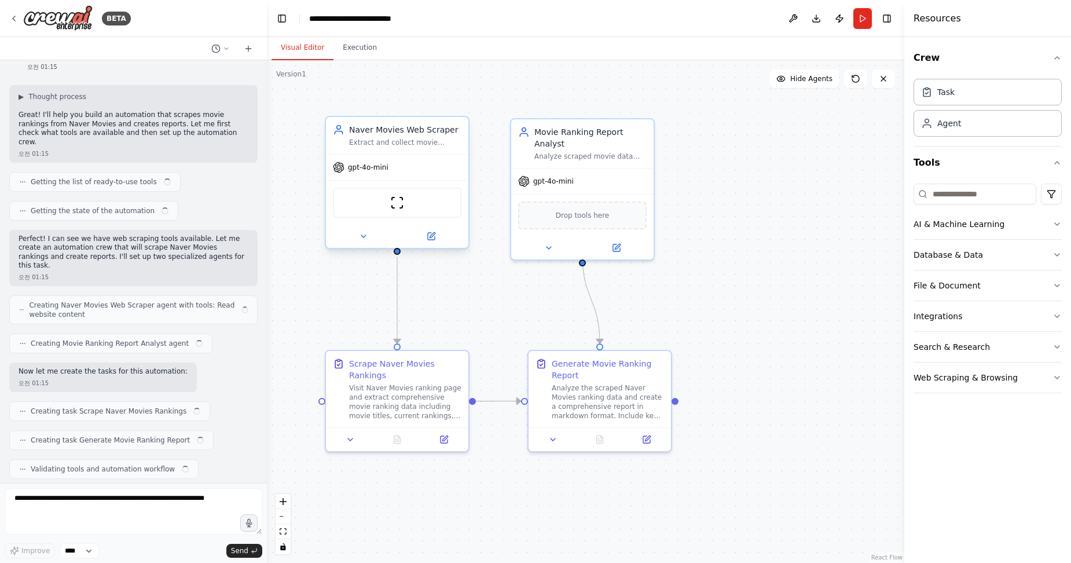
click at [424, 206] on div "ScrapeWebsiteTool" at bounding box center [397, 203] width 129 height 30
click at [958, 91] on div "Task" at bounding box center [988, 91] width 148 height 27
click at [963, 137] on div "Task Agent" at bounding box center [988, 110] width 148 height 72
click at [963, 127] on div "Agent" at bounding box center [988, 122] width 148 height 27
click at [966, 199] on input at bounding box center [975, 194] width 123 height 21
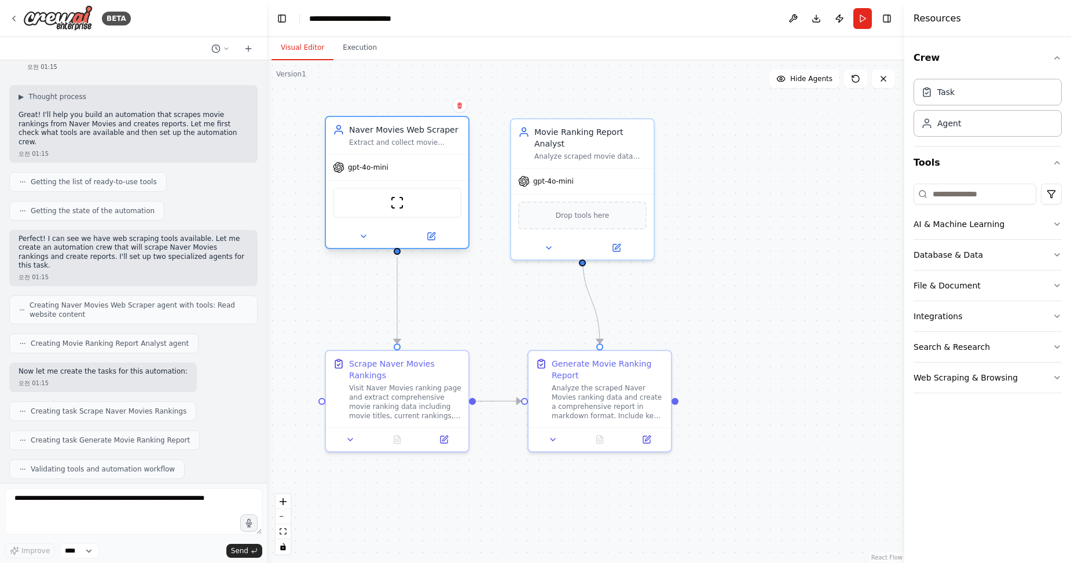
click at [368, 174] on div "gpt-4o-mini" at bounding box center [397, 167] width 142 height 25
click at [372, 172] on div "gpt-4o-mini" at bounding box center [361, 168] width 56 height 12
click at [432, 152] on div "Naver Movies Web Scraper Extract and collect movie ranking data from Naver Movi…" at bounding box center [397, 135] width 142 height 37
click at [436, 144] on div "Extract and collect movie ranking data from Naver Movies website, including mov…" at bounding box center [405, 142] width 112 height 9
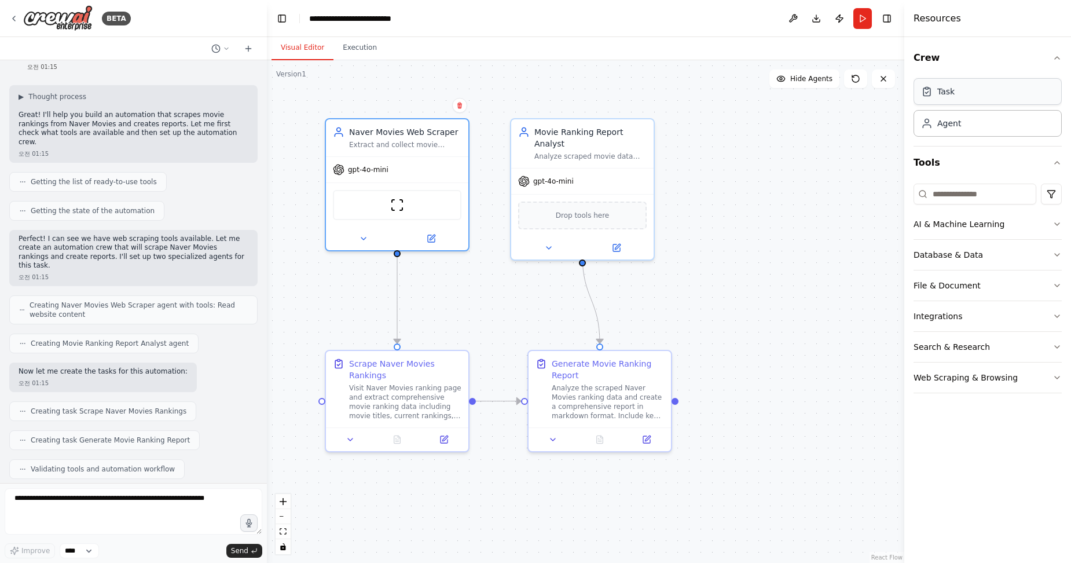
click at [957, 94] on div "Task" at bounding box center [988, 91] width 148 height 27
click at [952, 94] on div "Task" at bounding box center [945, 92] width 17 height 12
click at [393, 391] on div "Visit Naver Movies ranking page and extract comprehensive movie ranking data in…" at bounding box center [405, 399] width 112 height 37
click at [396, 390] on div "Visit Naver Movies ranking page and extract comprehensive movie ranking data in…" at bounding box center [405, 399] width 112 height 37
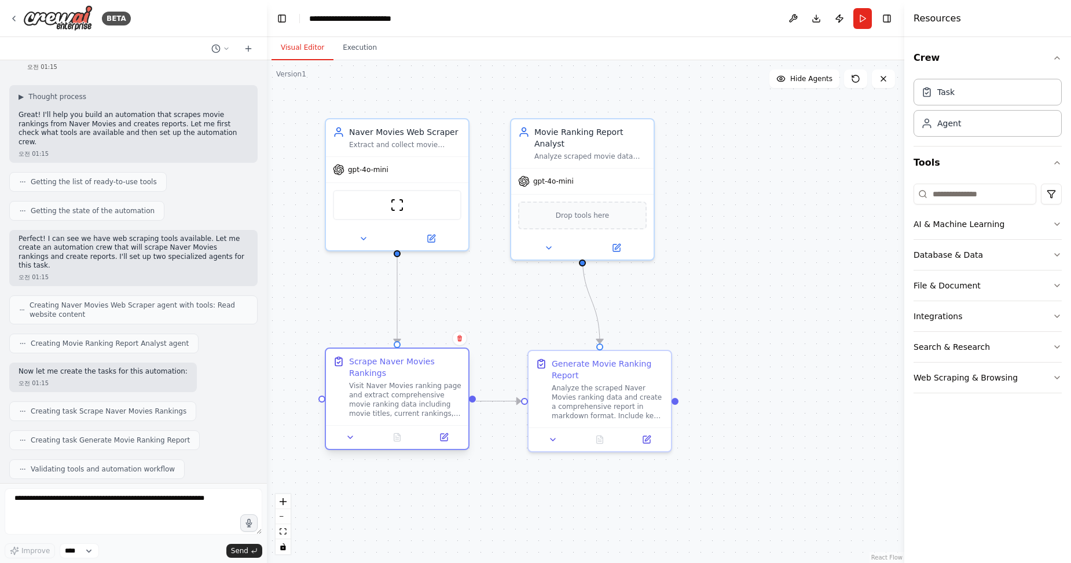
click at [396, 390] on div "Visit Naver Movies ranking page and extract comprehensive movie ranking data in…" at bounding box center [405, 399] width 112 height 37
click at [431, 237] on icon at bounding box center [432, 234] width 5 height 5
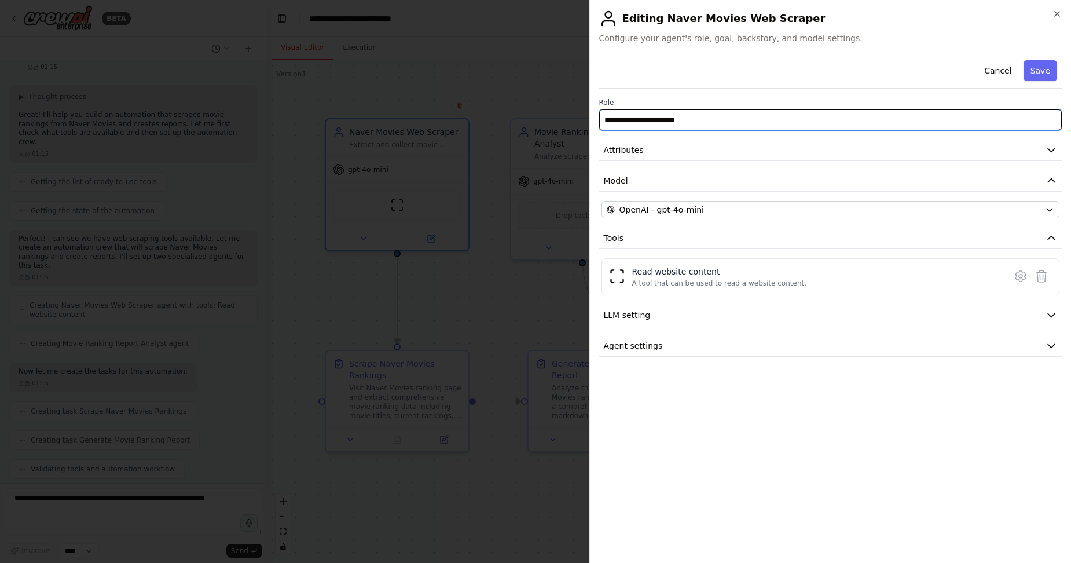
click at [647, 123] on input "**********" at bounding box center [830, 119] width 463 height 21
click at [650, 122] on input "**********" at bounding box center [830, 119] width 463 height 21
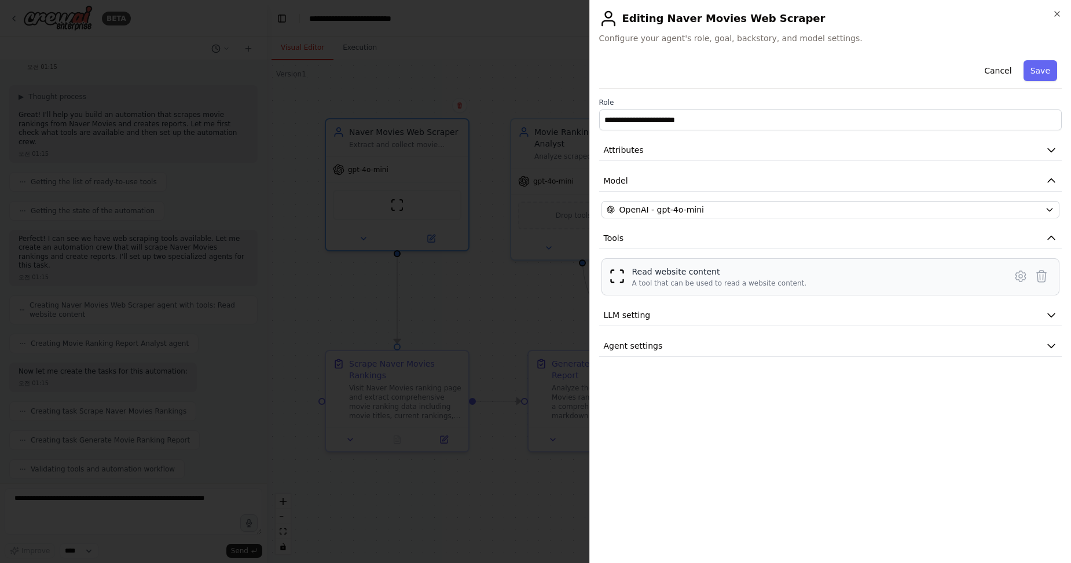
click at [676, 267] on div "Read website content" at bounding box center [719, 272] width 175 height 12
click at [702, 270] on div "Read website content" at bounding box center [719, 272] width 175 height 12
click at [640, 320] on span "LLM setting" at bounding box center [627, 315] width 47 height 12
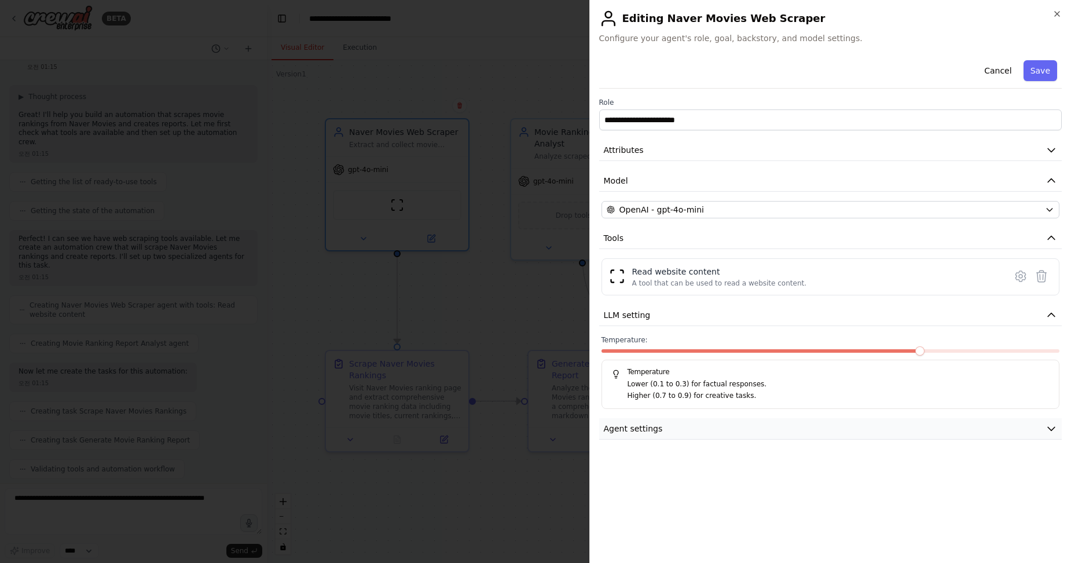
click at [643, 428] on span "Agent settings" at bounding box center [633, 429] width 59 height 12
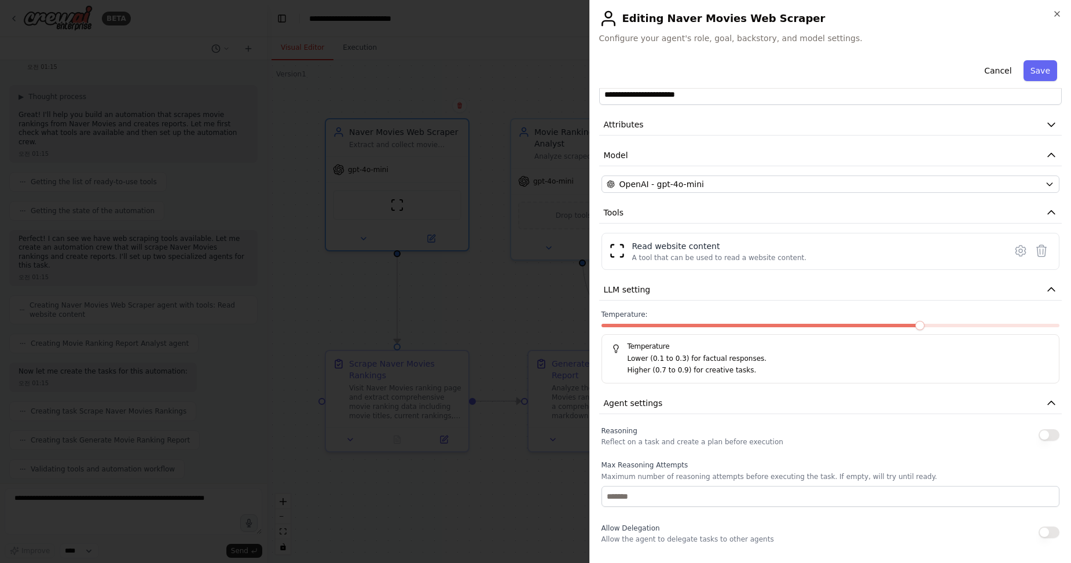
scroll to position [0, 0]
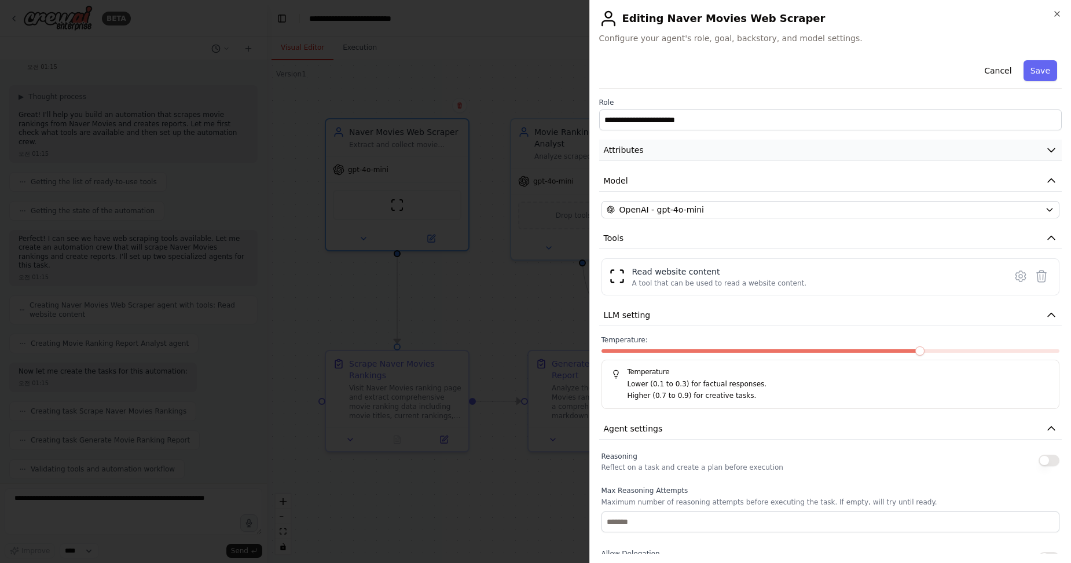
click at [642, 148] on button "Attributes" at bounding box center [830, 150] width 463 height 21
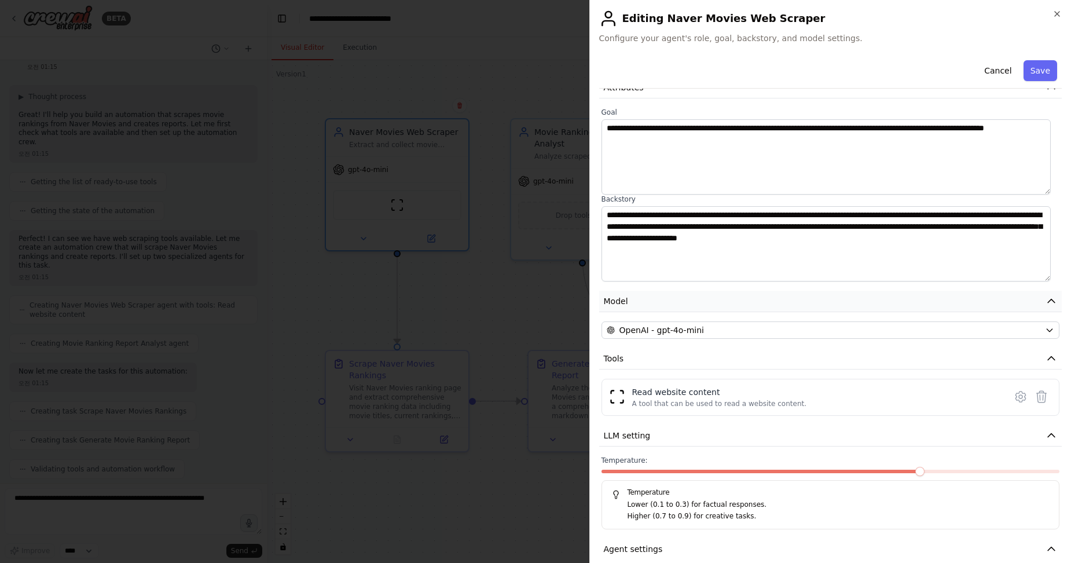
scroll to position [116, 0]
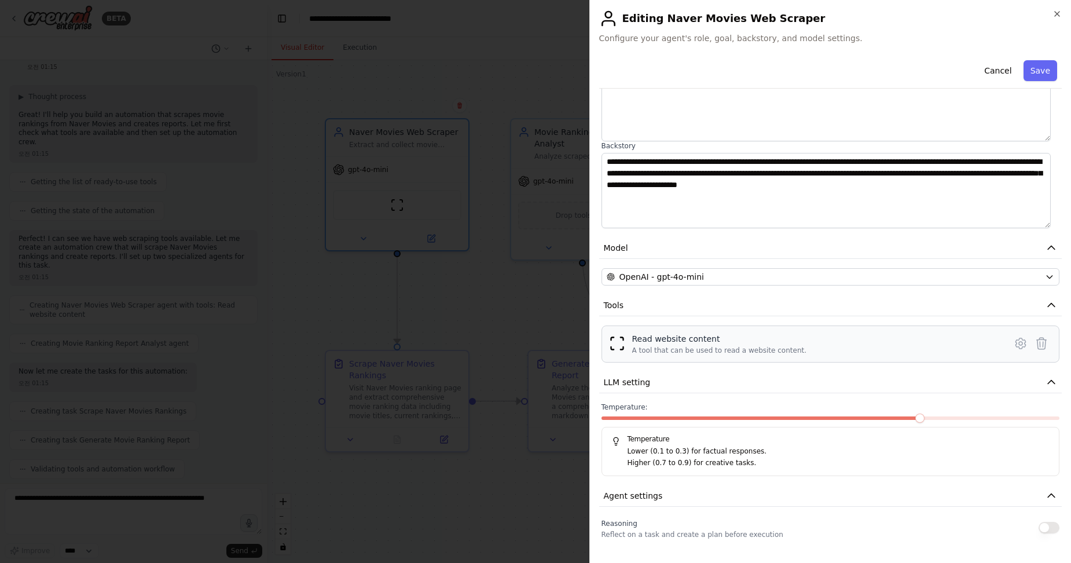
click at [675, 352] on div "A tool that can be used to read a website content." at bounding box center [719, 350] width 175 height 9
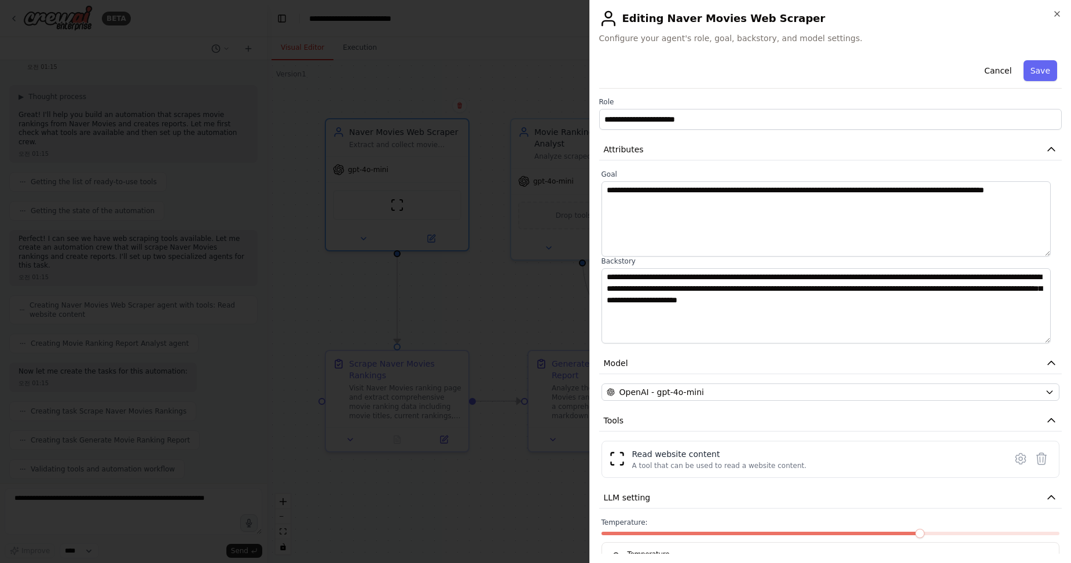
scroll to position [0, 0]
click at [492, 310] on div at bounding box center [535, 281] width 1071 height 563
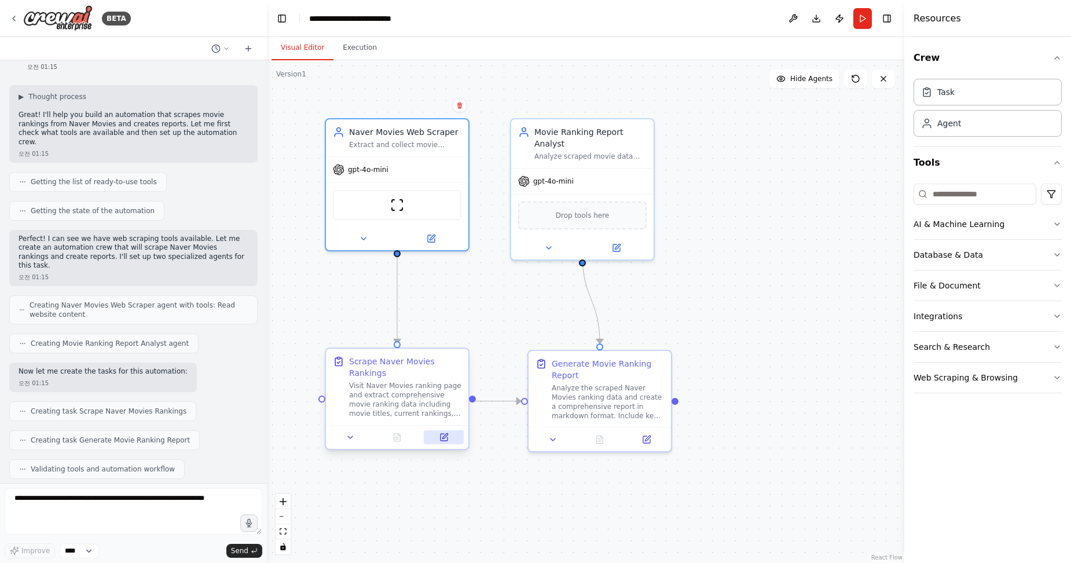
click at [442, 441] on icon at bounding box center [443, 437] width 9 height 9
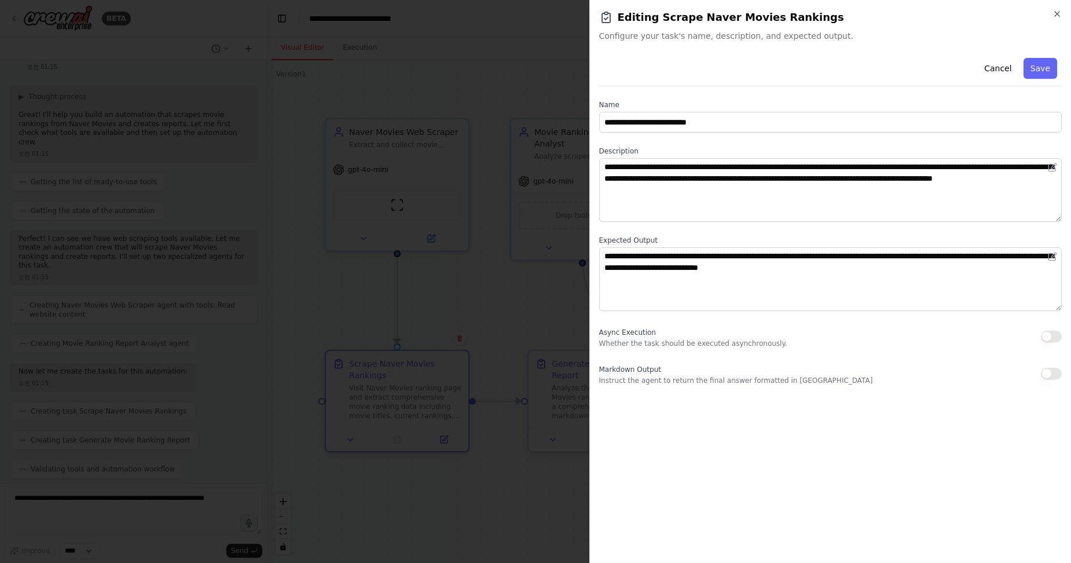
click at [543, 237] on div at bounding box center [535, 281] width 1071 height 563
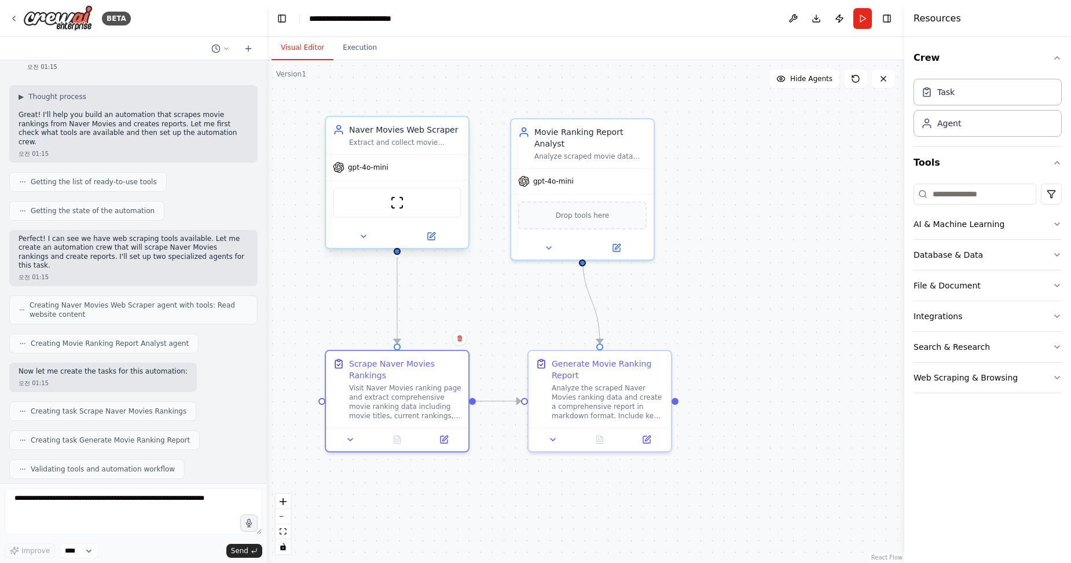
click at [446, 205] on div "ScrapeWebsiteTool" at bounding box center [397, 203] width 129 height 30
click at [433, 237] on icon at bounding box center [431, 236] width 7 height 7
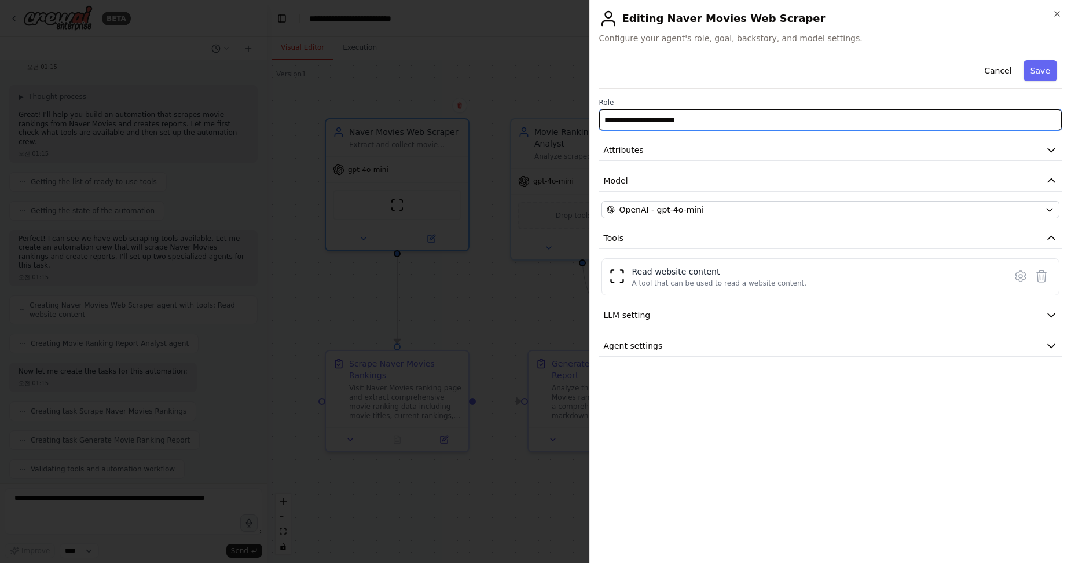
click at [653, 120] on input "**********" at bounding box center [830, 119] width 463 height 21
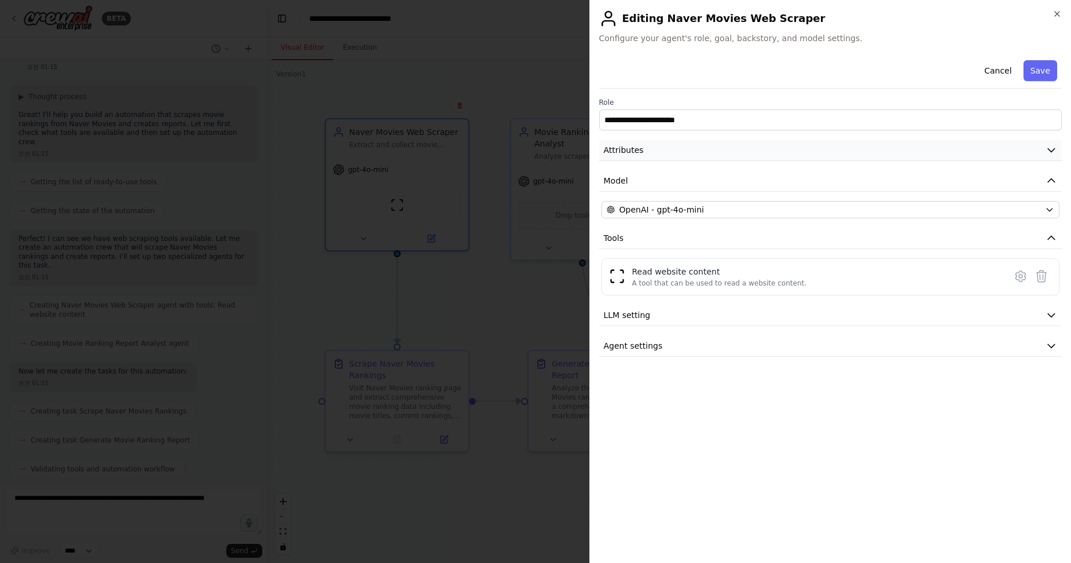
click at [655, 152] on button "Attributes" at bounding box center [830, 150] width 463 height 21
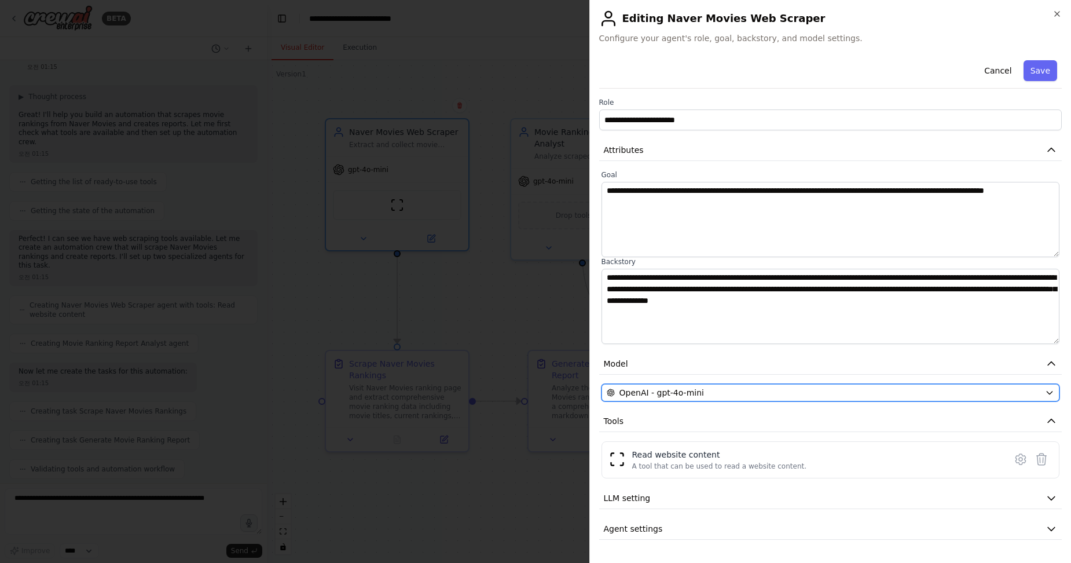
click at [728, 394] on div "OpenAI - gpt-4o-mini" at bounding box center [824, 393] width 434 height 12
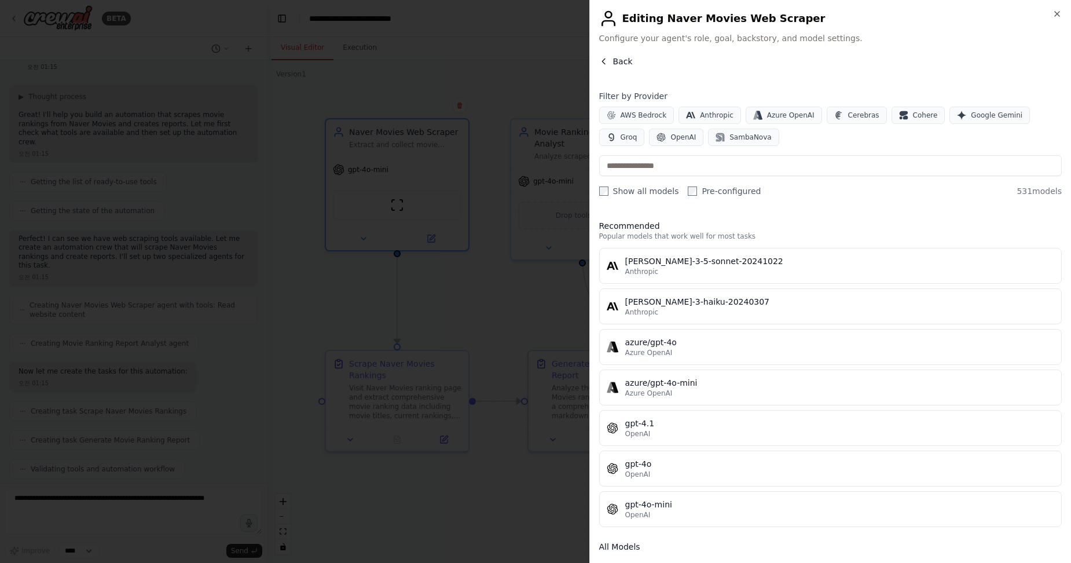
click at [602, 61] on icon "button" at bounding box center [603, 61] width 9 height 9
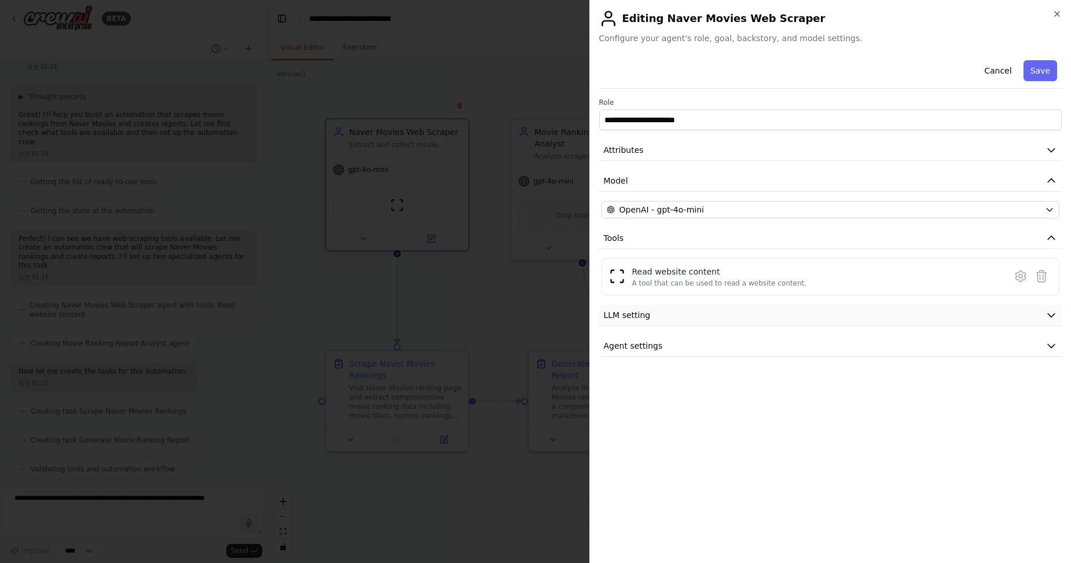
click at [637, 310] on span "LLM setting" at bounding box center [627, 315] width 47 height 12
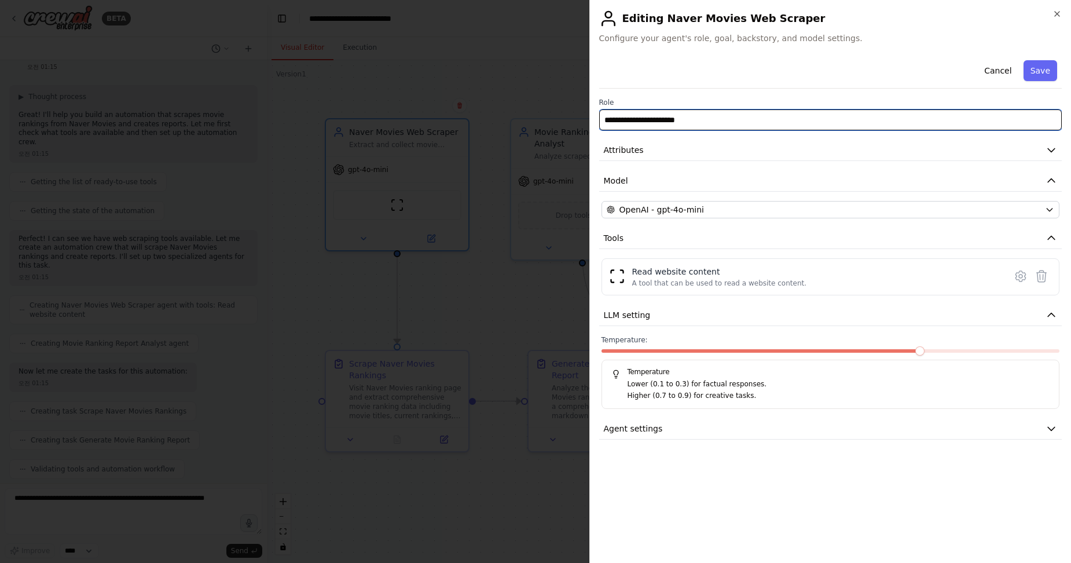
click at [656, 124] on input "**********" at bounding box center [830, 119] width 463 height 21
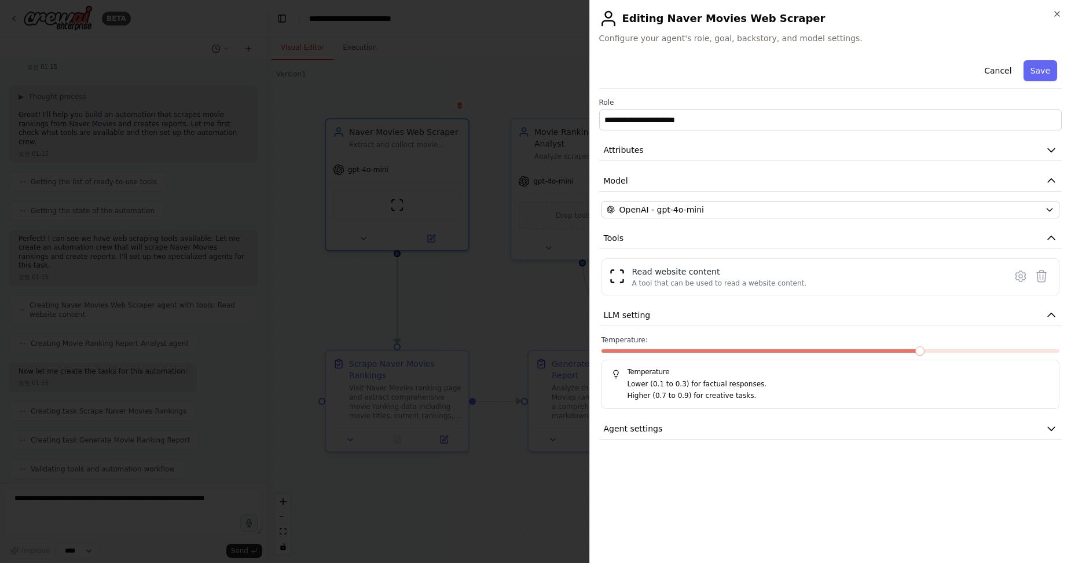
click at [507, 93] on div at bounding box center [535, 281] width 1071 height 563
